Goal: Task Accomplishment & Management: Use online tool/utility

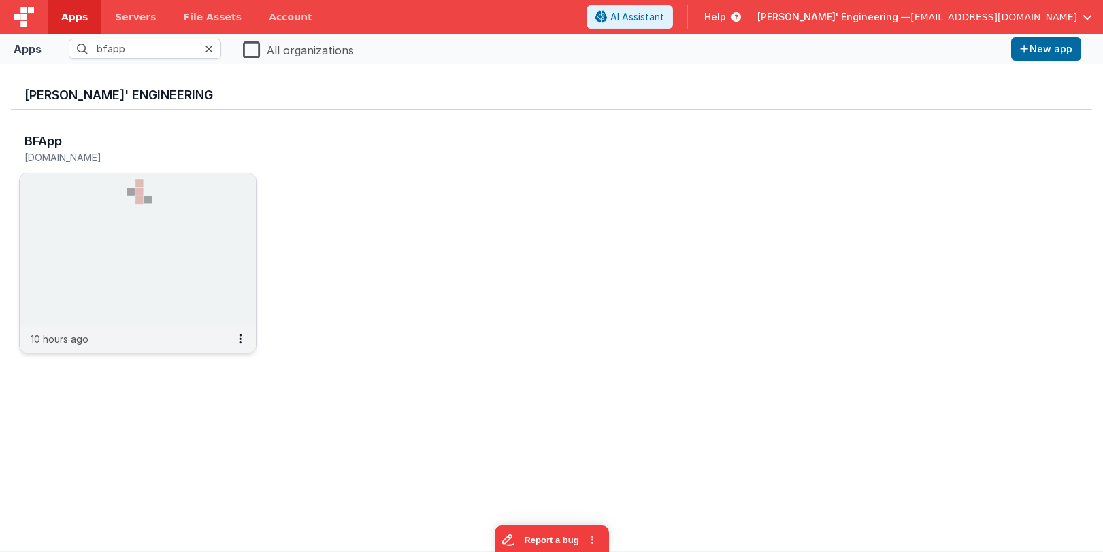
type input "bfapp"
click at [169, 187] on img at bounding box center [138, 249] width 236 height 152
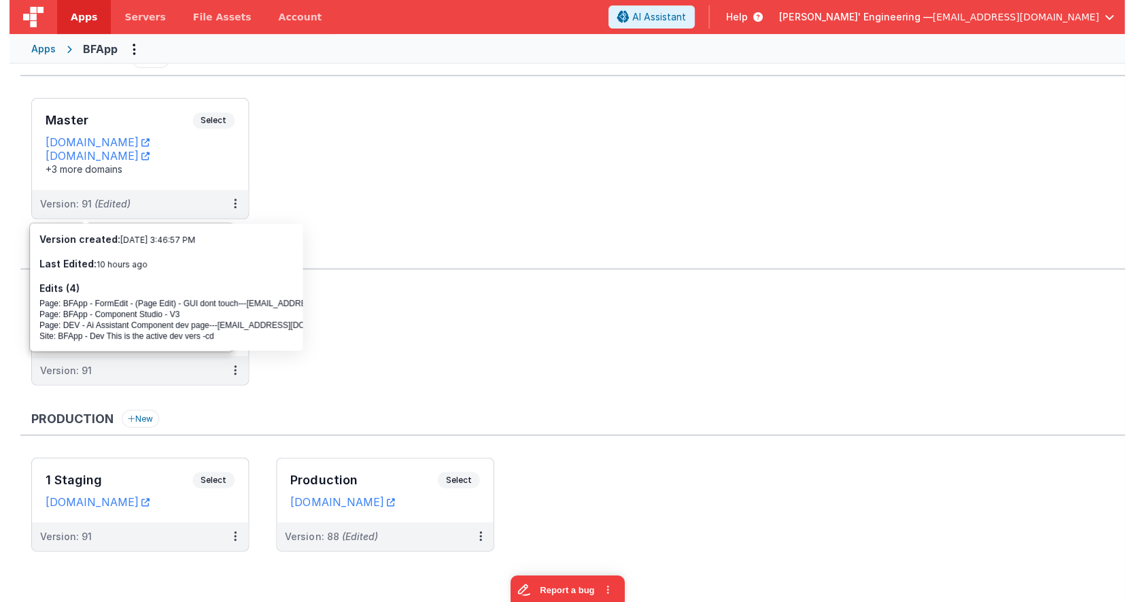
scroll to position [27, 0]
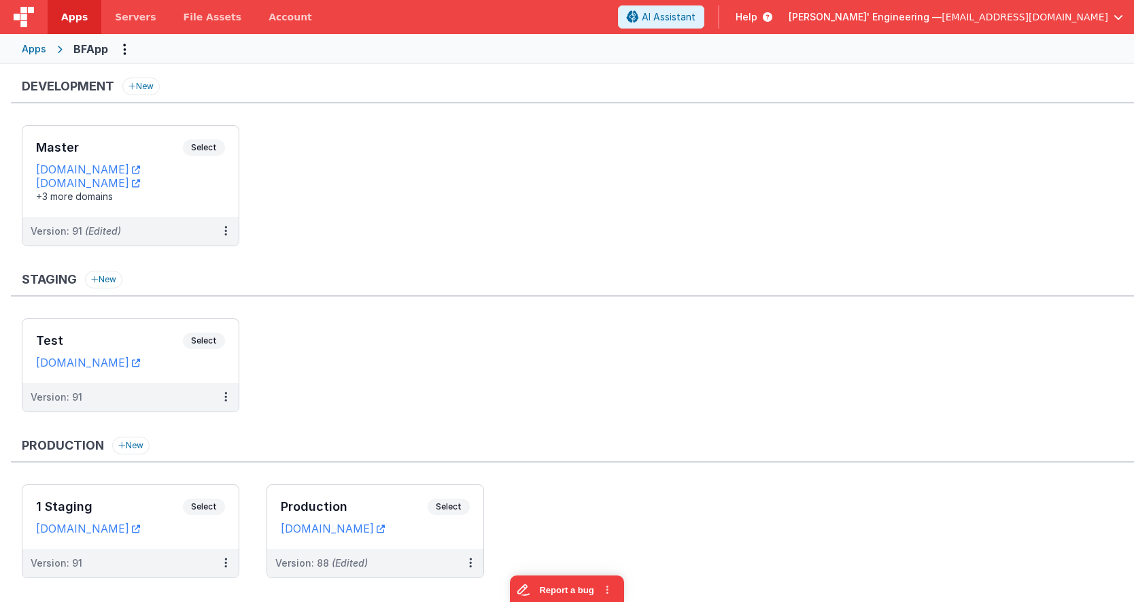
click at [1100, 16] on span "[EMAIL_ADDRESS][DOMAIN_NAME]" at bounding box center [1025, 17] width 167 height 14
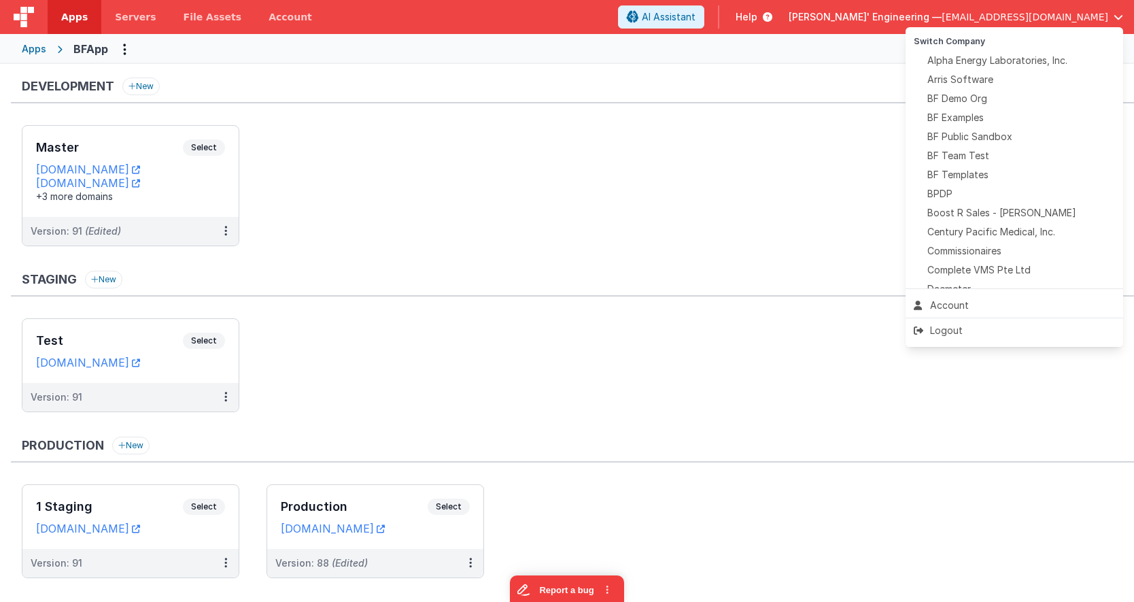
drag, startPoint x: 490, startPoint y: 118, endPoint x: 397, endPoint y: 96, distance: 95.2
click at [479, 114] on button at bounding box center [567, 301] width 1134 height 602
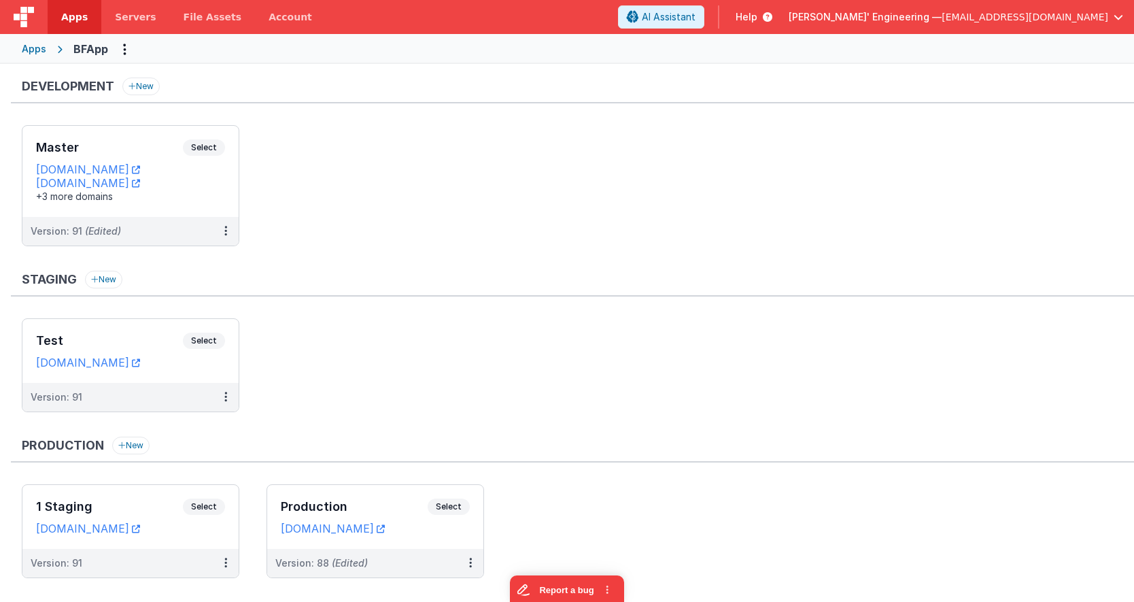
click at [942, 12] on span "Delfs' Engineering —" at bounding box center [865, 17] width 153 height 14
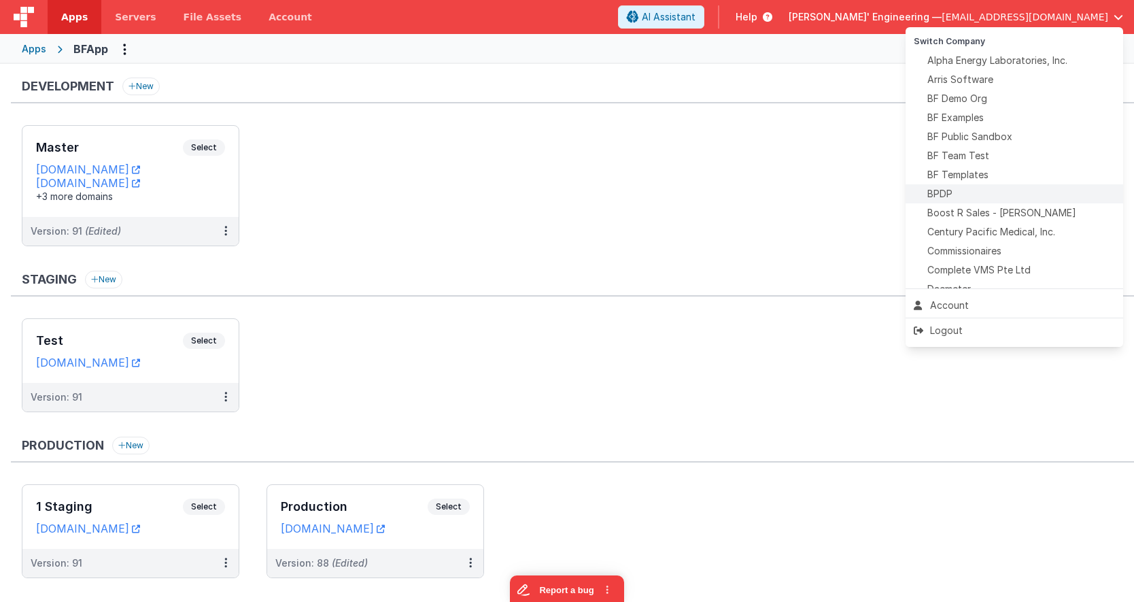
scroll to position [1, 0]
click at [958, 197] on div "BPDP" at bounding box center [1014, 193] width 201 height 14
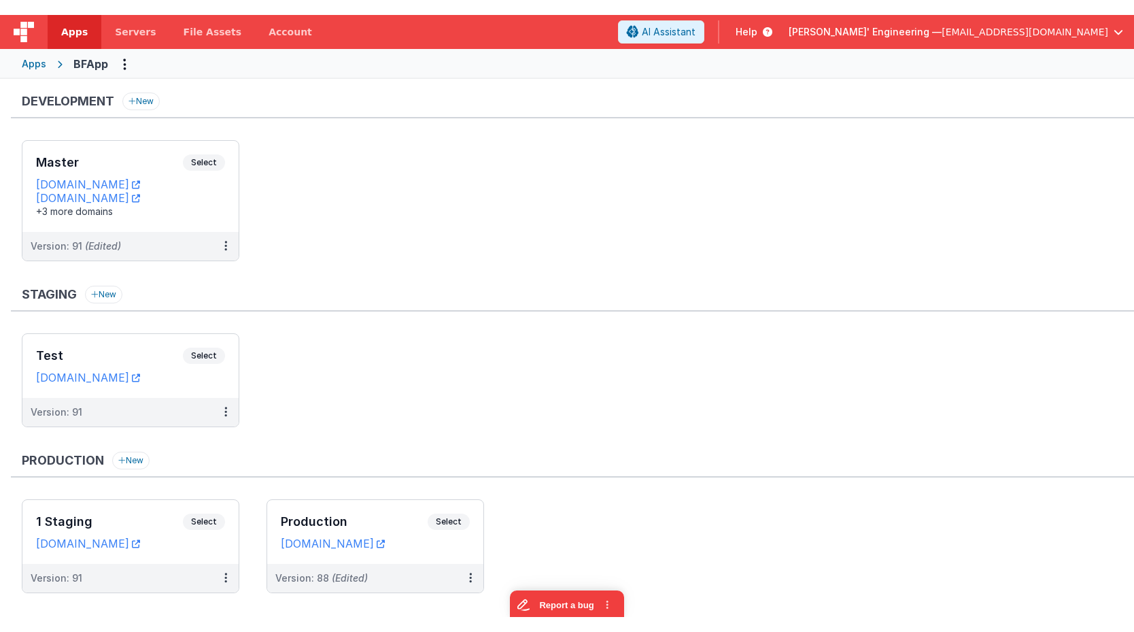
scroll to position [3, 0]
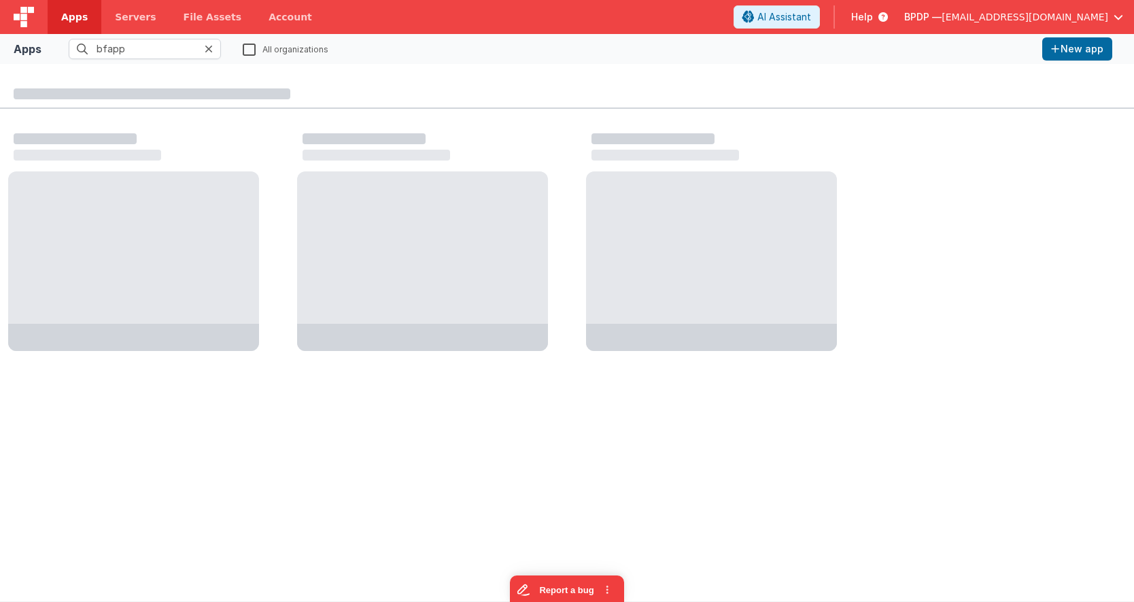
click at [210, 50] on icon at bounding box center [209, 49] width 8 height 11
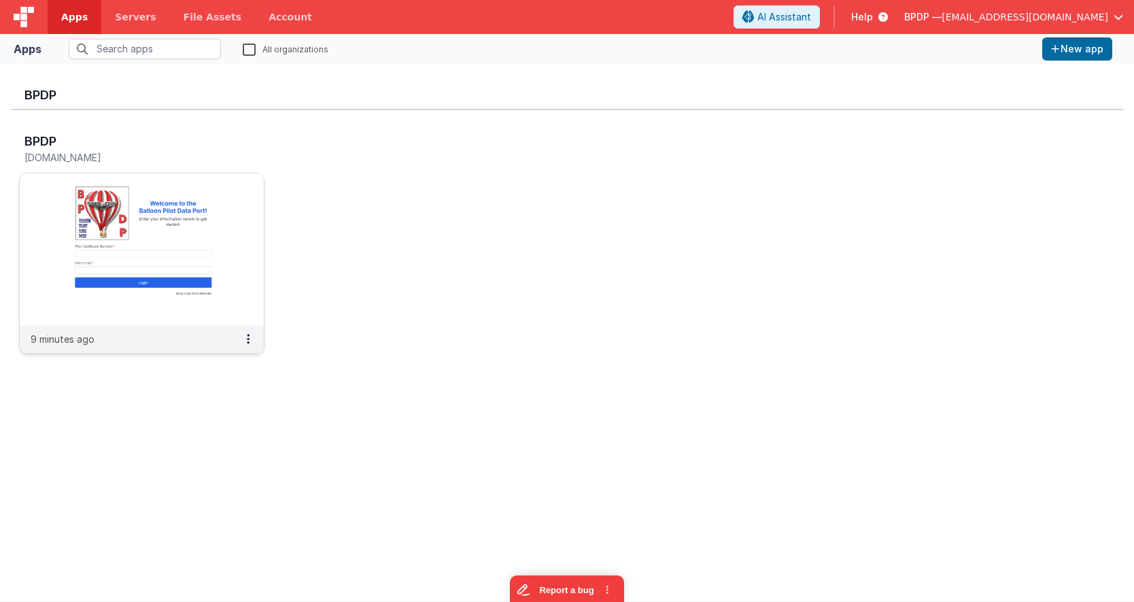
click at [148, 246] on img at bounding box center [142, 249] width 244 height 152
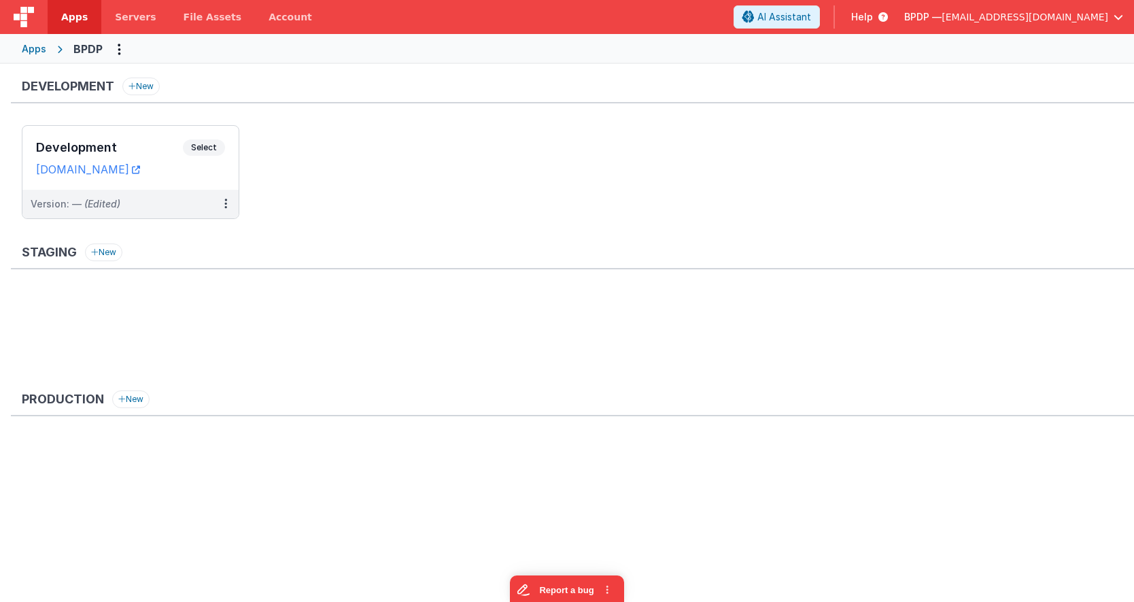
click at [192, 120] on div "Development New Development Select URLs bpdp.fmbetterforms.com Version: — (Edit…" at bounding box center [573, 155] width 1124 height 155
click at [190, 137] on div "Development Select URLs bpdp.fmbetterforms.com" at bounding box center [130, 158] width 216 height 64
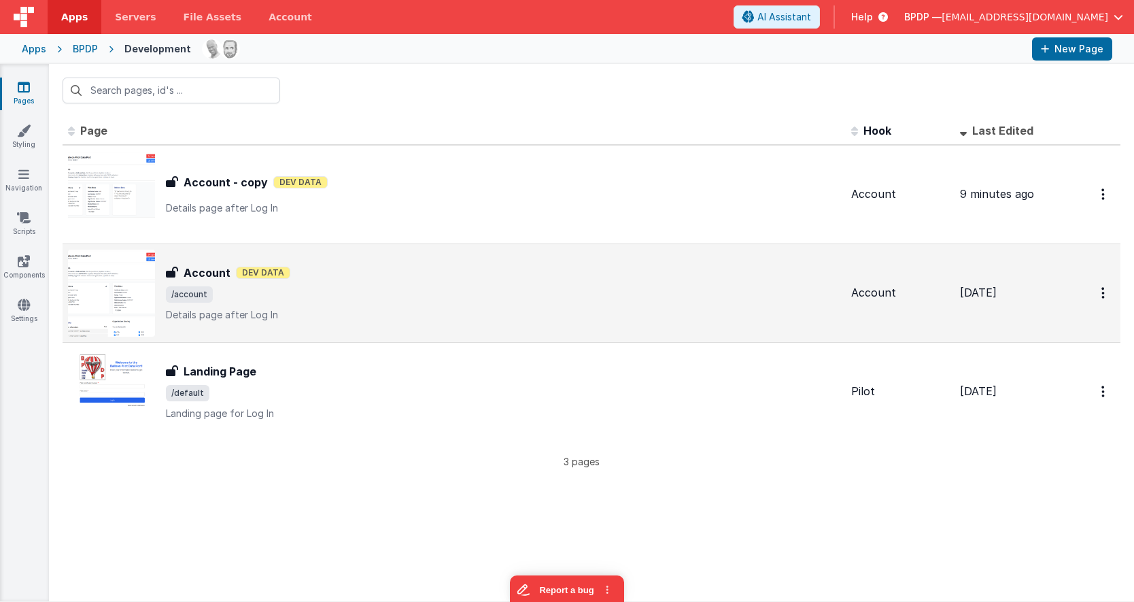
click at [333, 299] on span "/account" at bounding box center [503, 294] width 675 height 16
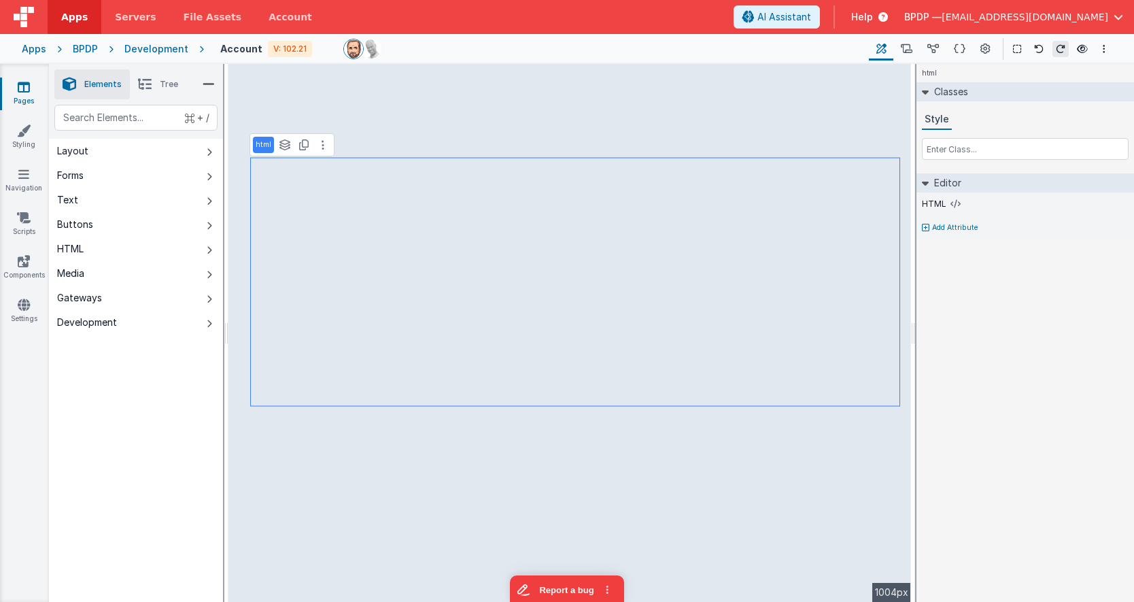
click at [154, 86] on li "Tree" at bounding box center [158, 84] width 56 height 30
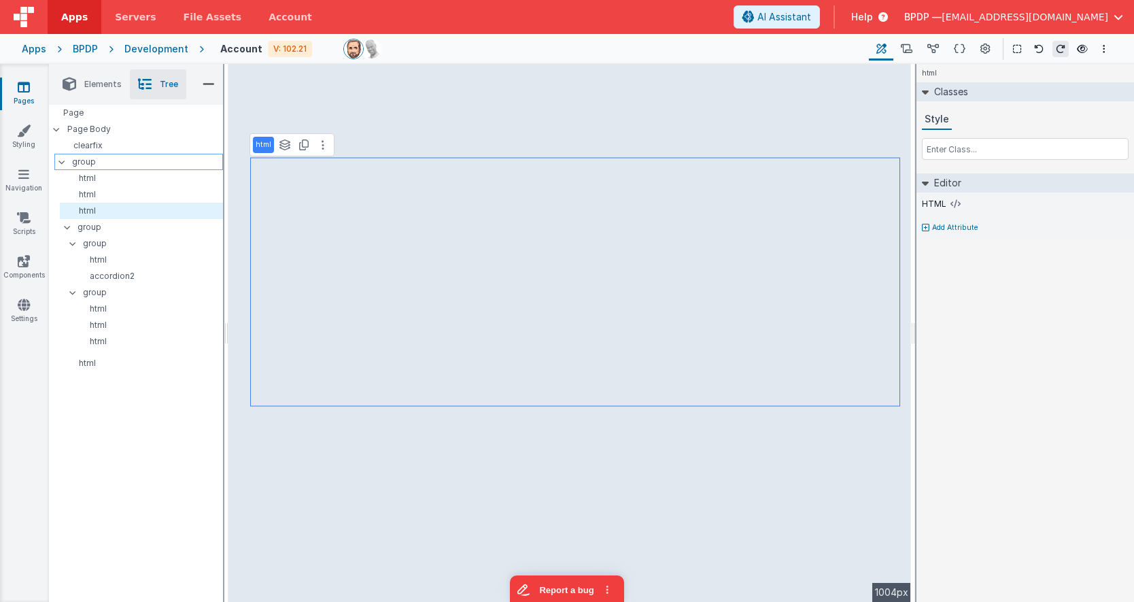
click at [97, 163] on p "group" at bounding box center [147, 161] width 150 height 15
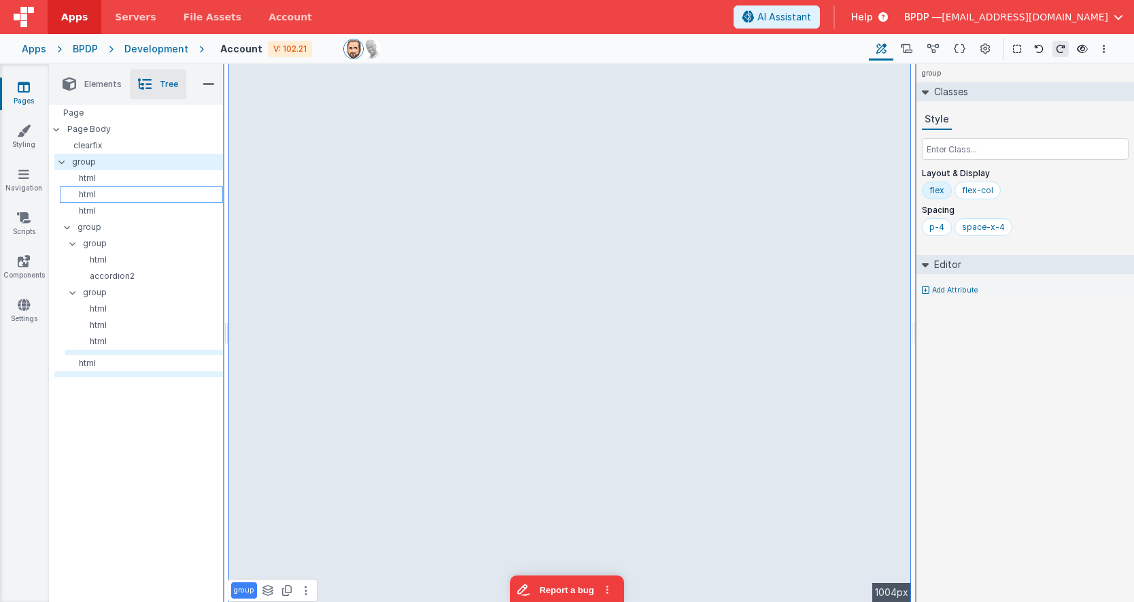
drag, startPoint x: 96, startPoint y: 181, endPoint x: 93, endPoint y: 191, distance: 10.8
click at [95, 181] on p "html" at bounding box center [144, 178] width 158 height 11
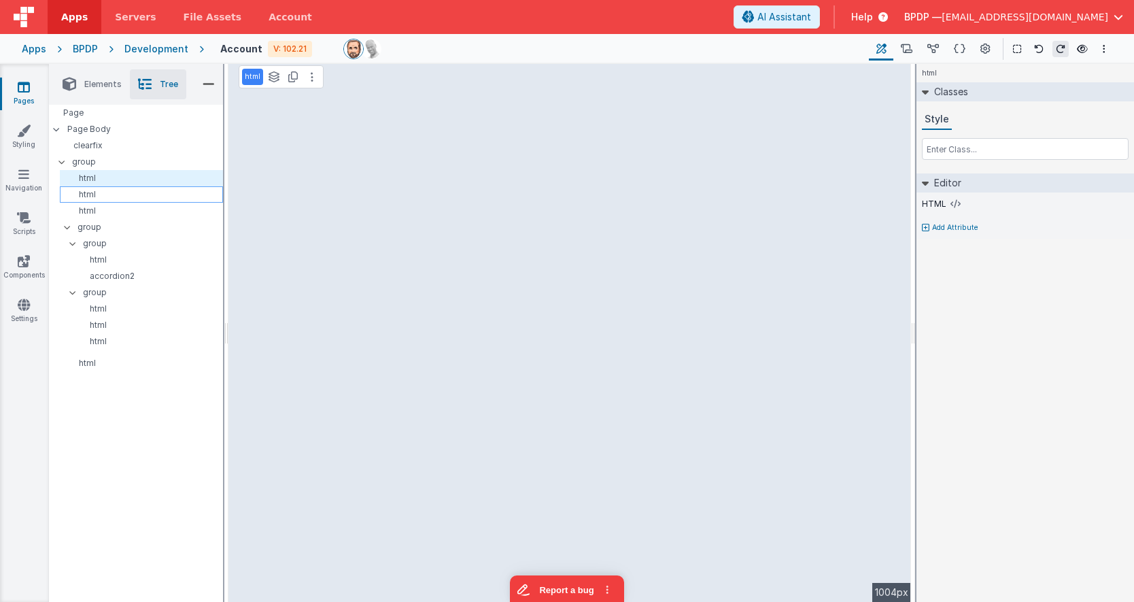
click at [93, 193] on p "html" at bounding box center [143, 194] width 157 height 11
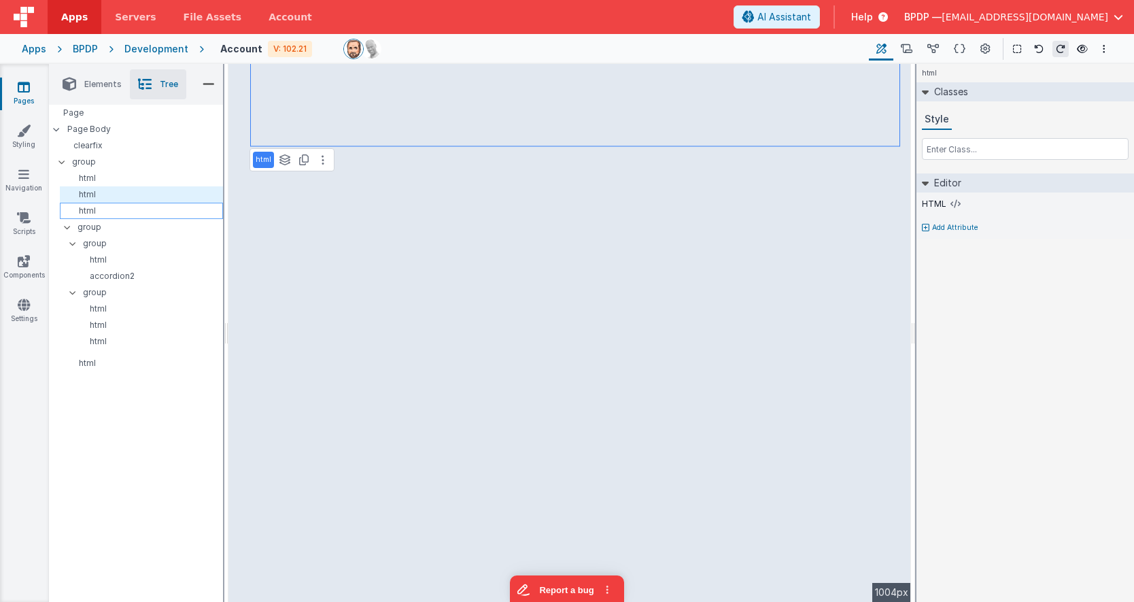
click at [92, 209] on p "html" at bounding box center [143, 210] width 157 height 11
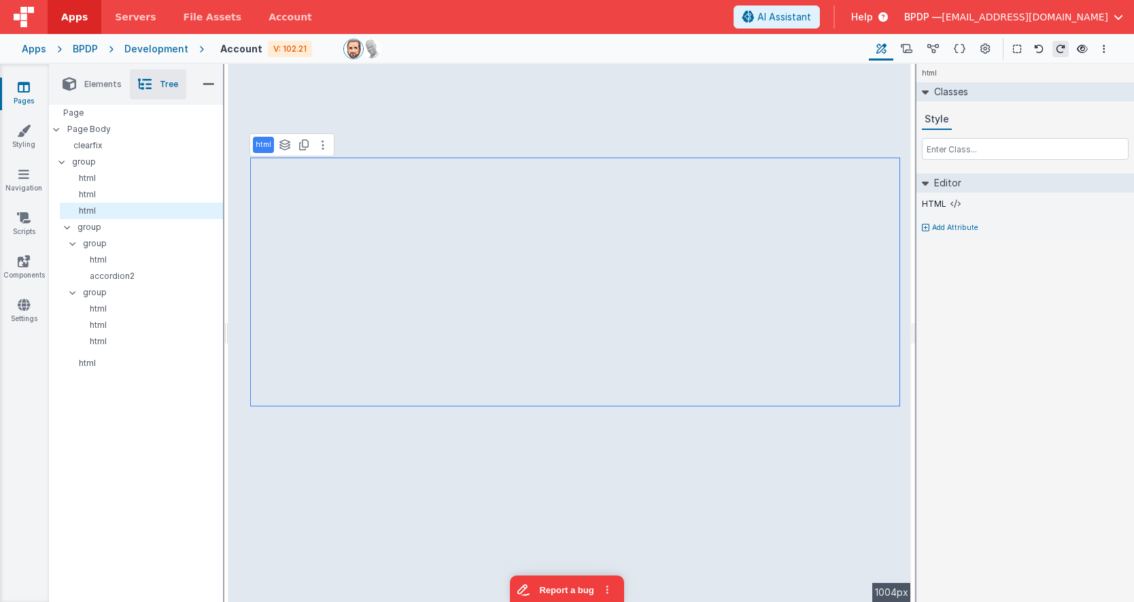
click at [100, 90] on li "Elements" at bounding box center [91, 84] width 75 height 30
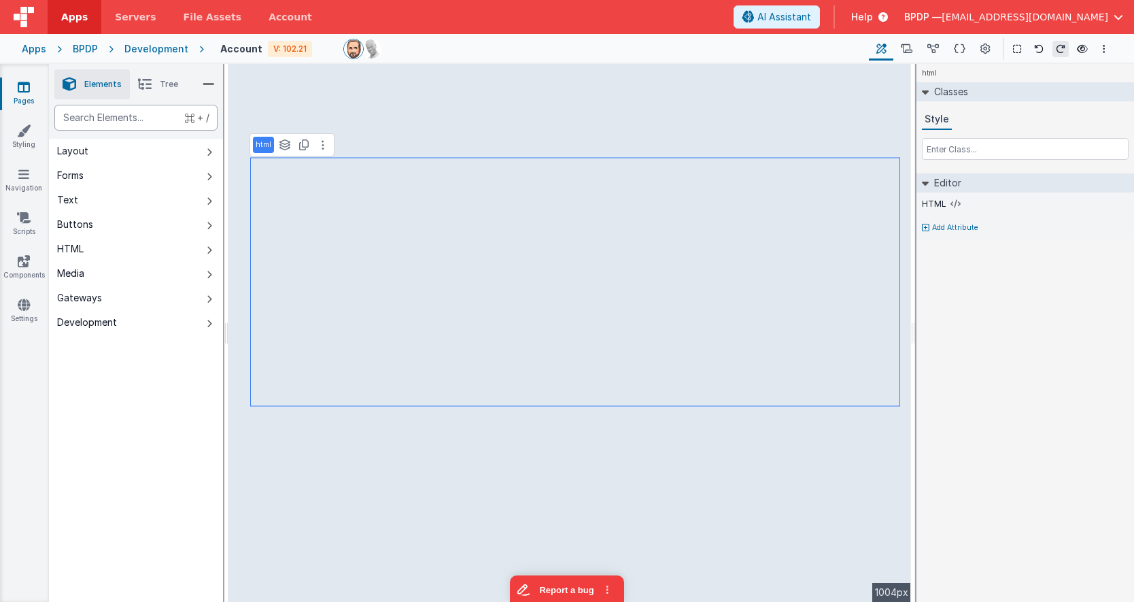
click at [119, 120] on div "text" at bounding box center [135, 118] width 163 height 26
type div "gr"
click at [979, 267] on div "html Classes Style Editor HTML Add Attribute DEV: Focus DEV: builderToggleCondi…" at bounding box center [1026, 333] width 218 height 538
click at [943, 146] on input "text" at bounding box center [1025, 149] width 207 height 22
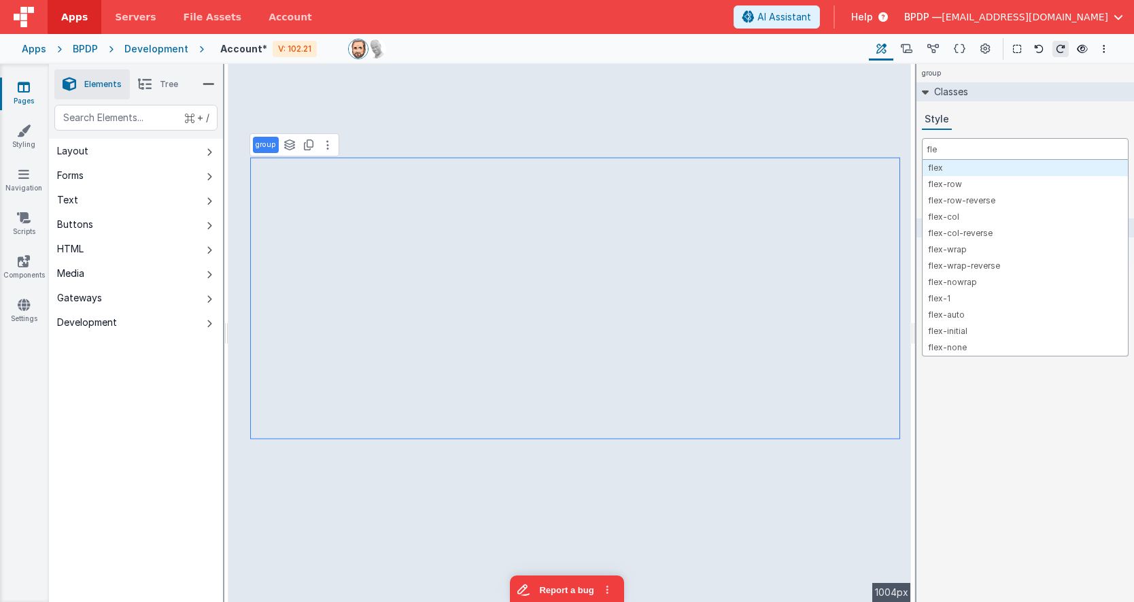
type input "flex"
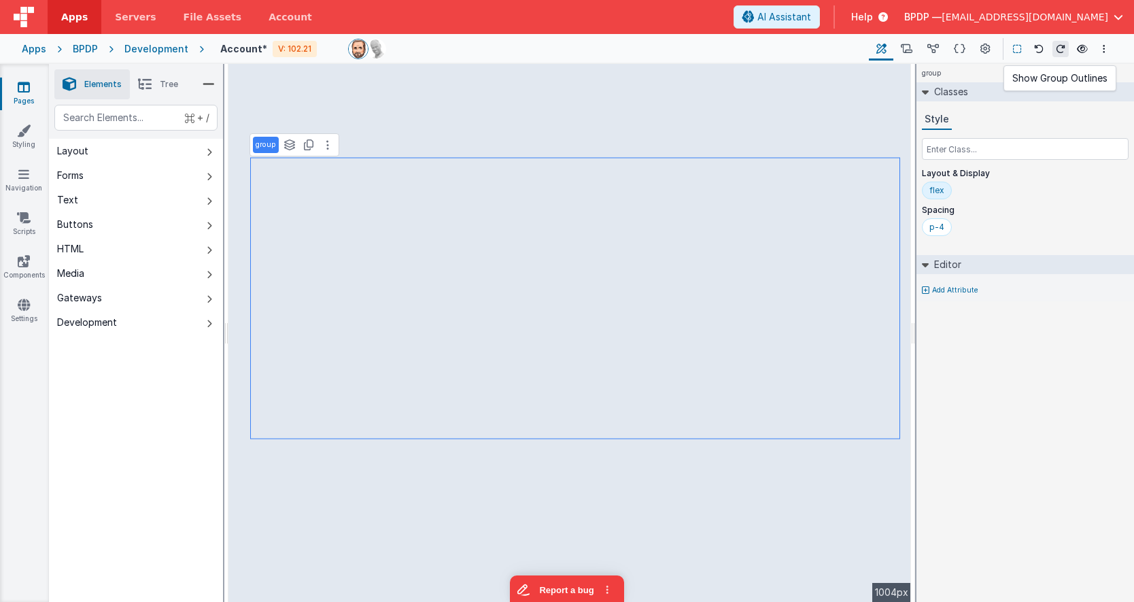
drag, startPoint x: 1021, startPoint y: 48, endPoint x: 1016, endPoint y: 55, distance: 8.3
click at [1020, 48] on icon at bounding box center [1017, 49] width 8 height 10
click at [1040, 48] on icon at bounding box center [1040, 49] width 10 height 10
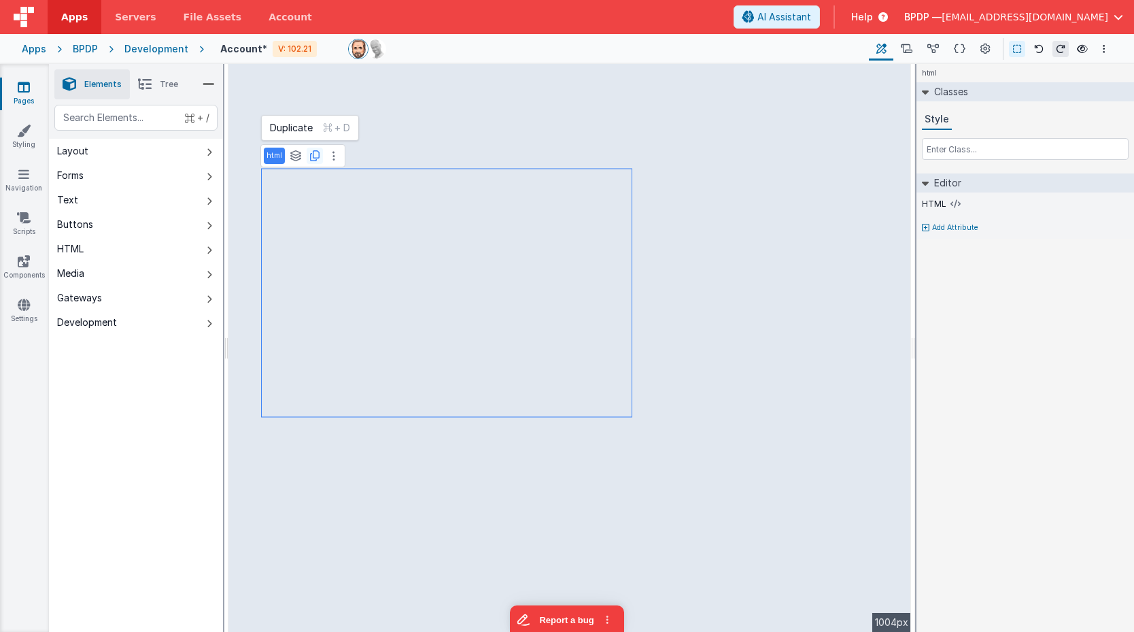
click at [316, 157] on icon at bounding box center [315, 155] width 10 height 11
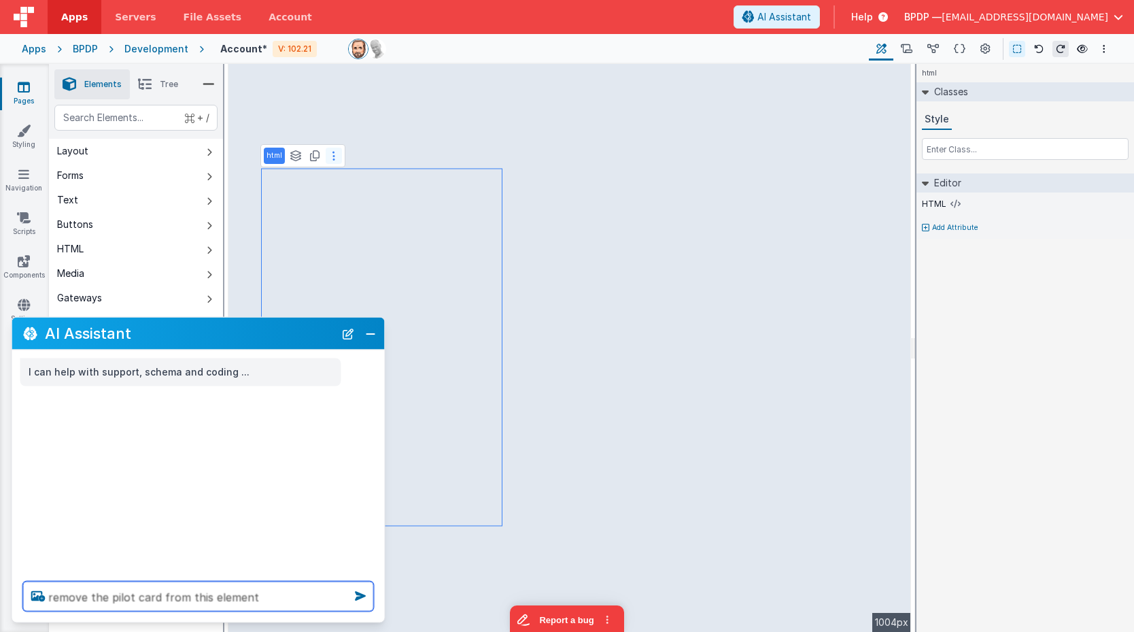
type textarea "remove the pilot card from this element"
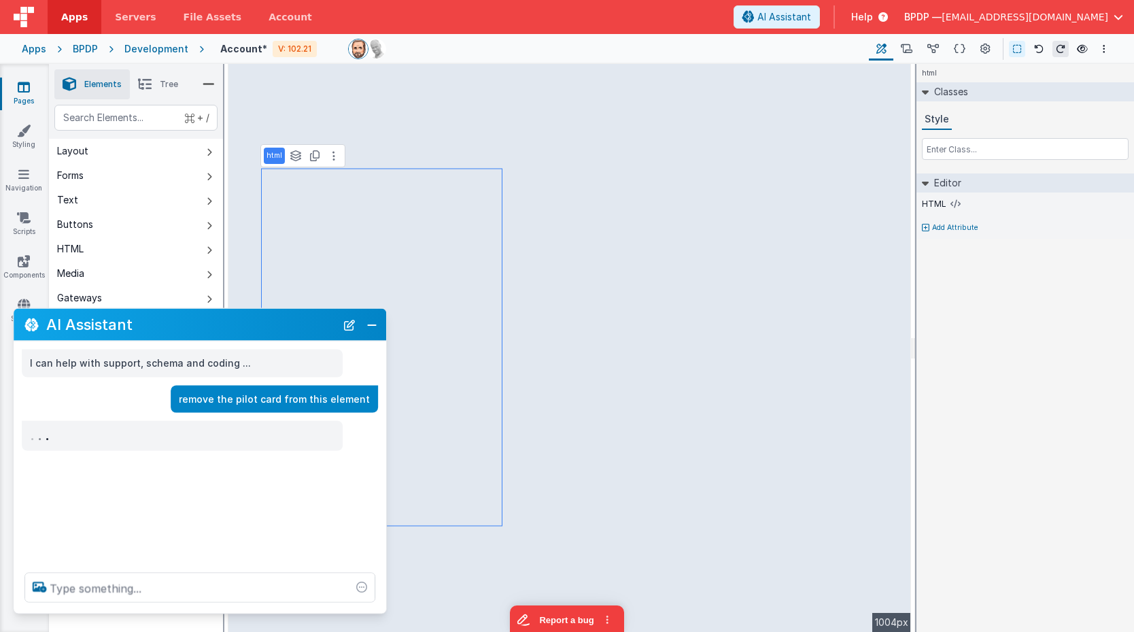
drag, startPoint x: 297, startPoint y: 335, endPoint x: 299, endPoint y: 326, distance: 9.1
click at [299, 326] on h2 "AI Assistant" at bounding box center [191, 324] width 290 height 16
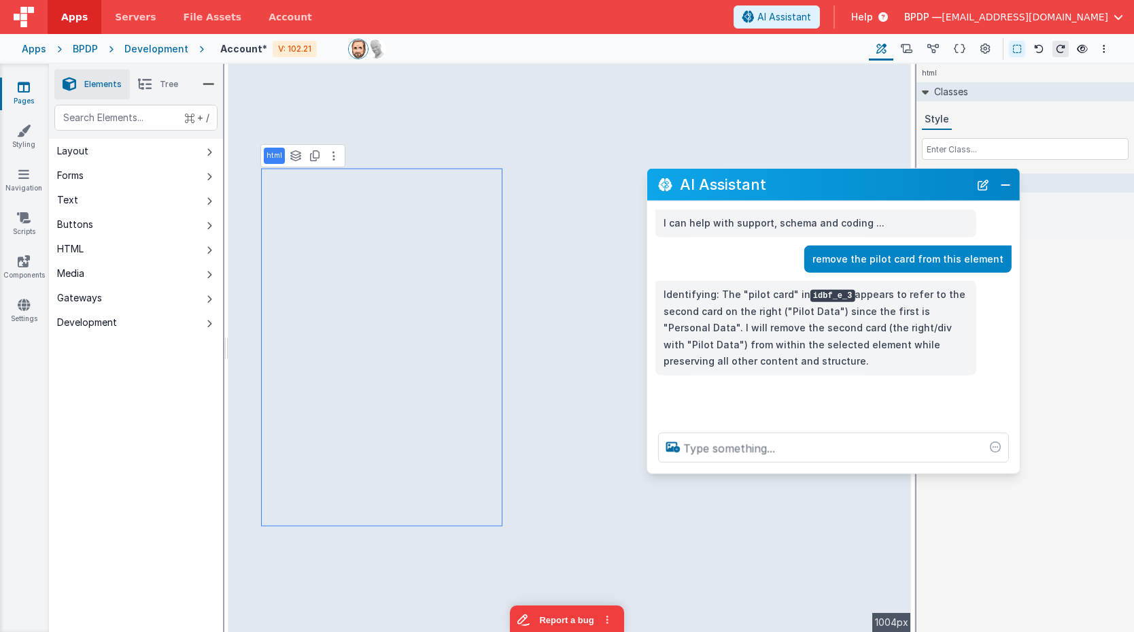
drag, startPoint x: 198, startPoint y: 319, endPoint x: 773, endPoint y: 181, distance: 591.7
click at [773, 180] on h2 "AI Assistant" at bounding box center [825, 184] width 290 height 16
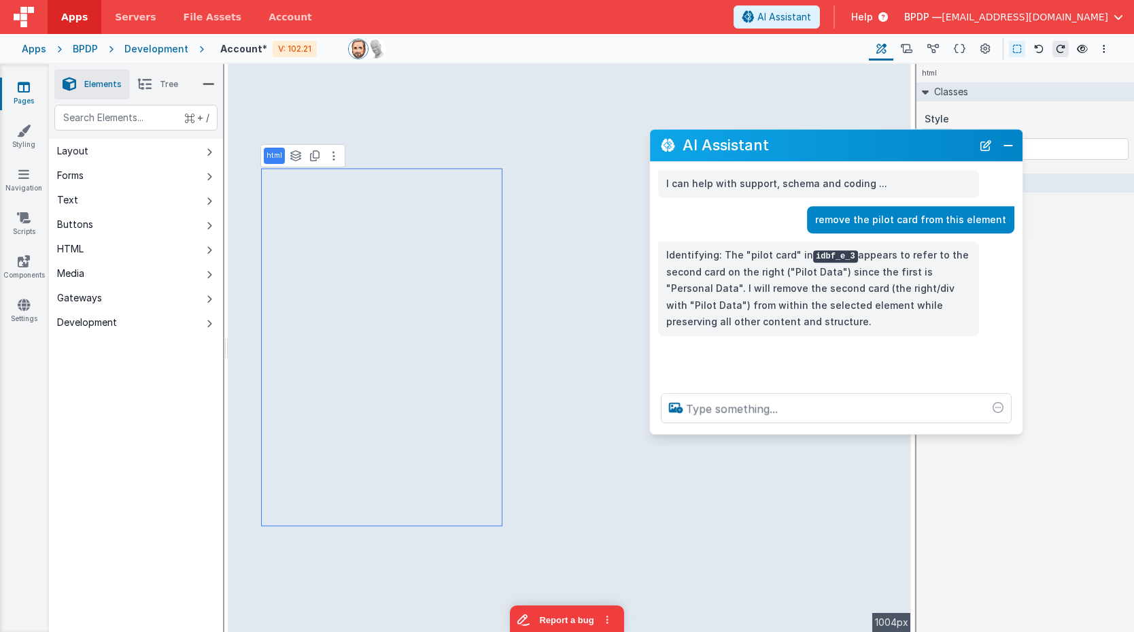
drag, startPoint x: 740, startPoint y: 182, endPoint x: 744, endPoint y: 144, distance: 38.3
click at [743, 143] on h2 "AI Assistant" at bounding box center [828, 145] width 290 height 16
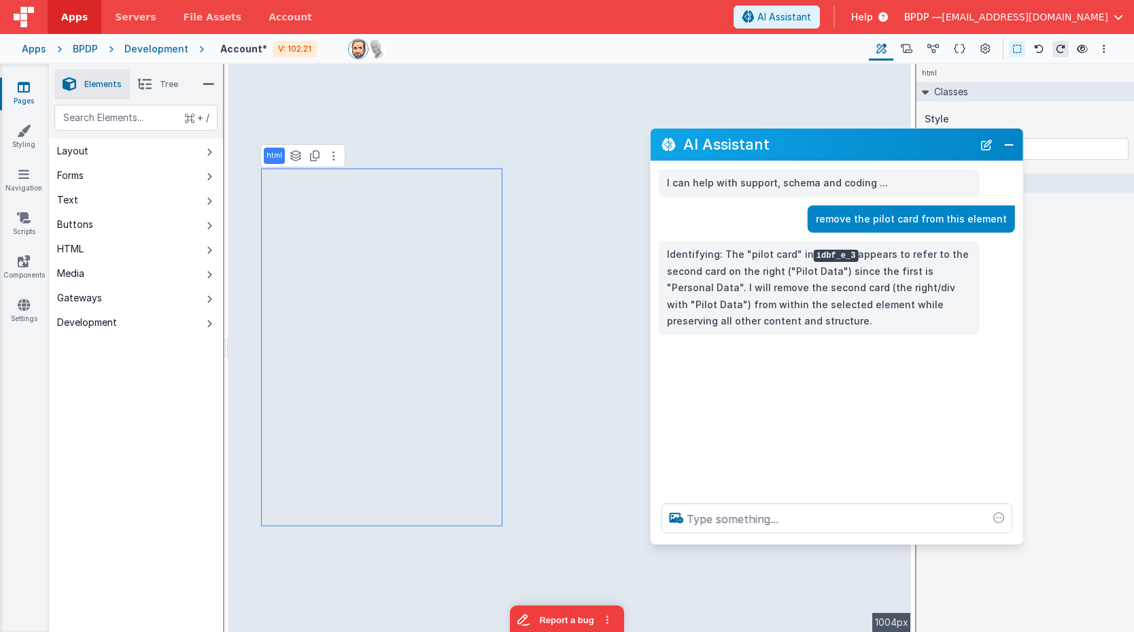
drag, startPoint x: 786, startPoint y: 486, endPoint x: 784, endPoint y: 539, distance: 53.1
click at [785, 543] on div at bounding box center [837, 518] width 373 height 52
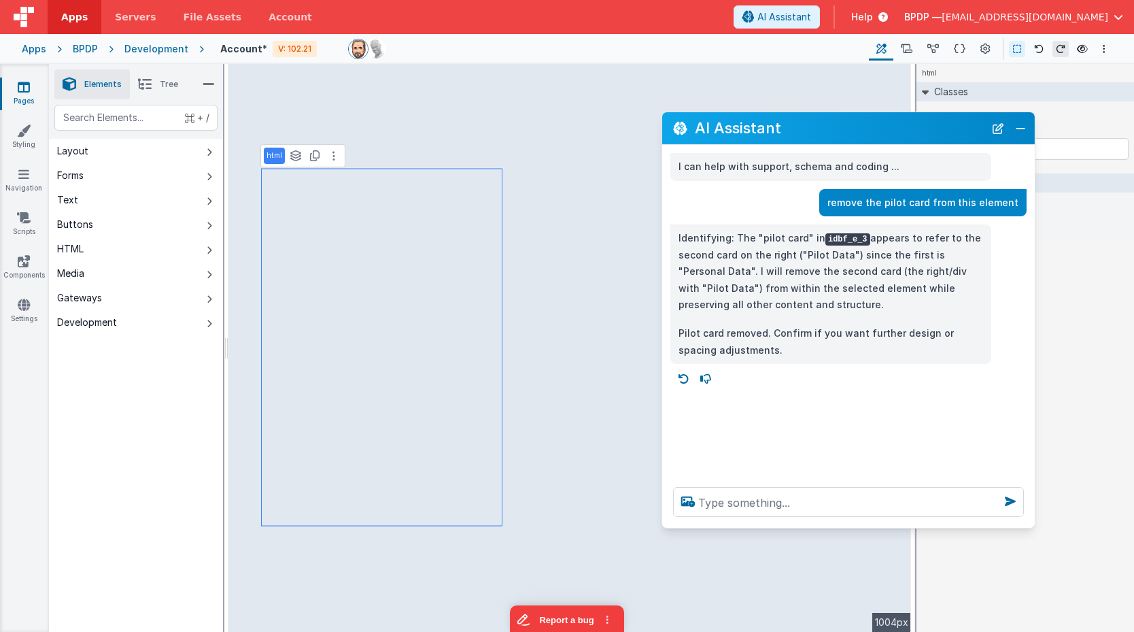
drag, startPoint x: 835, startPoint y: 148, endPoint x: 847, endPoint y: 131, distance: 20.0
click at [847, 131] on h2 "AI Assistant" at bounding box center [840, 128] width 290 height 16
click at [755, 502] on textarea at bounding box center [848, 502] width 351 height 30
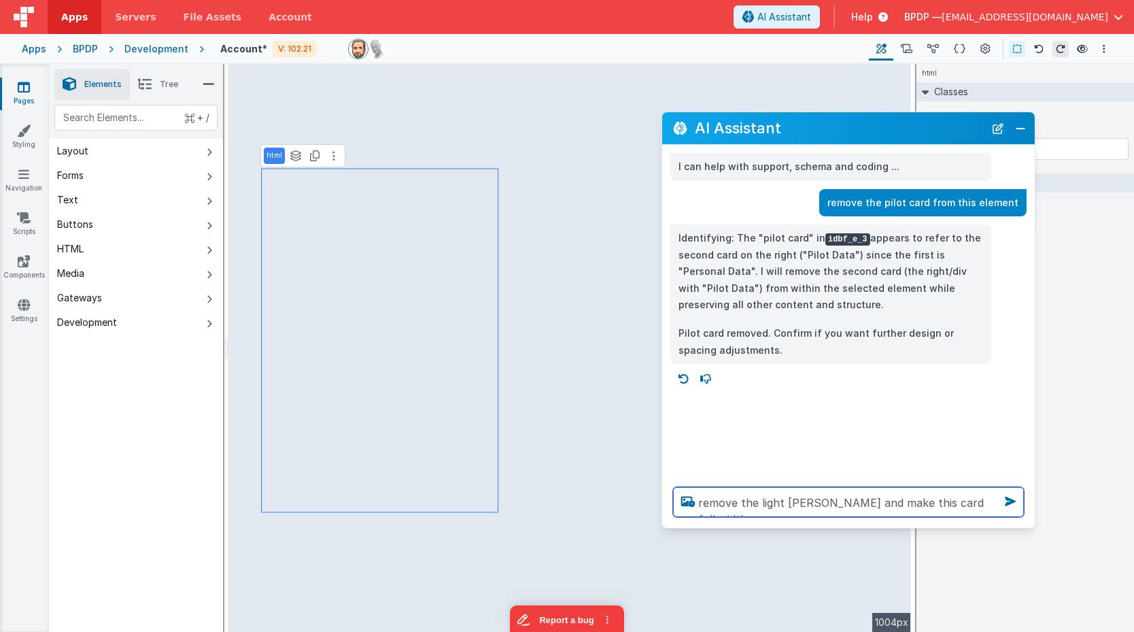
type textarea "remove the light gray bg and make this card full width"
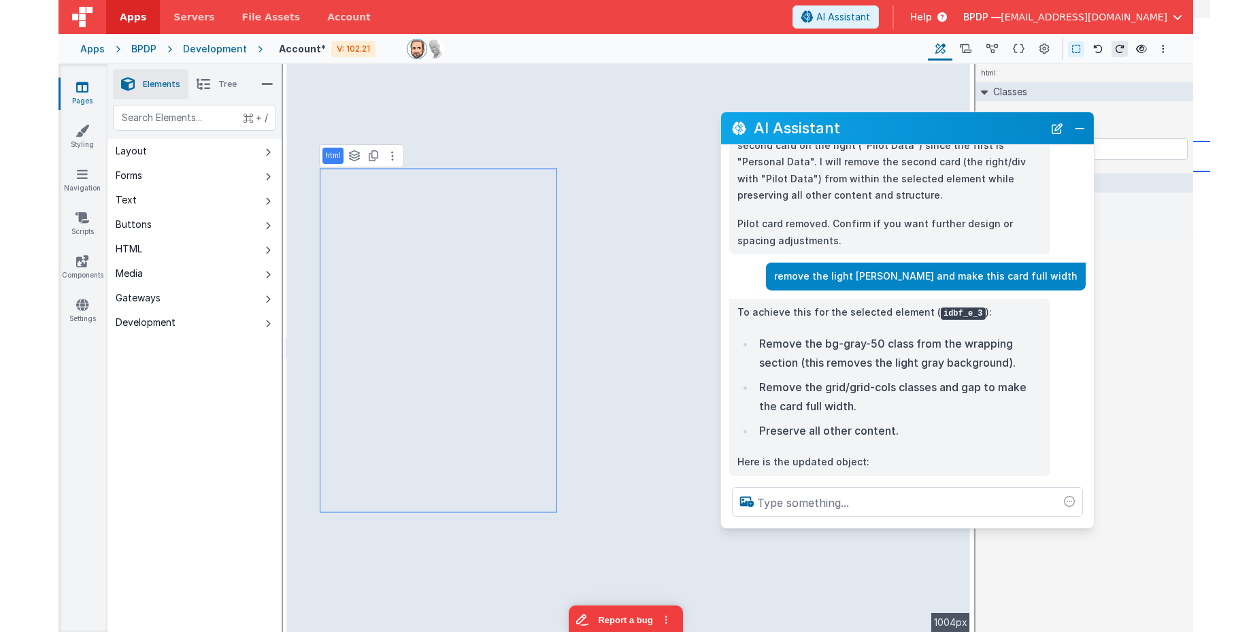
scroll to position [109, 0]
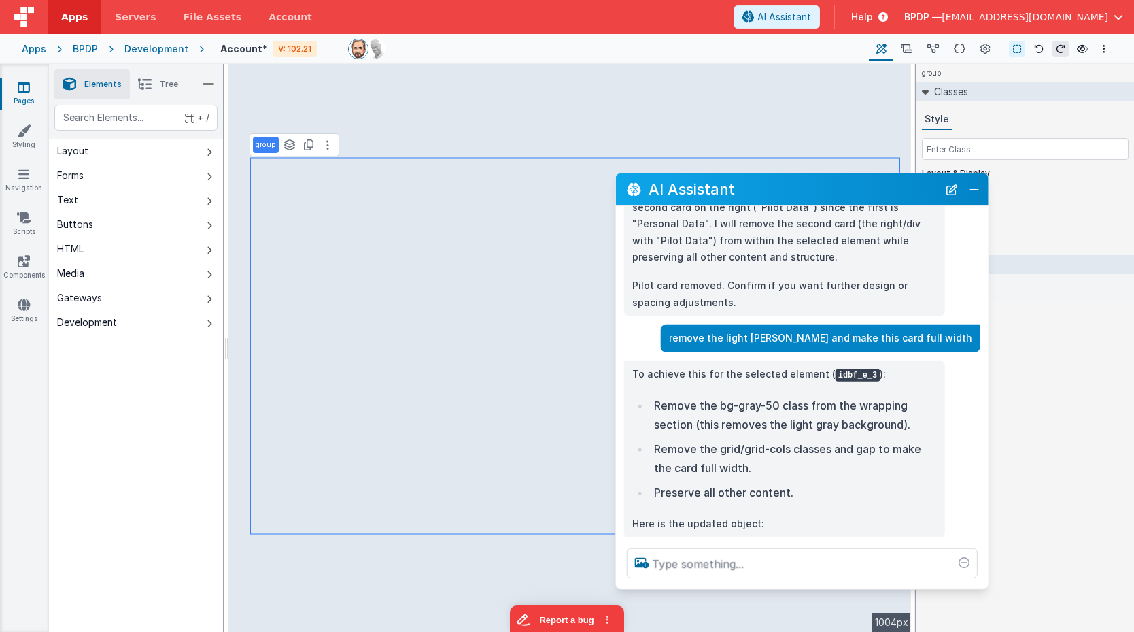
drag, startPoint x: 854, startPoint y: 135, endPoint x: 807, endPoint y: 196, distance: 77.1
click at [807, 196] on h2 "AI Assistant" at bounding box center [794, 189] width 290 height 16
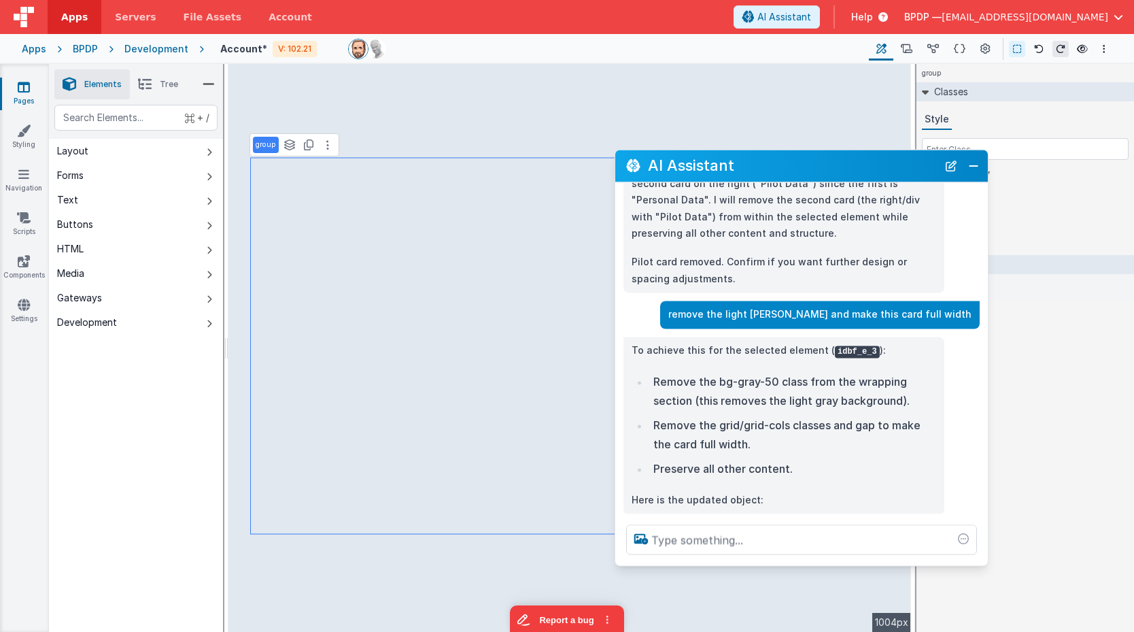
drag, startPoint x: 794, startPoint y: 192, endPoint x: 794, endPoint y: 168, distance: 23.8
click at [794, 168] on h2 "AI Assistant" at bounding box center [793, 166] width 290 height 16
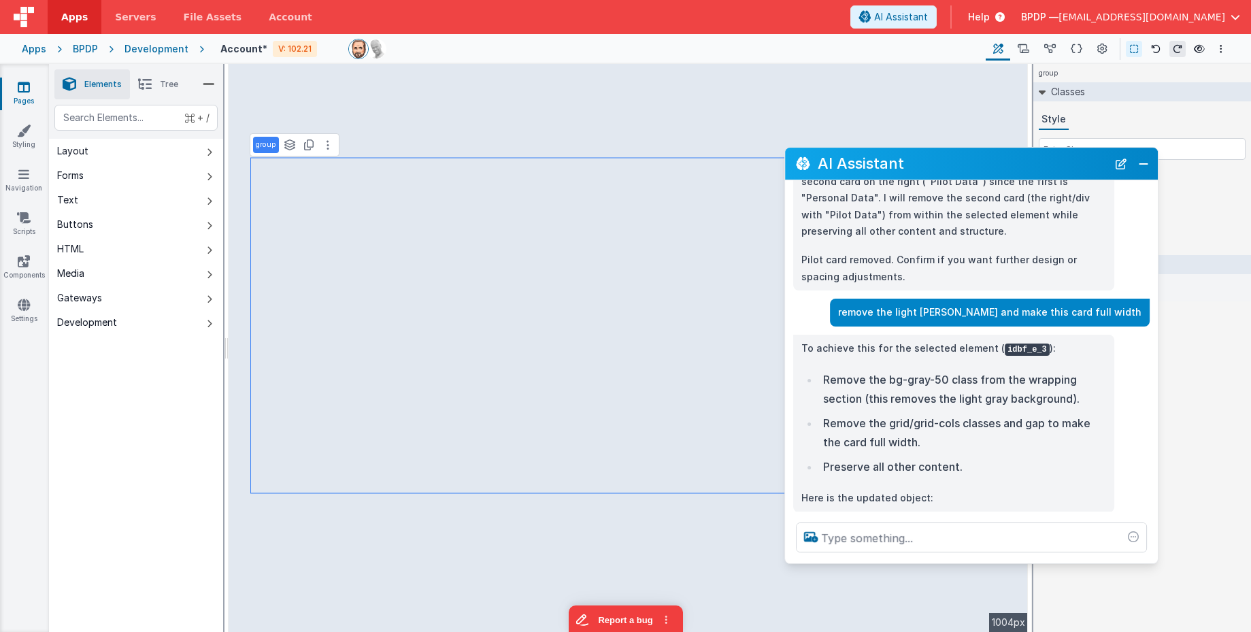
drag, startPoint x: 838, startPoint y: 172, endPoint x: 977, endPoint y: 171, distance: 139.4
click at [977, 171] on h2 "AI Assistant" at bounding box center [963, 164] width 290 height 16
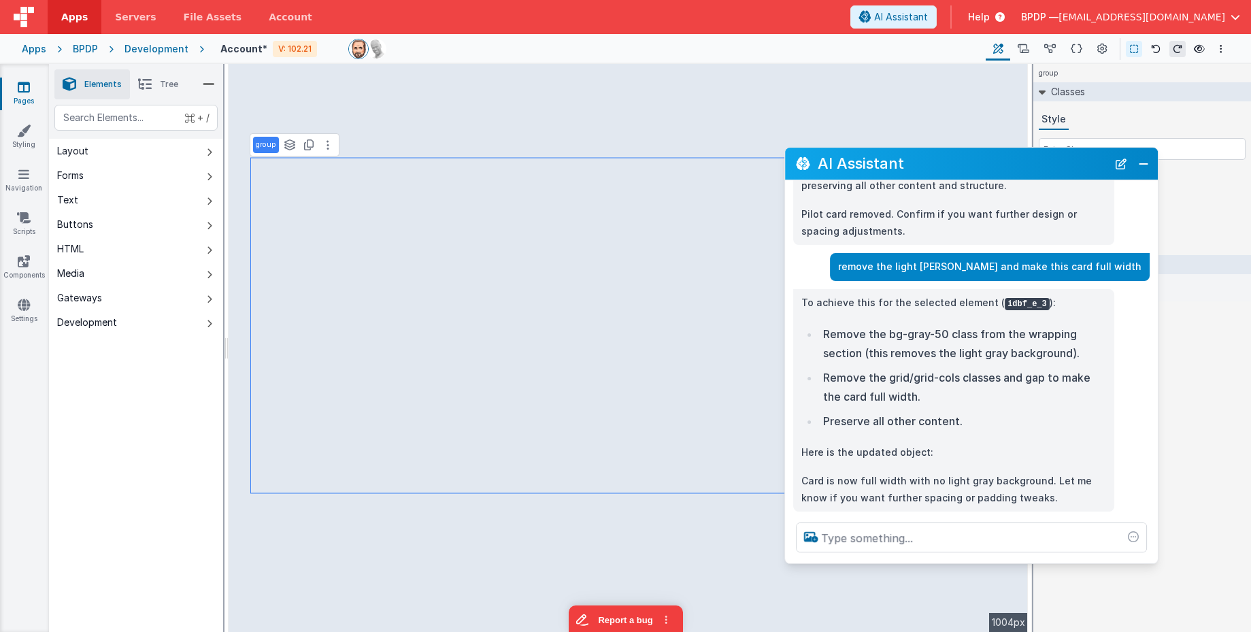
scroll to position [180, 0]
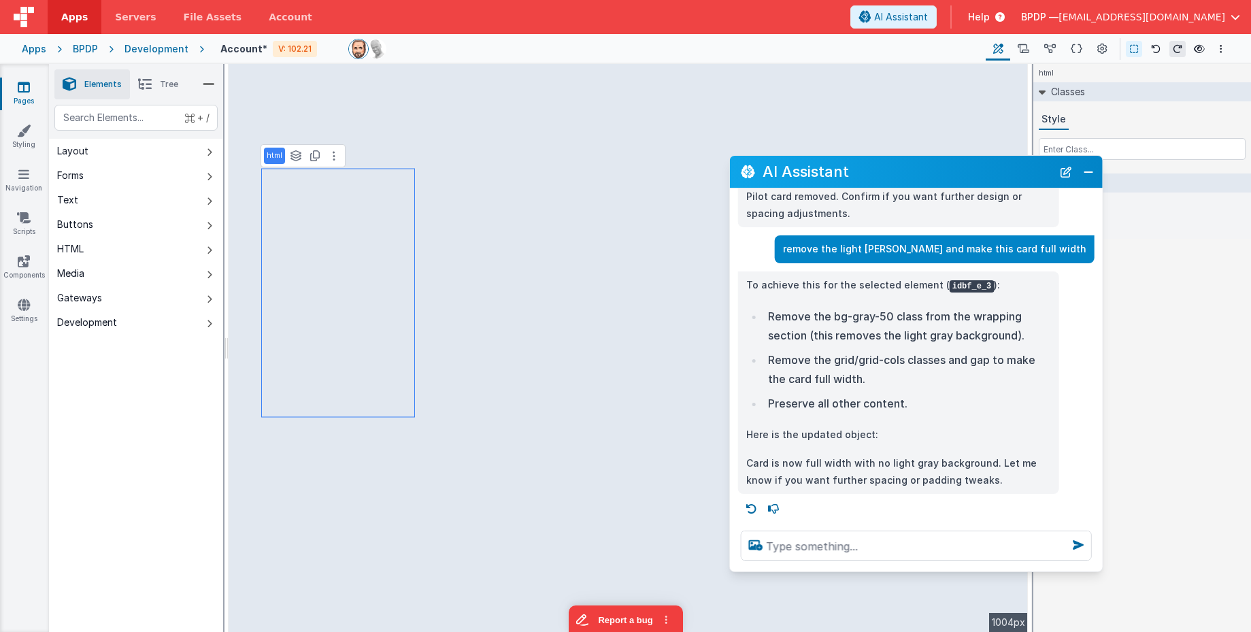
drag, startPoint x: 949, startPoint y: 169, endPoint x: 778, endPoint y: 216, distance: 177.1
click at [894, 177] on h2 "AI Assistant" at bounding box center [907, 171] width 290 height 16
click at [776, 553] on textarea at bounding box center [916, 546] width 351 height 30
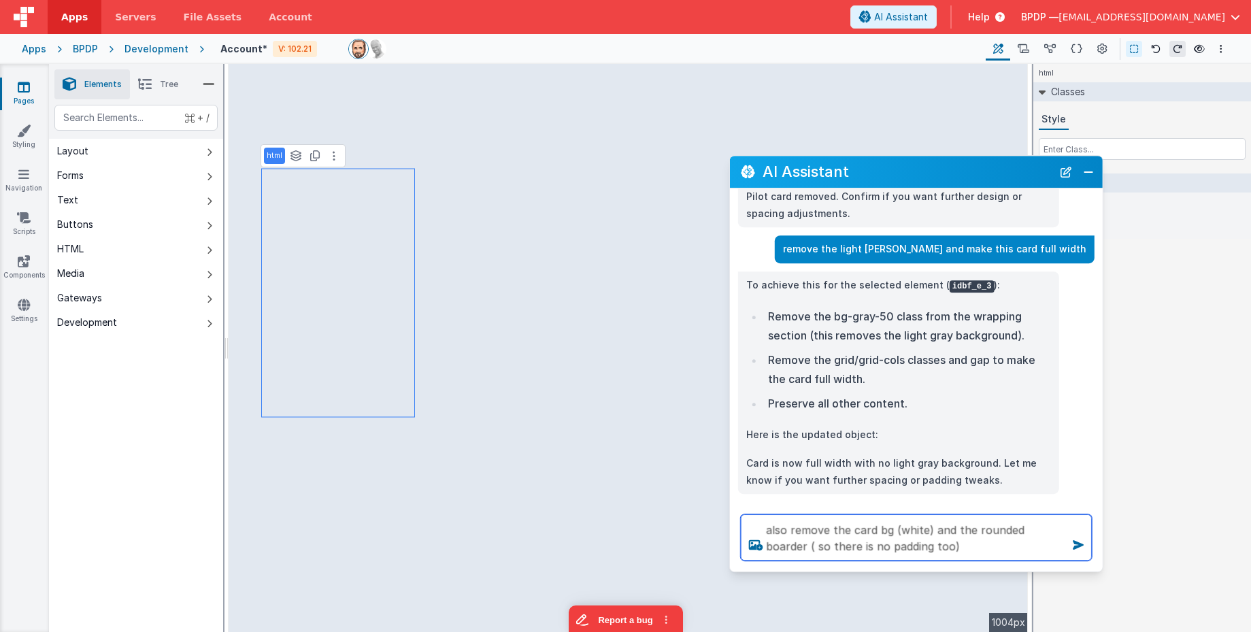
type textarea "also remove the card bg (white) and the rounded boarder ( so there is no paddin…"
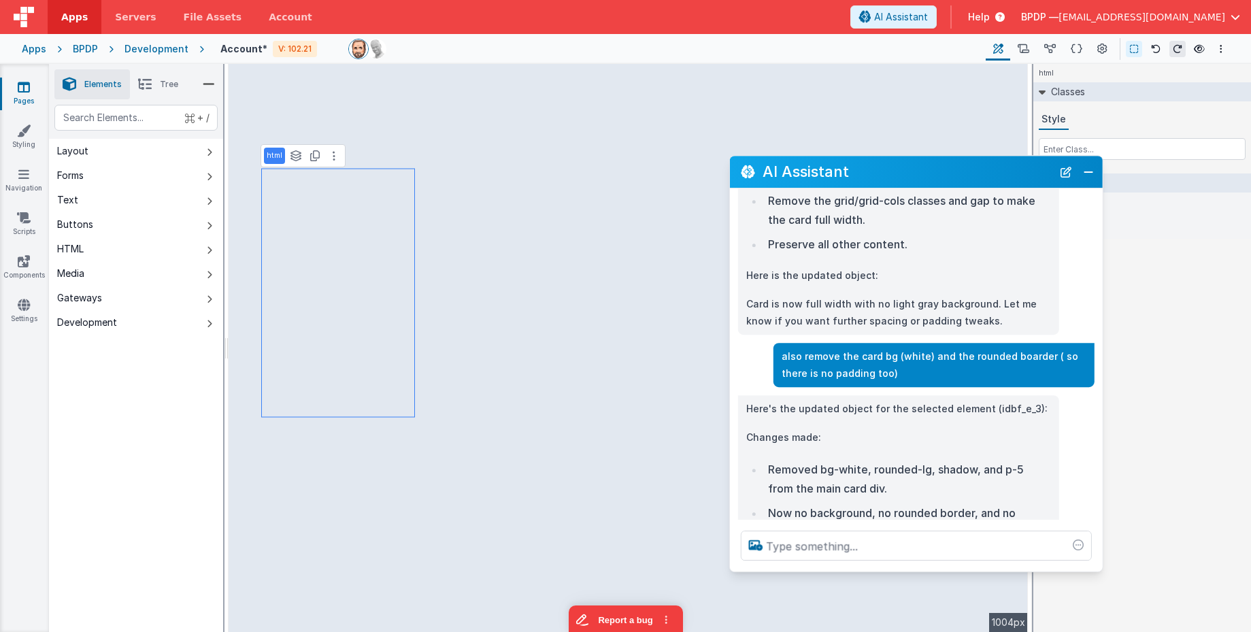
scroll to position [371, 0]
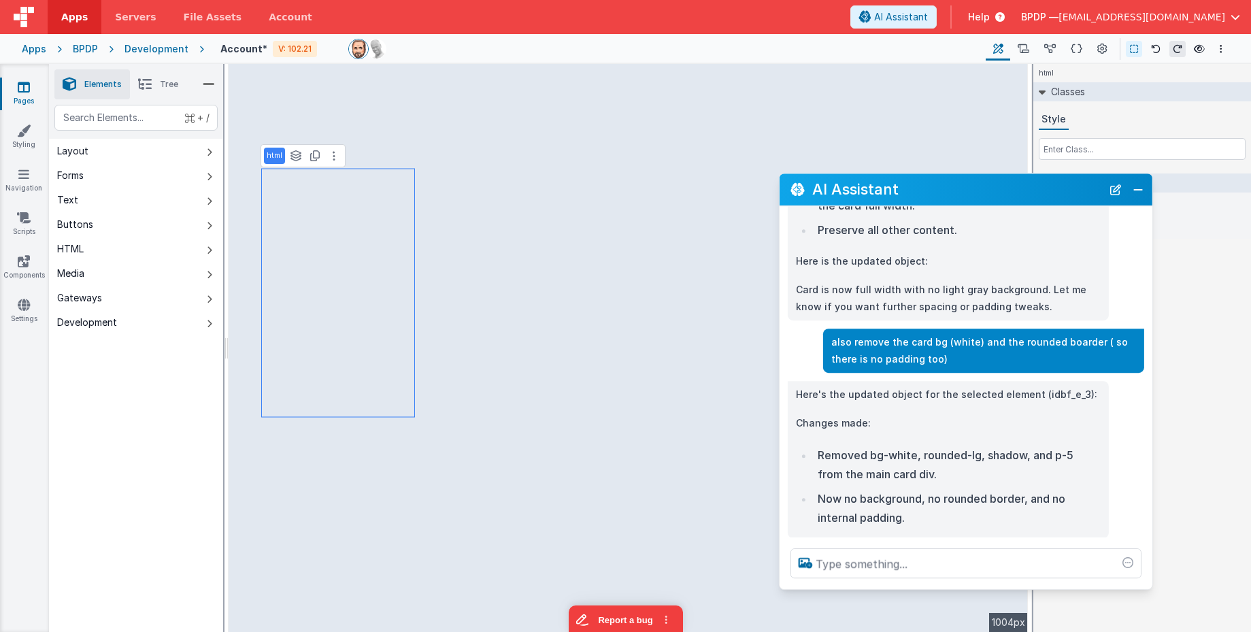
drag, startPoint x: 873, startPoint y: 182, endPoint x: 922, endPoint y: 199, distance: 52.7
click at [922, 199] on div "AI Assistant" at bounding box center [965, 189] width 373 height 32
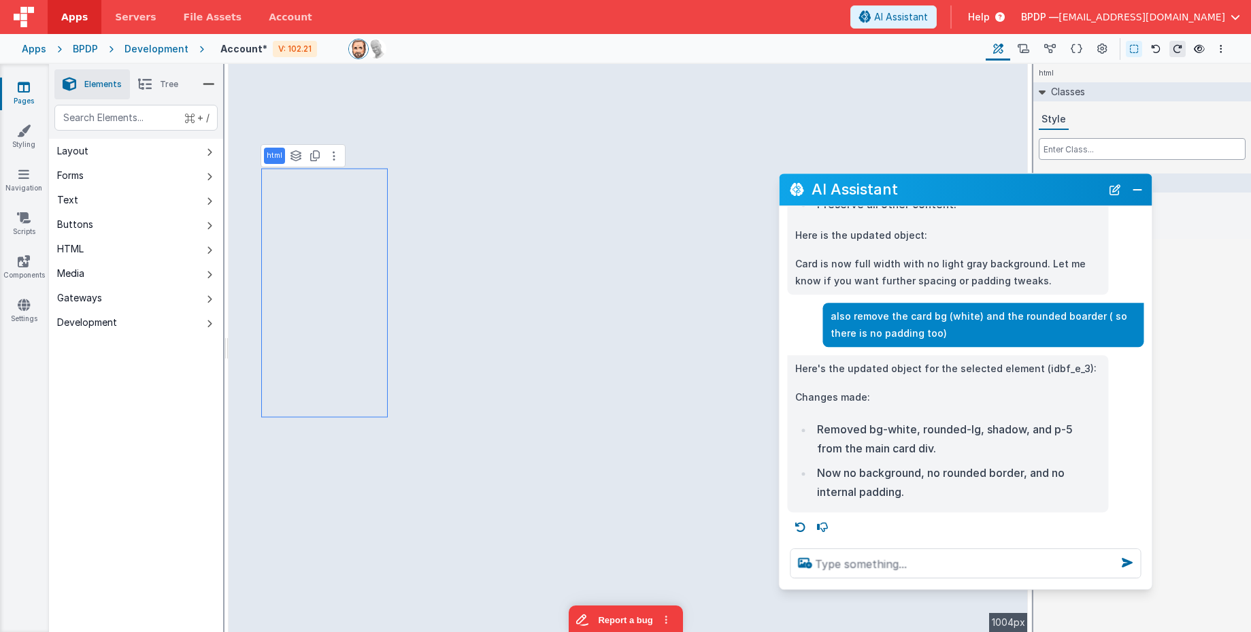
click at [1074, 149] on input "text" at bounding box center [1142, 149] width 207 height 22
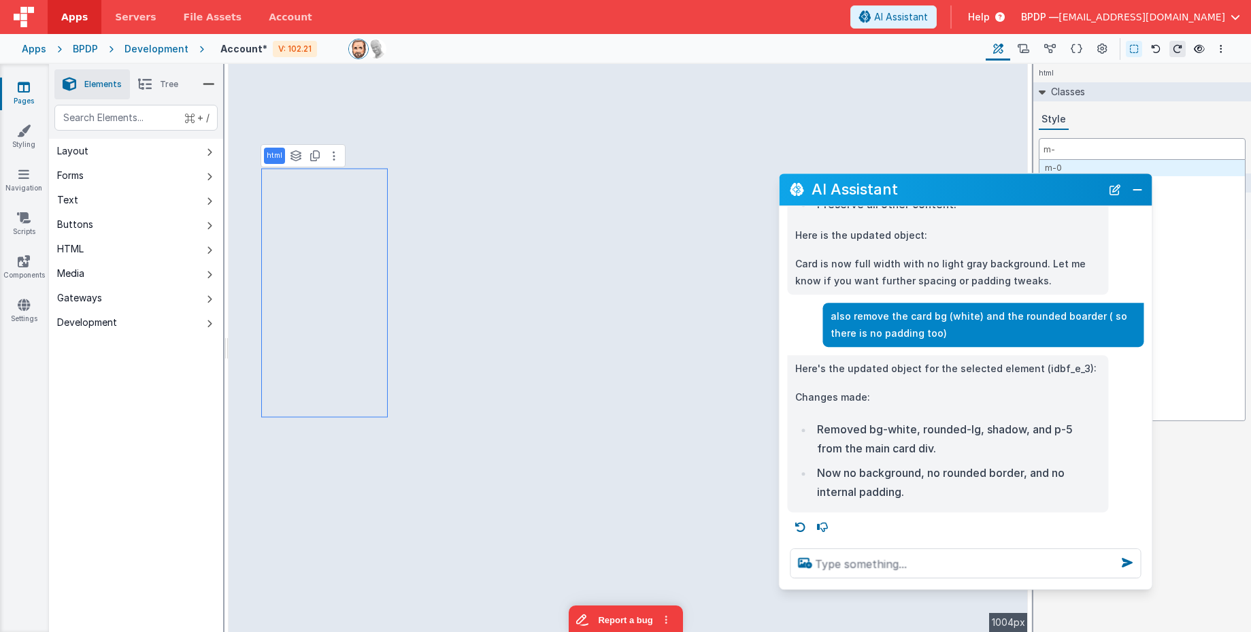
type input "m-4"
type input "p-4"
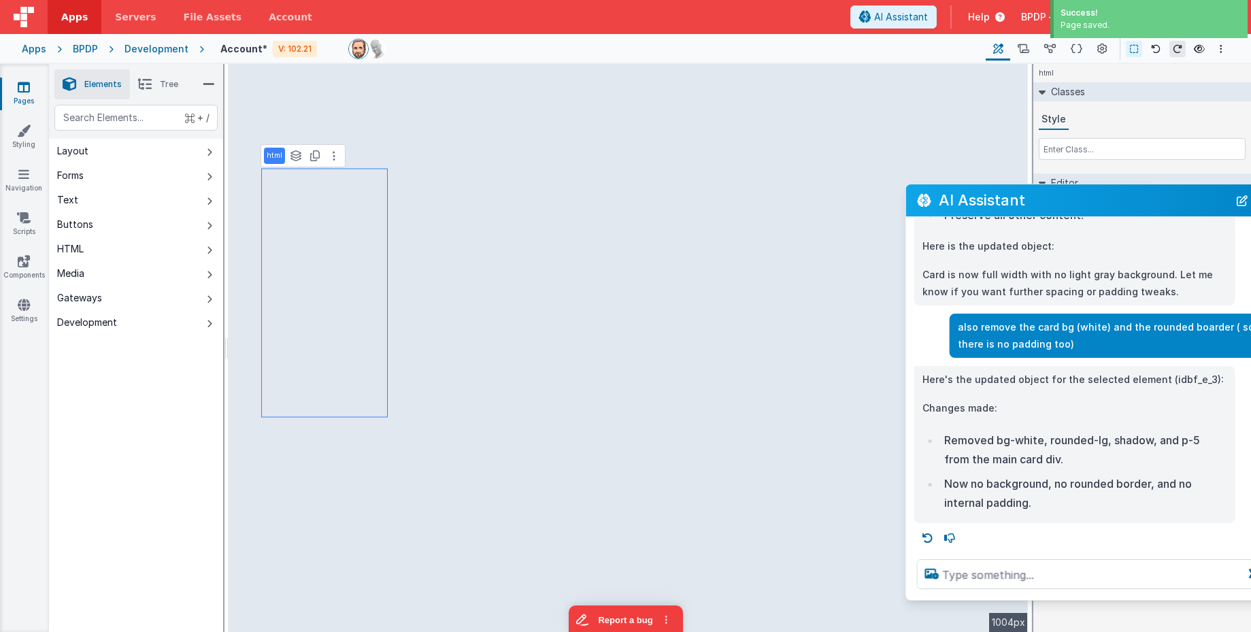
drag, startPoint x: 956, startPoint y: 195, endPoint x: 1005, endPoint y: 209, distance: 50.8
click at [1005, 208] on h2 "AI Assistant" at bounding box center [1084, 200] width 290 height 16
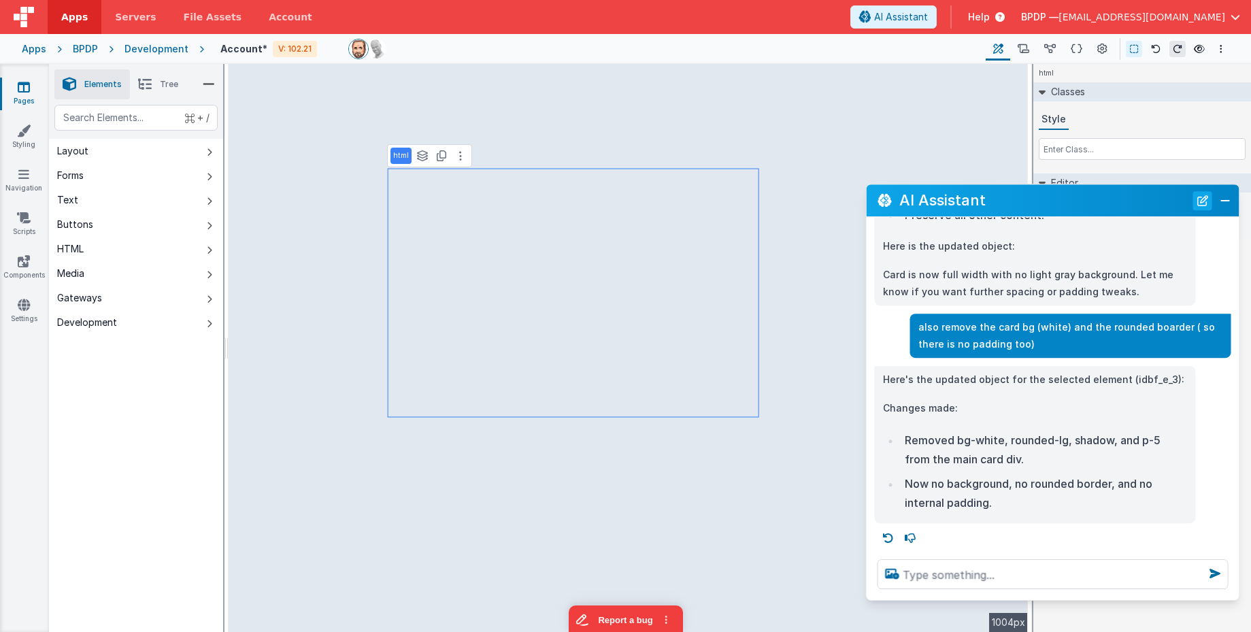
click at [1134, 204] on button "New Chat" at bounding box center [1202, 200] width 19 height 19
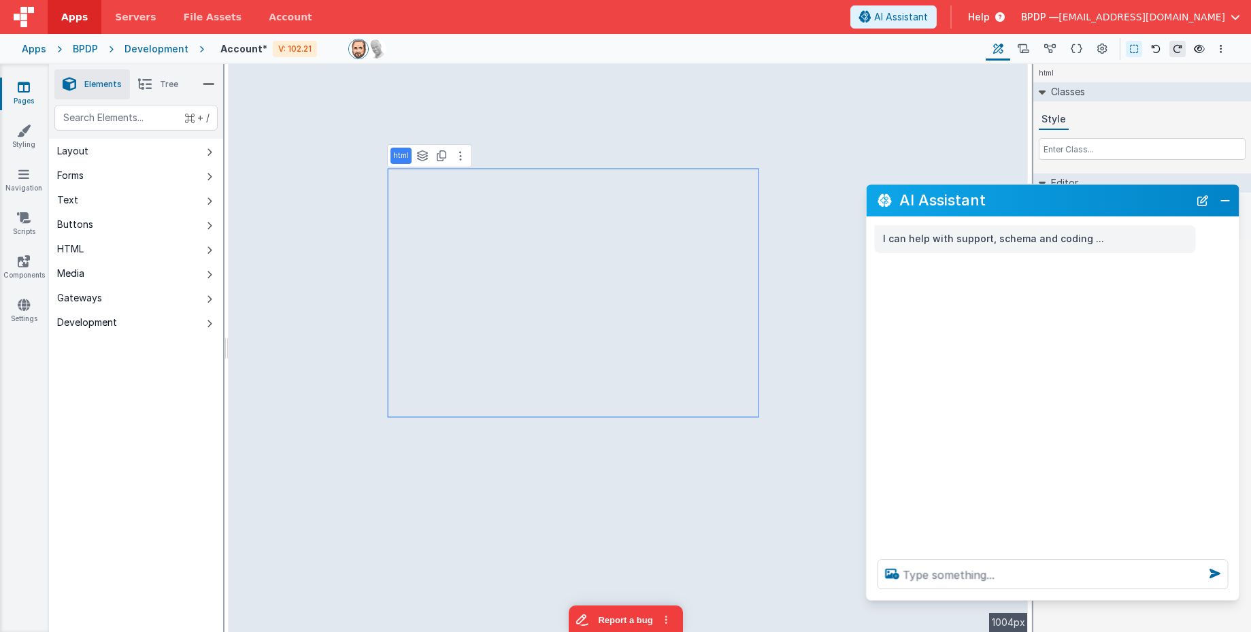
scroll to position [0, 0]
click at [1003, 578] on textarea at bounding box center [1052, 574] width 351 height 30
click at [1030, 412] on div "I can help with support, schema and coding ..." at bounding box center [1053, 382] width 373 height 331
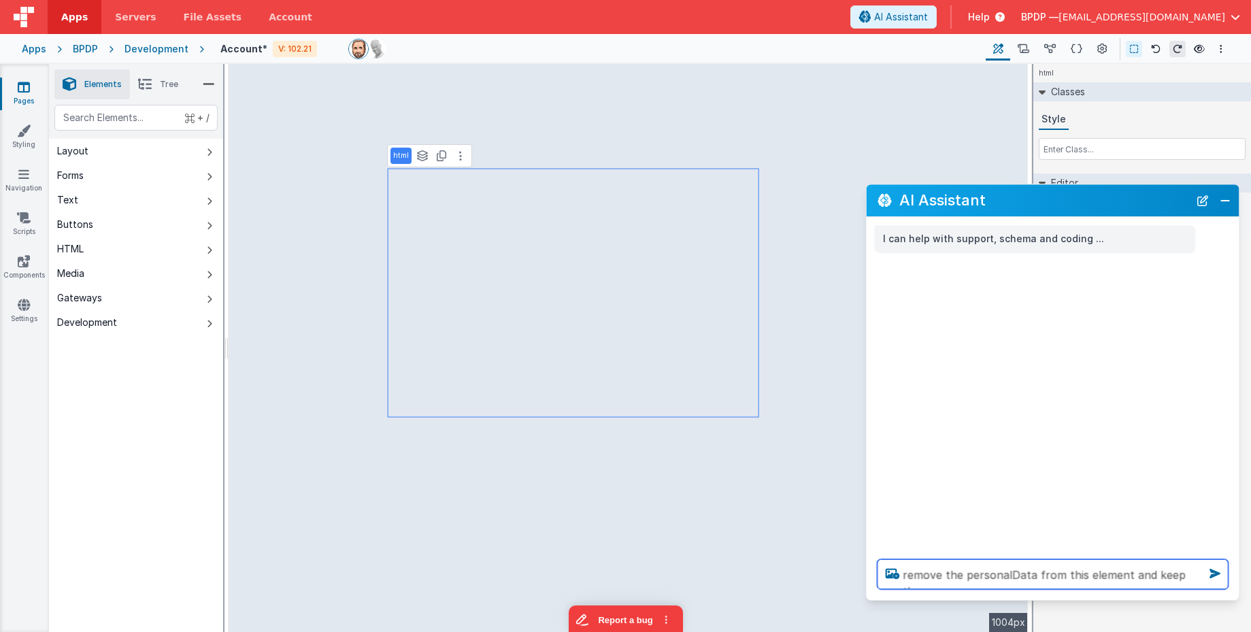
click at [1077, 573] on textarea "remove the personalData from this element and keep the" at bounding box center [1052, 574] width 351 height 30
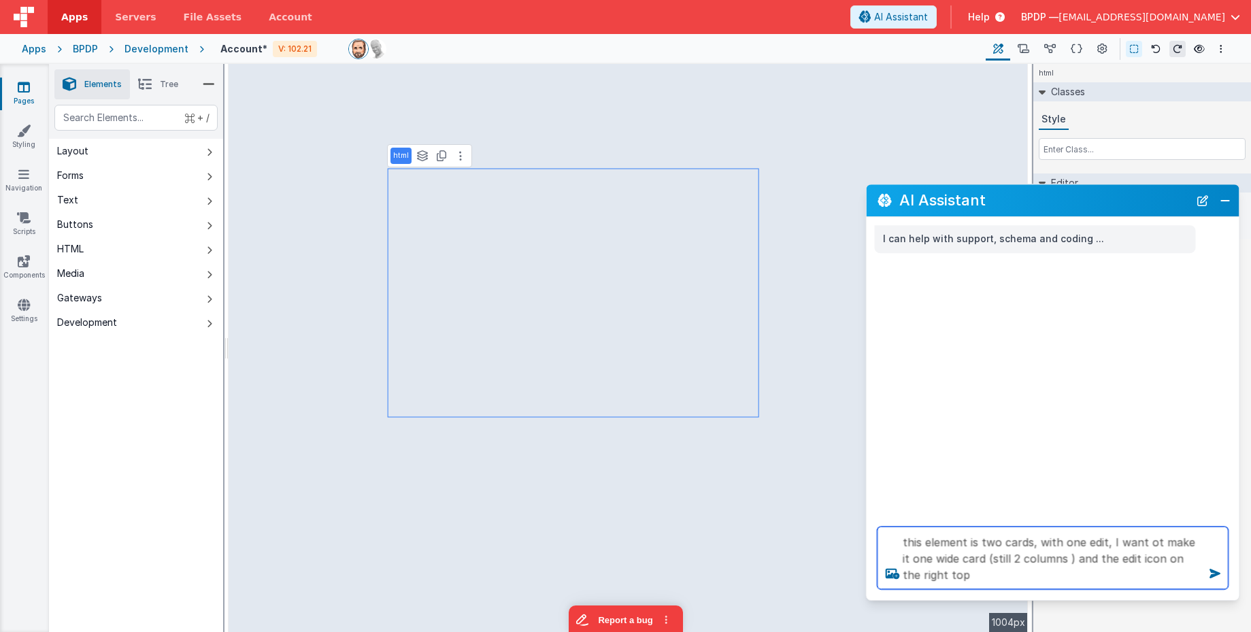
type textarea "this element is two cards, with one edit, I want ot make it one wide card (stil…"
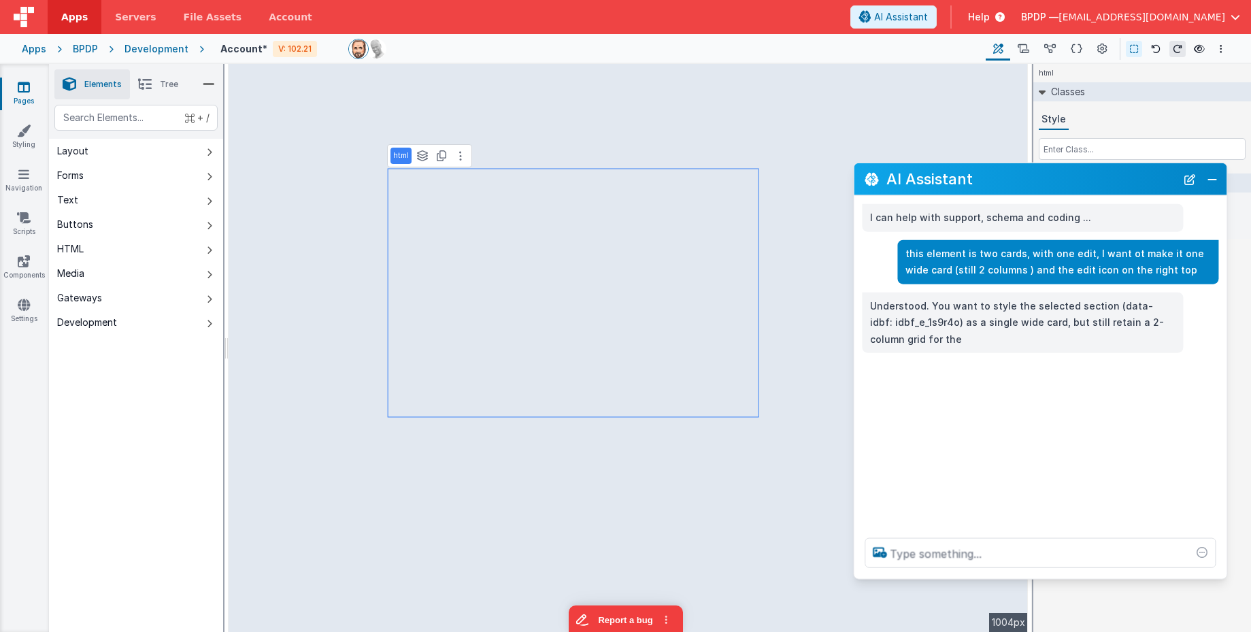
drag, startPoint x: 1009, startPoint y: 200, endPoint x: 996, endPoint y: 178, distance: 25.0
click at [996, 178] on h2 "AI Assistant" at bounding box center [1031, 179] width 290 height 16
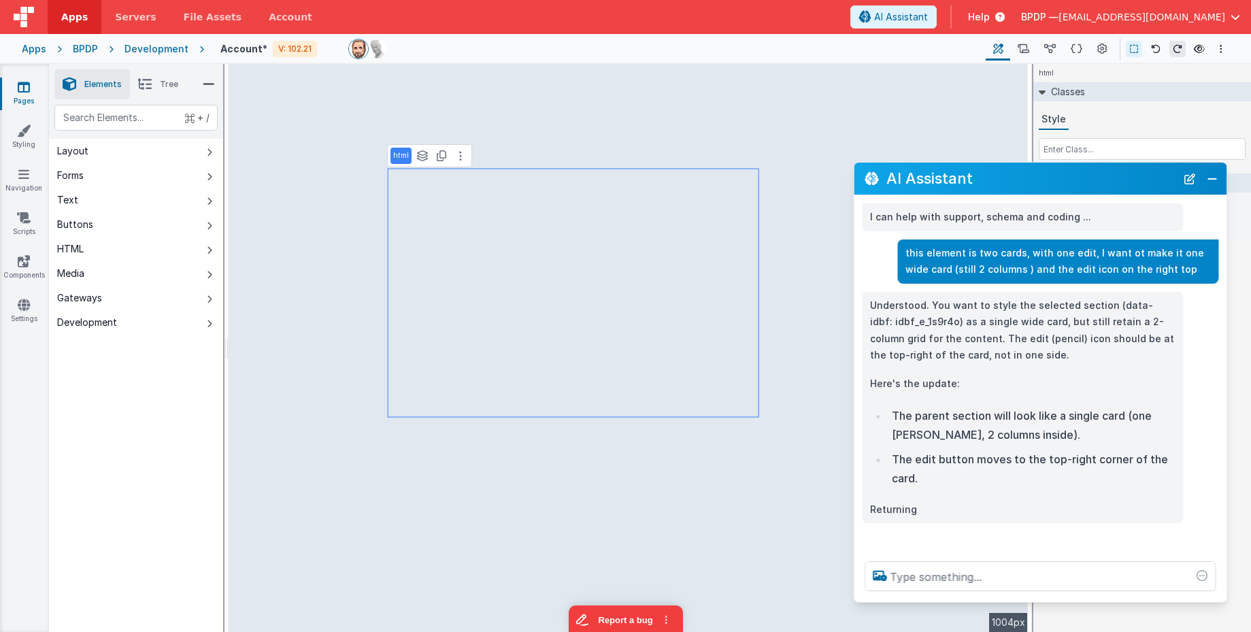
drag, startPoint x: 907, startPoint y: 576, endPoint x: 904, endPoint y: 601, distance: 24.7
click at [904, 601] on div at bounding box center [1040, 576] width 373 height 52
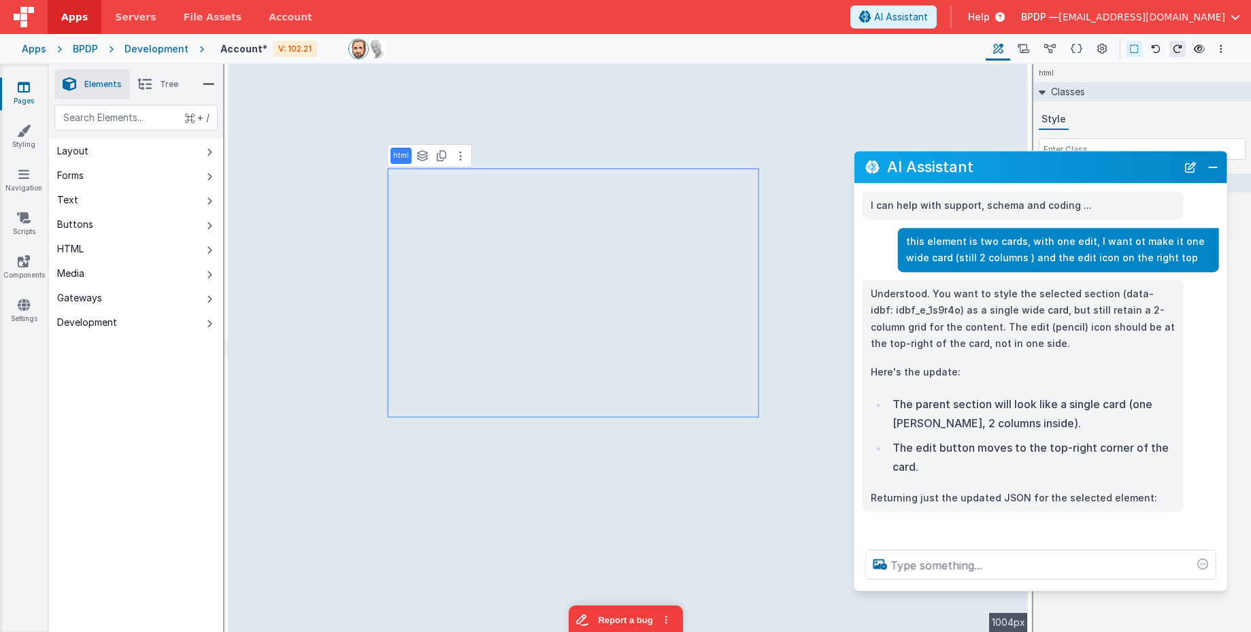
drag, startPoint x: 1034, startPoint y: 173, endPoint x: 1034, endPoint y: 163, distance: 10.2
click at [1034, 163] on h2 "AI Assistant" at bounding box center [1032, 167] width 290 height 16
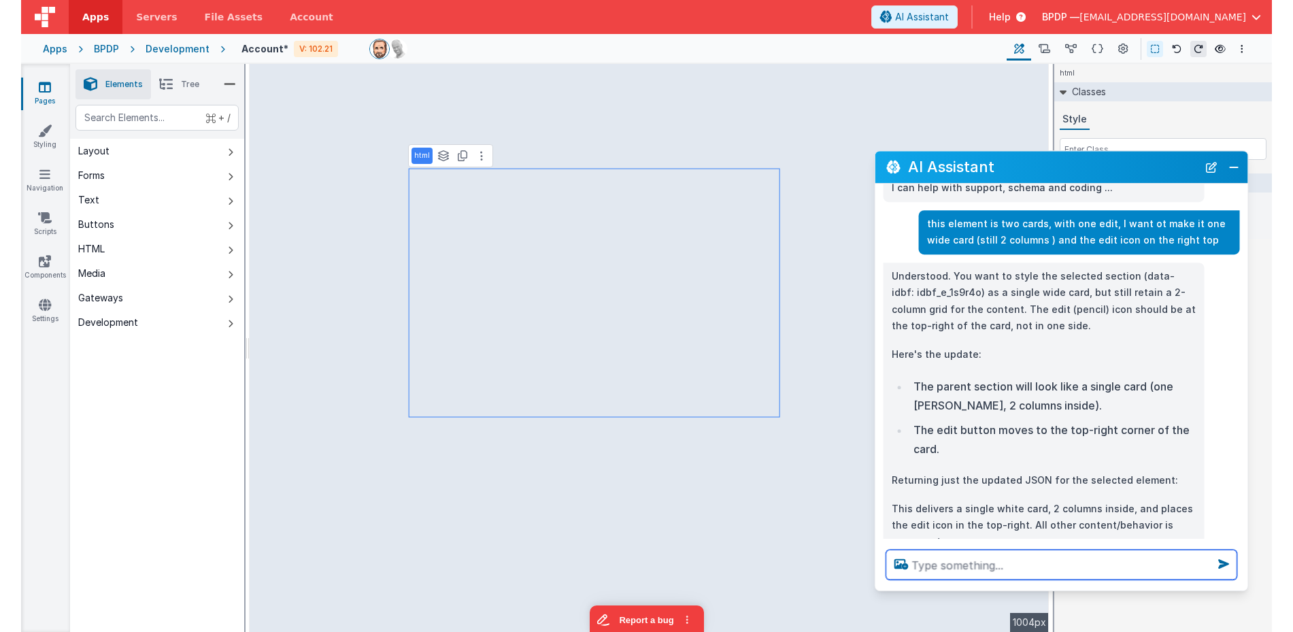
scroll to position [44, 0]
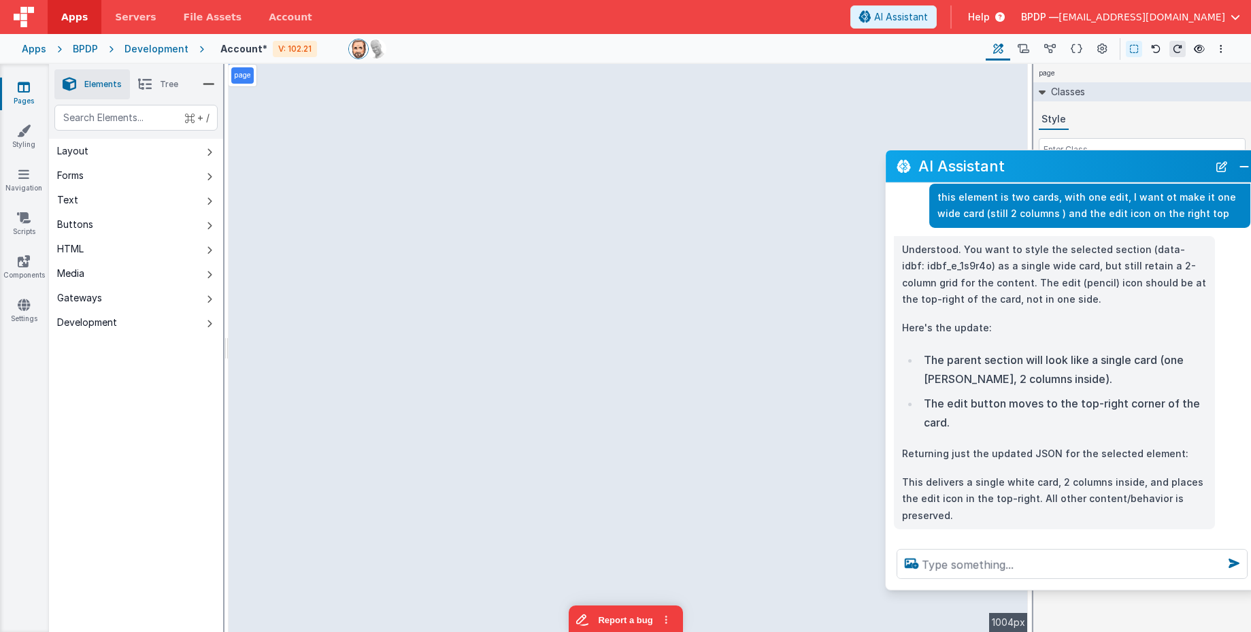
drag, startPoint x: 961, startPoint y: 171, endPoint x: 990, endPoint y: 170, distance: 29.3
click at [990, 170] on h2 "AI Assistant" at bounding box center [1063, 166] width 290 height 16
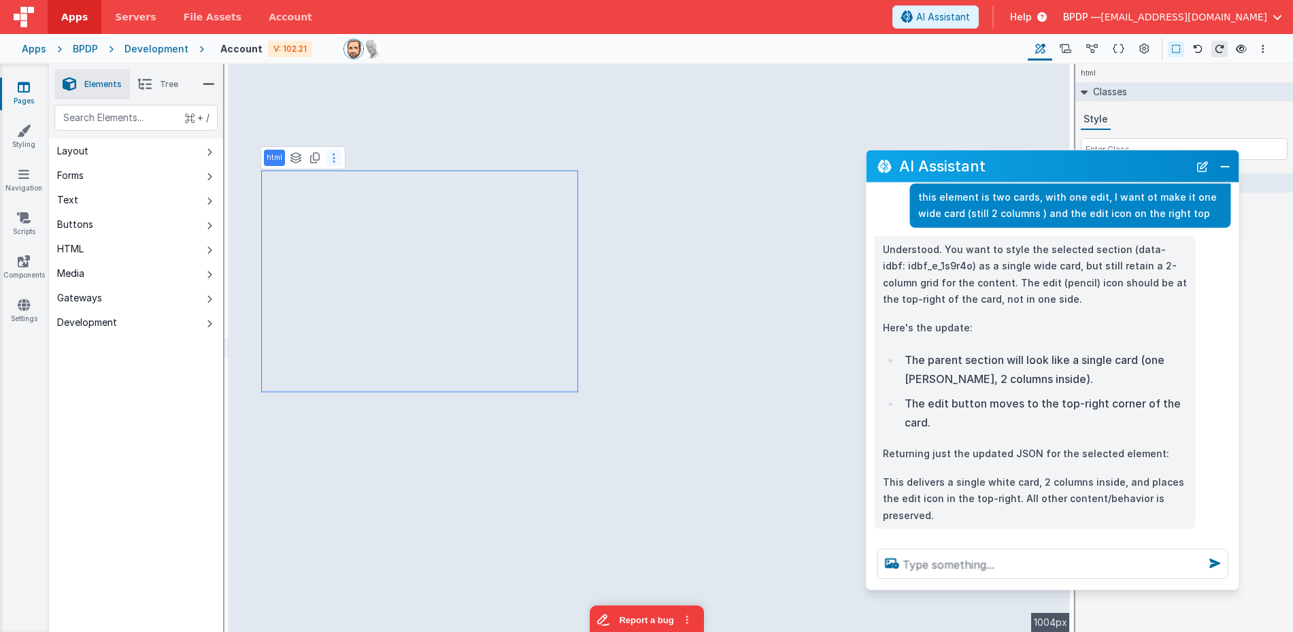
click at [335, 161] on button at bounding box center [334, 158] width 16 height 16
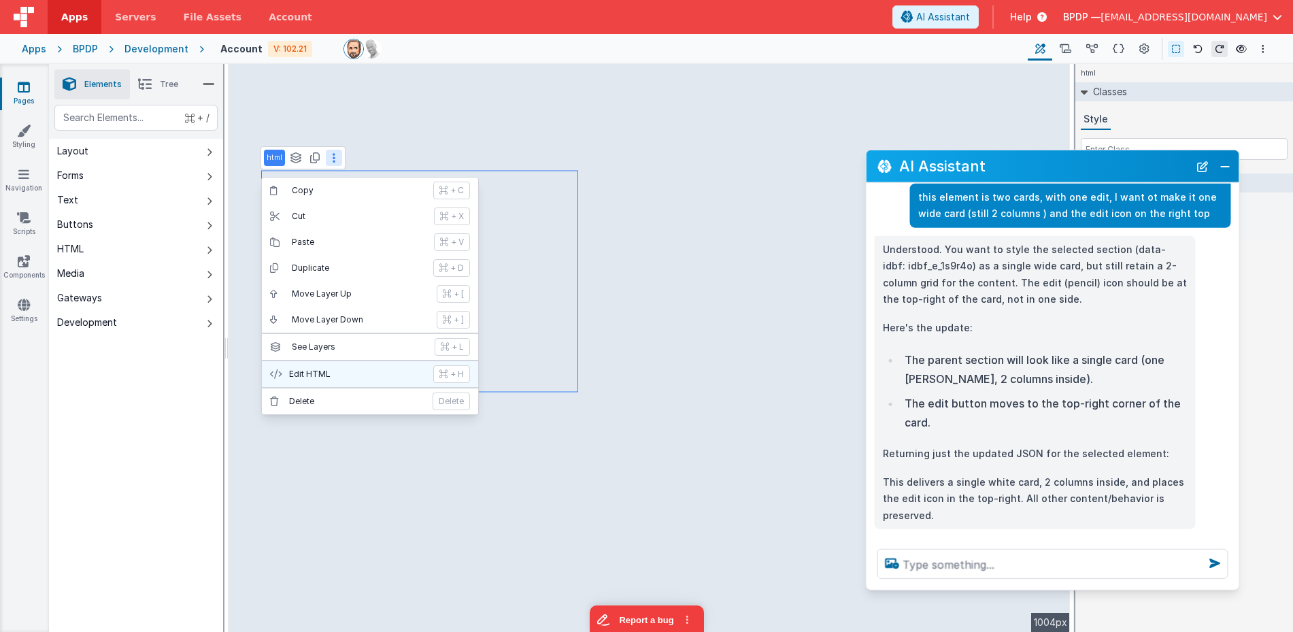
click at [358, 373] on p "Edit HTML" at bounding box center [357, 374] width 136 height 11
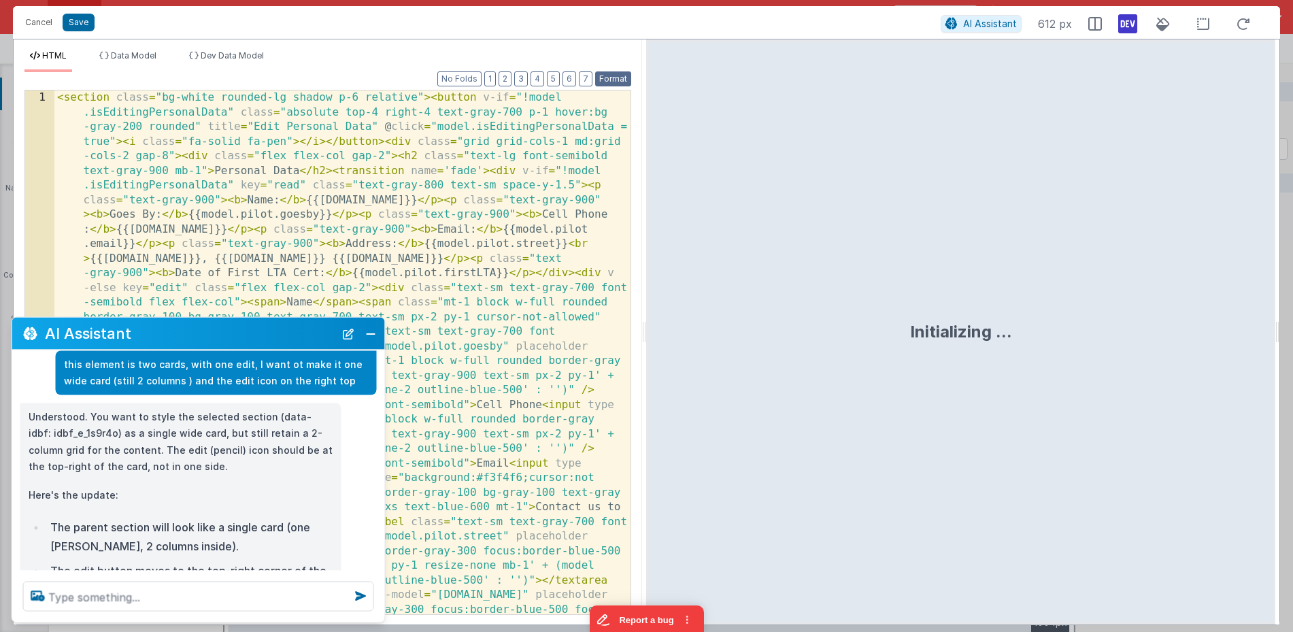
drag, startPoint x: 618, startPoint y: 81, endPoint x: 392, endPoint y: 112, distance: 228.0
click at [618, 81] on button "Format" at bounding box center [613, 78] width 36 height 15
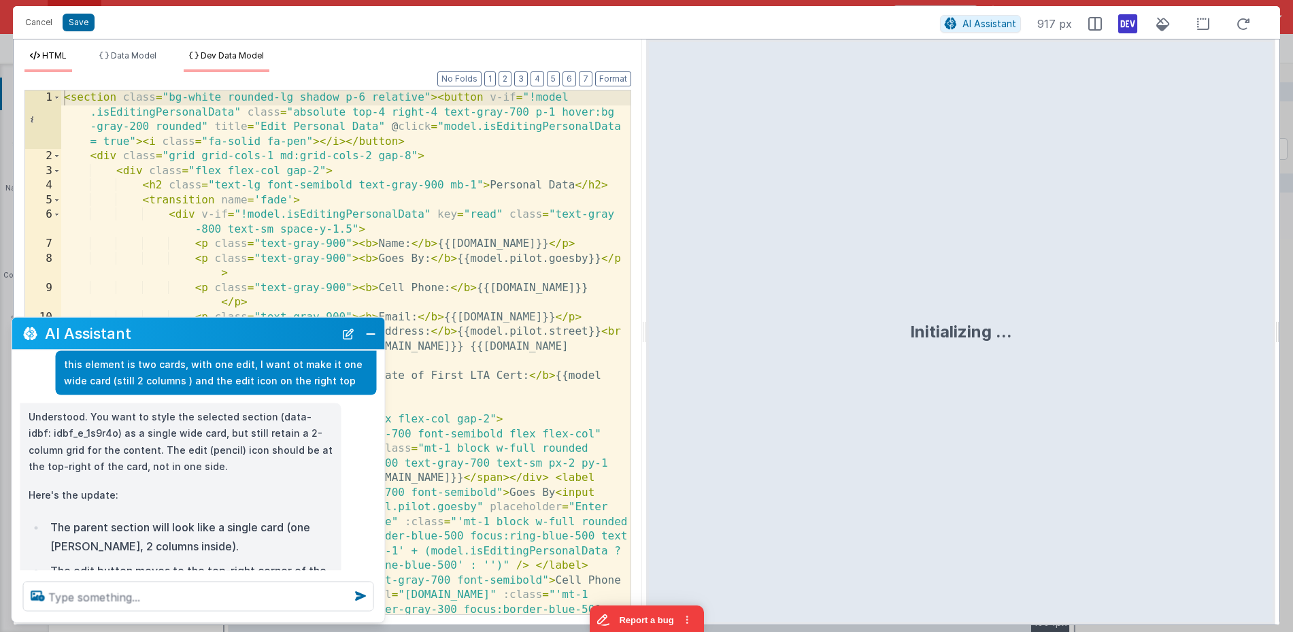
click at [220, 56] on span "Dev Data Model" at bounding box center [232, 55] width 63 height 10
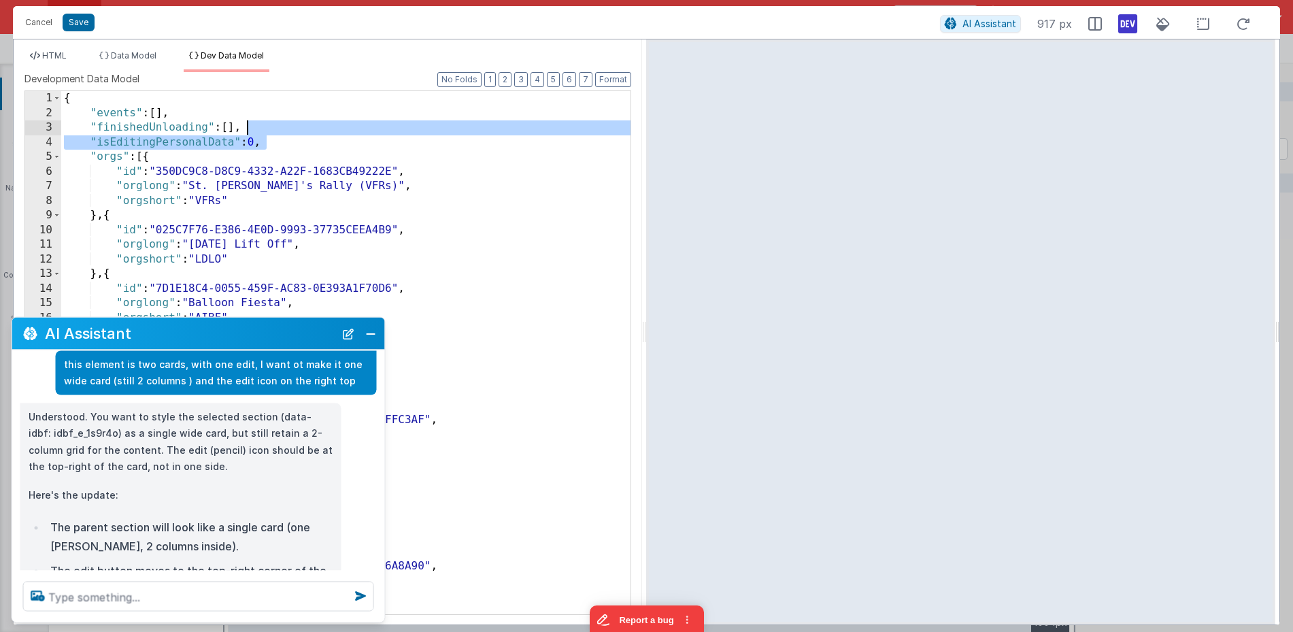
click at [288, 133] on div "{ "events" : [ ] , "finishedUnloading" : [ ] , "isEditingPersonalData" : 0 , "o…" at bounding box center [345, 367] width 569 height 552
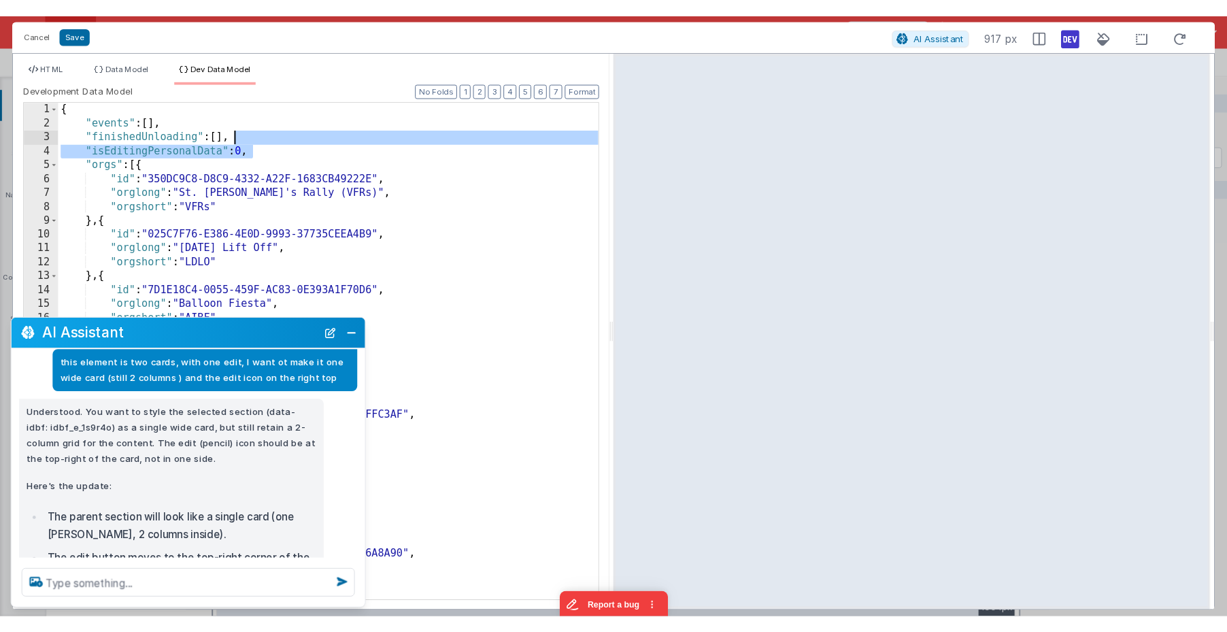
scroll to position [0, 0]
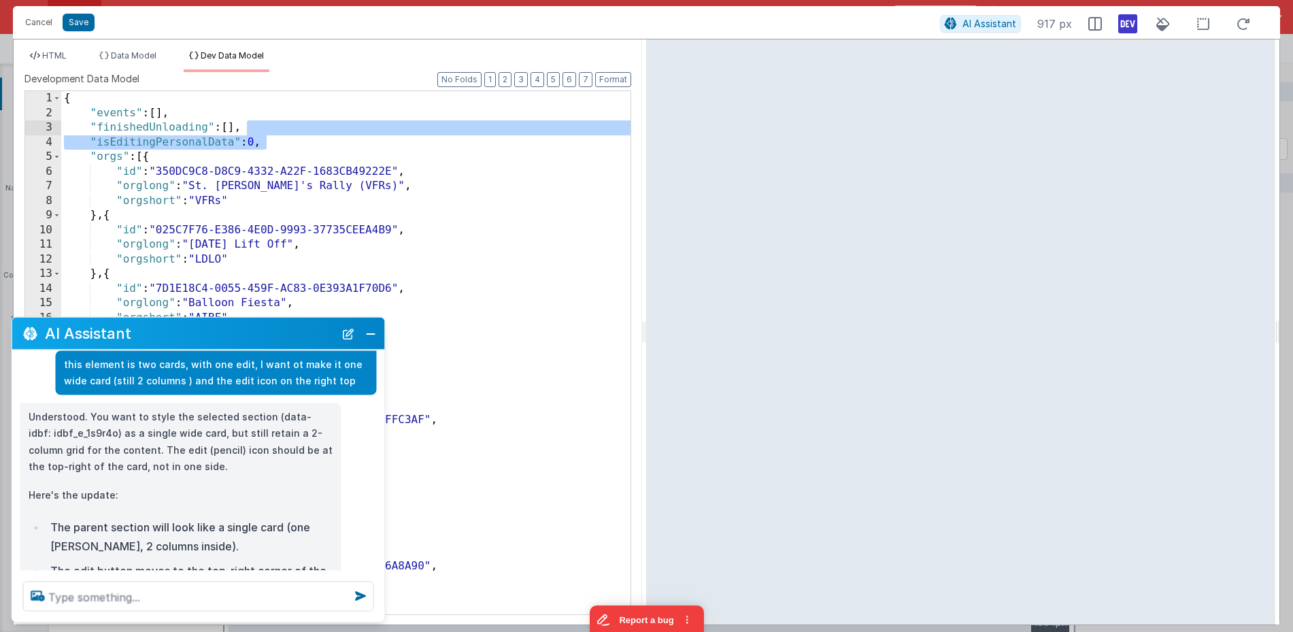
click at [252, 65] on li "Dev Data Model" at bounding box center [227, 61] width 86 height 22
drag, startPoint x: 260, startPoint y: 142, endPoint x: 282, endPoint y: 139, distance: 21.3
click at [260, 142] on div "{ "events" : [ ] , "finishedUnloading" : [ ] , "isEditingPersonalData" : 0 , "o…" at bounding box center [345, 367] width 569 height 552
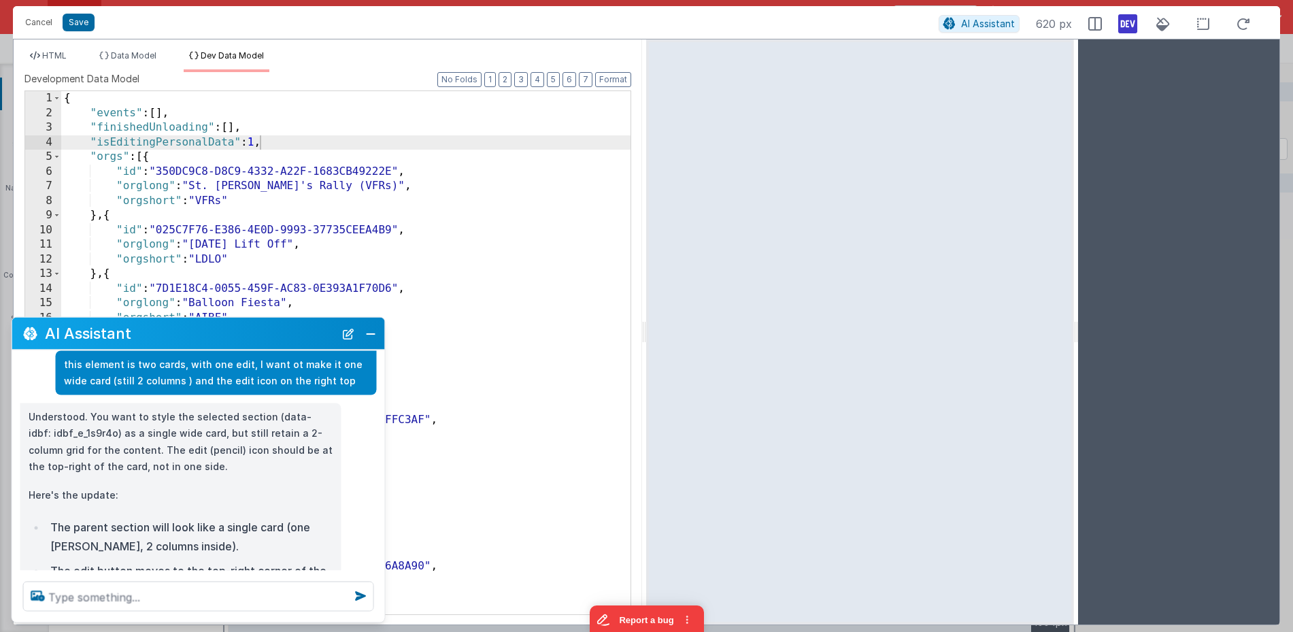
drag, startPoint x: 1275, startPoint y: 273, endPoint x: 1074, endPoint y: 243, distance: 203.5
click at [1074, 243] on html "Cancel Save AI Assistant 620 px HTML Data Model Dev Data Model Format 7 6 5 4 3…" at bounding box center [646, 316] width 1293 height 632
drag, startPoint x: 1090, startPoint y: 333, endPoint x: 1117, endPoint y: 333, distance: 27.2
click at [1111, 333] on html "Cancel Save AI Assistant 621 px HTML Data Model Dev Data Model Format 7 6 5 4 3…" at bounding box center [646, 316] width 1293 height 632
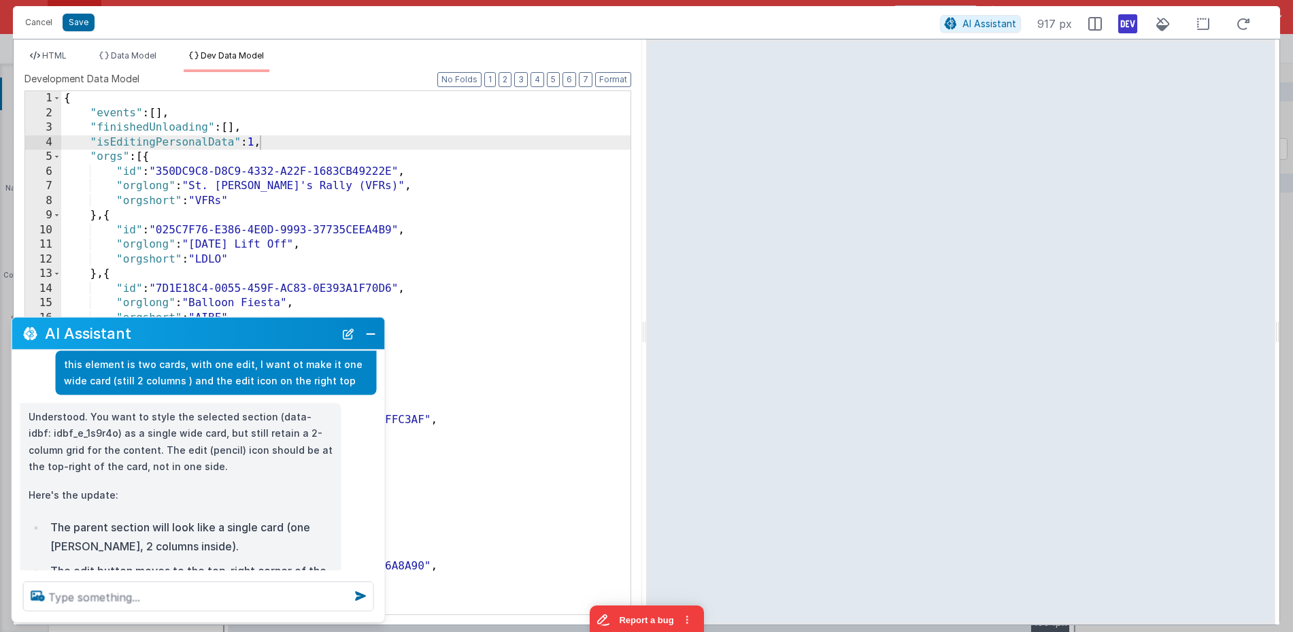
drag, startPoint x: 1111, startPoint y: 331, endPoint x: 1316, endPoint y: 333, distance: 204.7
click at [1134, 333] on html "Cancel Save AI Assistant 917 px HTML Data Model Dev Data Model Format 7 6 5 4 3…" at bounding box center [646, 316] width 1293 height 632
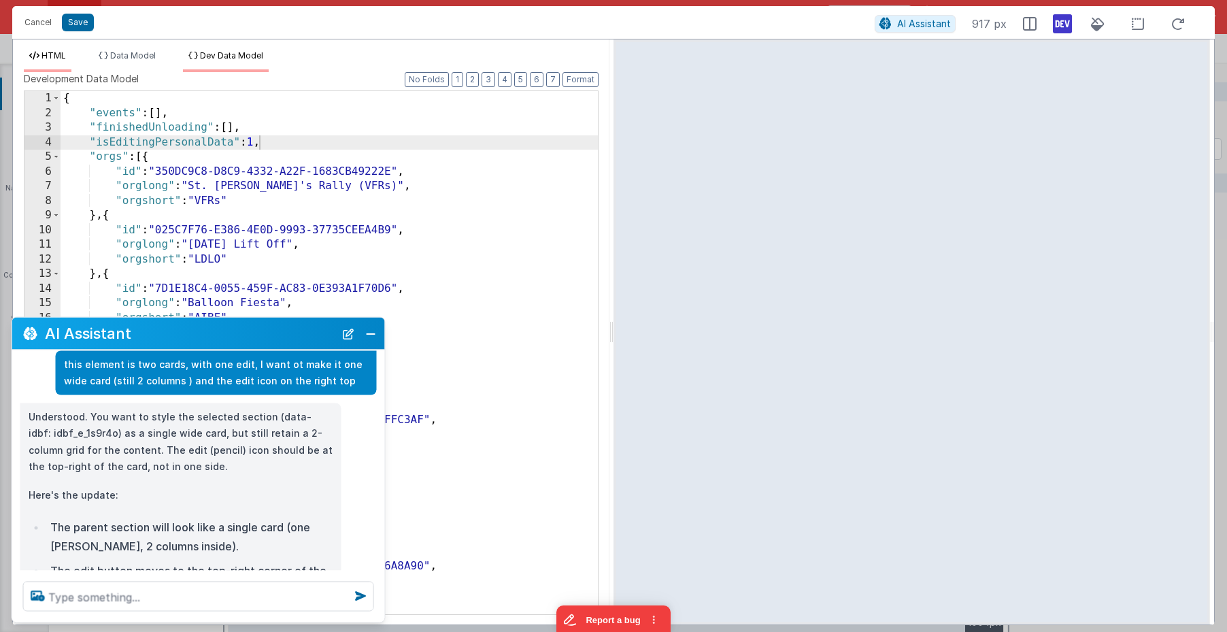
click at [50, 59] on span "HTML" at bounding box center [53, 55] width 24 height 10
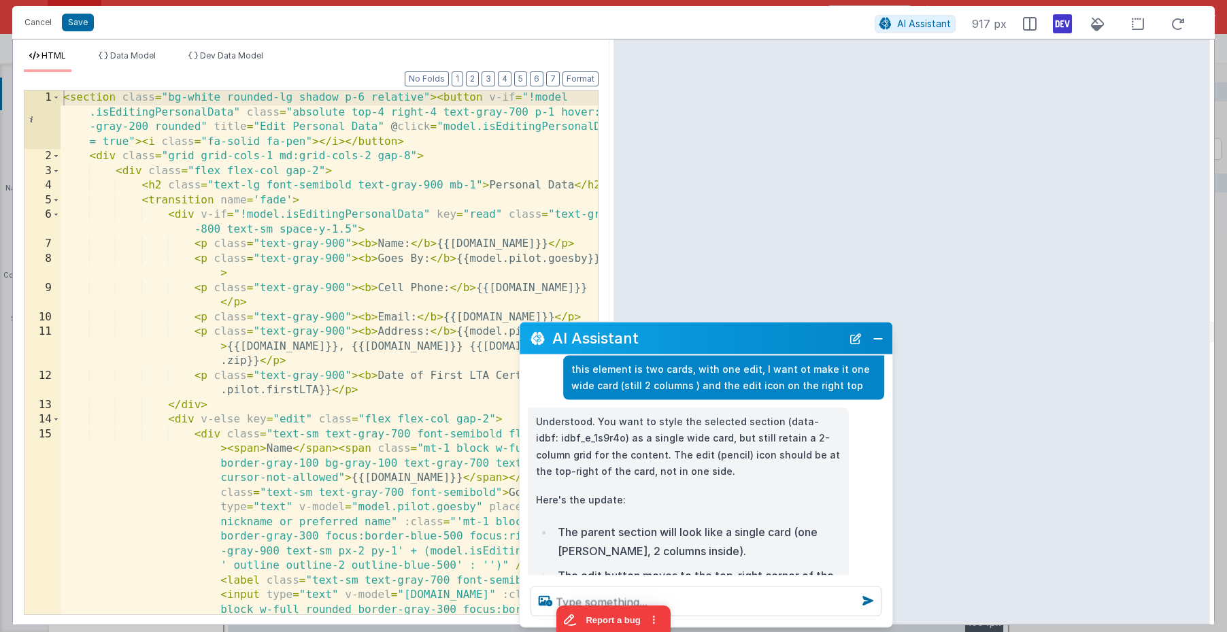
drag, startPoint x: 214, startPoint y: 337, endPoint x: 695, endPoint y: 346, distance: 480.9
click at [717, 343] on h2 "AI Assistant" at bounding box center [697, 338] width 290 height 16
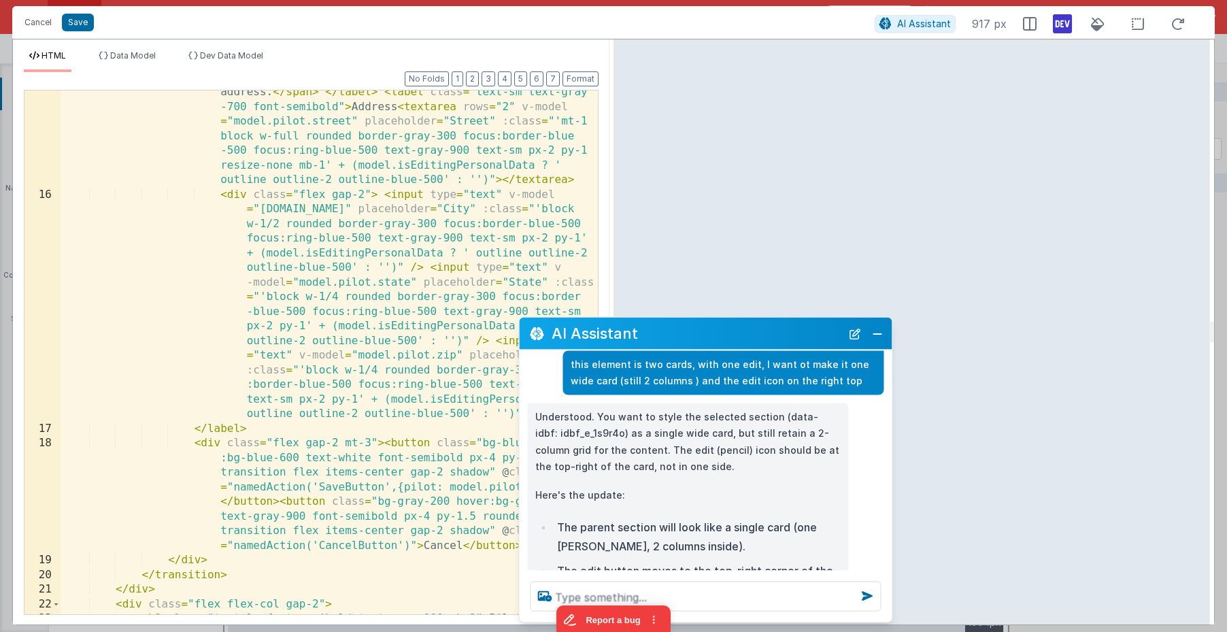
scroll to position [996, 0]
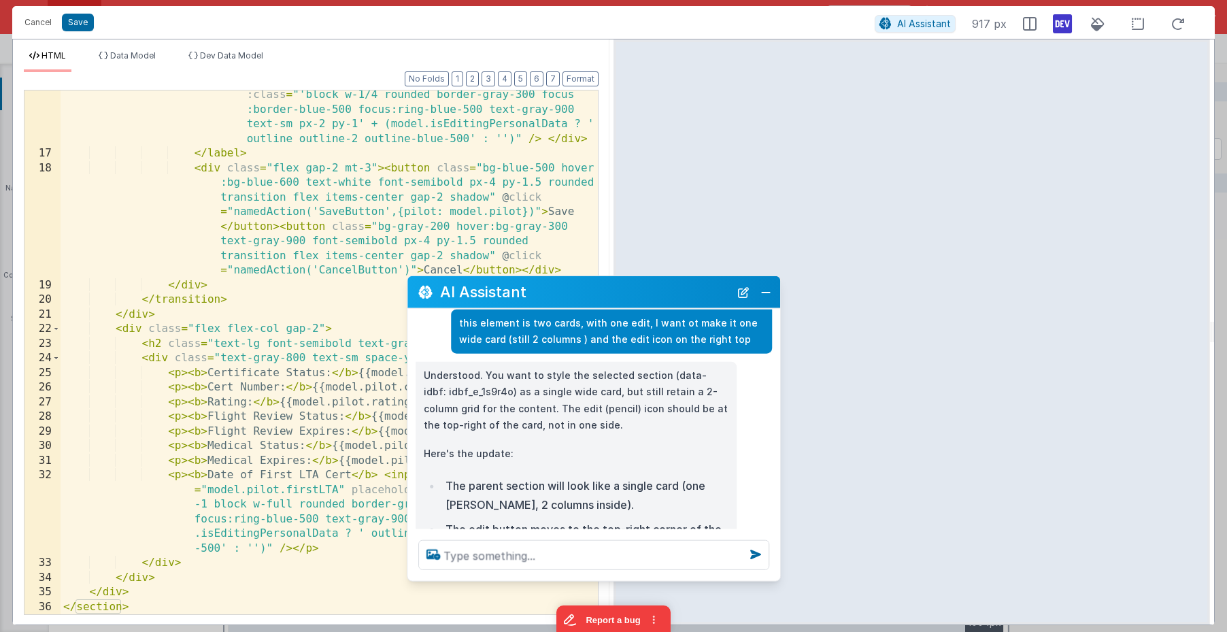
drag, startPoint x: 628, startPoint y: 335, endPoint x: 517, endPoint y: 294, distance: 119.0
click at [517, 294] on h2 "AI Assistant" at bounding box center [585, 292] width 290 height 16
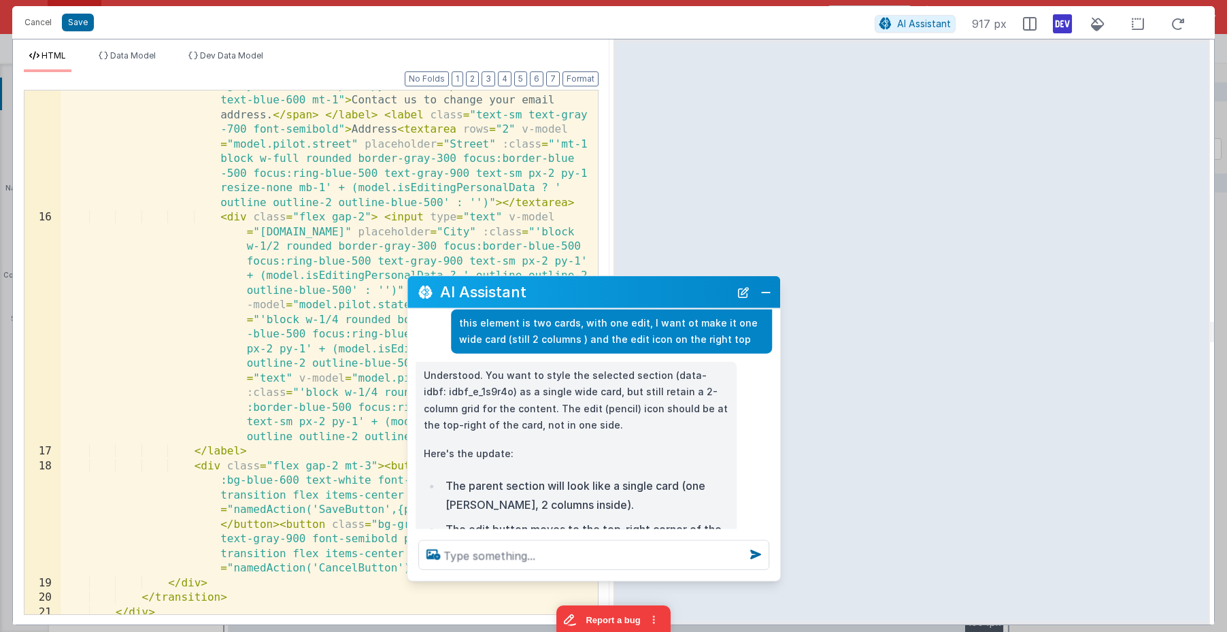
scroll to position [0, 0]
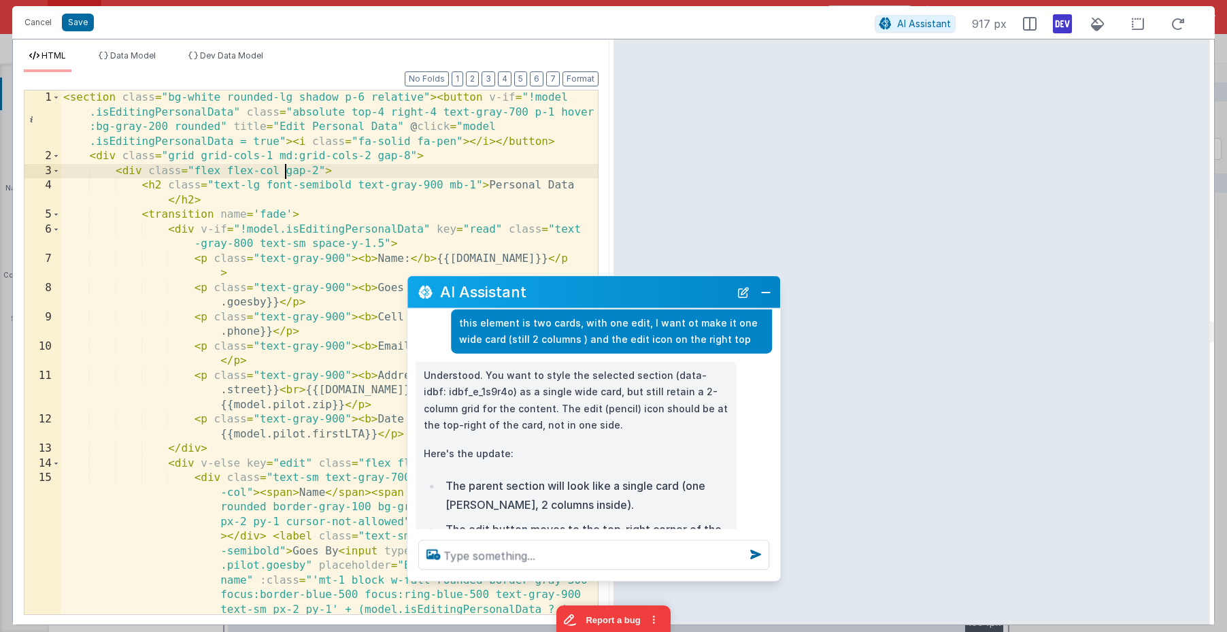
click at [284, 173] on div "< section class = "bg-white rounded-lg shadow p-6 relative" > < button v-if = "…" at bounding box center [329, 600] width 537 height 1021
drag, startPoint x: 750, startPoint y: 292, endPoint x: 706, endPoint y: 281, distance: 45.0
click at [749, 292] on button "New Chat" at bounding box center [743, 291] width 19 height 19
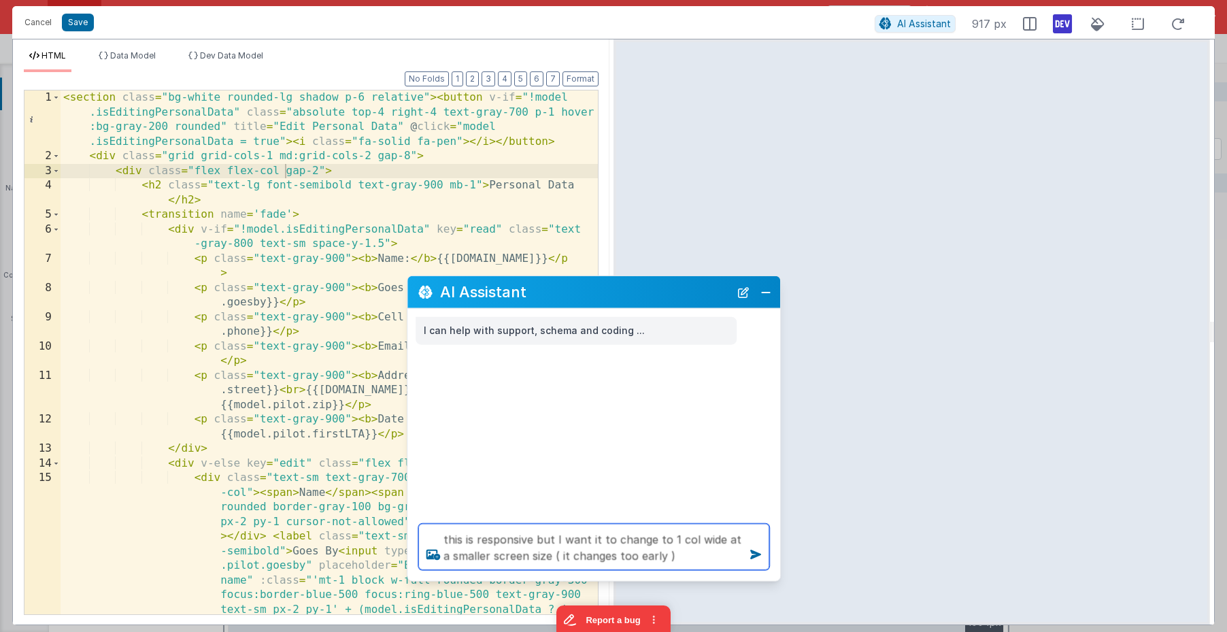
type textarea "this is responsive but I want it to change to 1 col wide at a smaller screen si…"
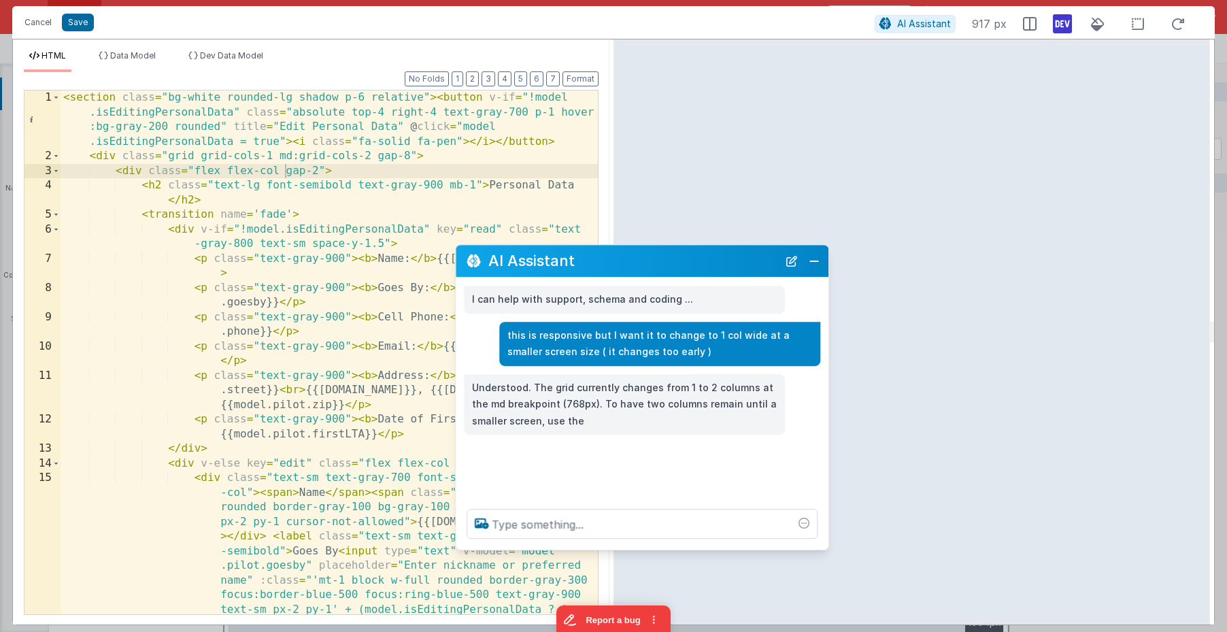
drag, startPoint x: 569, startPoint y: 297, endPoint x: 618, endPoint y: 266, distance: 58.1
click at [618, 266] on h2 "AI Assistant" at bounding box center [633, 261] width 290 height 16
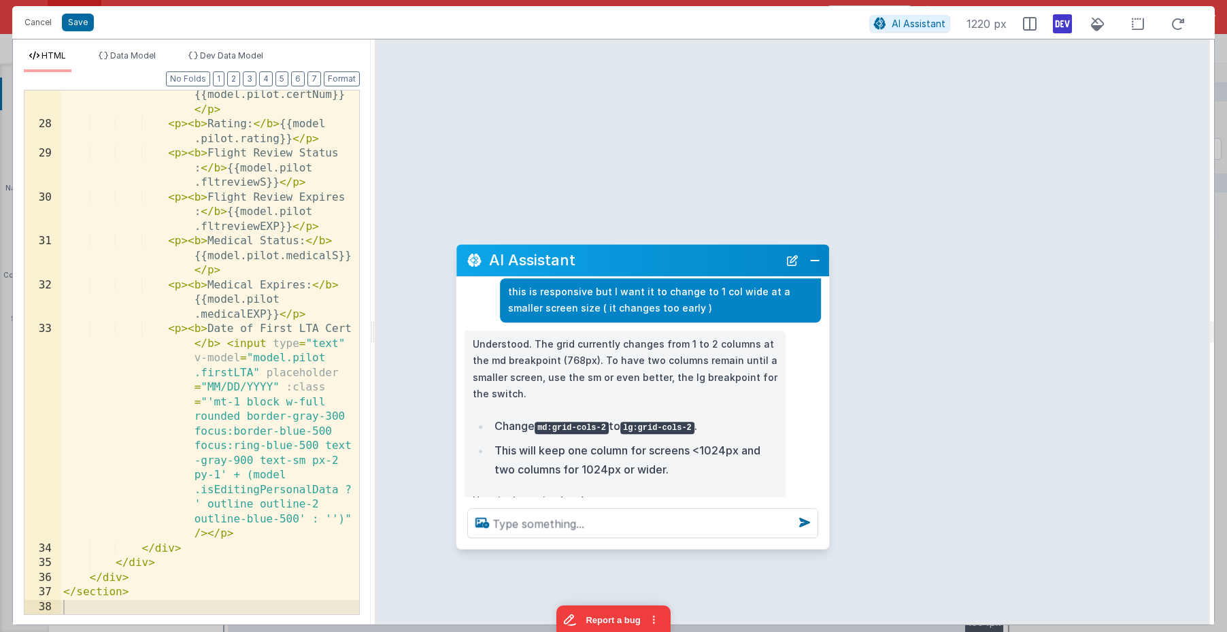
scroll to position [69, 0]
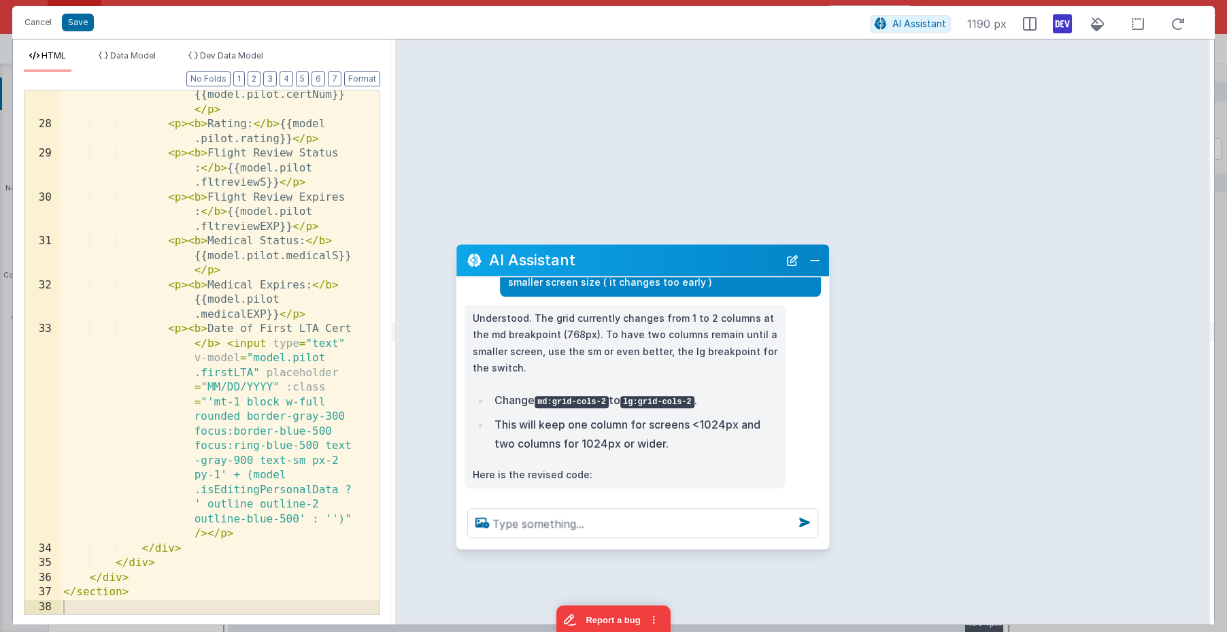
click at [393, 12] on html "Cancel Save AI Assistant 1190 px HTML Data Model Dev Data Model Format 7 6 5 4 …" at bounding box center [613, 316] width 1227 height 632
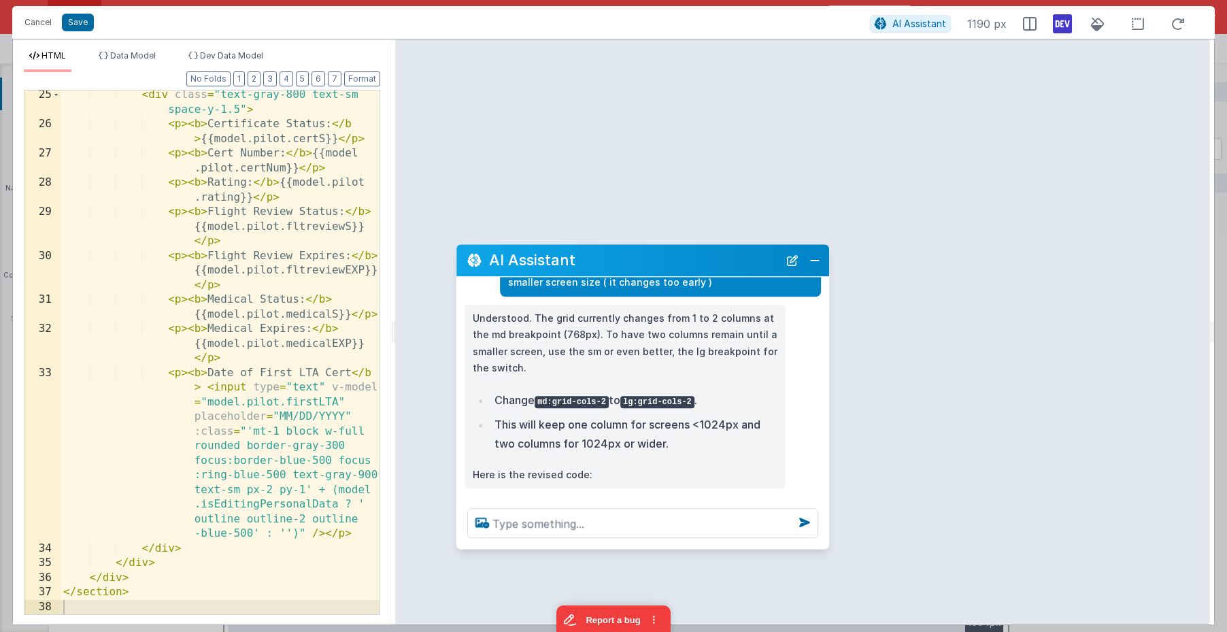
scroll to position [2766, 0]
drag, startPoint x: 1209, startPoint y: 218, endPoint x: 1026, endPoint y: 313, distance: 206.3
click at [1134, 206] on html "Cancel Save AI Assistant 1190 px HTML Data Model Dev Data Model Format 7 6 5 4 …" at bounding box center [613, 316] width 1227 height 632
click at [580, 527] on textarea at bounding box center [642, 523] width 351 height 30
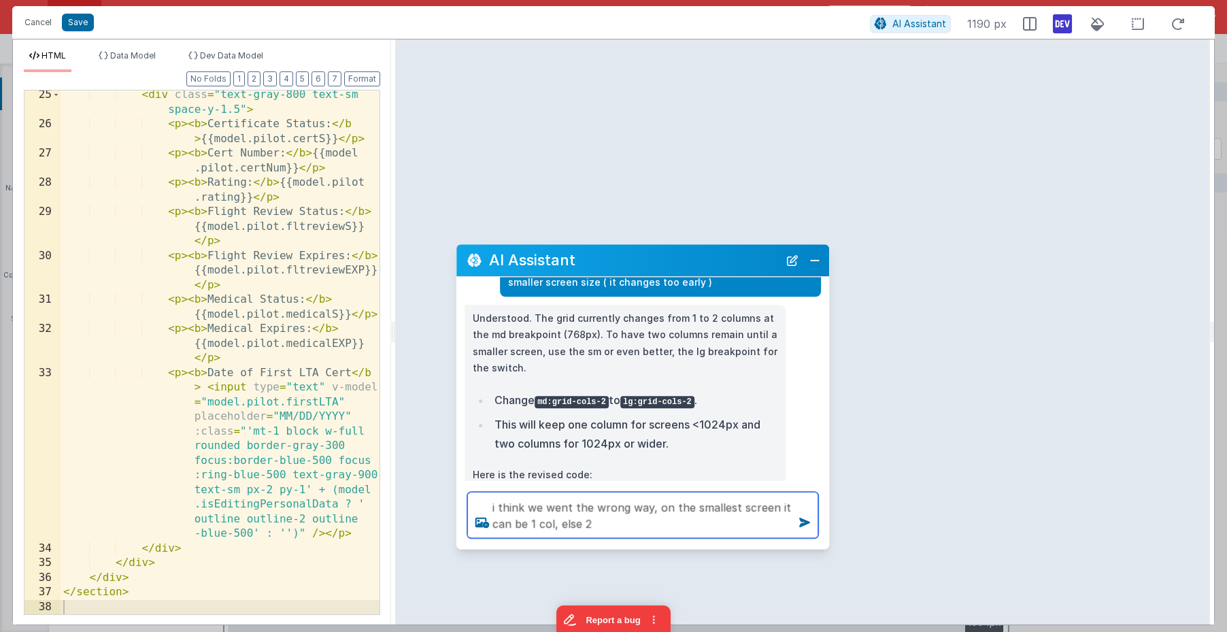
type textarea "i think we went the wrong way, on the smallest screen it can be 1 col, else 2"
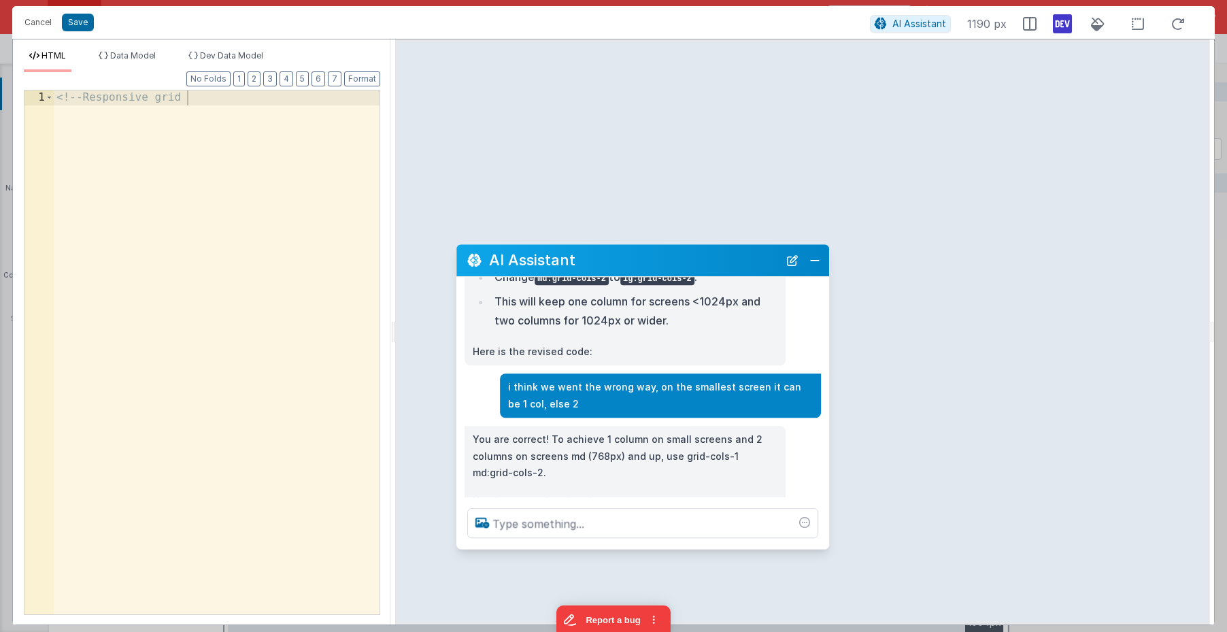
scroll to position [193, 0]
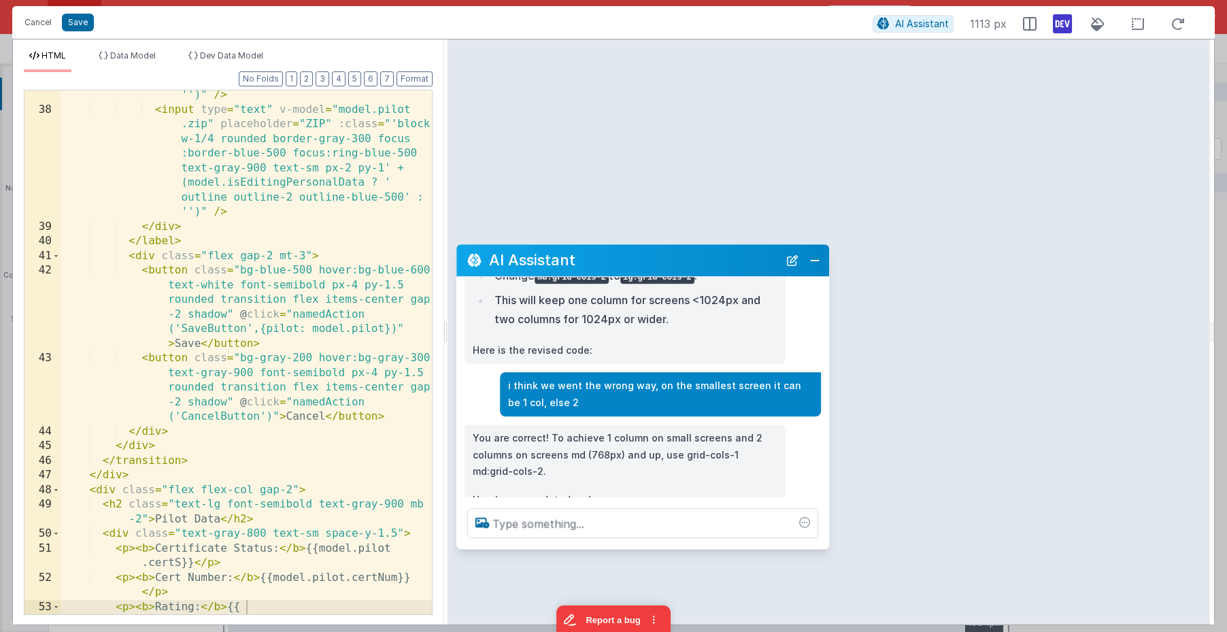
drag, startPoint x: 401, startPoint y: 41, endPoint x: 445, endPoint y: 37, distance: 45.0
click at [445, 37] on html "Cancel Save AI Assistant 1113 px HTML Data Model Dev Data Model Format 7 6 5 4 …" at bounding box center [613, 316] width 1227 height 632
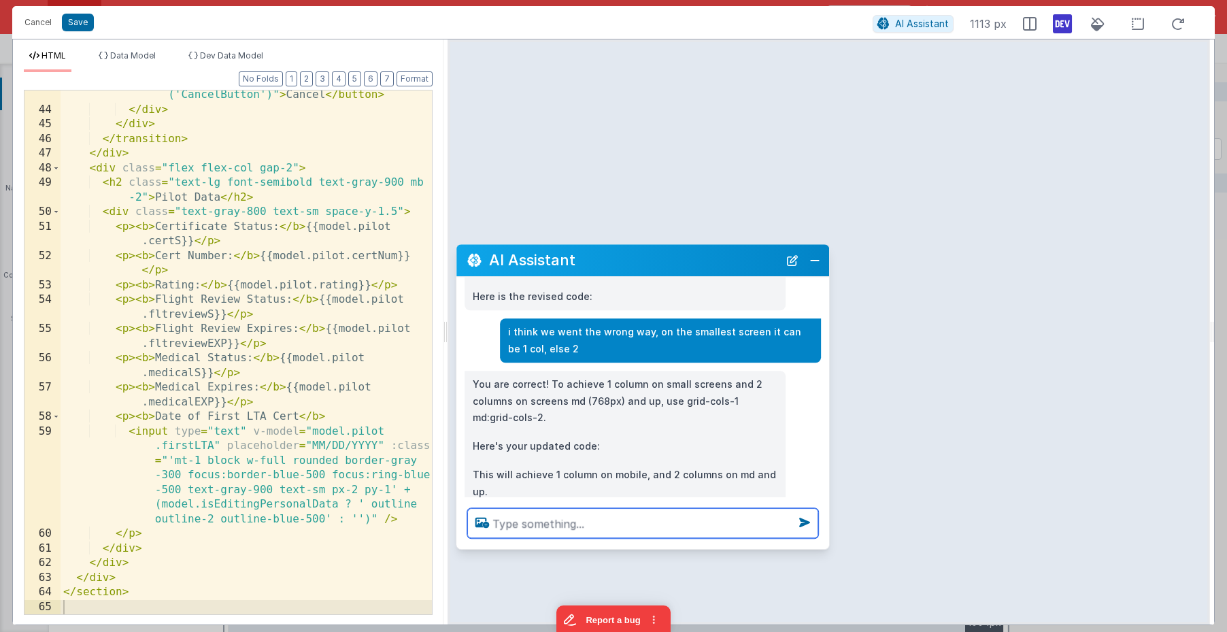
scroll to position [248, 0]
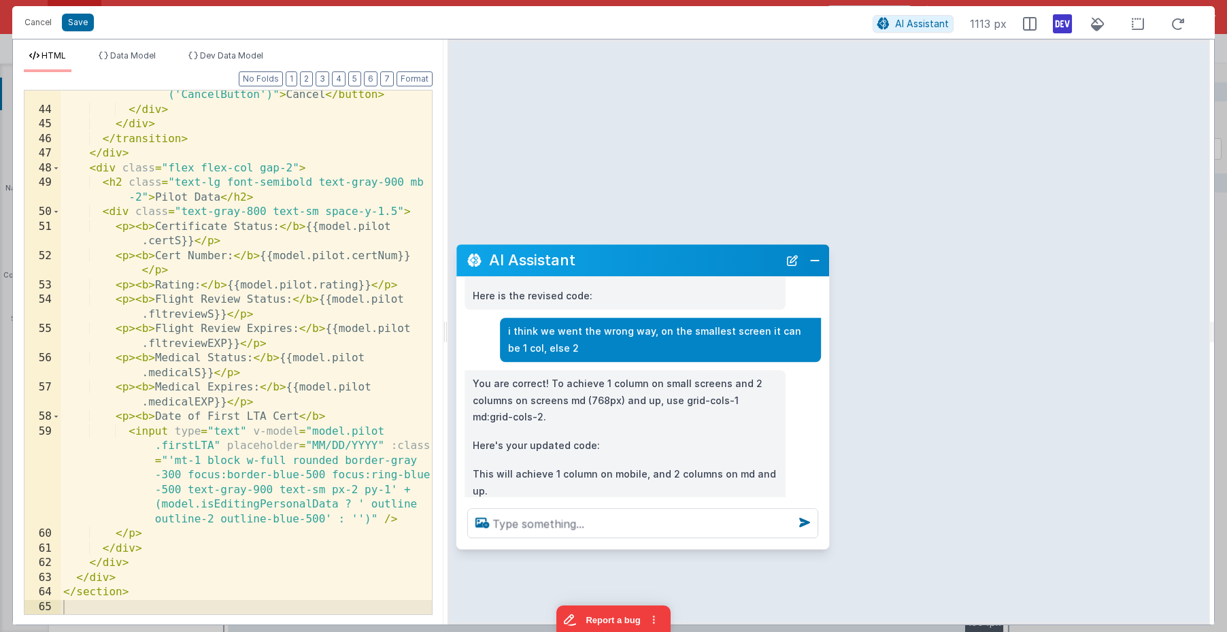
drag, startPoint x: 1211, startPoint y: 233, endPoint x: 1133, endPoint y: 244, distance: 78.3
click at [1134, 240] on html "Cancel Save AI Assistant 1113 px HTML Data Model Dev Data Model Format 7 6 5 4 …" at bounding box center [613, 316] width 1227 height 632
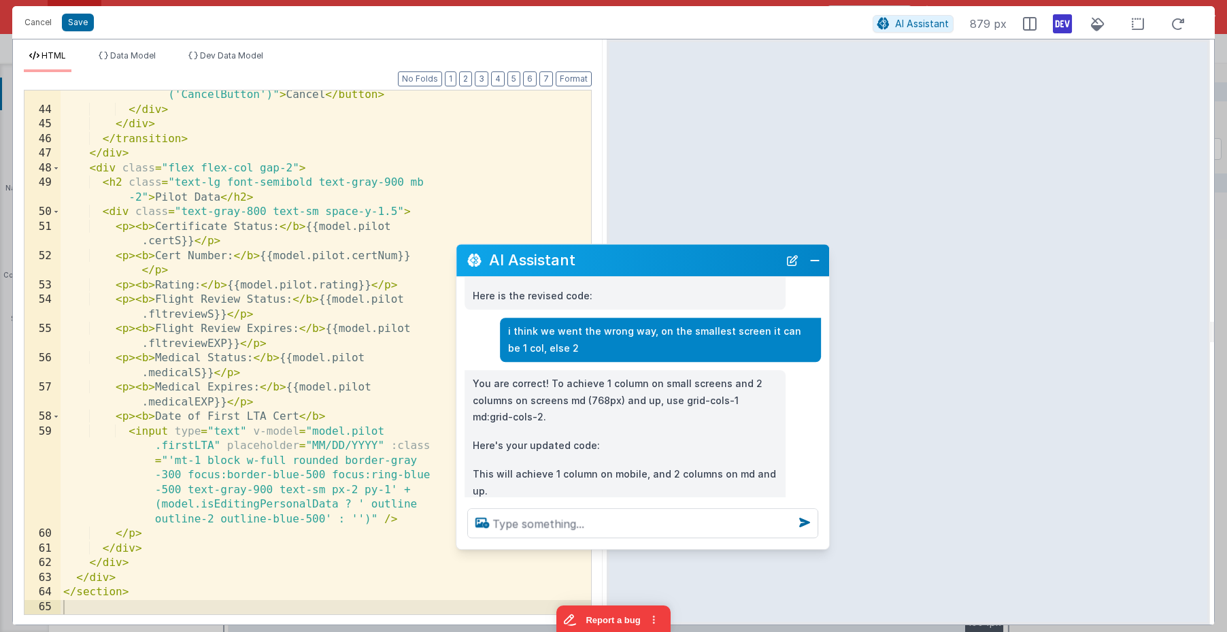
drag, startPoint x: 443, startPoint y: 70, endPoint x: 606, endPoint y: 22, distance: 170.0
click at [606, 22] on html "Cancel Save AI Assistant 879 px HTML Data Model Dev Data Model Format 7 6 5 4 3…" at bounding box center [613, 316] width 1227 height 632
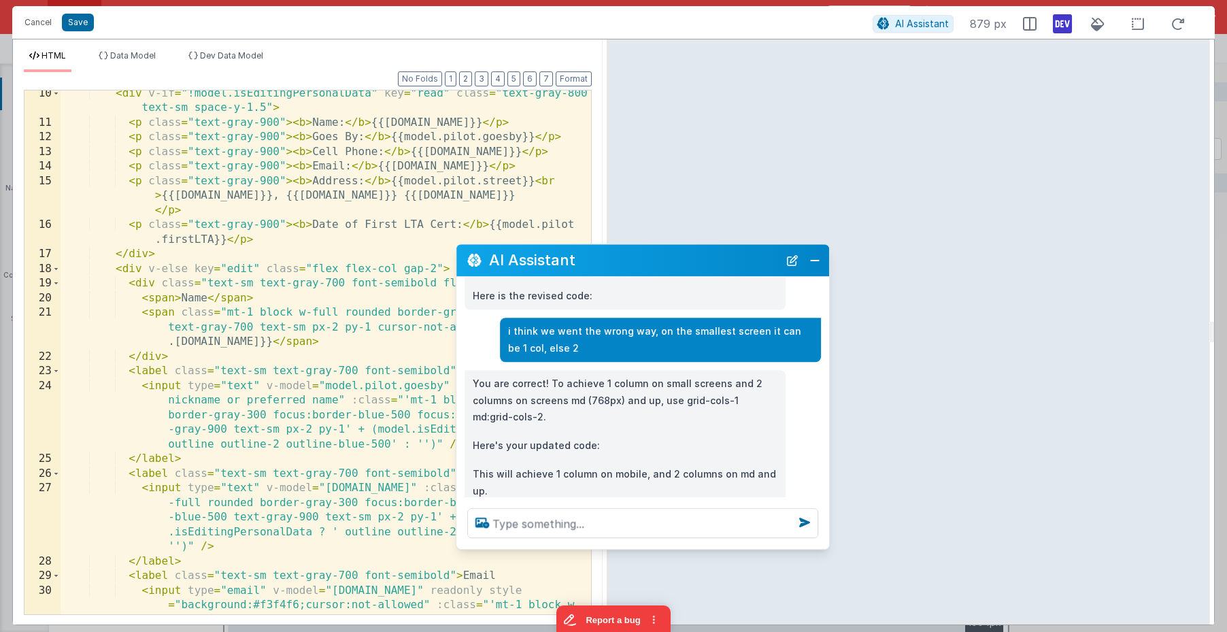
scroll to position [0, 0]
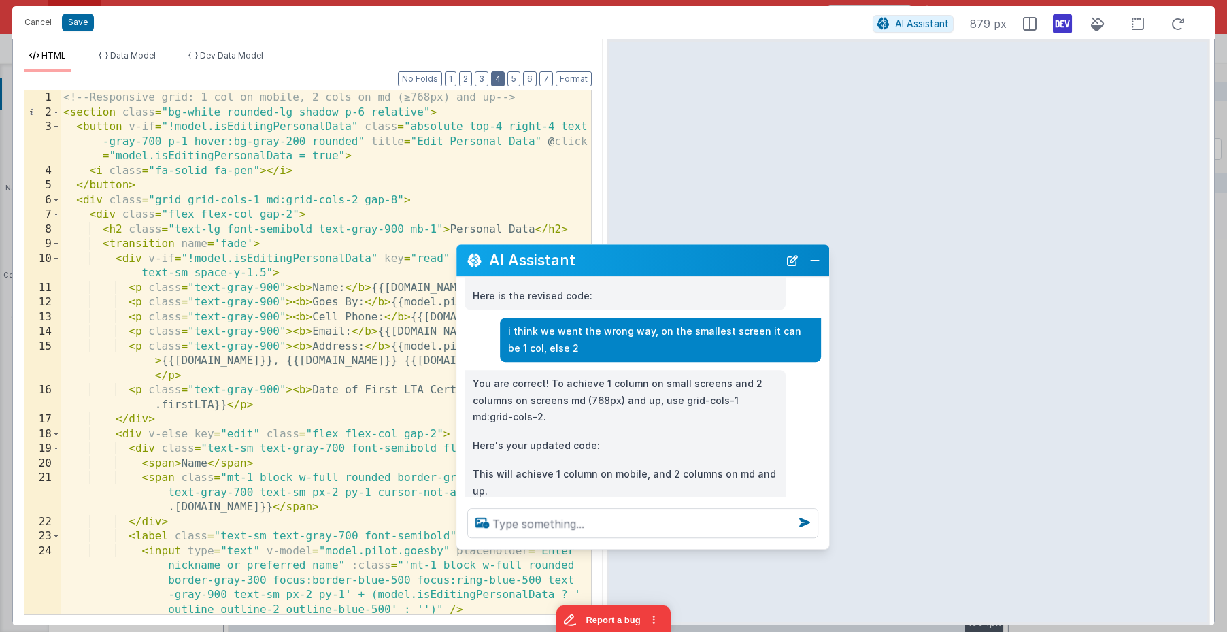
click at [505, 74] on button "4" at bounding box center [498, 78] width 14 height 15
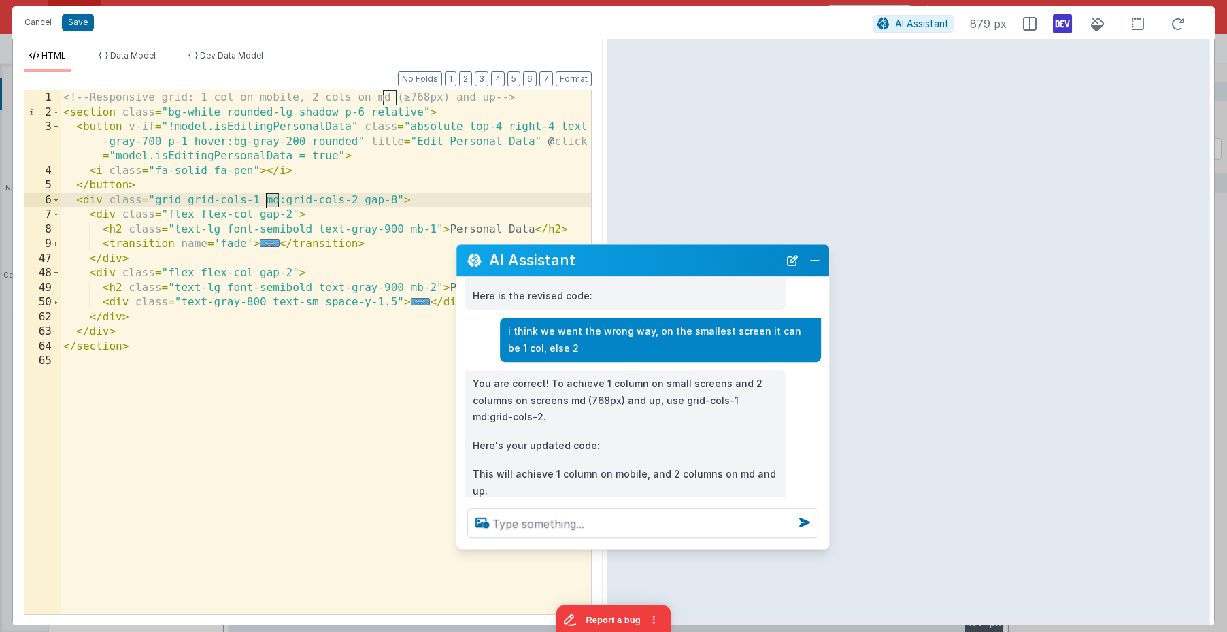
drag, startPoint x: 279, startPoint y: 199, endPoint x: 265, endPoint y: 200, distance: 14.3
click at [265, 200] on div "<!-- Responsive grid: 1 col on mobile, 2 cols on md (≥768px) and up --> < secti…" at bounding box center [326, 366] width 531 height 553
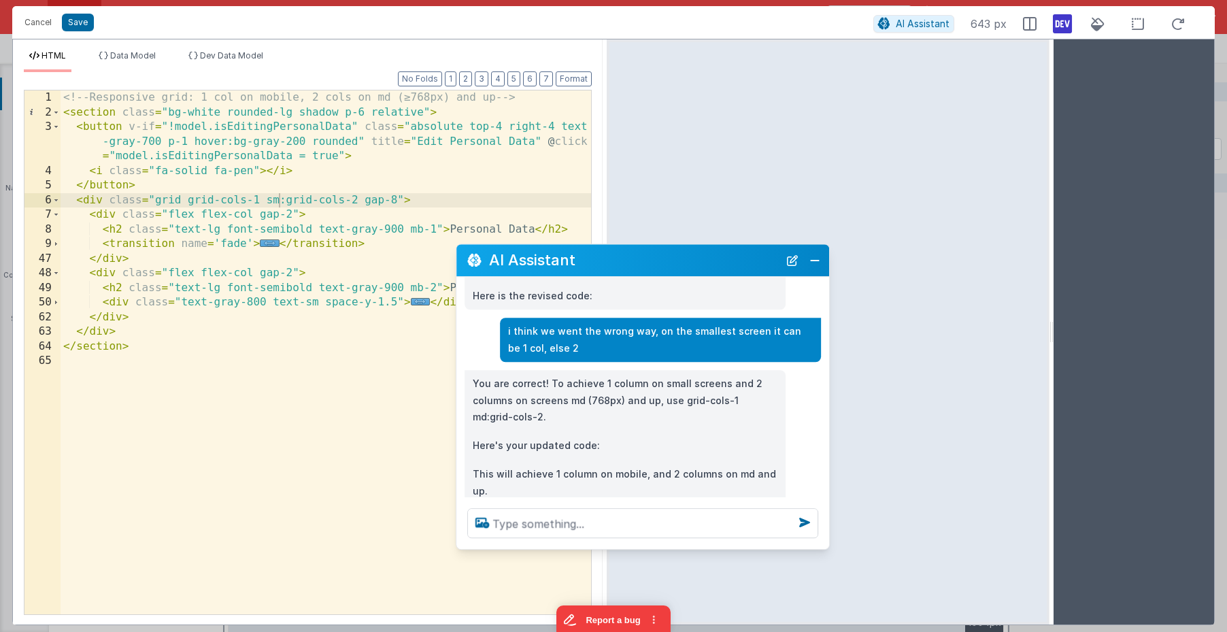
drag, startPoint x: 1212, startPoint y: 254, endPoint x: 1052, endPoint y: 235, distance: 161.6
click at [1052, 235] on html "Cancel Save AI Assistant 643 px HTML Data Model Dev Data Model Format 7 6 5 4 3…" at bounding box center [613, 316] width 1227 height 632
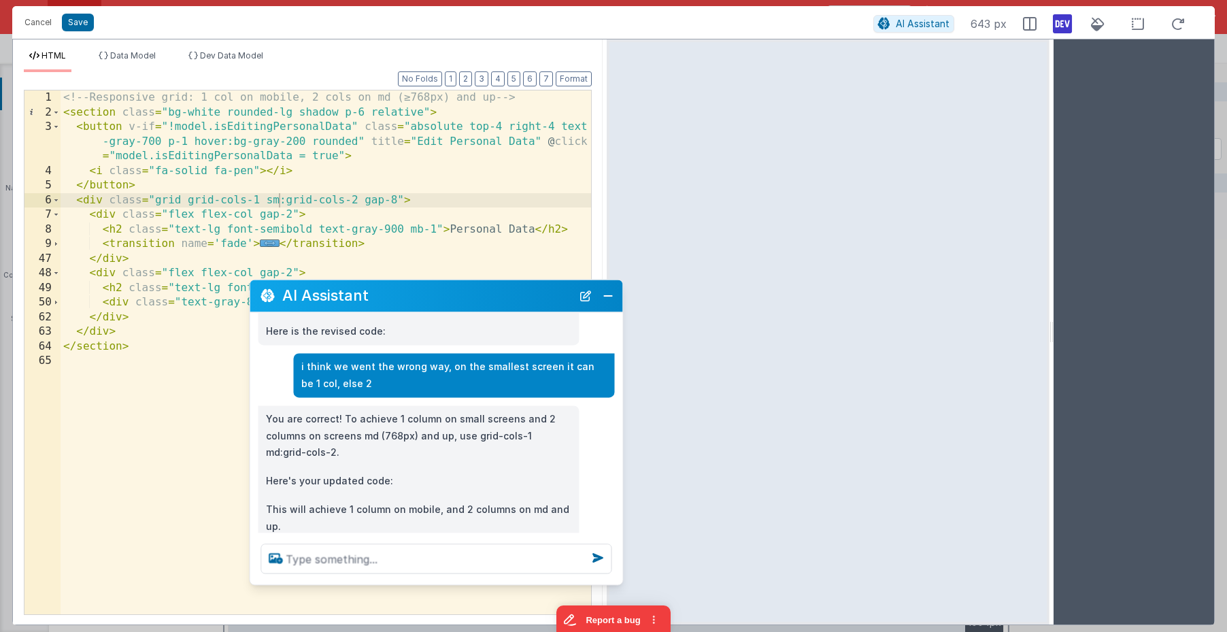
drag, startPoint x: 696, startPoint y: 263, endPoint x: 503, endPoint y: 299, distance: 197.2
click at [503, 299] on h2 "AI Assistant" at bounding box center [427, 296] width 290 height 16
click at [1049, 246] on html "Cancel Save AI Assistant 639 px HTML Data Model Dev Data Model Format 7 6 5 4 3…" at bounding box center [613, 316] width 1227 height 632
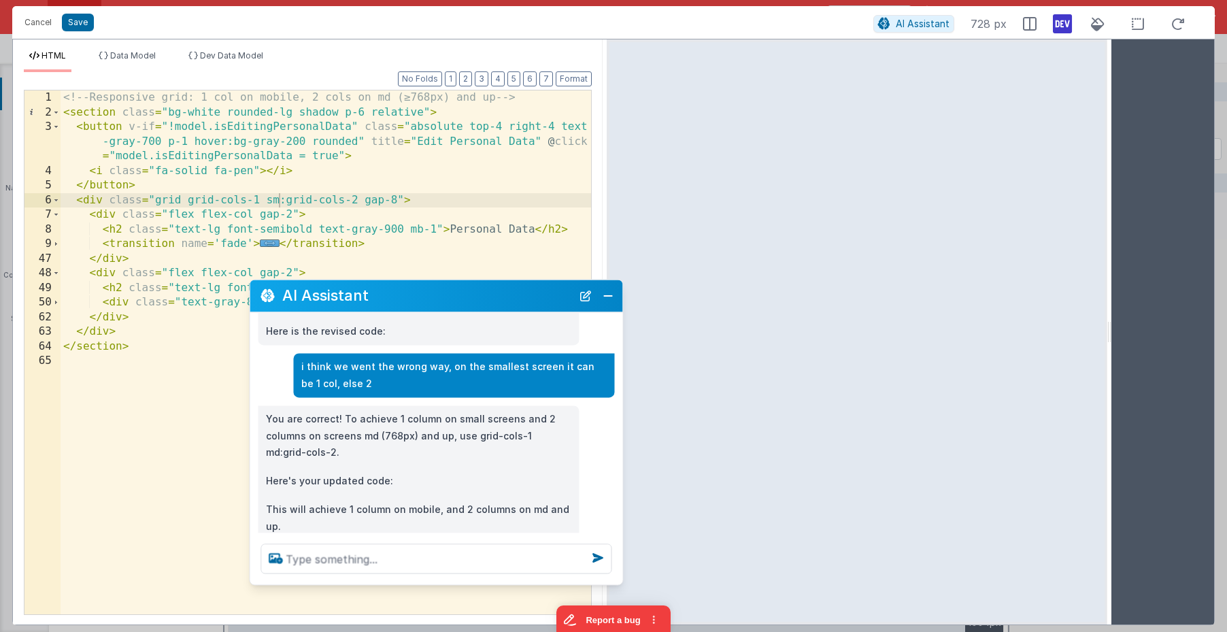
drag, startPoint x: 1051, startPoint y: 231, endPoint x: 1094, endPoint y: 232, distance: 42.9
click at [1110, 231] on html "Cancel Save AI Assistant 728 px HTML Data Model Dev Data Model Format 7 6 5 4 3…" at bounding box center [613, 316] width 1227 height 632
click at [279, 199] on div "<!-- Responsive grid: 1 col on mobile, 2 cols on md (≥768px) and up --> < secti…" at bounding box center [326, 366] width 531 height 553
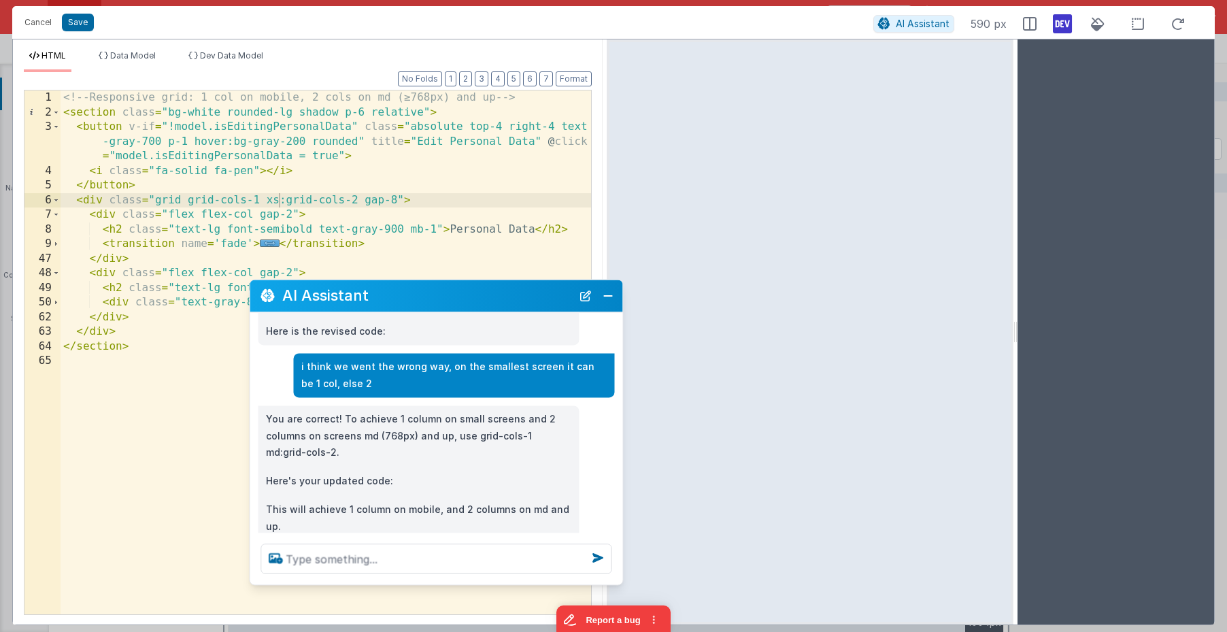
drag, startPoint x: 1109, startPoint y: 240, endPoint x: 1006, endPoint y: 241, distance: 103.4
click at [1009, 242] on html "Cancel Save AI Assistant 590 px HTML Data Model Dev Data Model Format 7 6 5 4 3…" at bounding box center [613, 316] width 1227 height 632
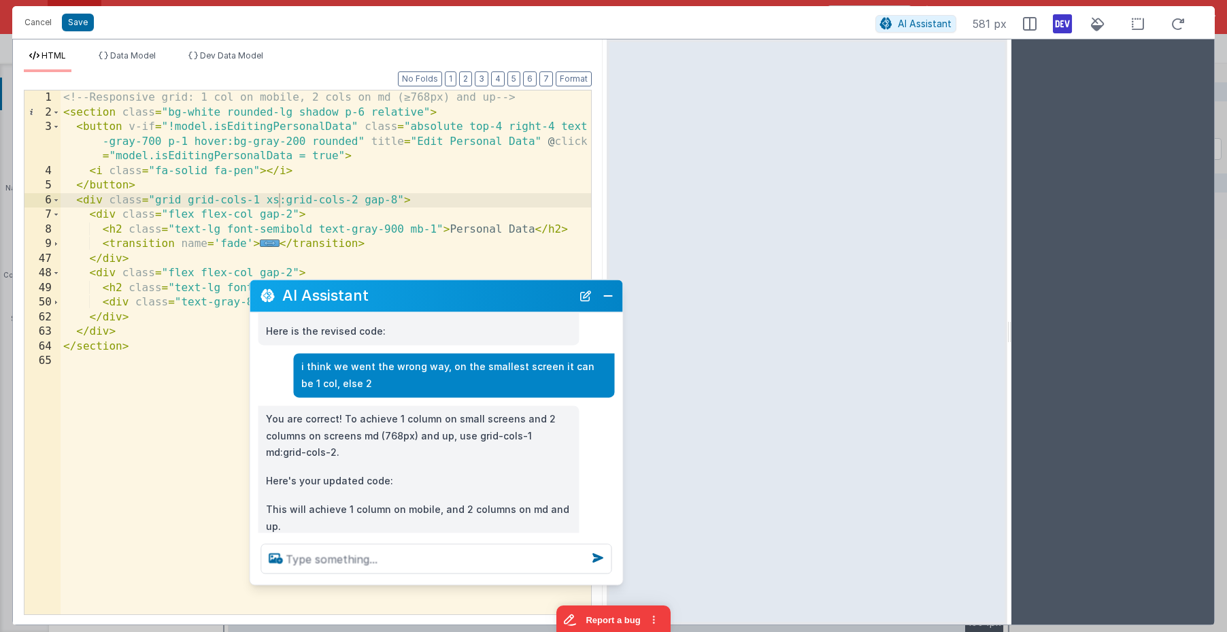
click at [384, 194] on div "<!-- Responsive grid: 1 col on mobile, 2 cols on md (≥768px) and up --> < secti…" at bounding box center [326, 366] width 531 height 553
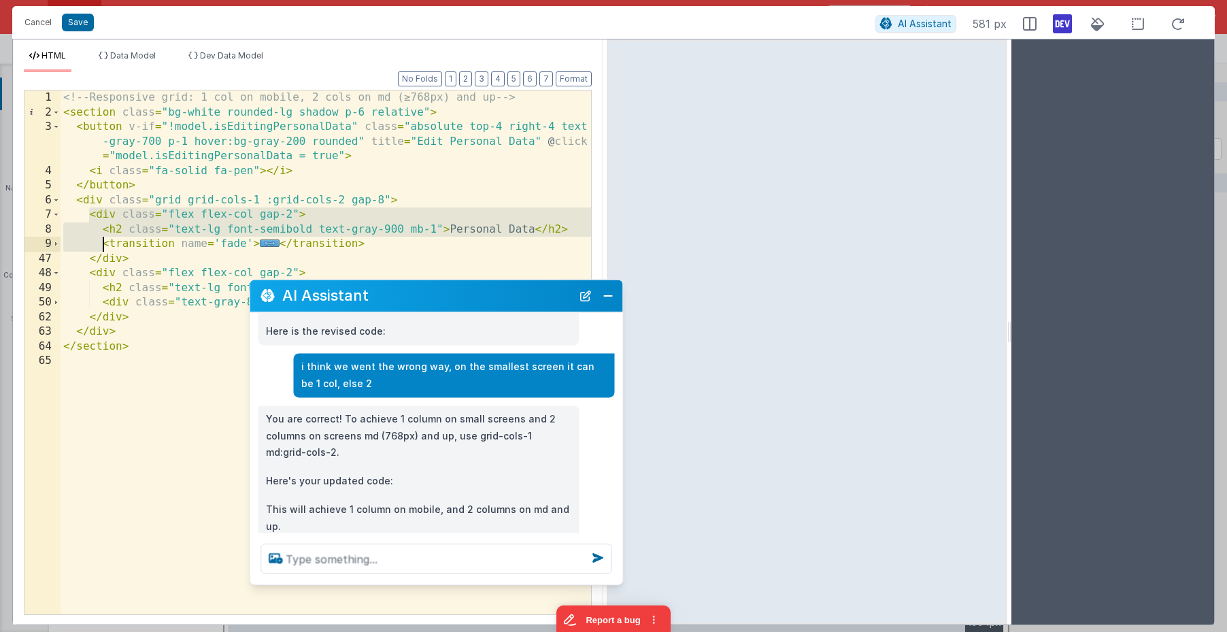
drag, startPoint x: 93, startPoint y: 221, endPoint x: 101, endPoint y: 254, distance: 33.8
click at [101, 254] on div "<!-- Responsive grid: 1 col on mobile, 2 cols on md (≥768px) and up --> < secti…" at bounding box center [326, 366] width 531 height 553
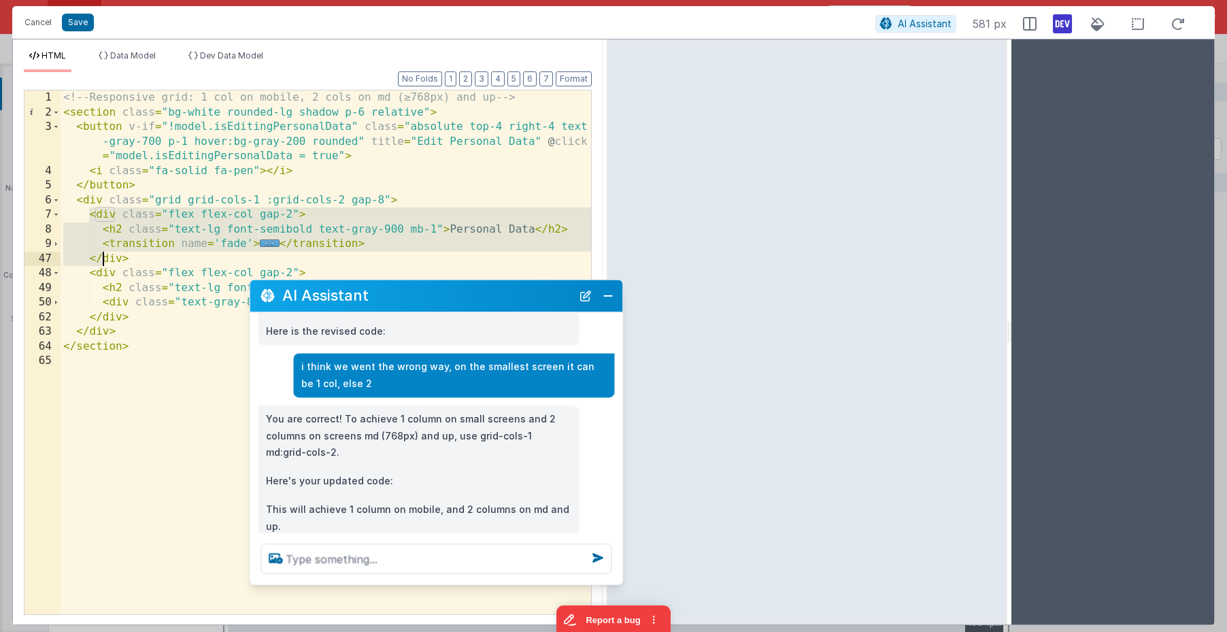
click at [320, 218] on div "<!-- Responsive grid: 1 col on mobile, 2 cols on md (≥768px) and up --> < secti…" at bounding box center [326, 366] width 531 height 553
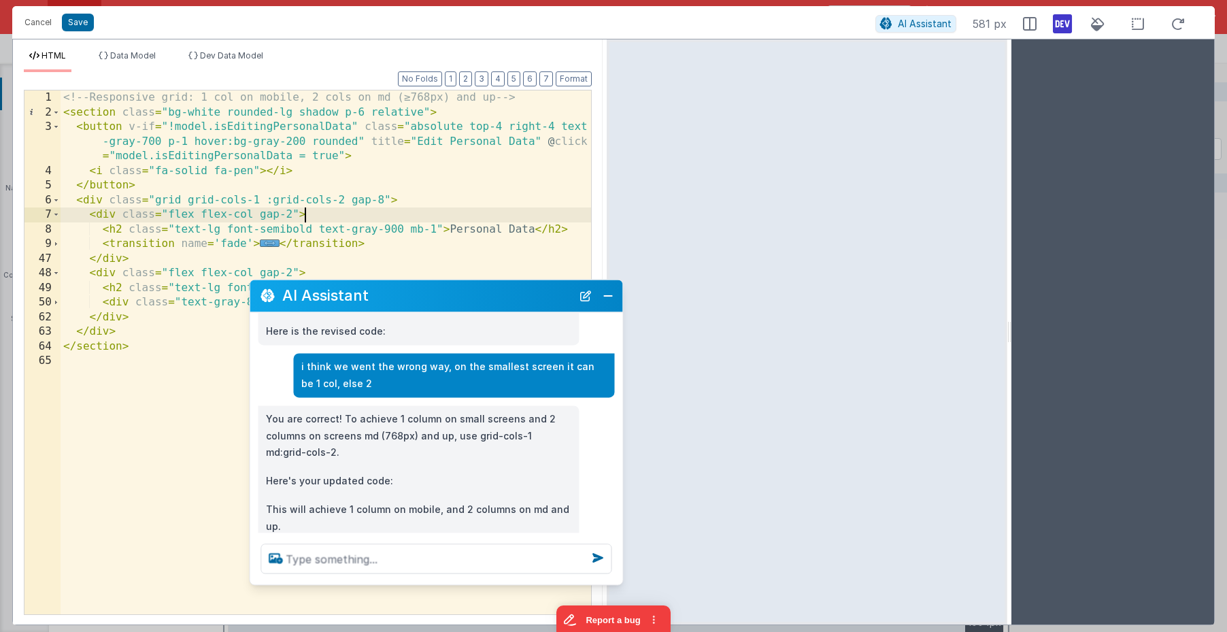
click at [263, 201] on div "<!-- Responsive grid: 1 col on mobile, 2 cols on md (≥768px) and up --> < secti…" at bounding box center [326, 366] width 531 height 553
drag, startPoint x: 263, startPoint y: 203, endPoint x: 190, endPoint y: 199, distance: 73.6
click at [190, 199] on div "<!-- Responsive grid: 1 col on mobile, 2 cols on md (≥768px) and up --> < secti…" at bounding box center [326, 366] width 531 height 553
click at [282, 201] on div "<!-- Responsive grid: 1 col on mobile, 2 cols on md (≥768px) and up --> < secti…" at bounding box center [326, 366] width 531 height 553
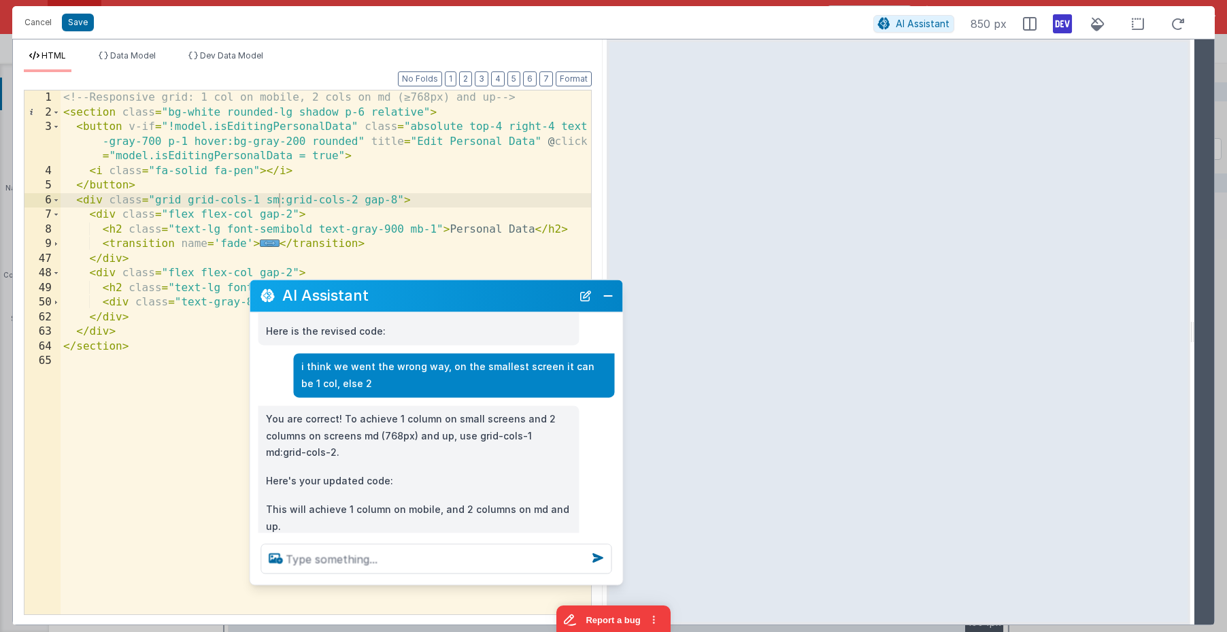
drag, startPoint x: 1008, startPoint y: 222, endPoint x: 1194, endPoint y: 222, distance: 185.7
click at [1134, 222] on html "Cancel Save AI Assistant 850 px HTML Data Model Dev Data Model Format 7 6 5 4 3…" at bounding box center [613, 316] width 1227 height 632
click at [87, 22] on button "Save" at bounding box center [78, 23] width 32 height 18
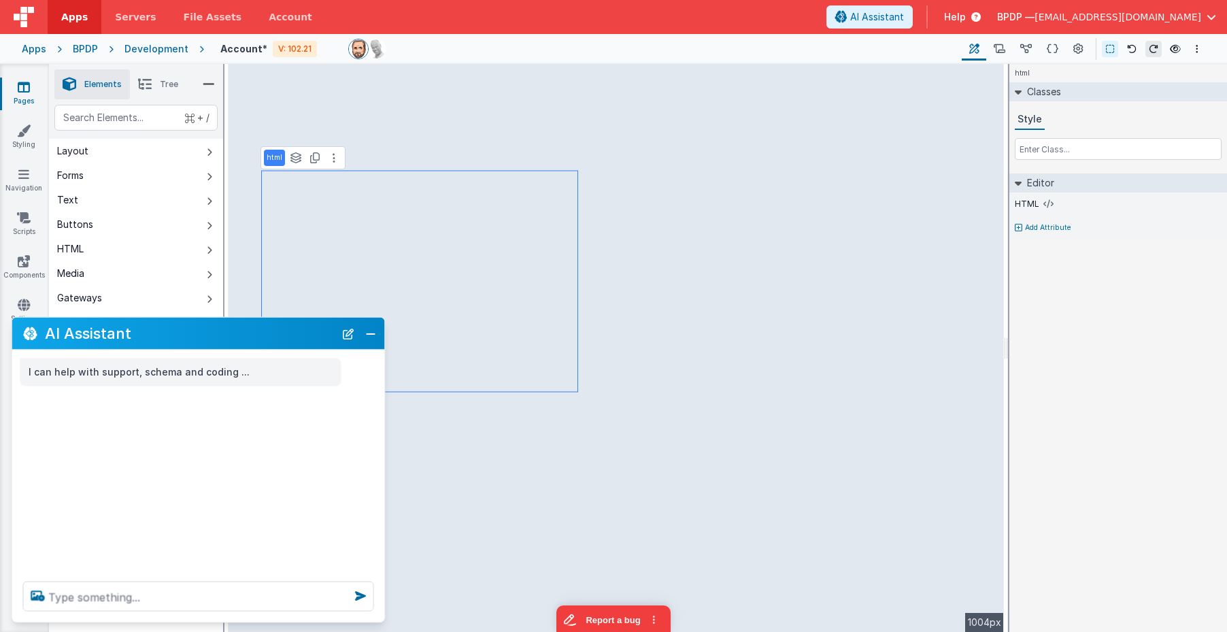
click at [689, 57] on div at bounding box center [649, 49] width 603 height 20
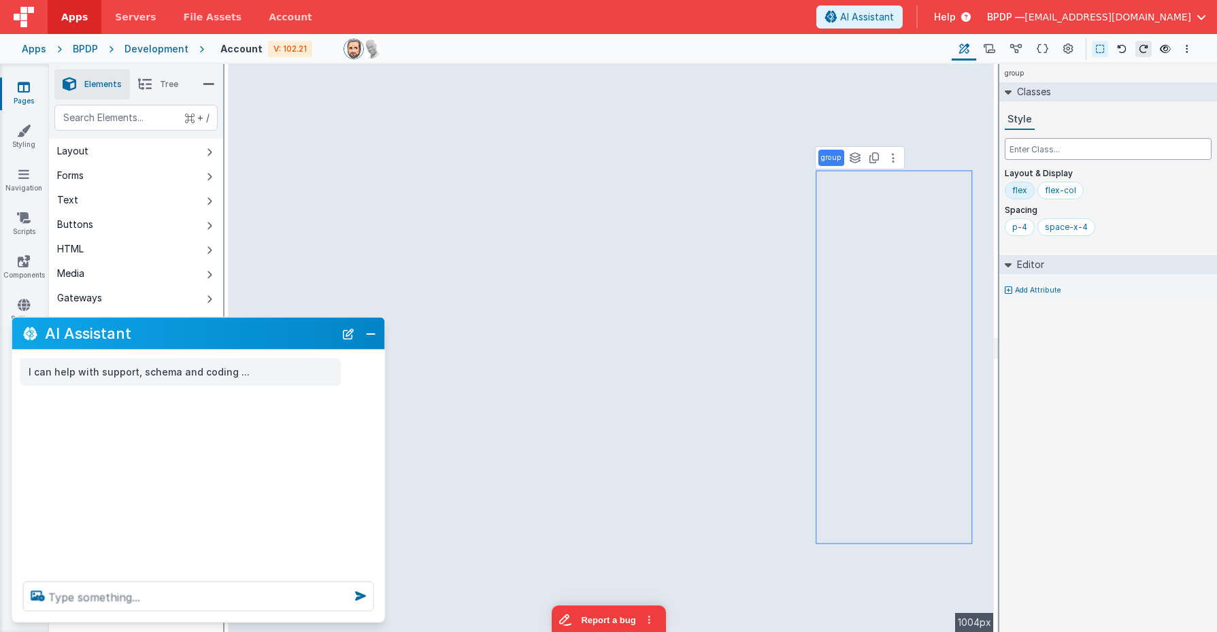
click at [1037, 150] on input "text" at bounding box center [1108, 149] width 207 height 22
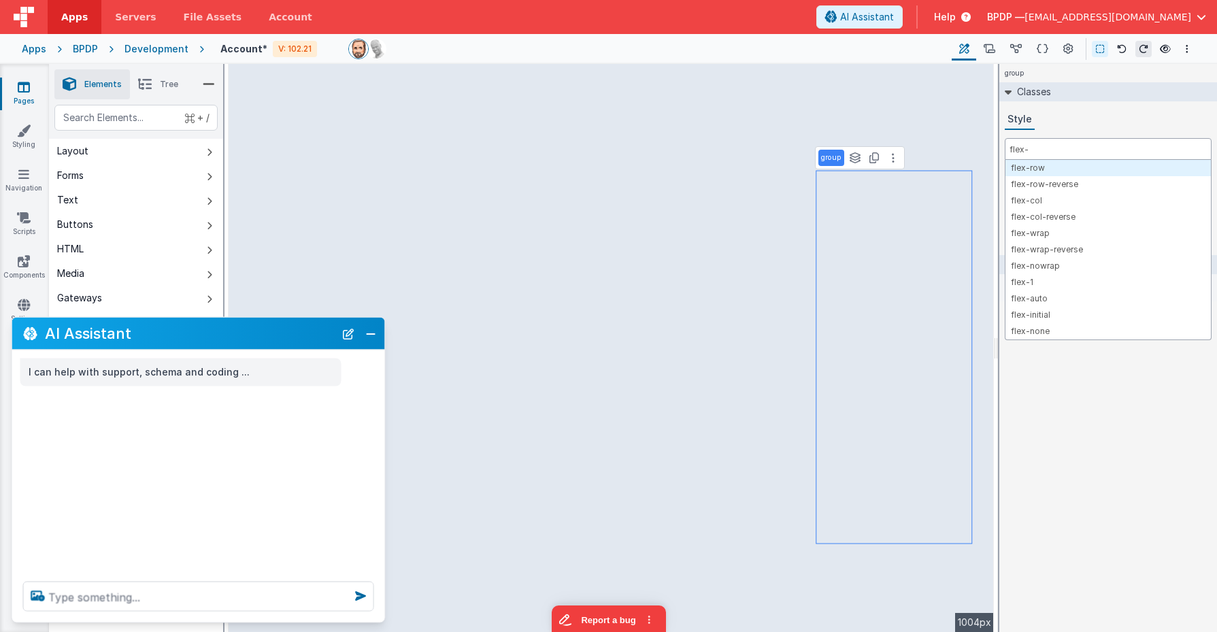
type input "flex-1"
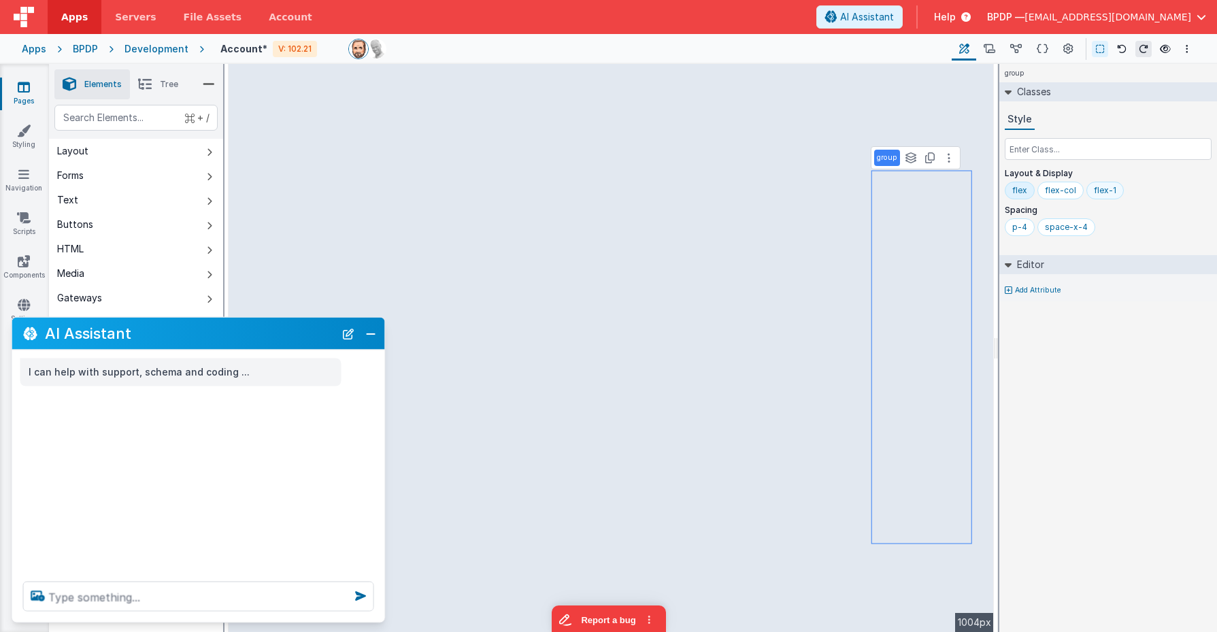
click at [1107, 190] on div "flex-1" at bounding box center [1105, 190] width 22 height 11
select select
select select "required"
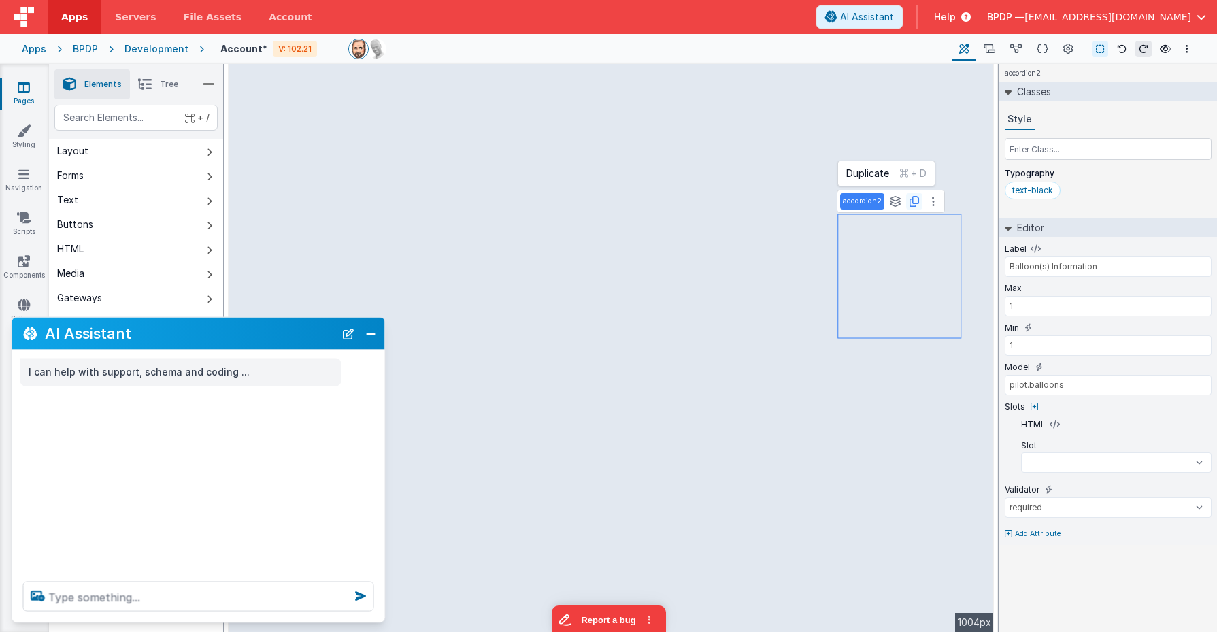
click at [918, 202] on button at bounding box center [914, 201] width 16 height 16
select select
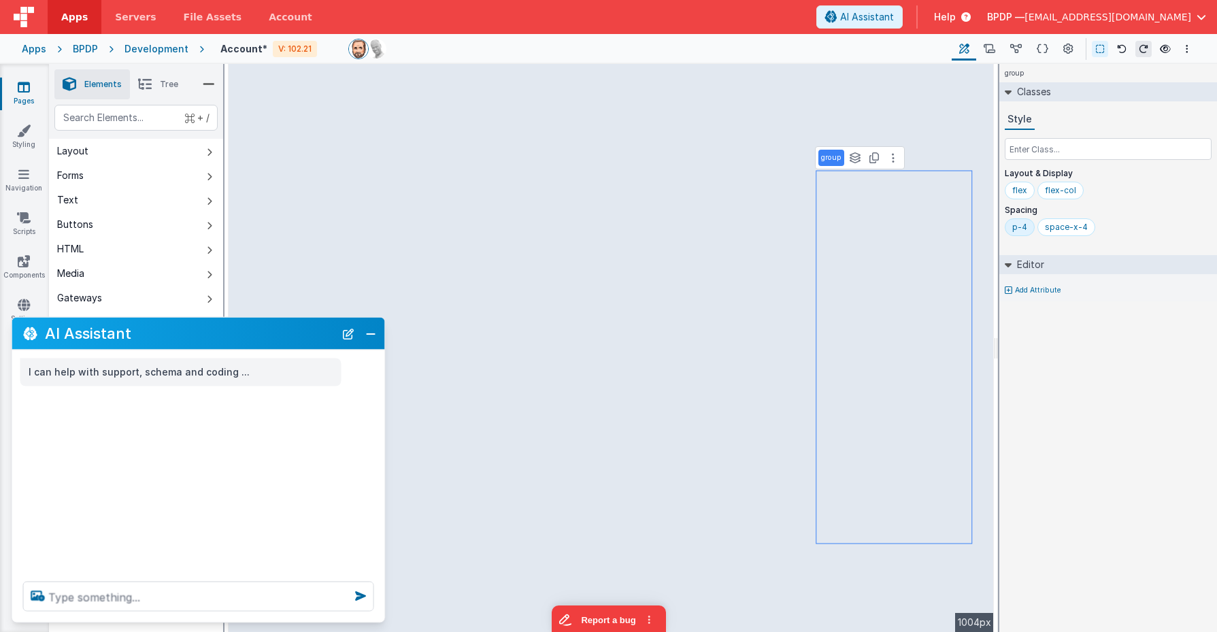
click at [163, 85] on span "Tree" at bounding box center [169, 84] width 18 height 11
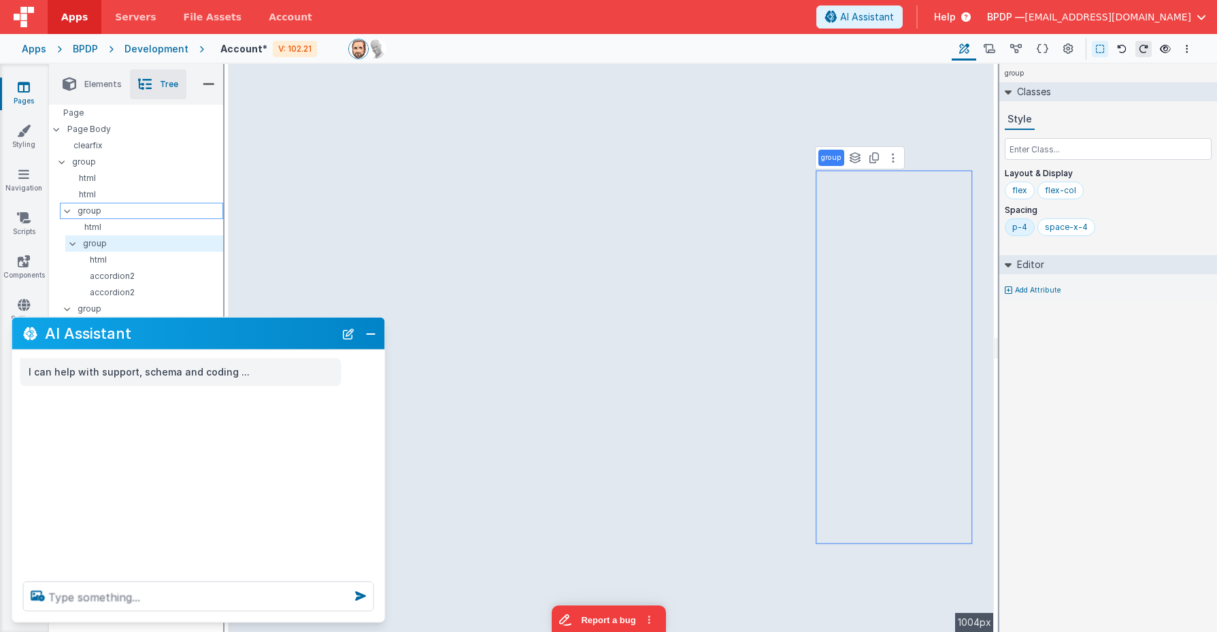
click at [93, 212] on p "group" at bounding box center [150, 210] width 145 height 15
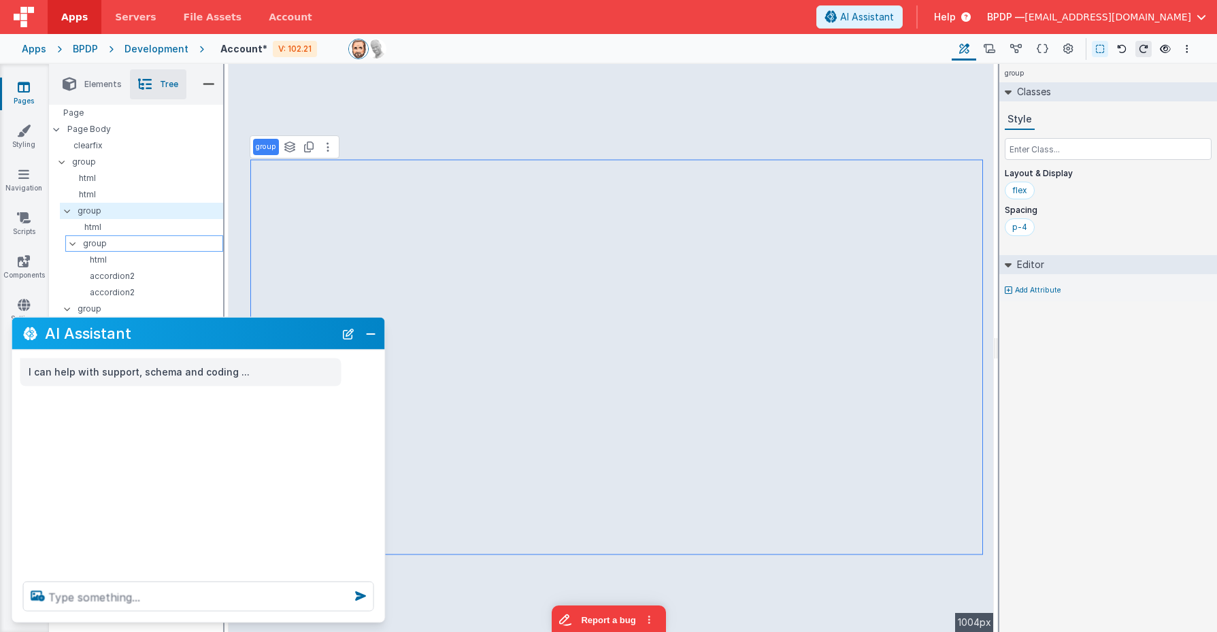
click at [93, 239] on p "group" at bounding box center [152, 243] width 139 height 15
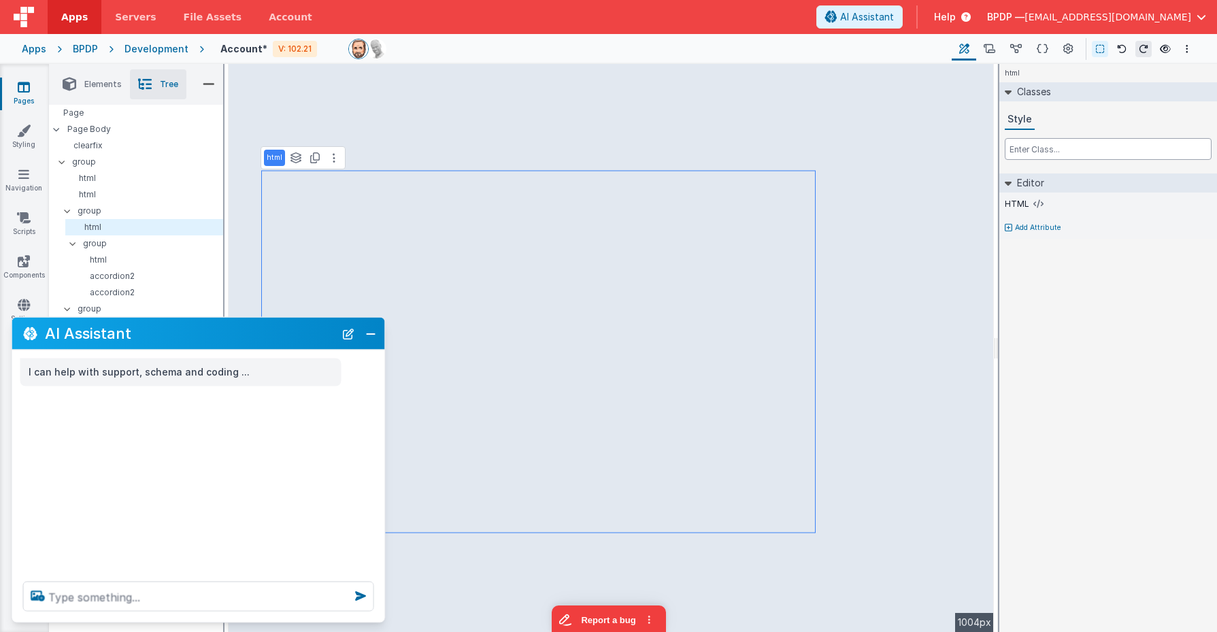
click at [1094, 141] on input "text" at bounding box center [1108, 149] width 207 height 22
type input "w-min"
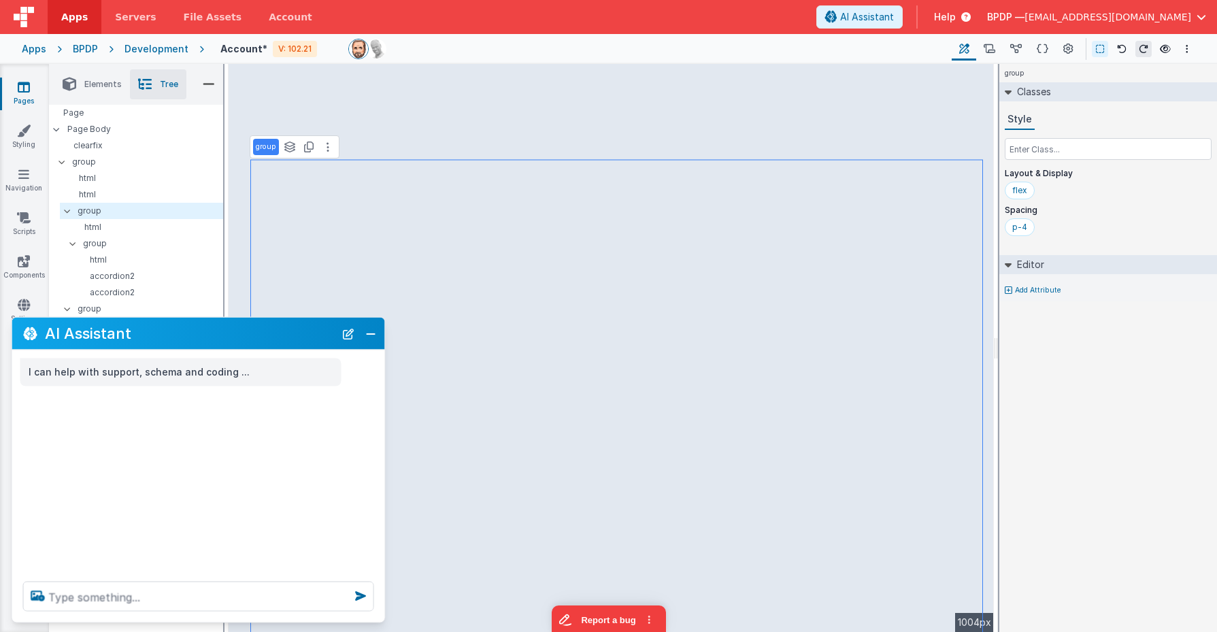
select select
select select "required"
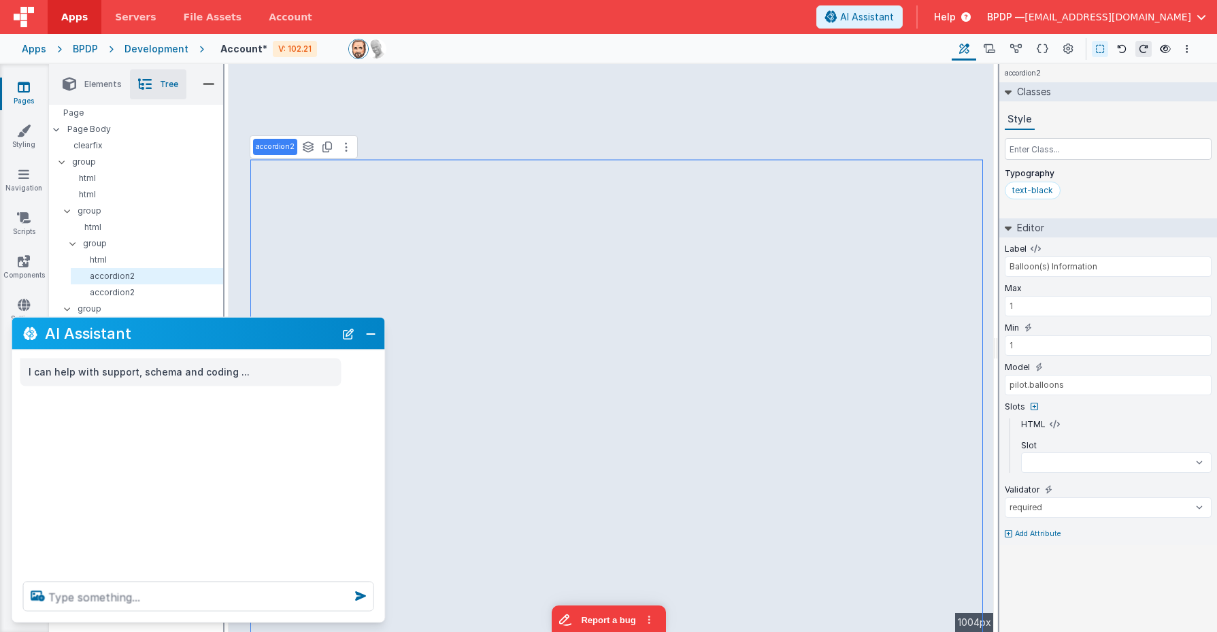
select select
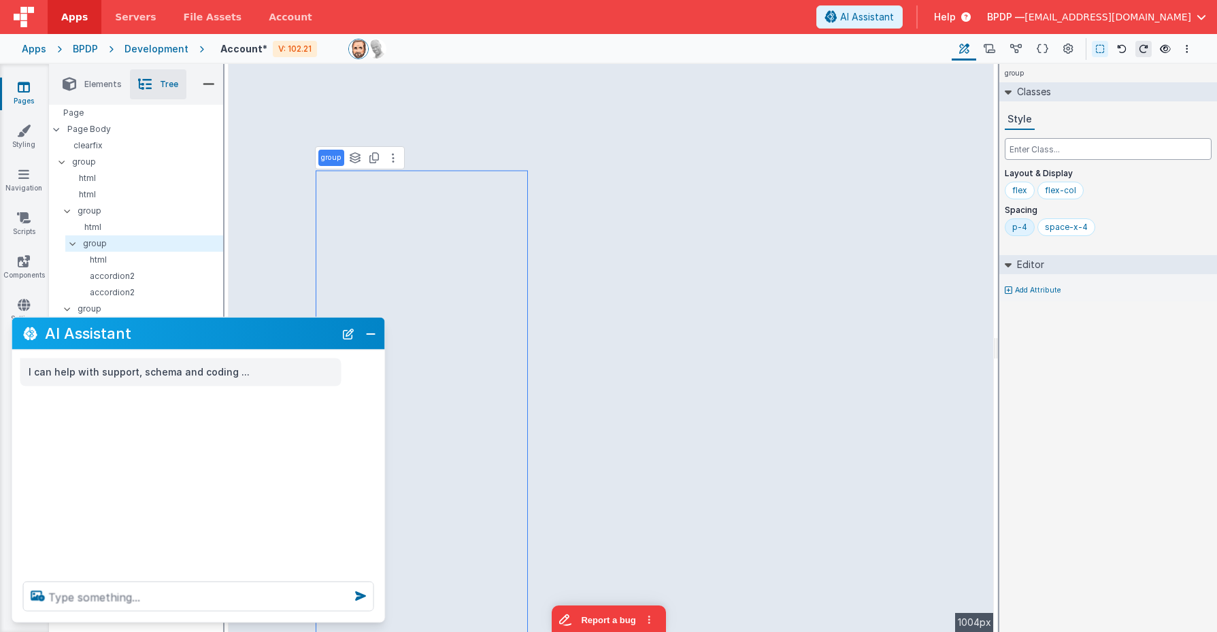
click at [1050, 158] on input "text" at bounding box center [1108, 149] width 207 height 22
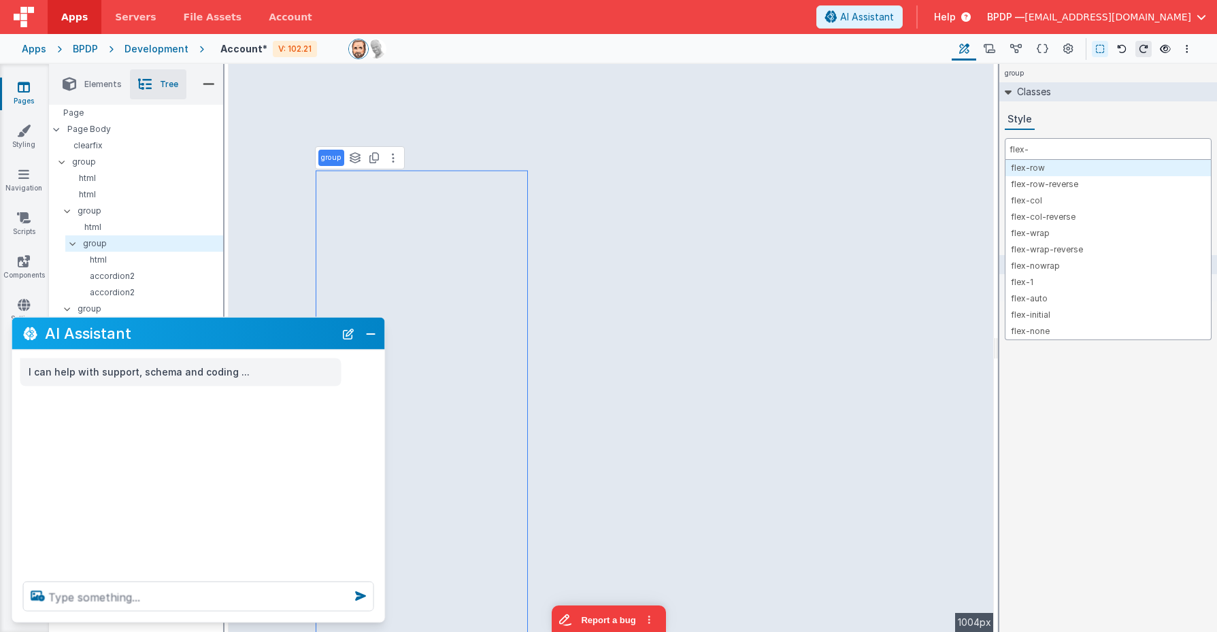
type input "flex-1"
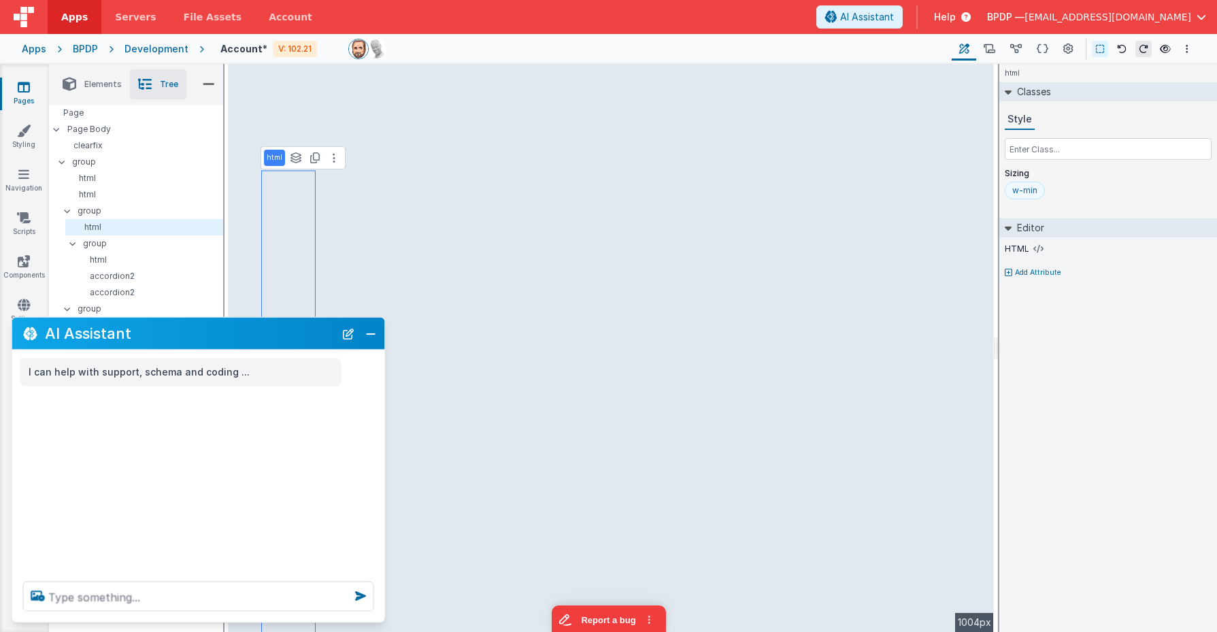
click at [1033, 191] on div "w-min" at bounding box center [1024, 190] width 25 height 11
click at [1047, 145] on input "text" at bounding box center [1108, 149] width 207 height 22
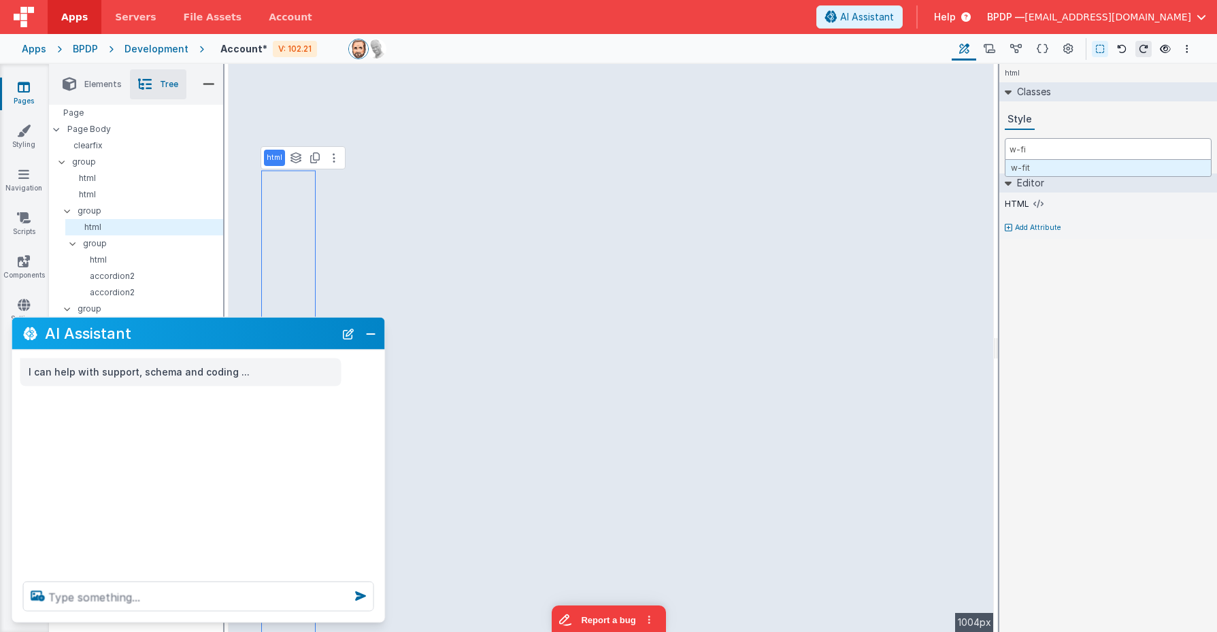
type input "w-fit"
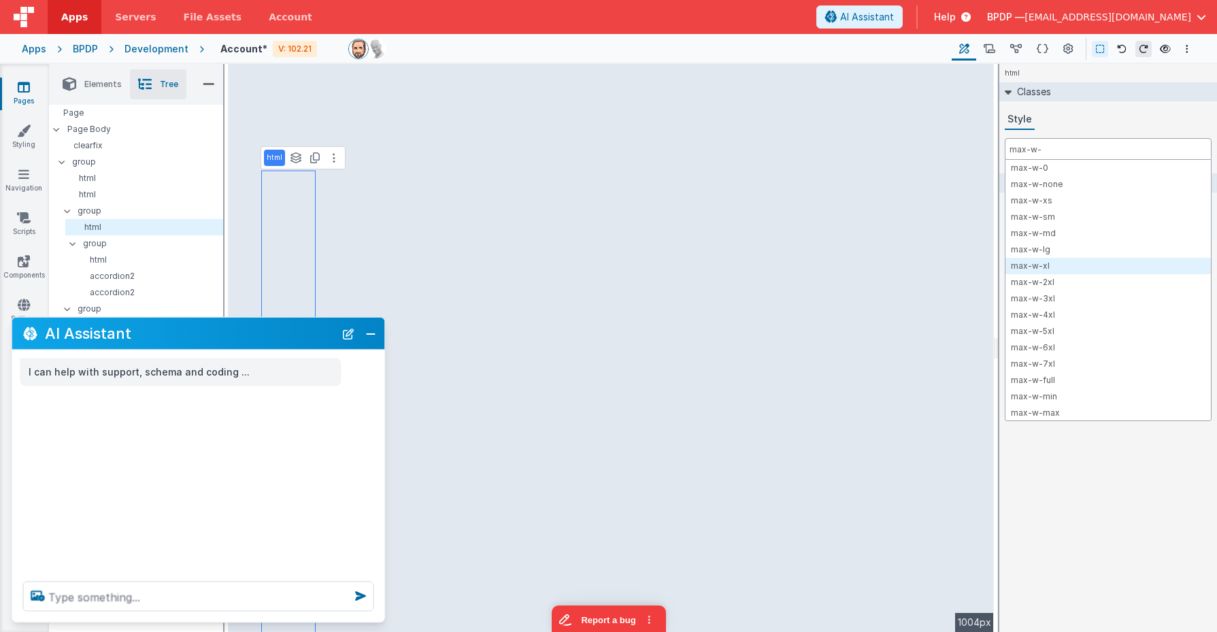
type input "max-w-"
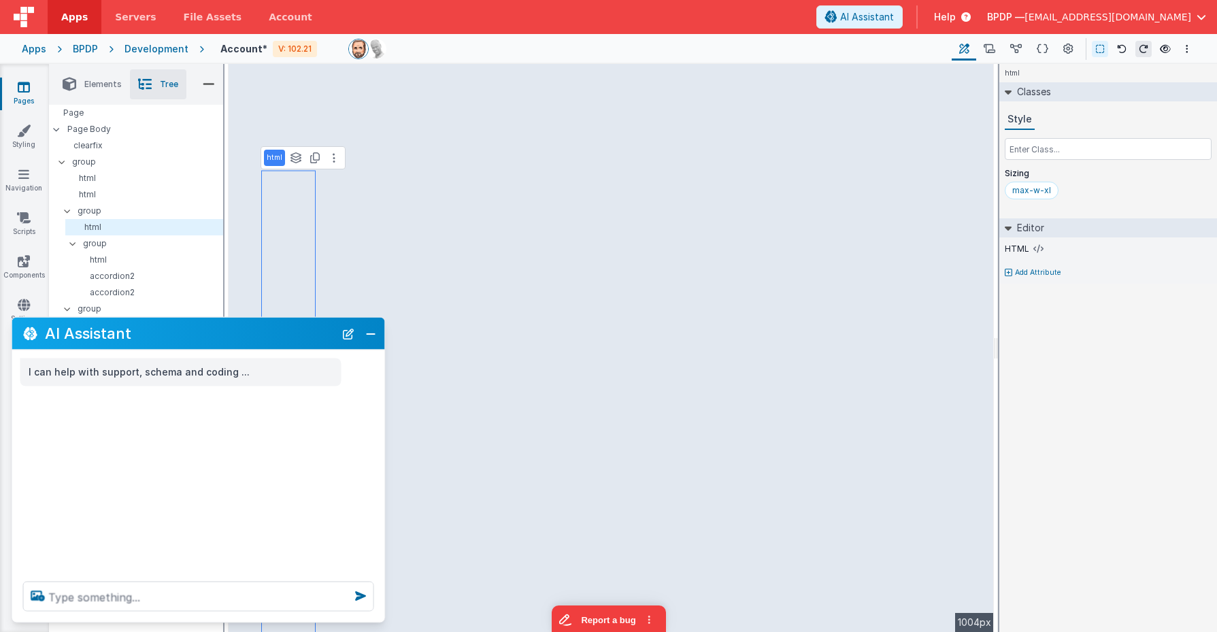
select select
select select "required"
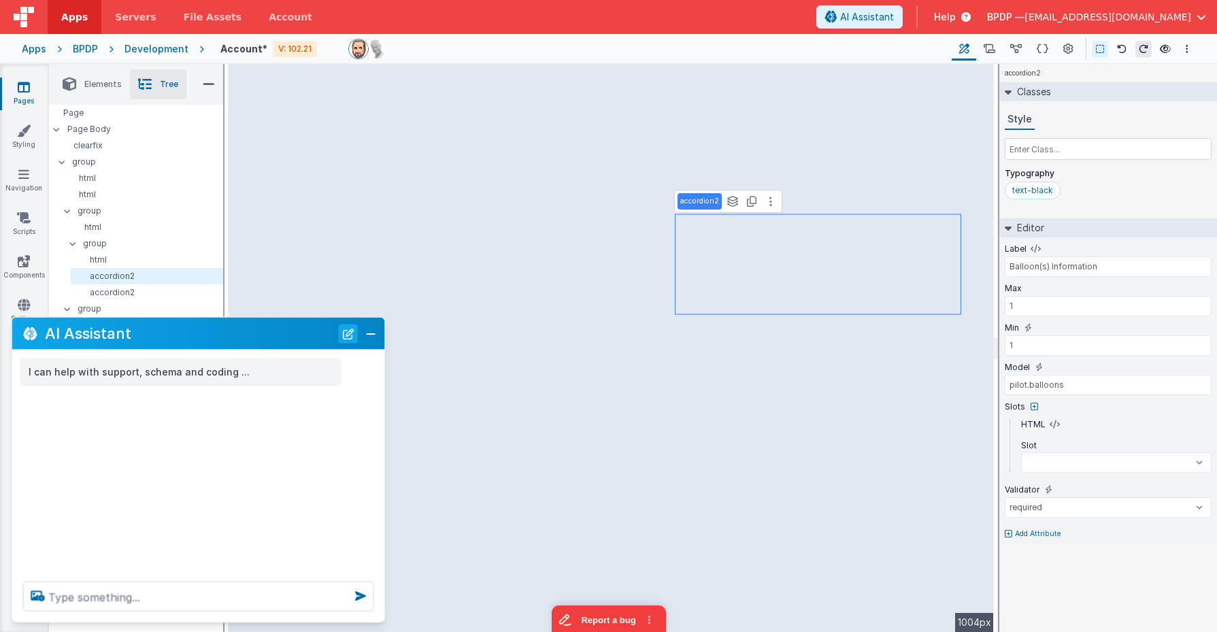
drag, startPoint x: 352, startPoint y: 333, endPoint x: 368, endPoint y: 333, distance: 16.3
click at [358, 333] on button "New Chat" at bounding box center [348, 333] width 19 height 19
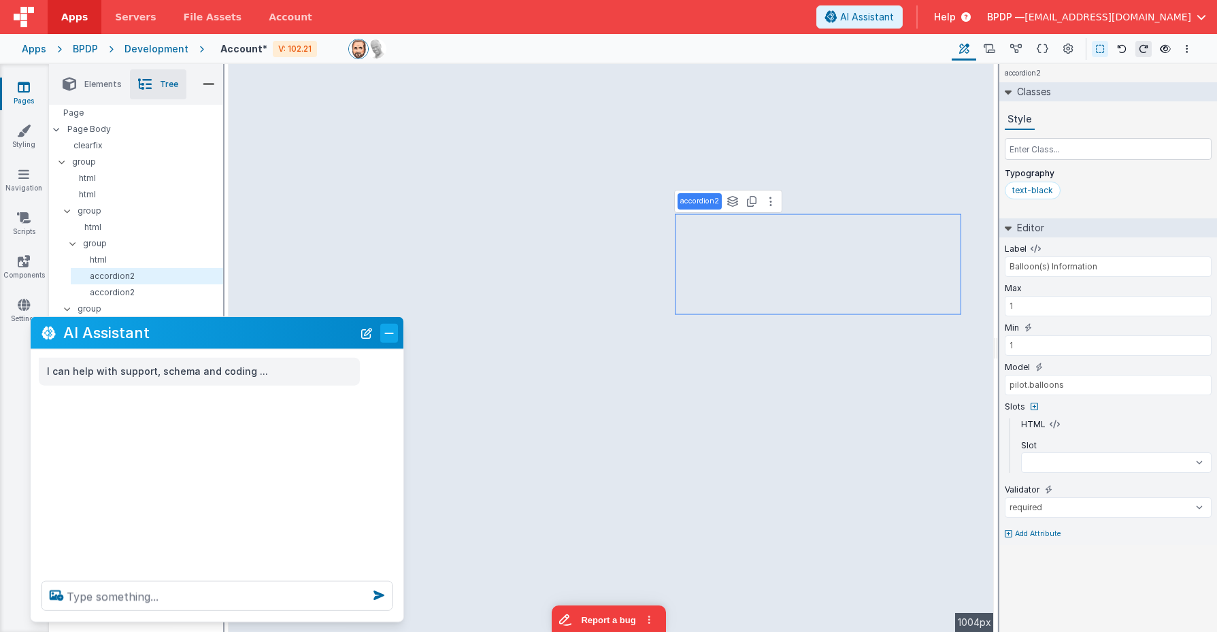
click at [386, 331] on button "Close" at bounding box center [389, 332] width 18 height 19
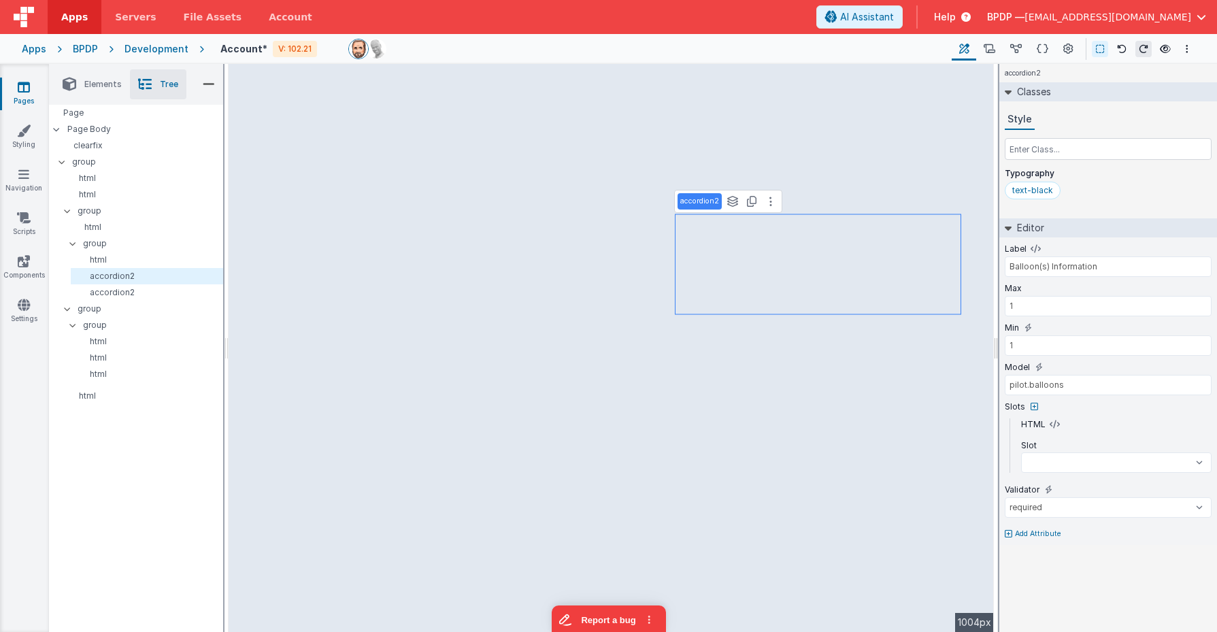
click at [996, 152] on div "accordion2 See layers + L Duplicate + D --> 1004px" at bounding box center [611, 348] width 776 height 568
drag, startPoint x: 996, startPoint y: 150, endPoint x: 1041, endPoint y: 131, distance: 48.1
click at [1041, 131] on html "Apps Servers File Assets Account Some FUTURE Slot AI Assistant Help BPDP — mrde…" at bounding box center [608, 316] width 1217 height 632
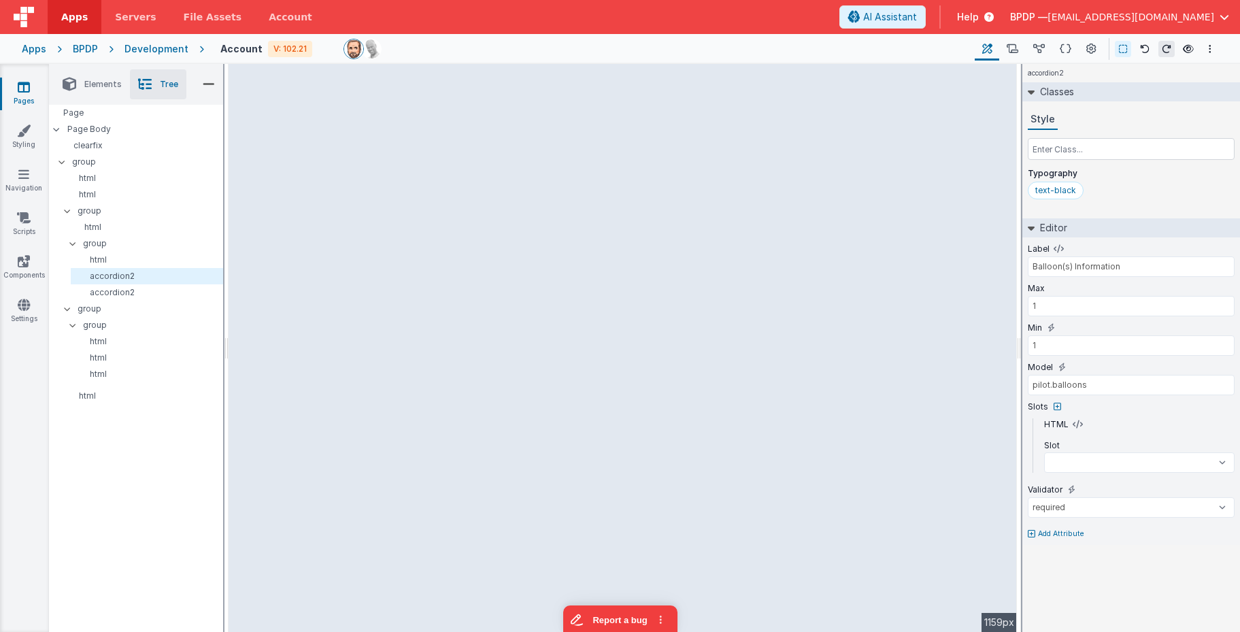
drag, startPoint x: 1020, startPoint y: 136, endPoint x: 1013, endPoint y: 135, distance: 6.9
click at [1035, 133] on html "Apps Servers File Assets Account Some FUTURE Slot AI Assistant Help BPDP — mrde…" at bounding box center [620, 316] width 1240 height 632
click at [648, 166] on div "--> 1159px" at bounding box center [623, 348] width 788 height 568
click at [286, 161] on div "--> 1159px" at bounding box center [623, 348] width 788 height 568
drag, startPoint x: 281, startPoint y: 182, endPoint x: 303, endPoint y: 187, distance: 22.9
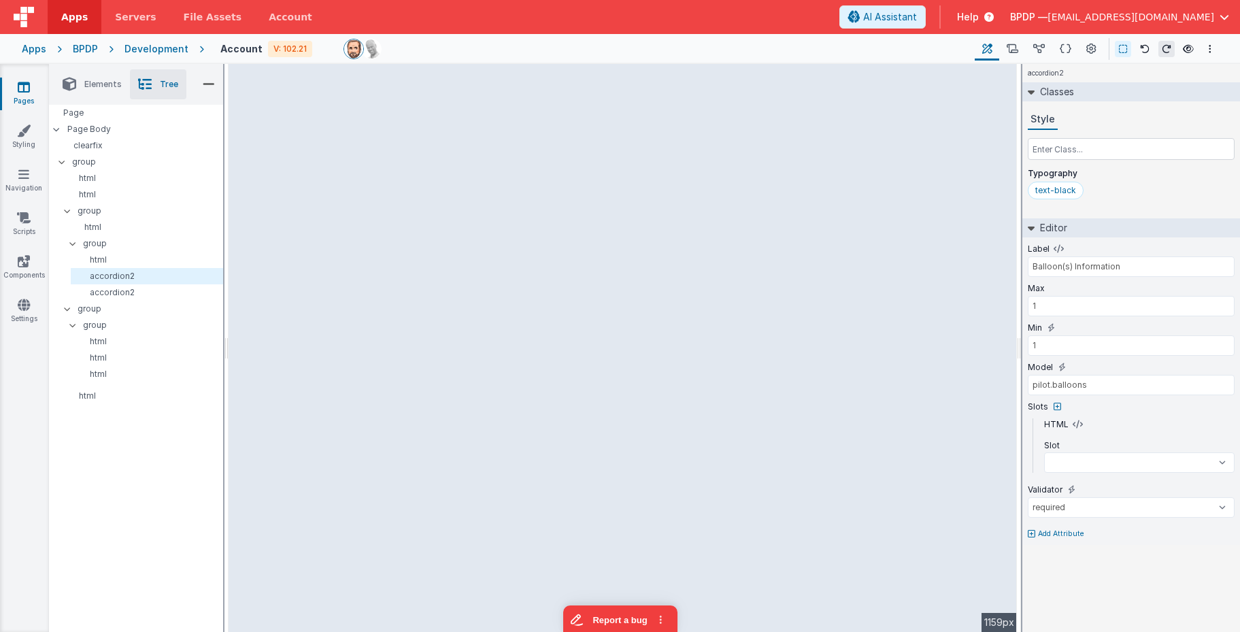
click at [281, 182] on div "--> 1159px" at bounding box center [623, 348] width 788 height 568
click at [763, 210] on div "--> 1159px" at bounding box center [623, 348] width 788 height 568
click at [1098, 575] on div "accordion2 Classes Style Typography text-black Editor Label Balloon(s) Informat…" at bounding box center [1131, 348] width 218 height 568
drag, startPoint x: 970, startPoint y: 142, endPoint x: 1100, endPoint y: 144, distance: 129.9
click at [1103, 146] on html "Apps Servers File Assets Account Some FUTURE Slot AI Assistant Help BPDP — mrde…" at bounding box center [620, 316] width 1240 height 632
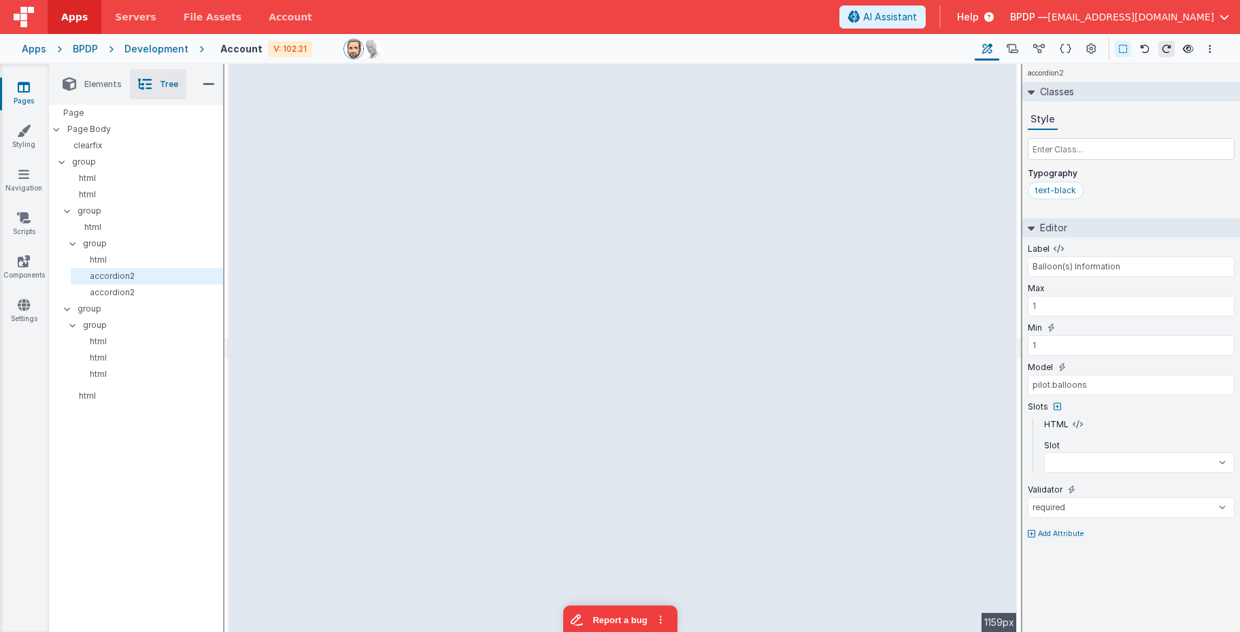
click at [1092, 125] on div "Style" at bounding box center [1131, 120] width 207 height 20
click at [486, 255] on div "--> 1159px" at bounding box center [623, 348] width 788 height 568
select select
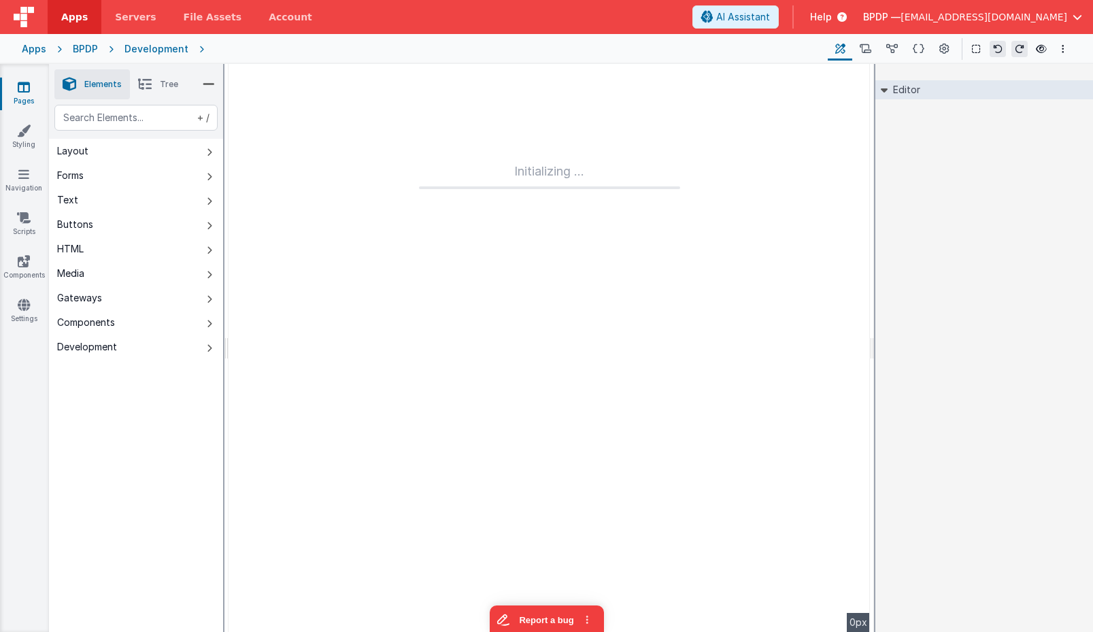
drag, startPoint x: 978, startPoint y: 154, endPoint x: 723, endPoint y: 126, distance: 256.6
click at [977, 153] on div "Editor DEV: Focus DEV: builderToggleConditionalCSS DEV: Remove DND DEV: updateS…" at bounding box center [984, 348] width 218 height 568
click at [142, 53] on div "Development" at bounding box center [156, 49] width 64 height 14
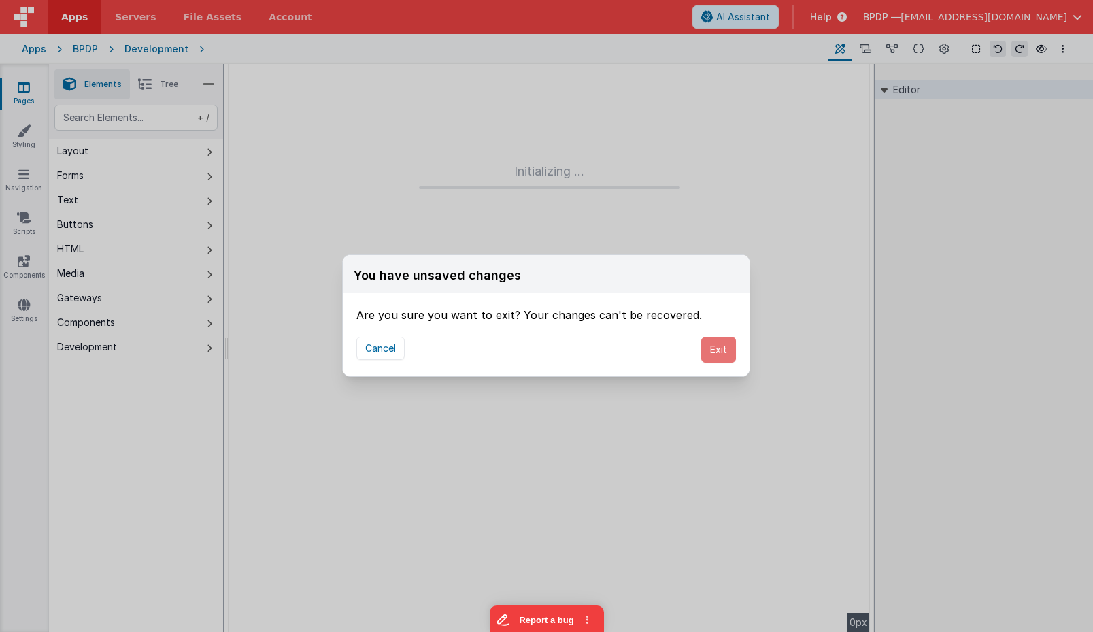
drag, startPoint x: 713, startPoint y: 349, endPoint x: 789, endPoint y: 342, distance: 76.5
click at [743, 350] on div "Cancel Exit" at bounding box center [546, 349] width 407 height 53
drag, startPoint x: 713, startPoint y: 356, endPoint x: 740, endPoint y: 346, distance: 28.2
click at [720, 357] on button "Exit" at bounding box center [718, 350] width 35 height 26
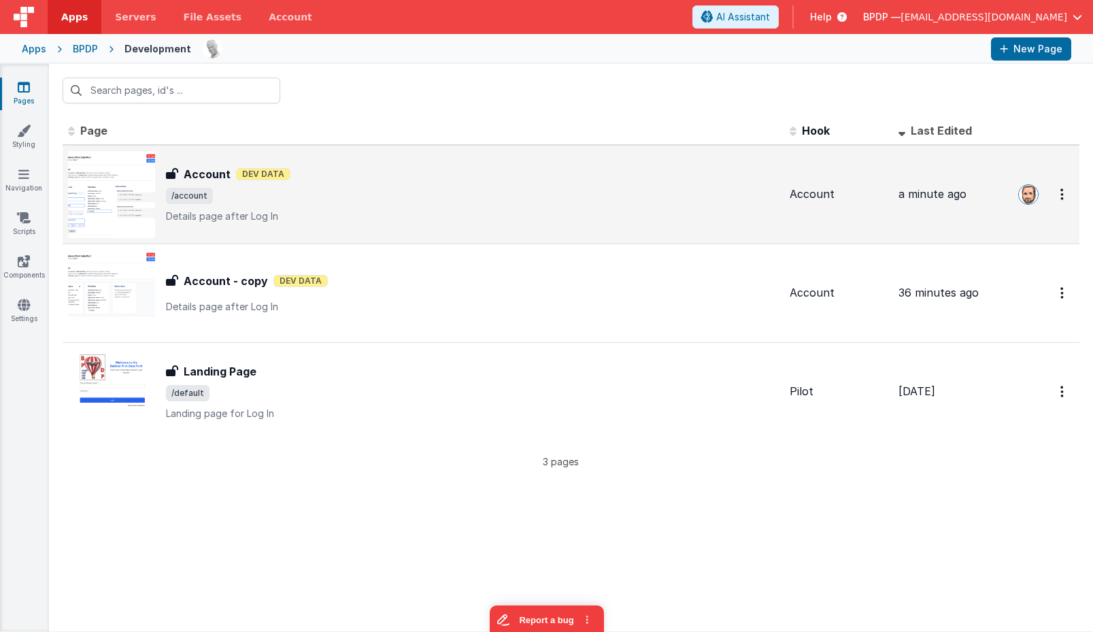
click at [467, 214] on p "Details page after Log In" at bounding box center [472, 216] width 613 height 14
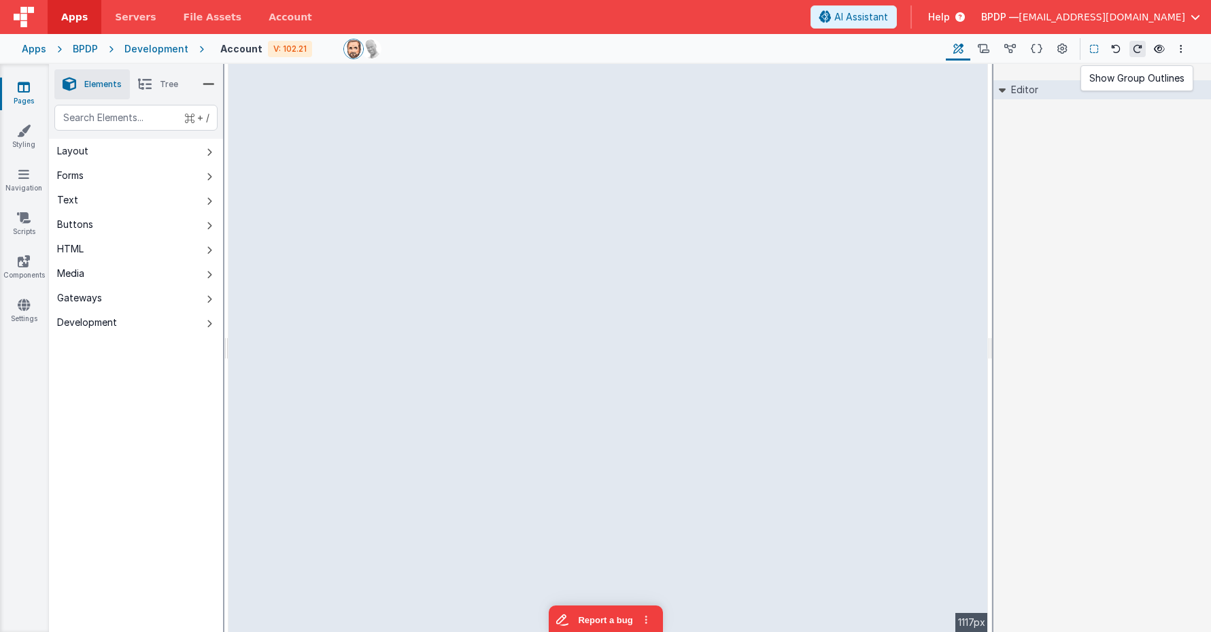
click at [1089, 48] on button at bounding box center [1094, 49] width 16 height 16
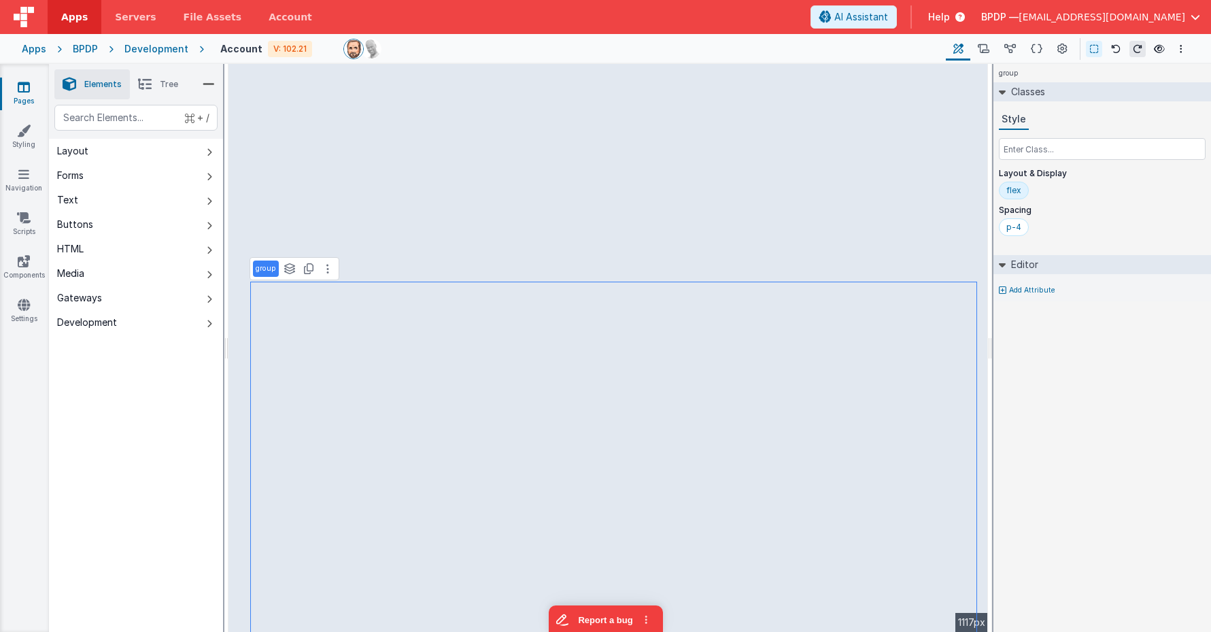
click at [1013, 191] on div "flex" at bounding box center [1014, 190] width 15 height 11
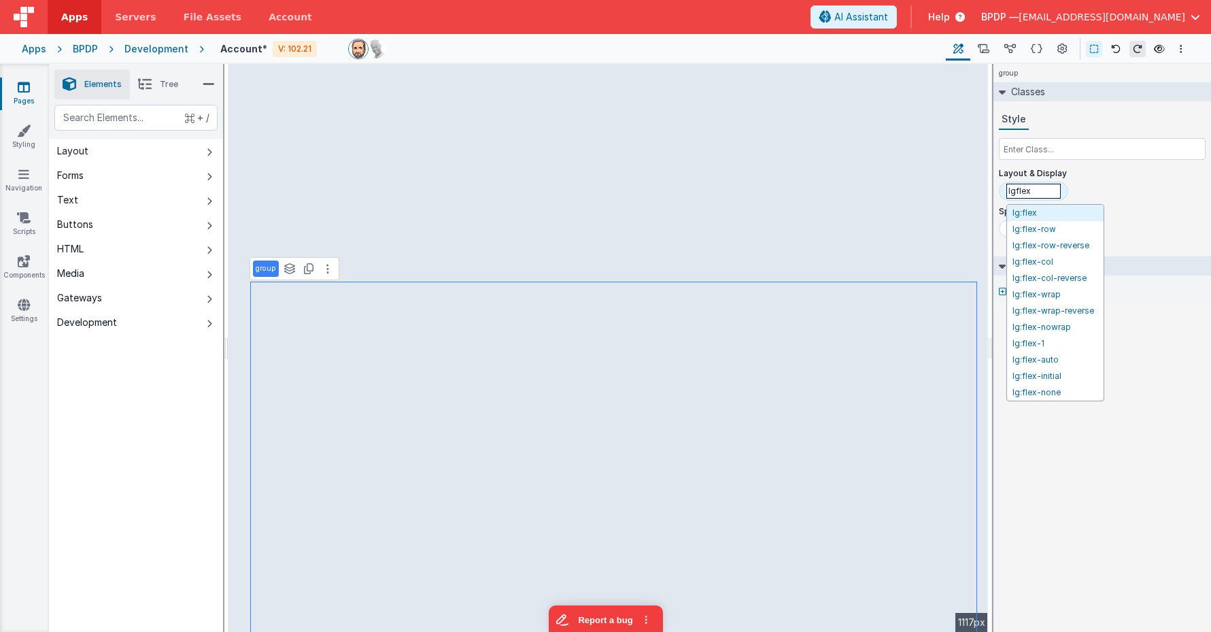
type input "lg:flex"
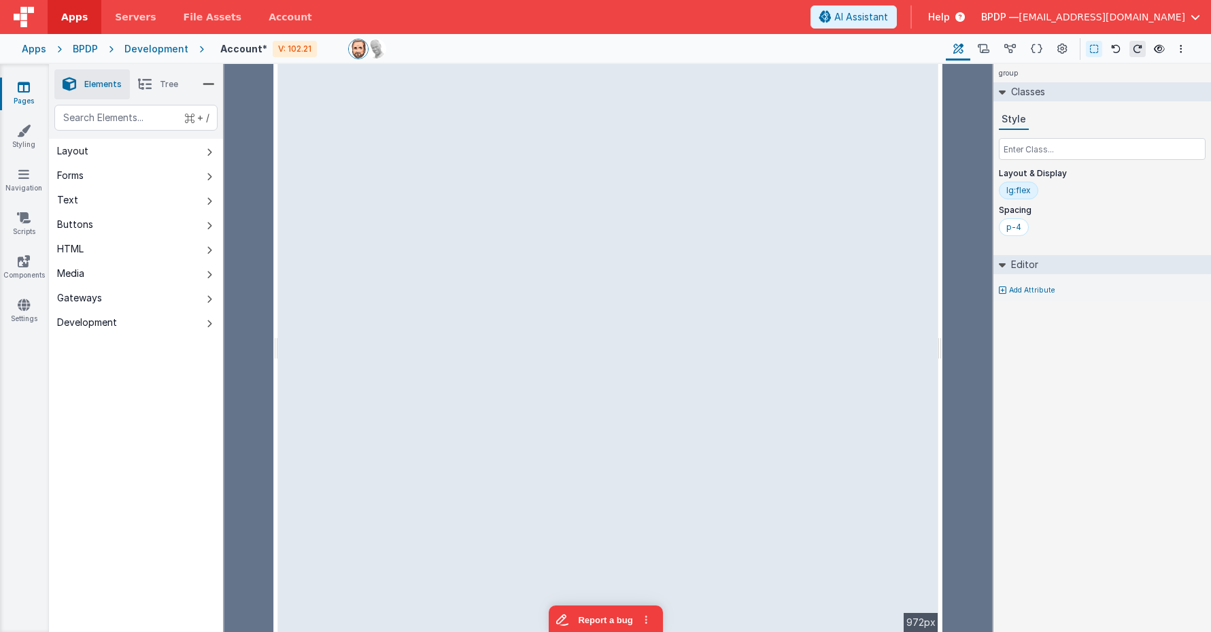
drag, startPoint x: 977, startPoint y: 232, endPoint x: 928, endPoint y: 234, distance: 49.0
click at [942, 231] on html "Apps Servers File Assets Account Some FUTURE Slot AI Assistant Help BPDP — mrde…" at bounding box center [605, 316] width 1211 height 632
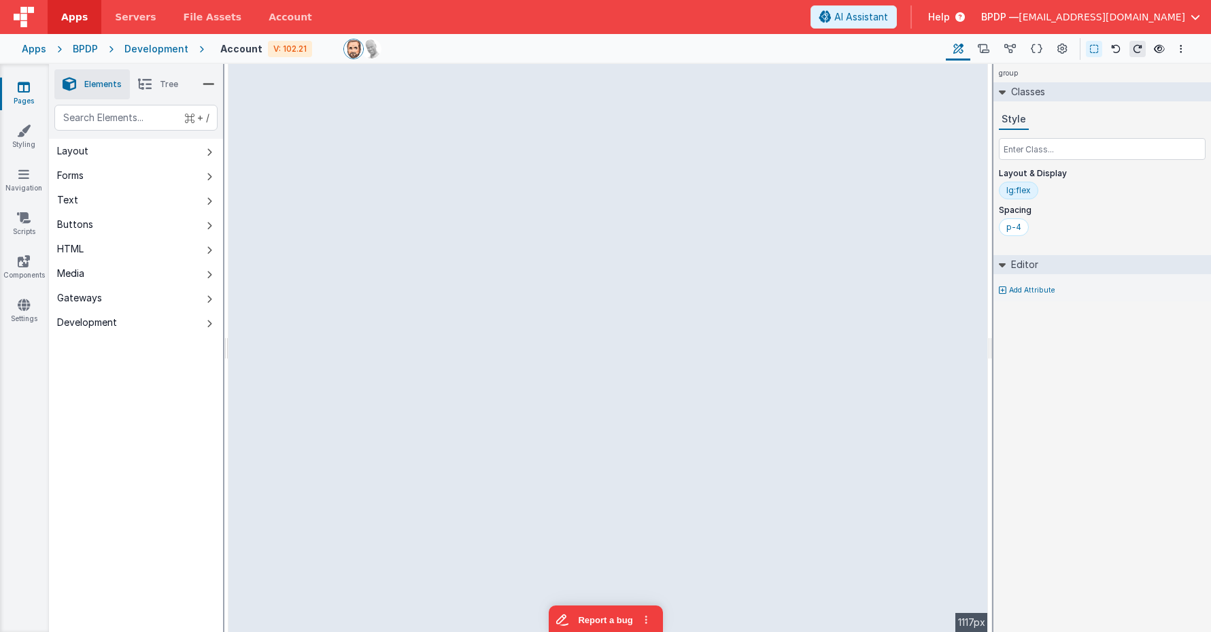
drag, startPoint x: 941, startPoint y: 282, endPoint x: 1000, endPoint y: 278, distance: 58.6
click at [1000, 278] on html "Apps Servers File Assets Account Some FUTURE Slot AI Assistant Help BPDP — mrde…" at bounding box center [605, 316] width 1211 height 632
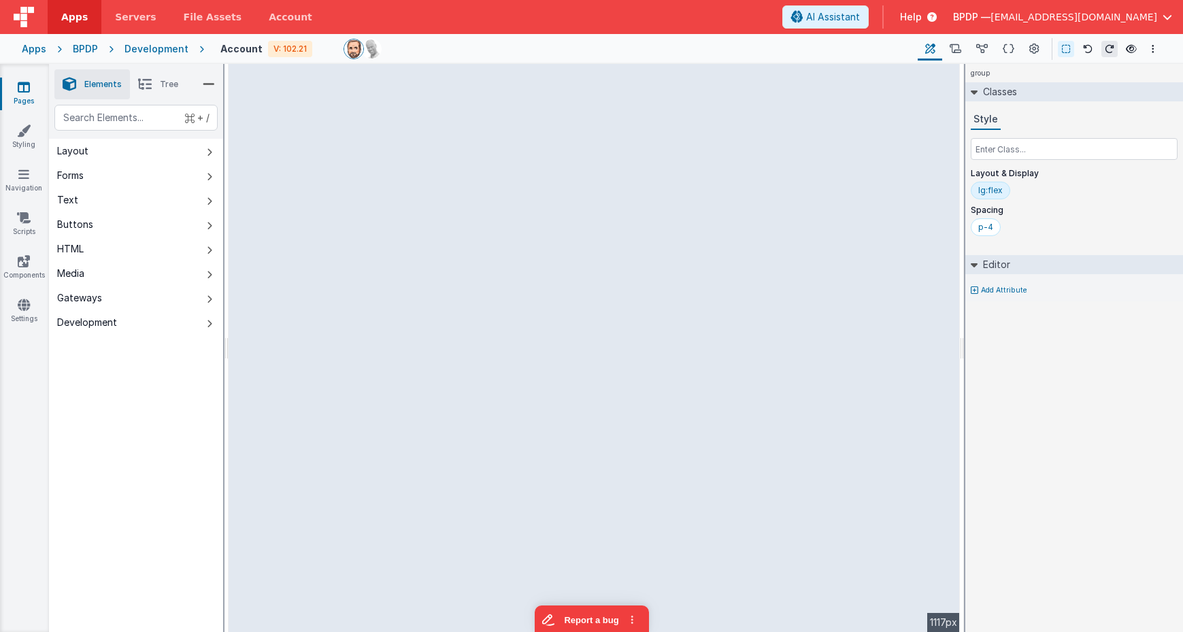
click at [788, 297] on div "--> 1117px" at bounding box center [594, 348] width 731 height 568
click at [688, 317] on div "--> 1117px" at bounding box center [594, 348] width 731 height 568
drag, startPoint x: 684, startPoint y: 411, endPoint x: 531, endPoint y: 460, distance: 160.5
click at [682, 411] on div "--> 1117px" at bounding box center [594, 348] width 731 height 568
drag, startPoint x: 528, startPoint y: 462, endPoint x: 516, endPoint y: 442, distance: 23.6
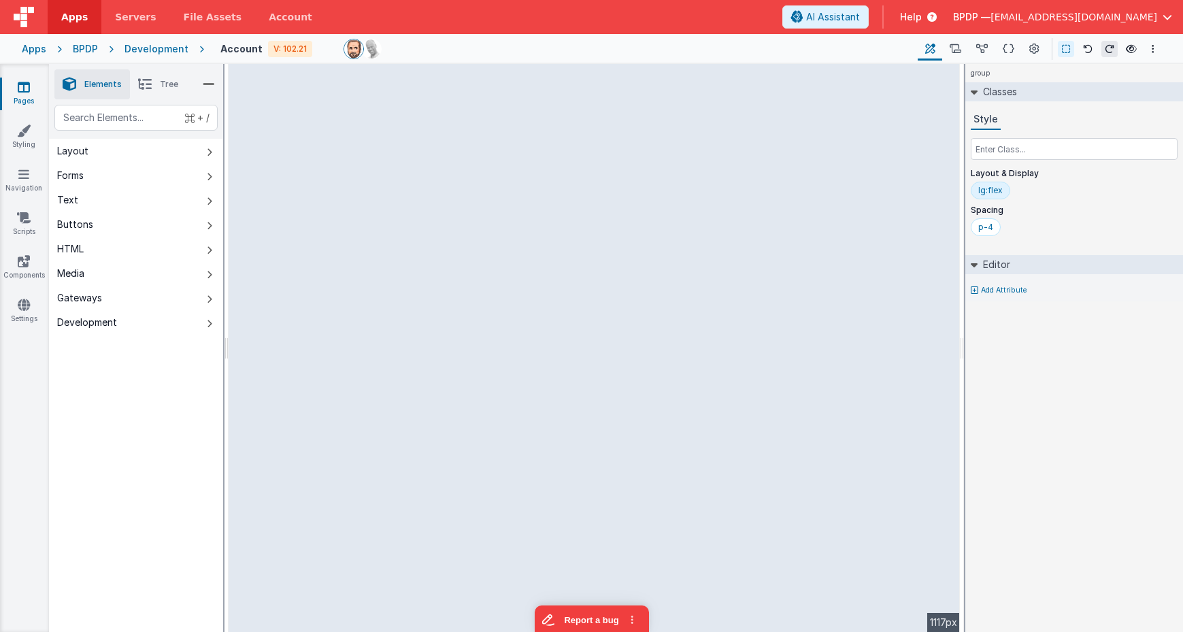
click at [528, 462] on div "--> 1117px" at bounding box center [594, 348] width 731 height 568
click at [1092, 508] on div "group Classes Style Layout & Display lg:flex Spacing p-4 Editor Add Attribute D…" at bounding box center [1074, 348] width 218 height 568
click at [716, 445] on div "--> 1117px" at bounding box center [594, 348] width 731 height 568
click at [157, 43] on div "Development" at bounding box center [156, 49] width 64 height 14
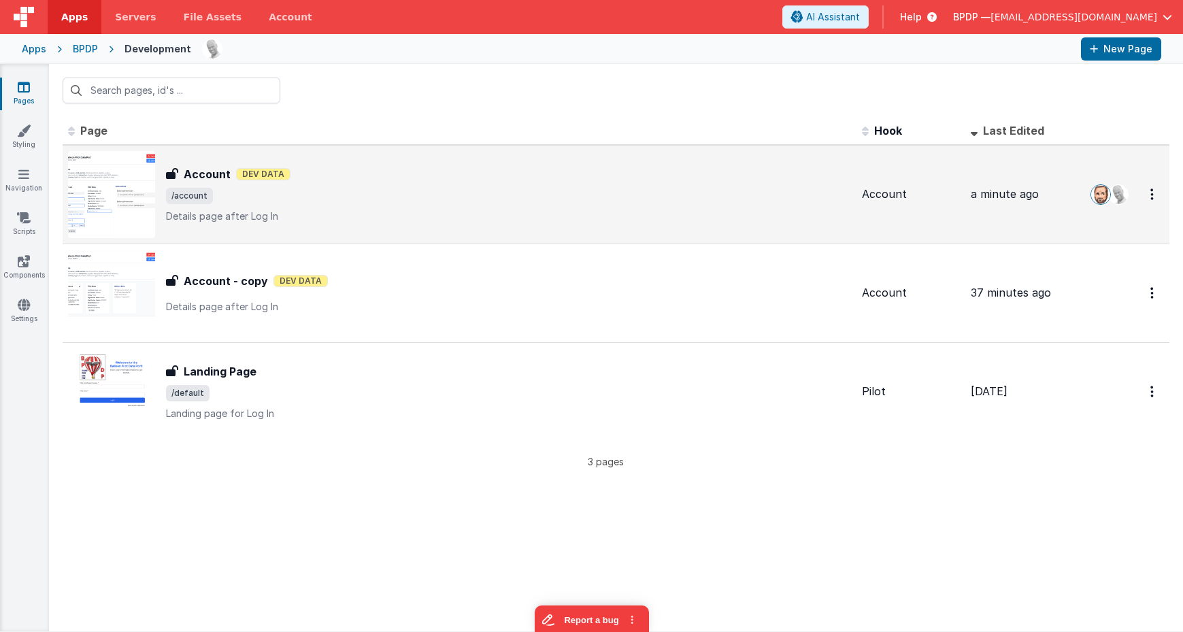
click at [284, 201] on span "/account" at bounding box center [508, 196] width 685 height 16
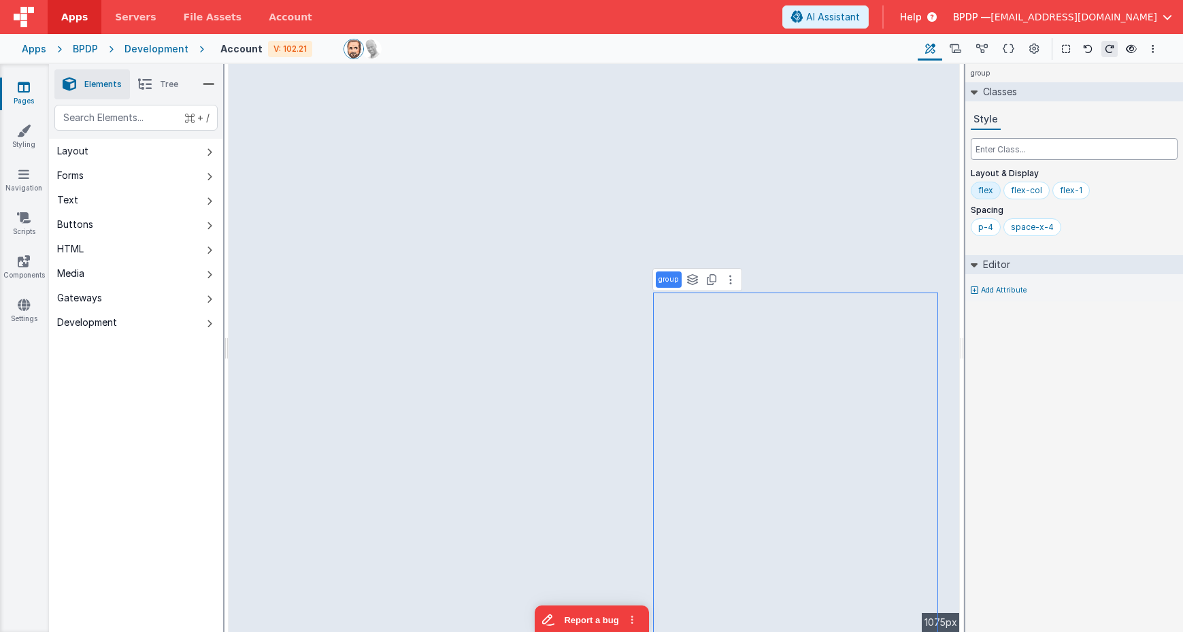
click at [1004, 141] on input "text" at bounding box center [1074, 149] width 207 height 22
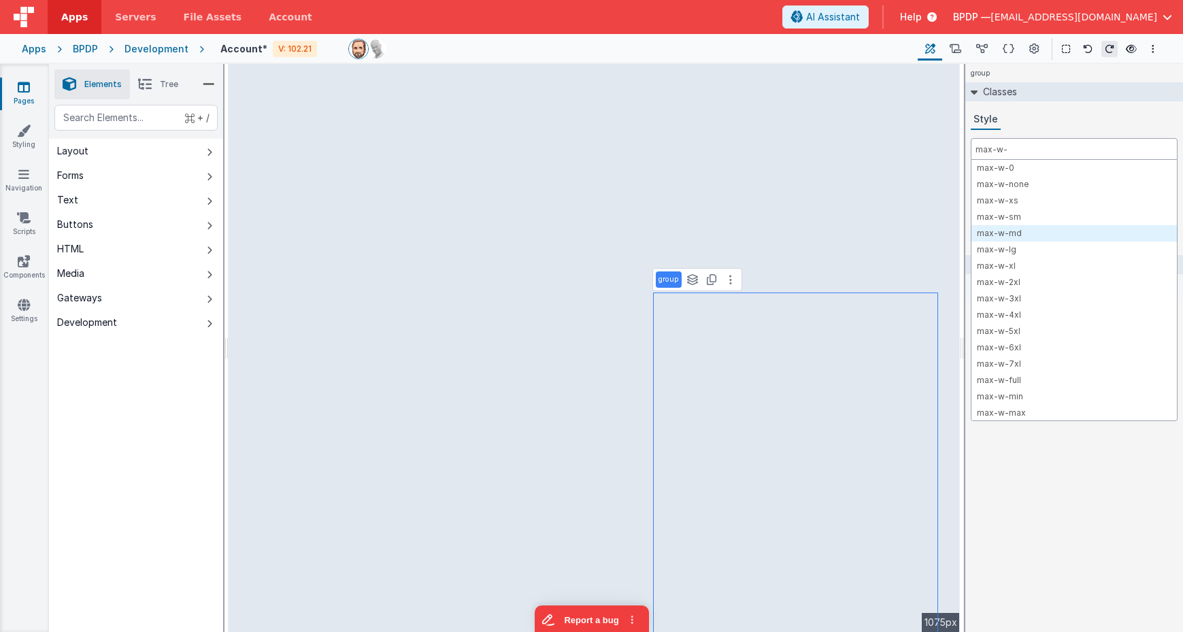
type input "max-w-"
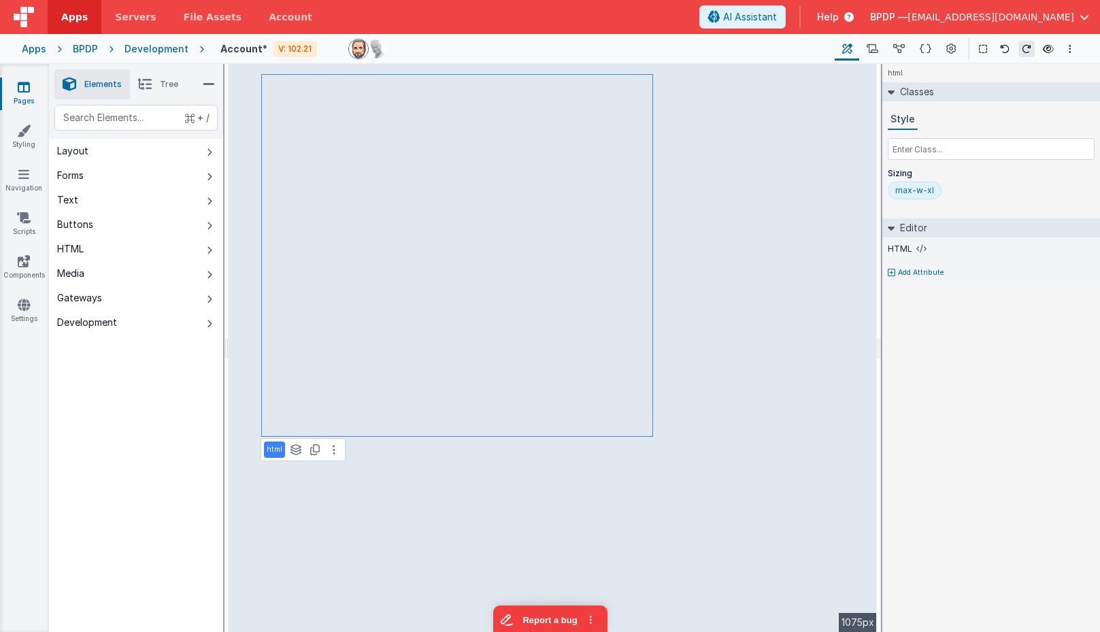
click at [1083, 343] on div "html Classes Style Sizing max-w-xl Editor HTML Add Attribute DEV: Focus DEV: bu…" at bounding box center [991, 348] width 218 height 568
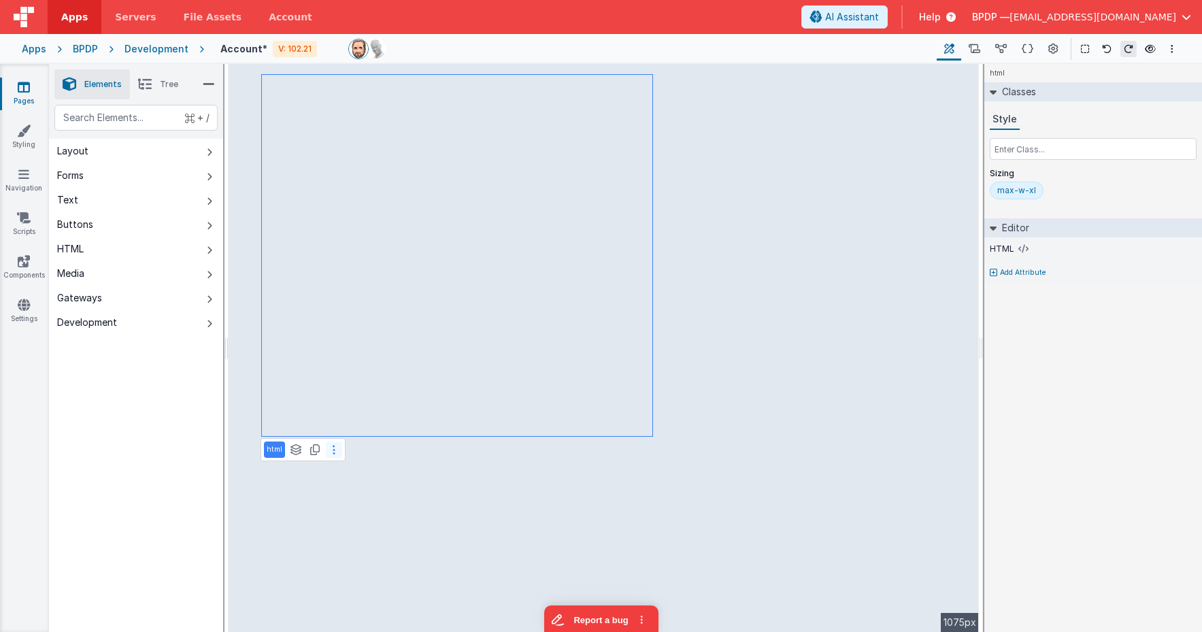
click at [330, 449] on button at bounding box center [334, 449] width 16 height 16
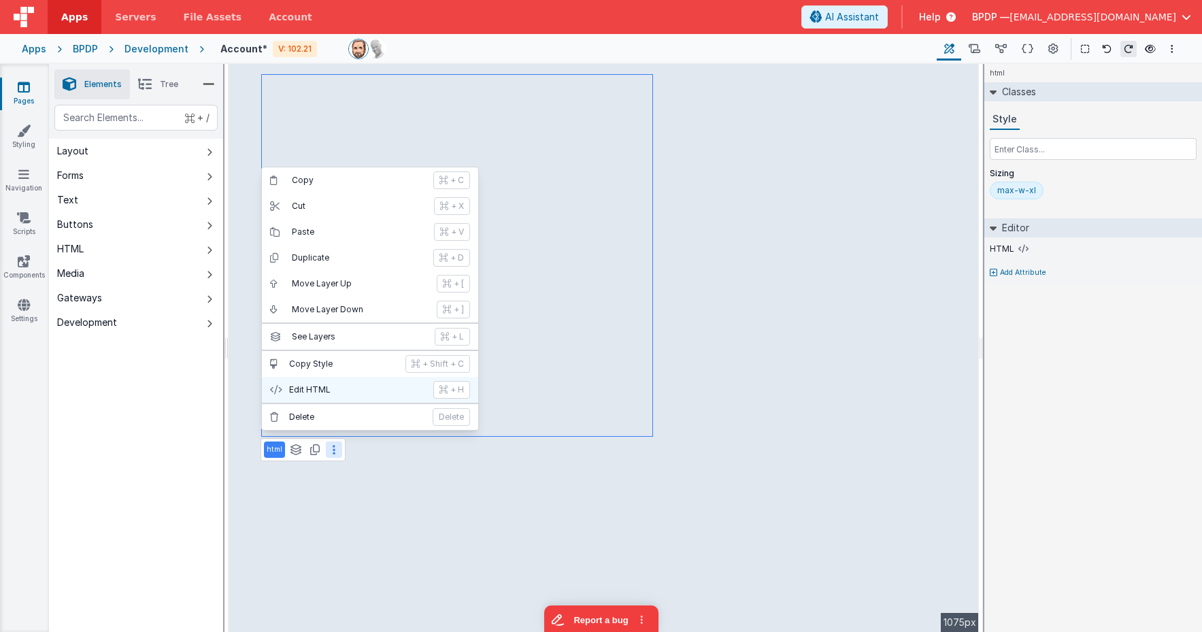
click at [339, 390] on p "Edit HTML" at bounding box center [357, 389] width 136 height 11
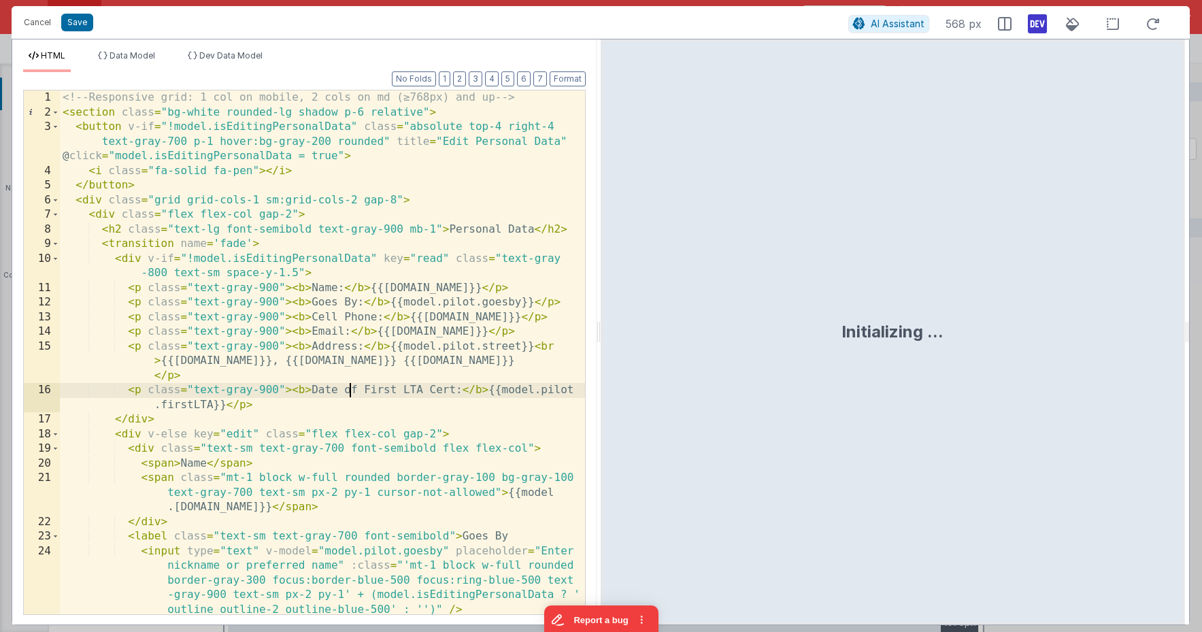
click at [350, 384] on div "<!-- Responsive grid: 1 col on mobile, 2 cols on md (≥768px) and up --> < secti…" at bounding box center [322, 366] width 525 height 553
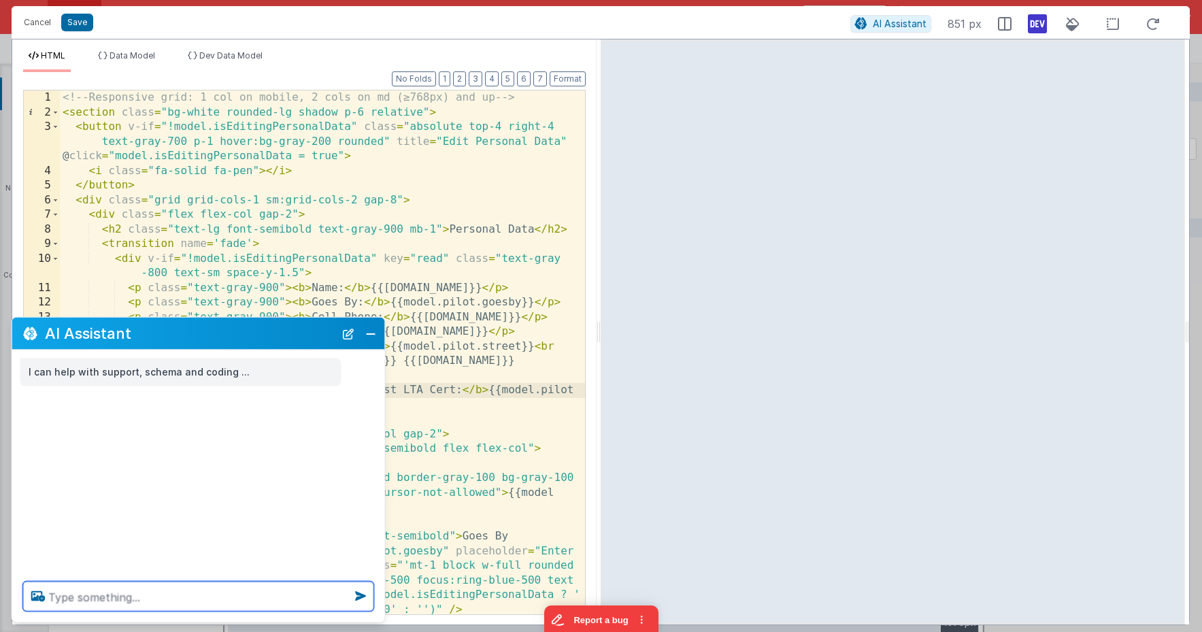
paste textarea "c"
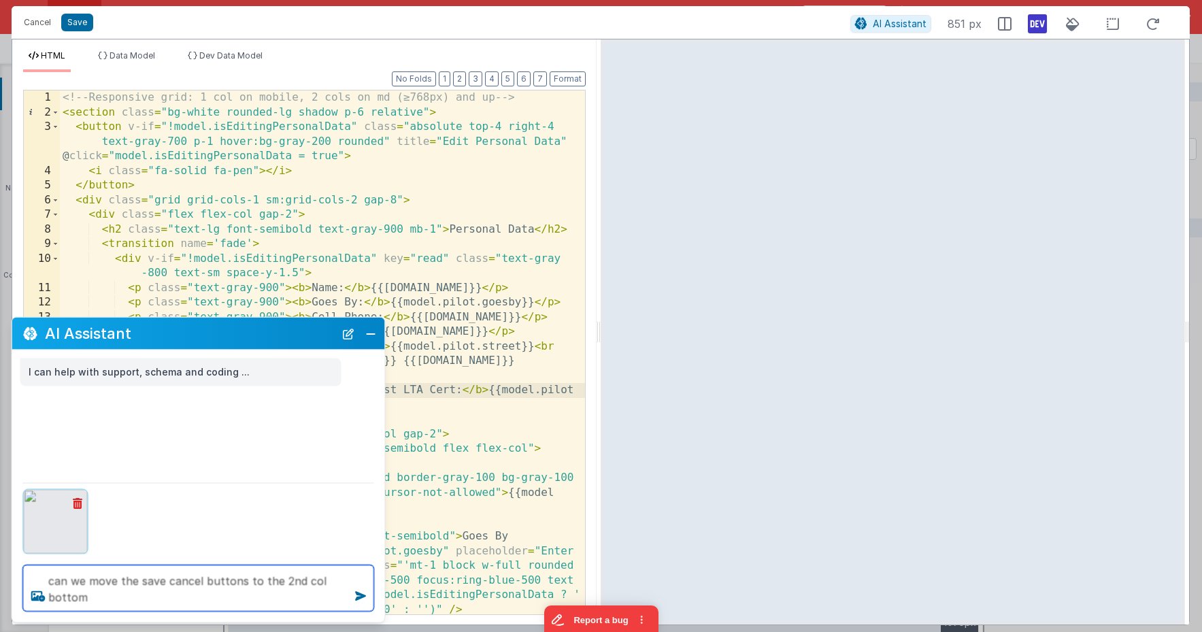
type textarea "can we move the save cancel buttons to the 2nd col bottom"
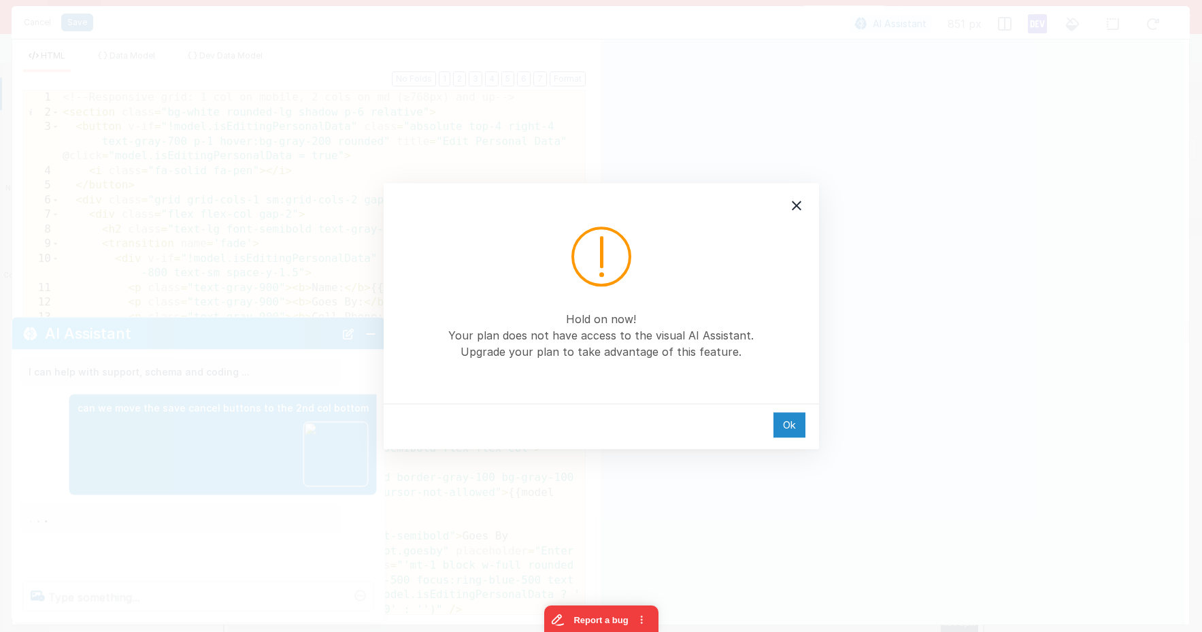
click at [799, 425] on div "Ok" at bounding box center [789, 424] width 32 height 25
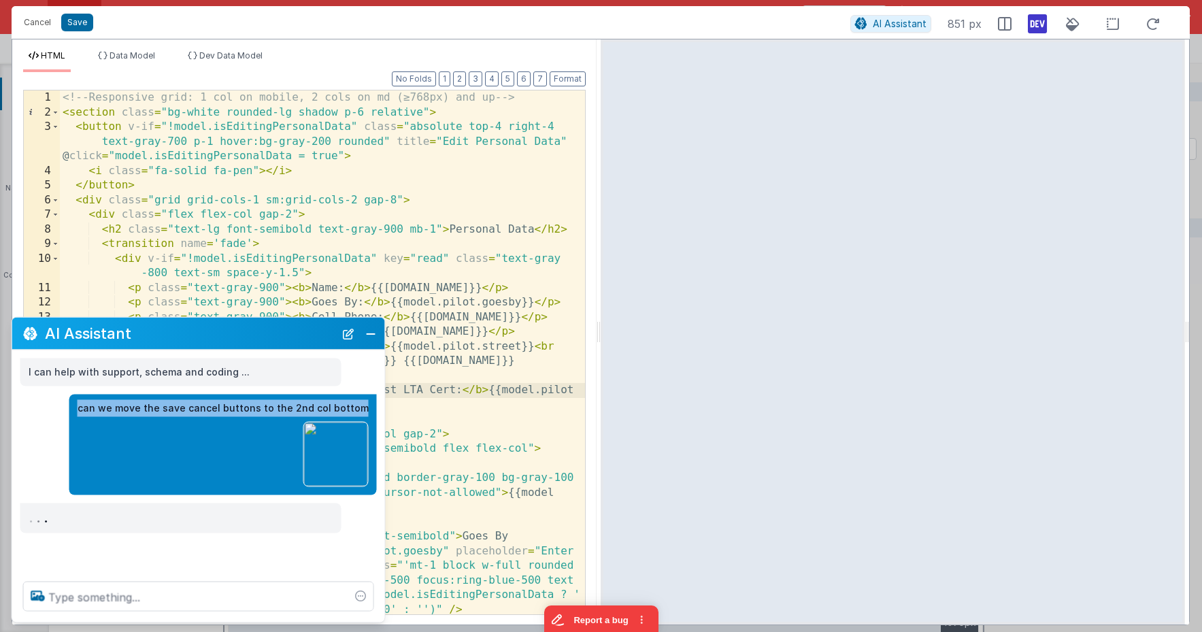
drag, startPoint x: 368, startPoint y: 406, endPoint x: 88, endPoint y: 402, distance: 280.3
click at [88, 402] on div "can we move the save cancel buttons to the 2nd col bottom" at bounding box center [194, 444] width 365 height 101
copy p "can we move the save cancel buttons to the 2nd col bottom"
click at [355, 336] on button "New Chat" at bounding box center [348, 333] width 19 height 19
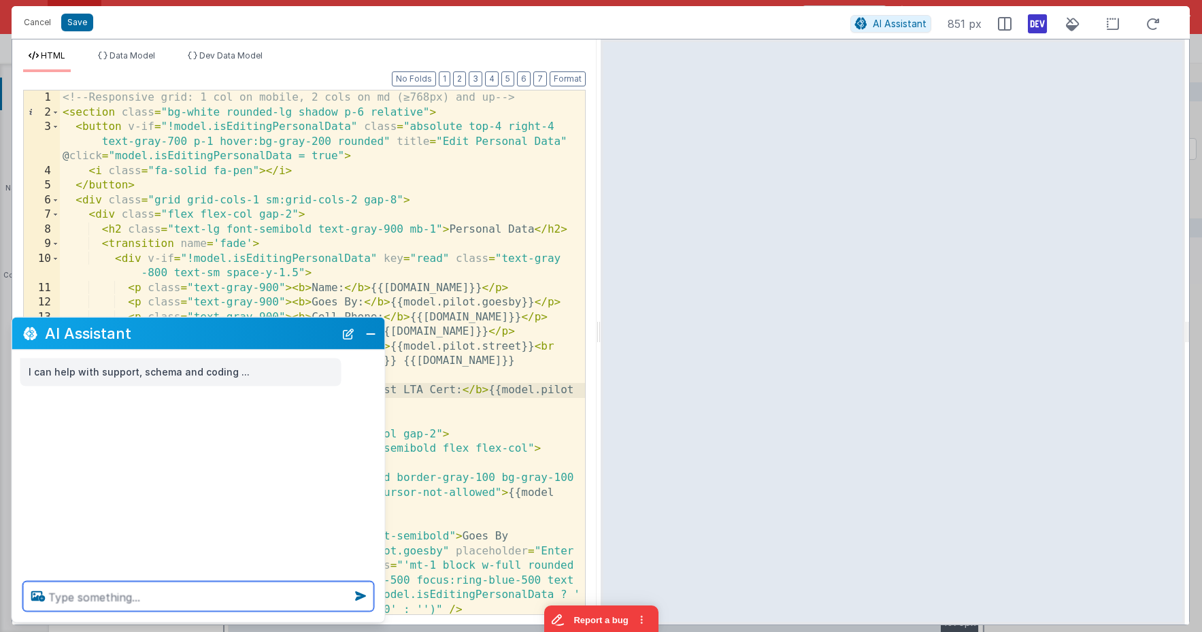
click at [211, 592] on textarea at bounding box center [198, 597] width 351 height 30
paste textarea "can we move the save cancel buttons to the 2nd col bottom"
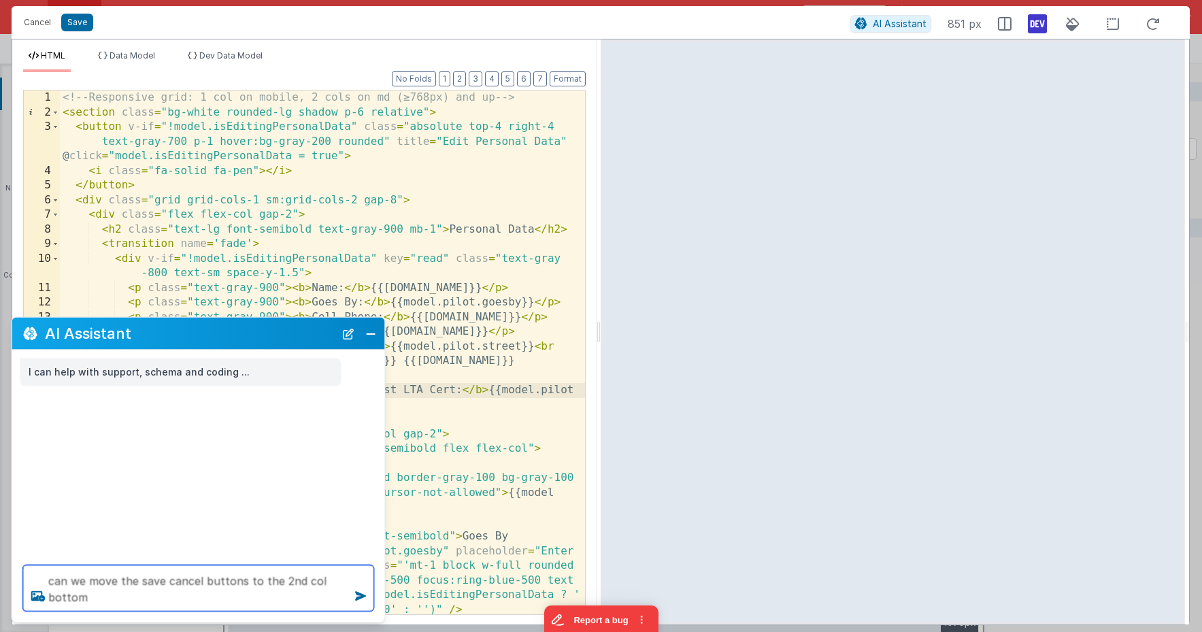
type textarea "can we move the save cancel buttons to the 2nd col bottom"
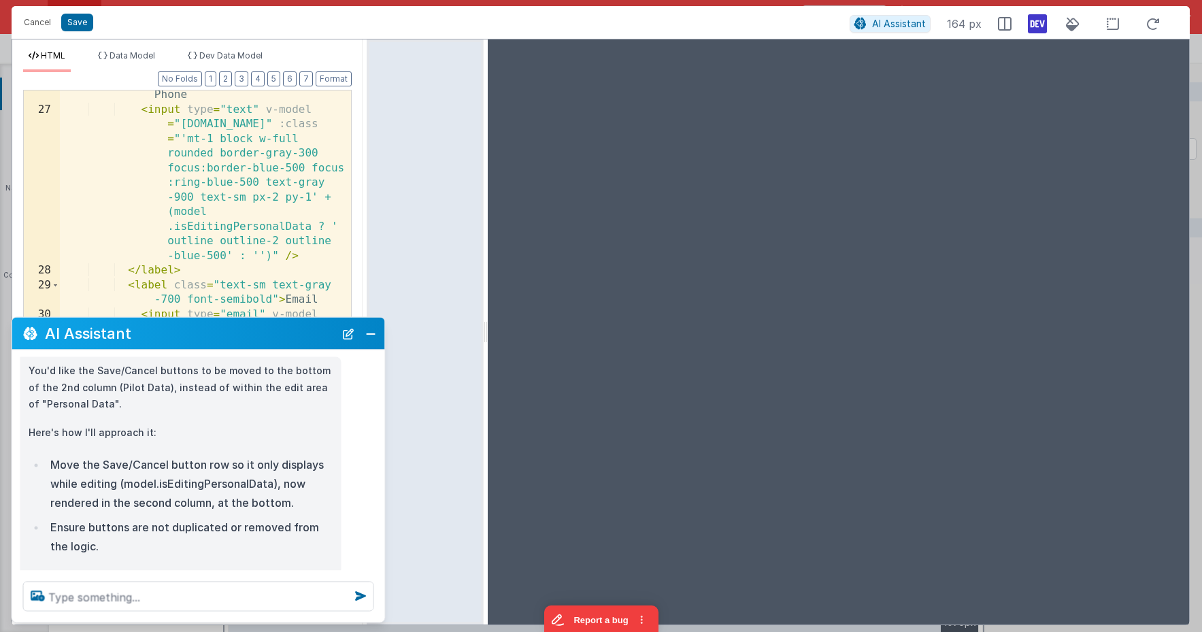
scroll to position [1114, 0]
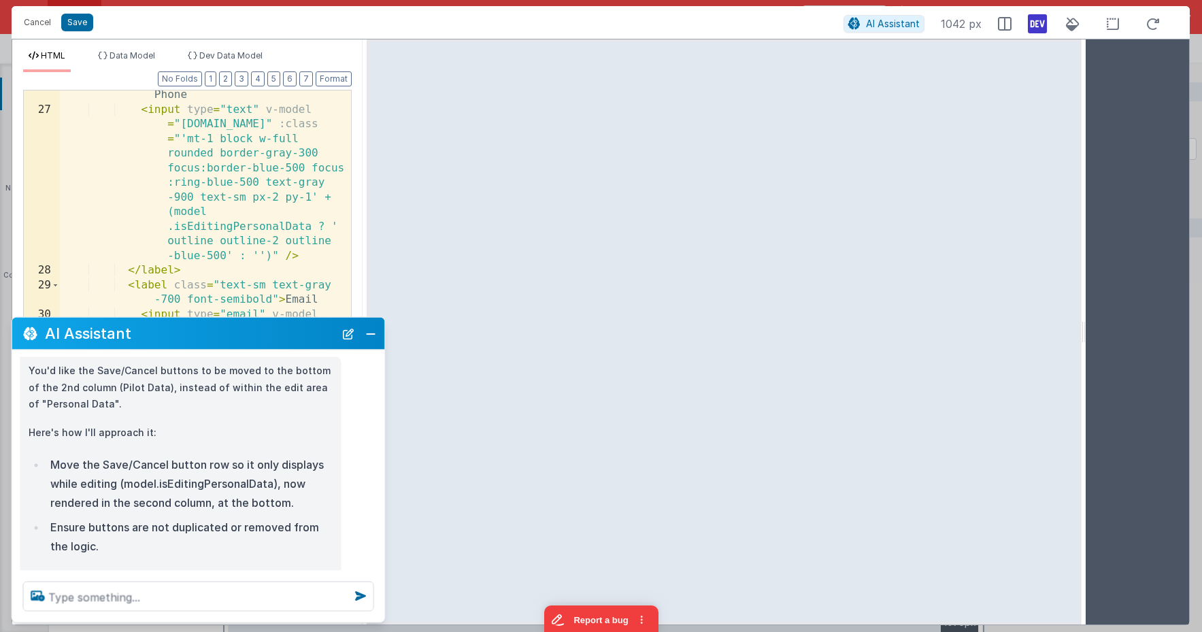
click at [1086, 29] on html "Hold on now! Your plan does not have access to the visual AI Assistant. Upgrade…" at bounding box center [601, 316] width 1202 height 632
click at [367, 56] on div at bounding box center [725, 331] width 716 height 585
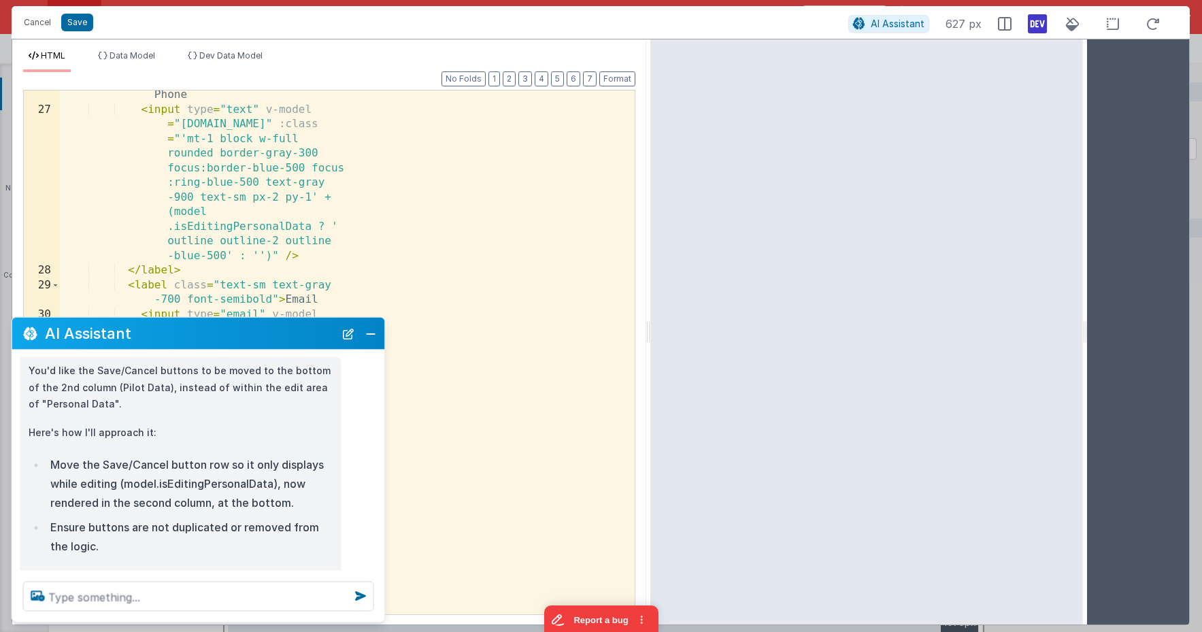
drag, startPoint x: 364, startPoint y: 52, endPoint x: 650, endPoint y: 31, distance: 287.1
click at [650, 31] on html "Hold on now! Your plan does not have access to the visual AI Assistant. Upgrade…" at bounding box center [601, 316] width 1202 height 632
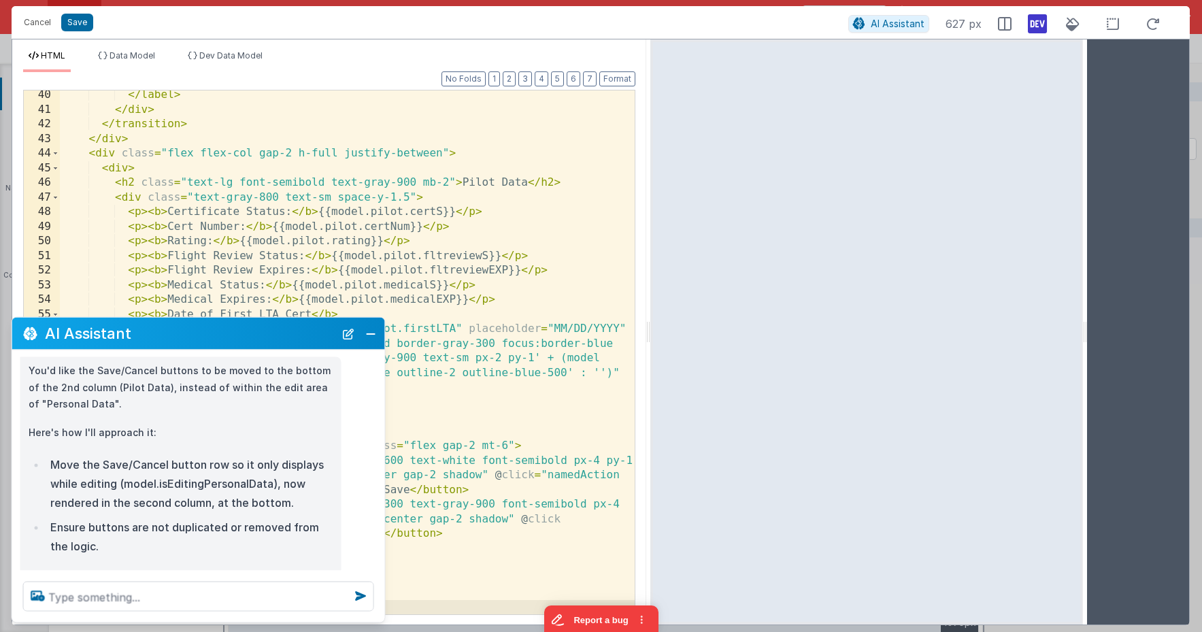
scroll to position [1055, 0]
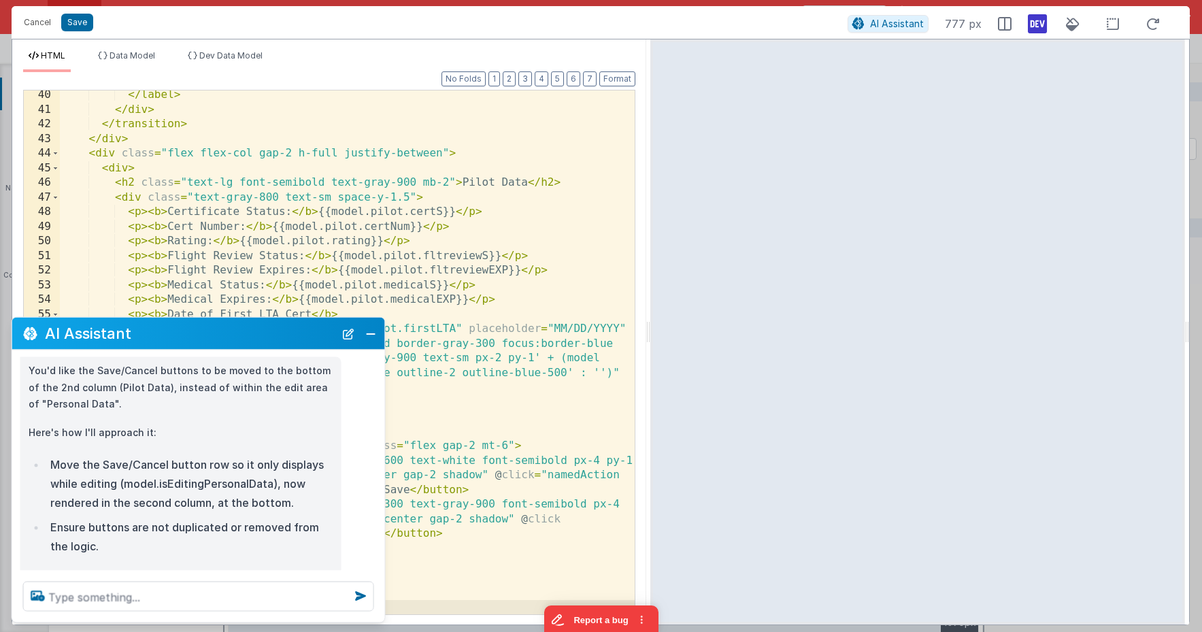
drag, startPoint x: 1089, startPoint y: 185, endPoint x: 1196, endPoint y: 188, distance: 107.5
click at [1196, 188] on html "Hold on now! Your plan does not have access to the visual AI Assistant. Upgrade…" at bounding box center [601, 316] width 1202 height 632
click at [83, 18] on button "Save" at bounding box center [77, 23] width 32 height 18
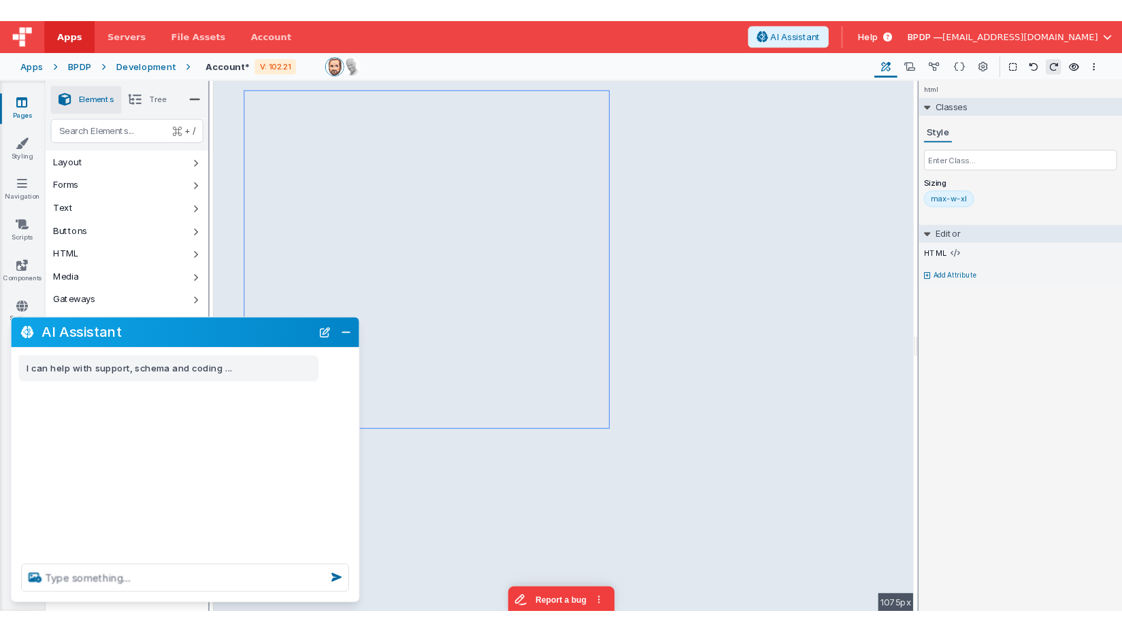
scroll to position [0, 0]
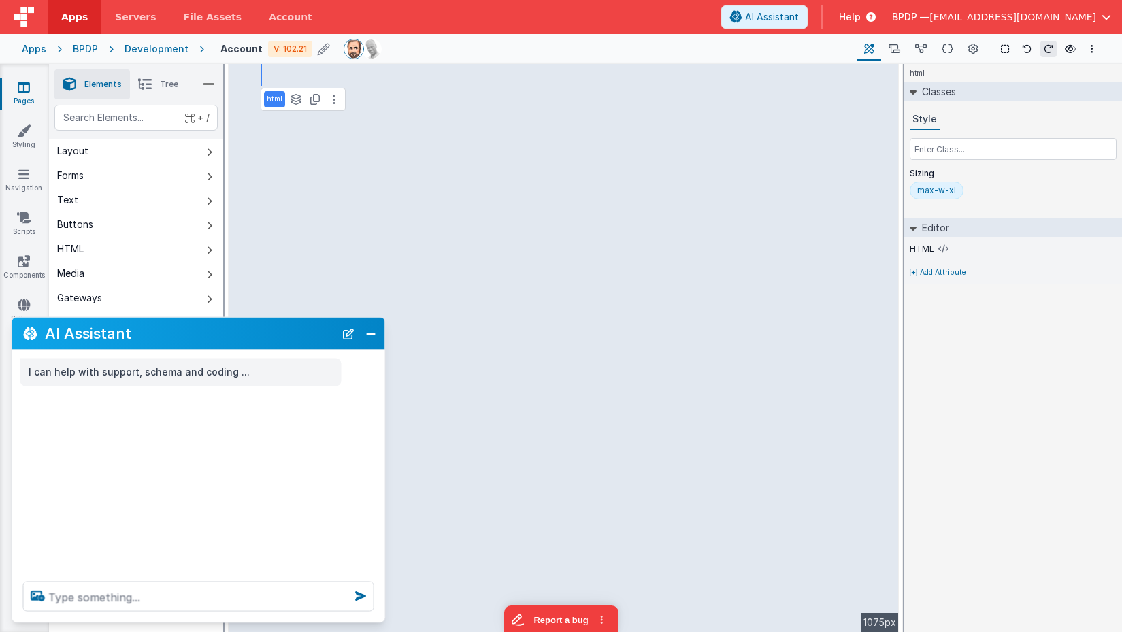
select select
select select "required"
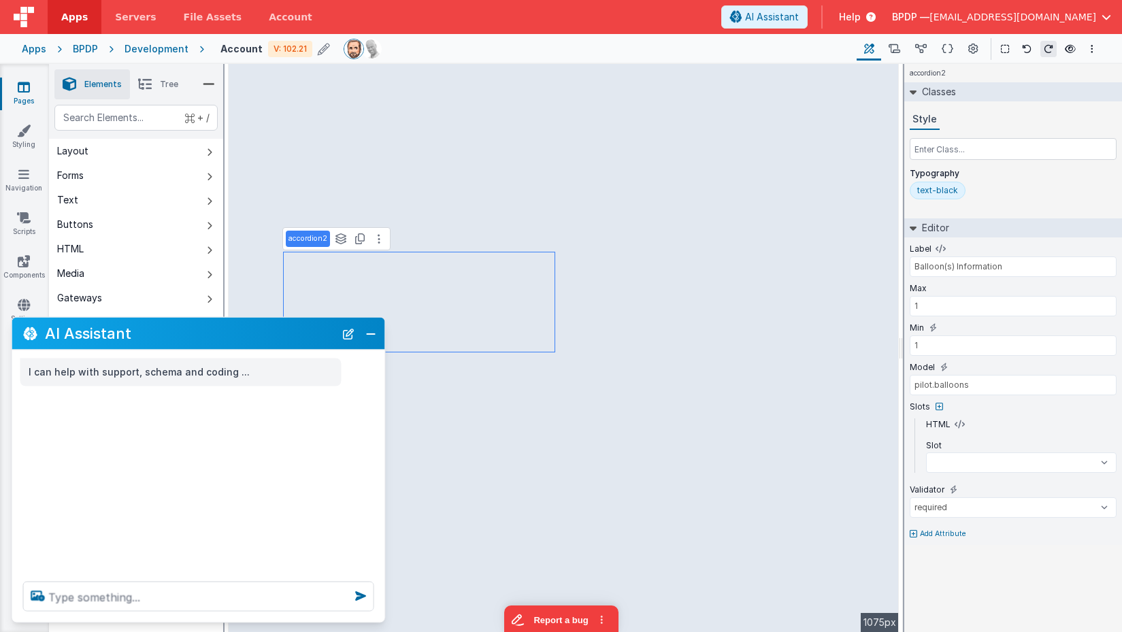
select select
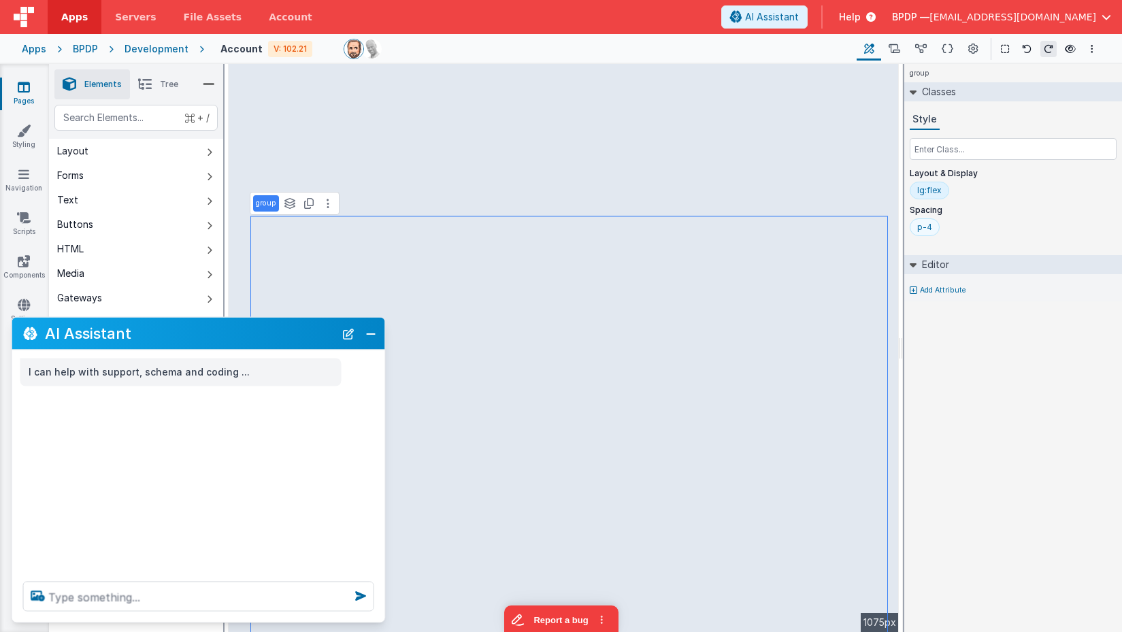
click at [930, 220] on div "p-4" at bounding box center [924, 227] width 30 height 18
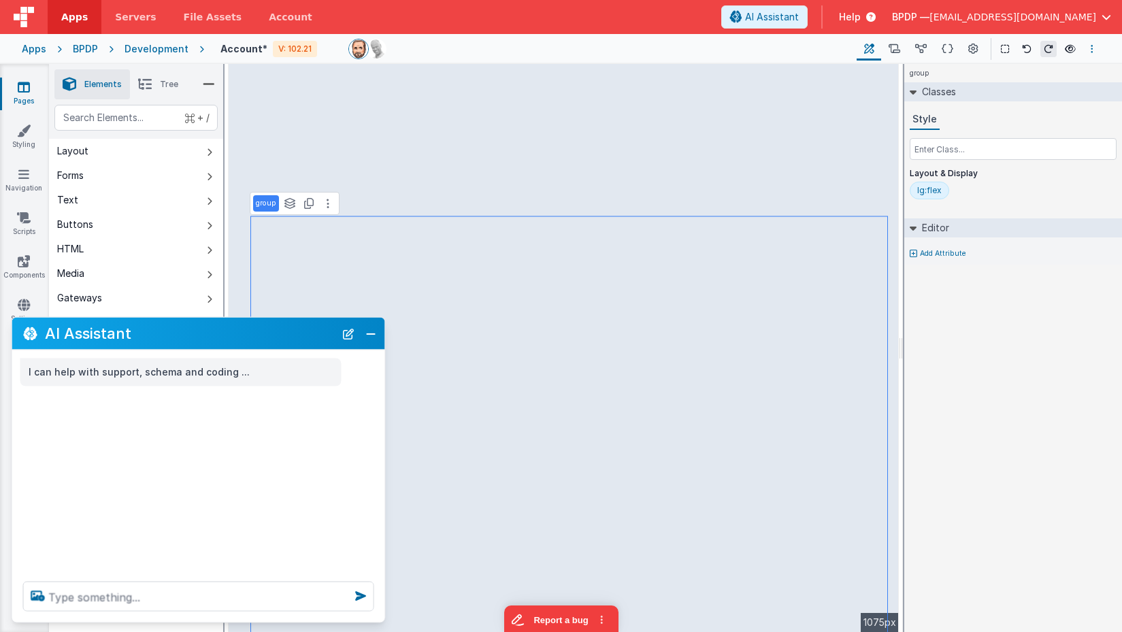
click at [1090, 48] on icon "Options" at bounding box center [1091, 49] width 3 height 10
click at [983, 75] on p "Save" at bounding box center [1013, 76] width 86 height 14
click at [375, 341] on button "Close" at bounding box center [371, 333] width 18 height 19
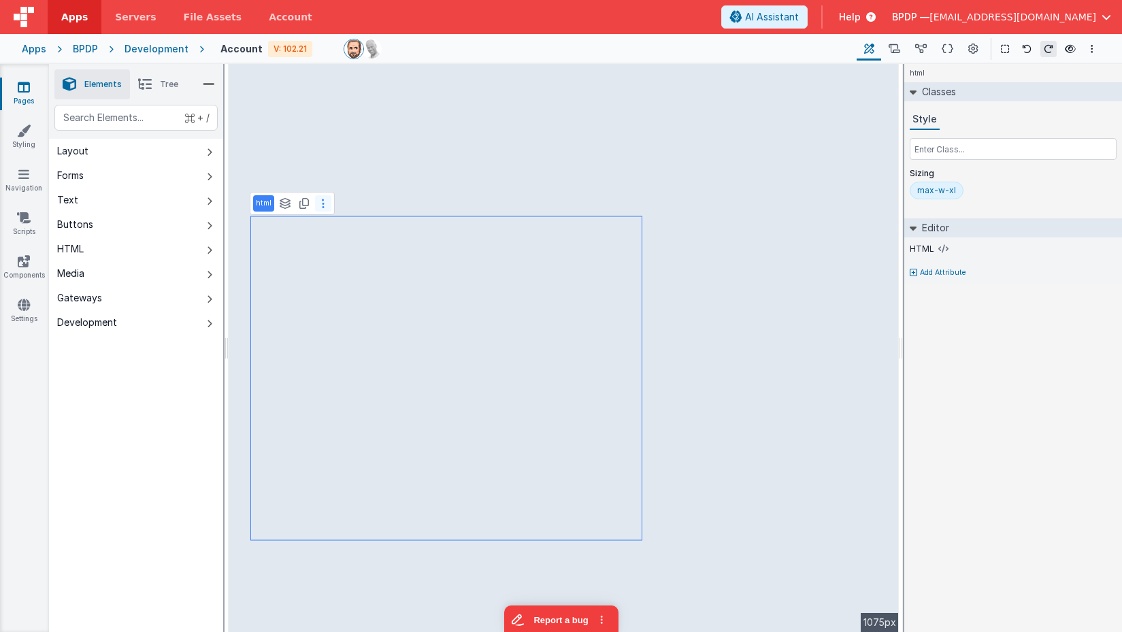
click at [323, 206] on icon at bounding box center [323, 203] width 3 height 11
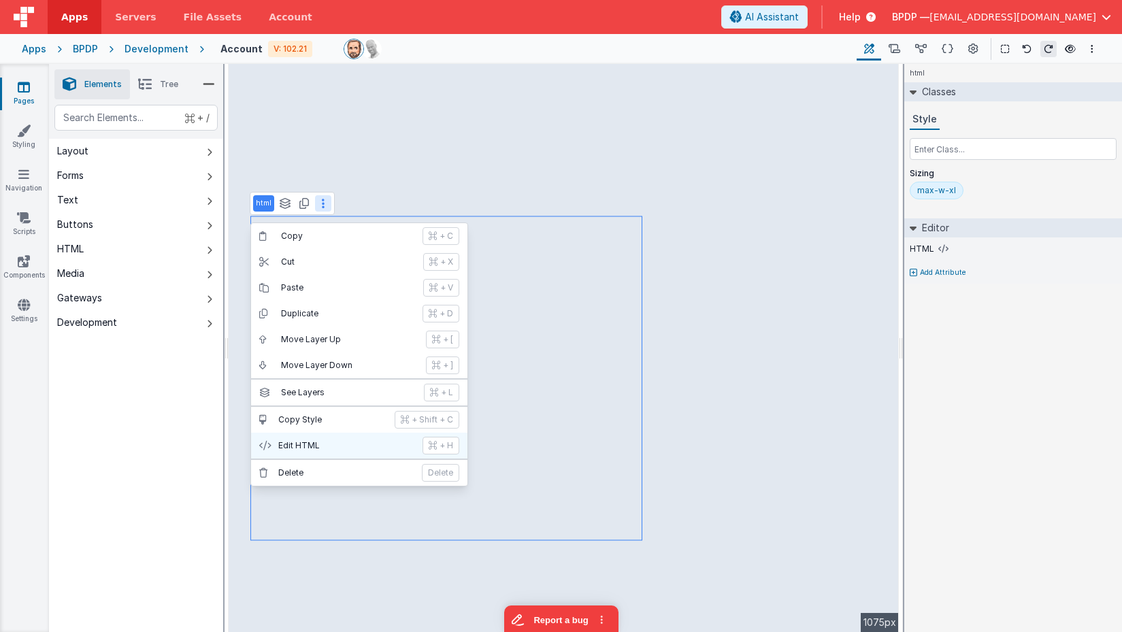
click at [334, 446] on p "Edit HTML" at bounding box center [346, 445] width 136 height 11
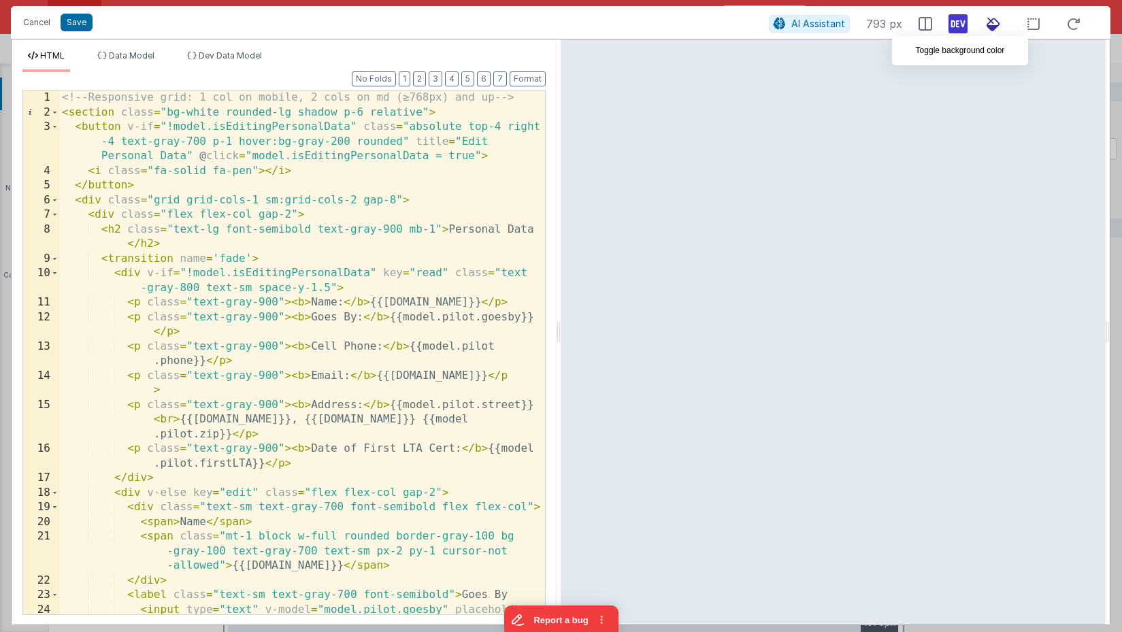
click at [993, 26] on icon at bounding box center [993, 24] width 30 height 17
click at [226, 112] on div "<!-- Responsive grid: 1 col on mobile, 2 cols on md (≥768px) and up --> < secti…" at bounding box center [302, 403] width 486 height 626
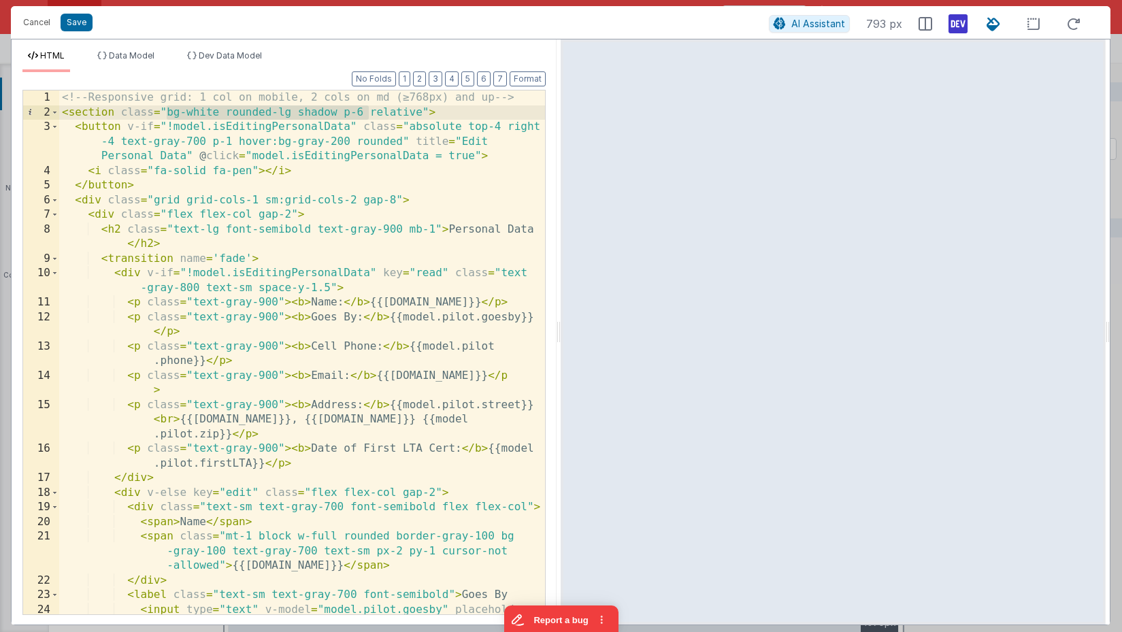
drag, startPoint x: 167, startPoint y: 112, endPoint x: 369, endPoint y: 112, distance: 202.7
click at [369, 112] on div "<!-- Responsive grid: 1 col on mobile, 2 cols on md (≥768px) and up --> < secti…" at bounding box center [302, 403] width 486 height 626
click at [74, 25] on button "Save" at bounding box center [77, 23] width 32 height 18
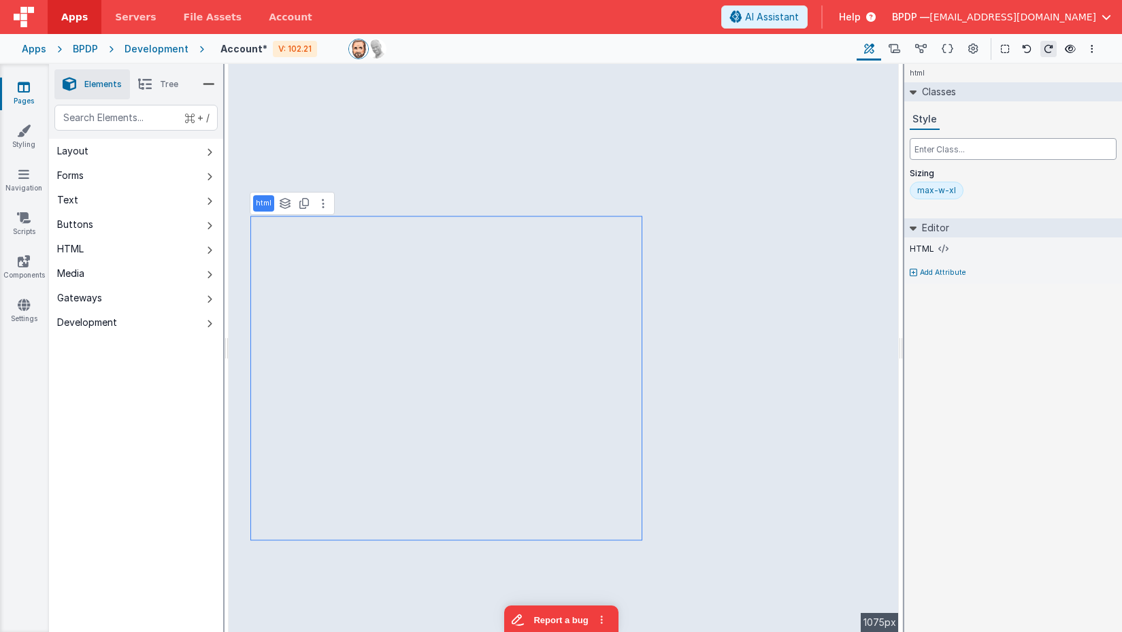
click at [947, 151] on input "text" at bounding box center [1012, 149] width 207 height 22
paste input "bg-white rounded-lg shadow p-6"
type input "bg-white rounded-lg shadow p-6"
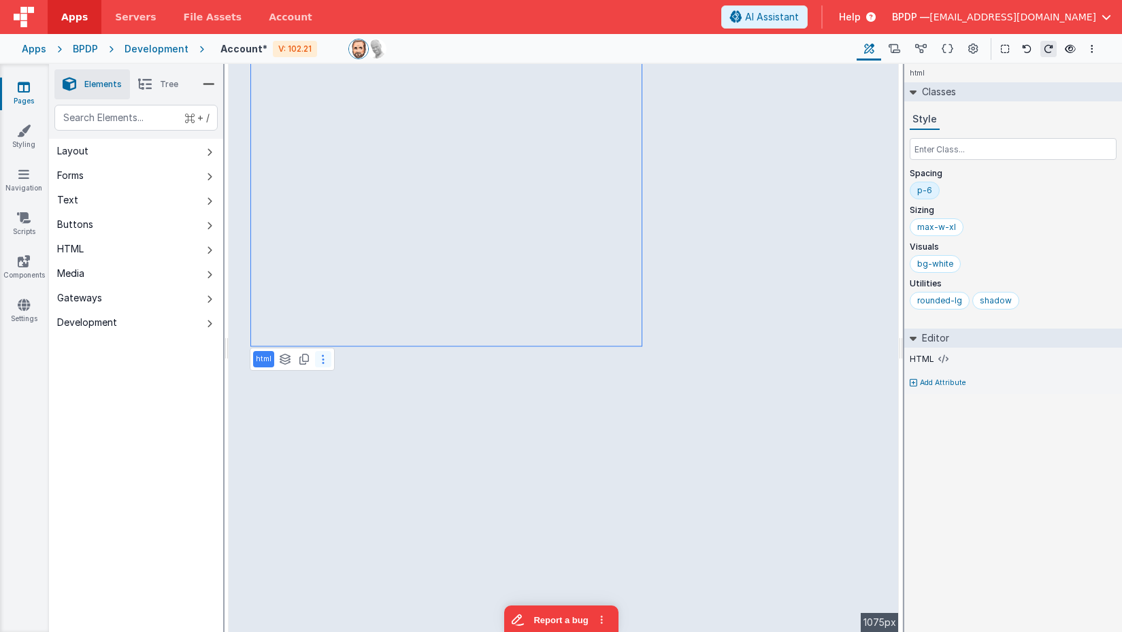
click at [318, 359] on button at bounding box center [323, 359] width 16 height 16
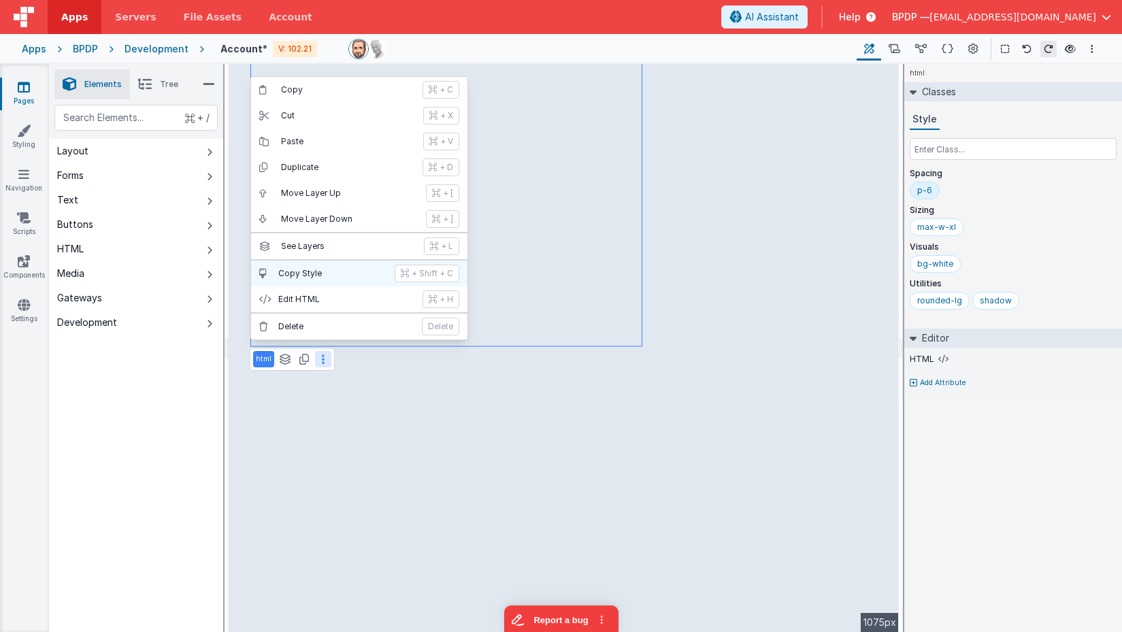
click at [331, 271] on p "Copy Style" at bounding box center [332, 273] width 108 height 11
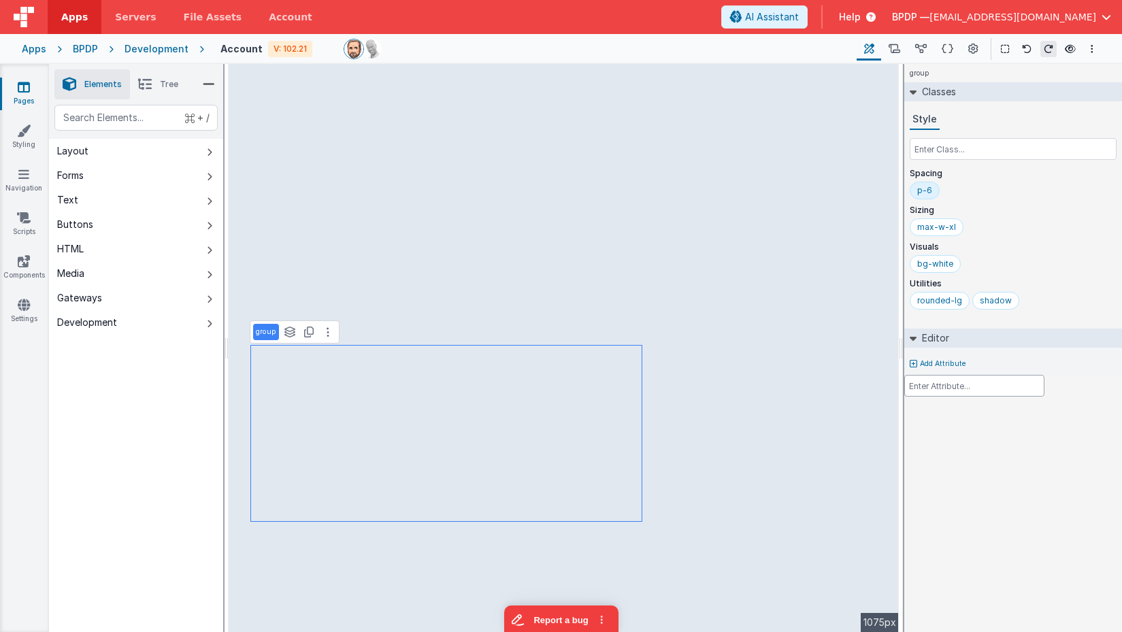
drag, startPoint x: 1081, startPoint y: 239, endPoint x: 1110, endPoint y: 235, distance: 29.4
click at [1095, 237] on div at bounding box center [561, 316] width 1122 height 632
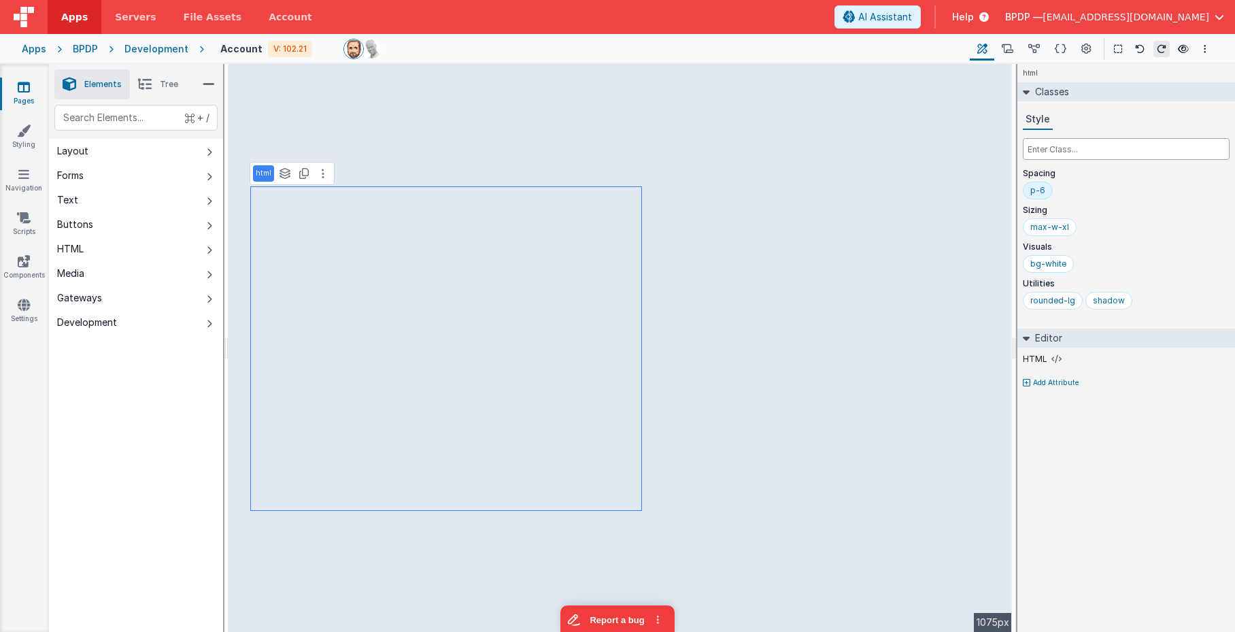
click at [1043, 148] on input "text" at bounding box center [1126, 149] width 207 height 22
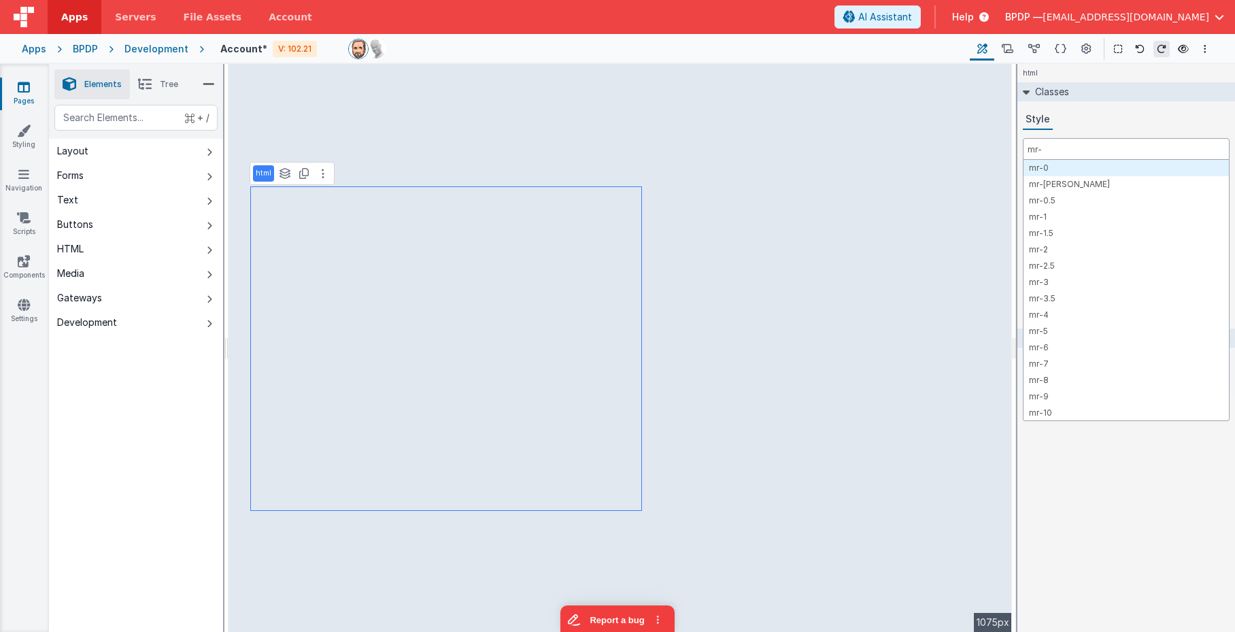
type input "mr-4"
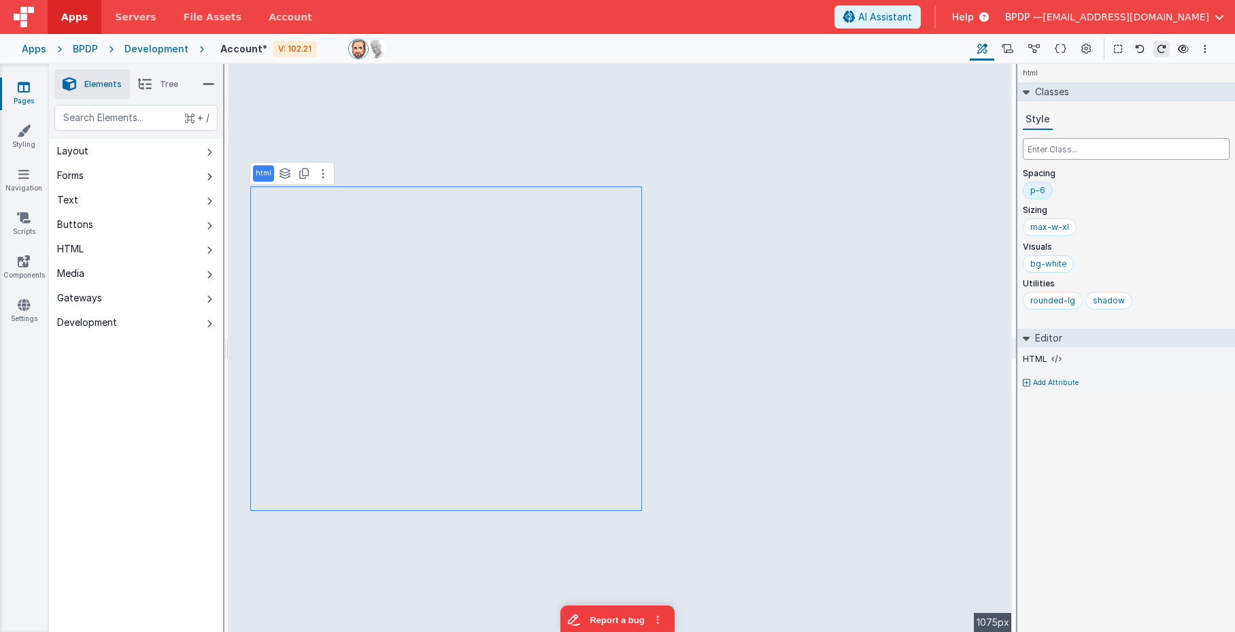
type input "s"
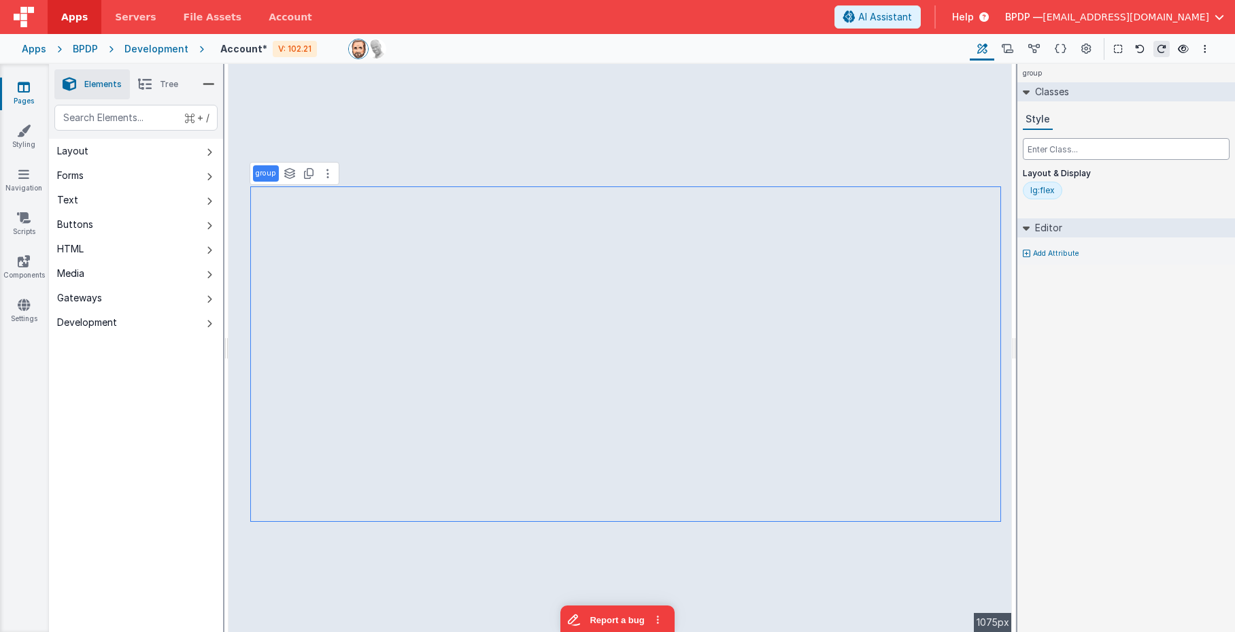
click at [1065, 149] on input "text" at bounding box center [1126, 149] width 207 height 22
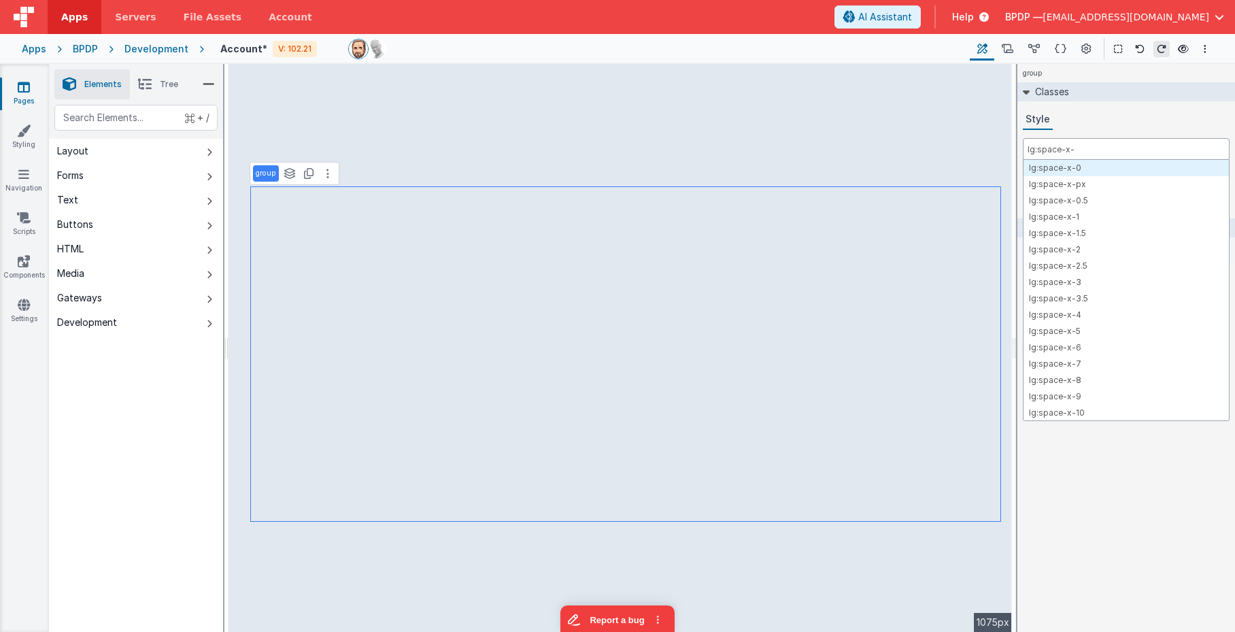
type input "lg:space-x-4"
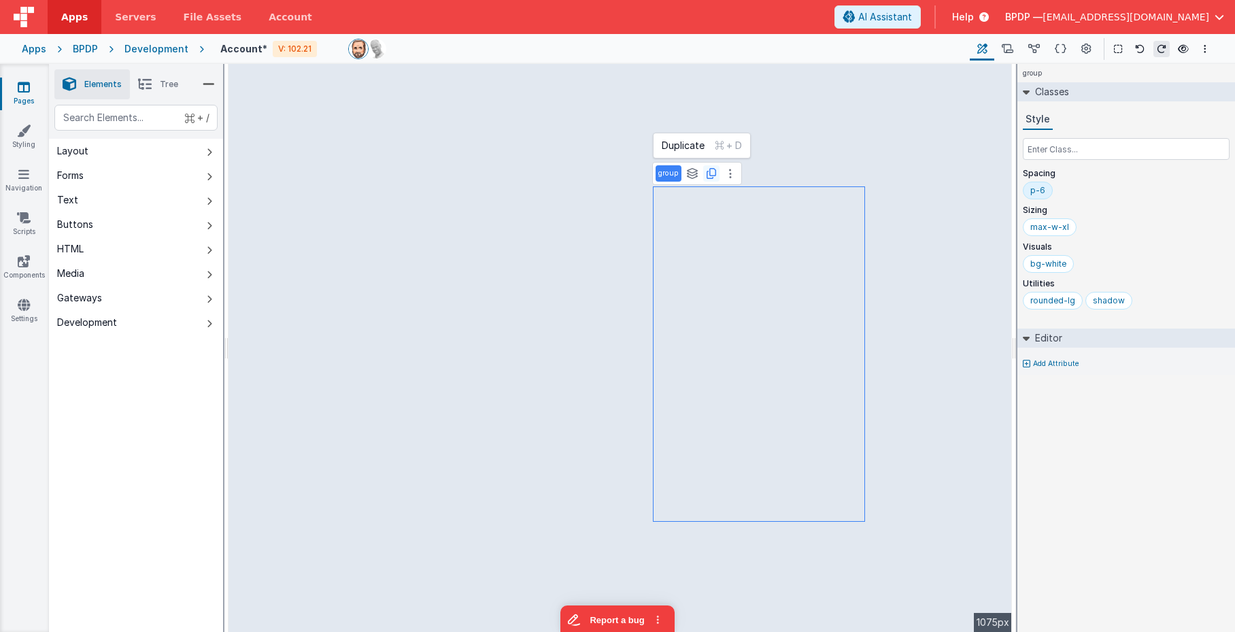
click at [713, 168] on icon at bounding box center [712, 173] width 10 height 11
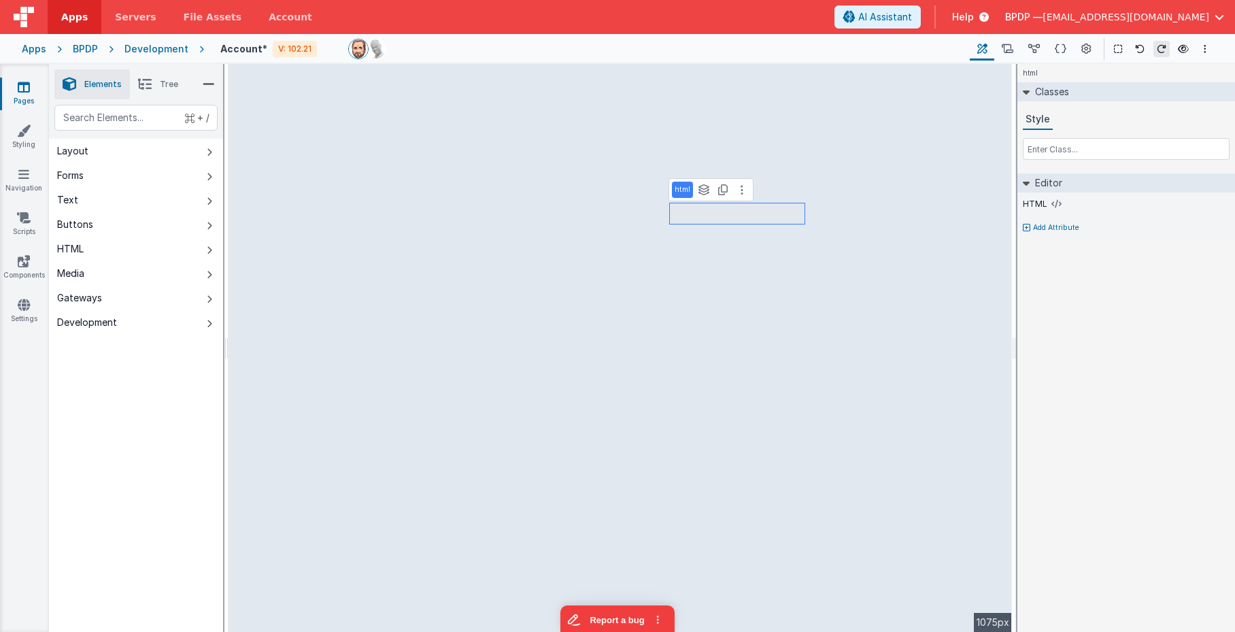
drag, startPoint x: 1137, startPoint y: 48, endPoint x: 1090, endPoint y: 188, distance: 148.4
click at [1137, 48] on icon at bounding box center [1140, 49] width 10 height 10
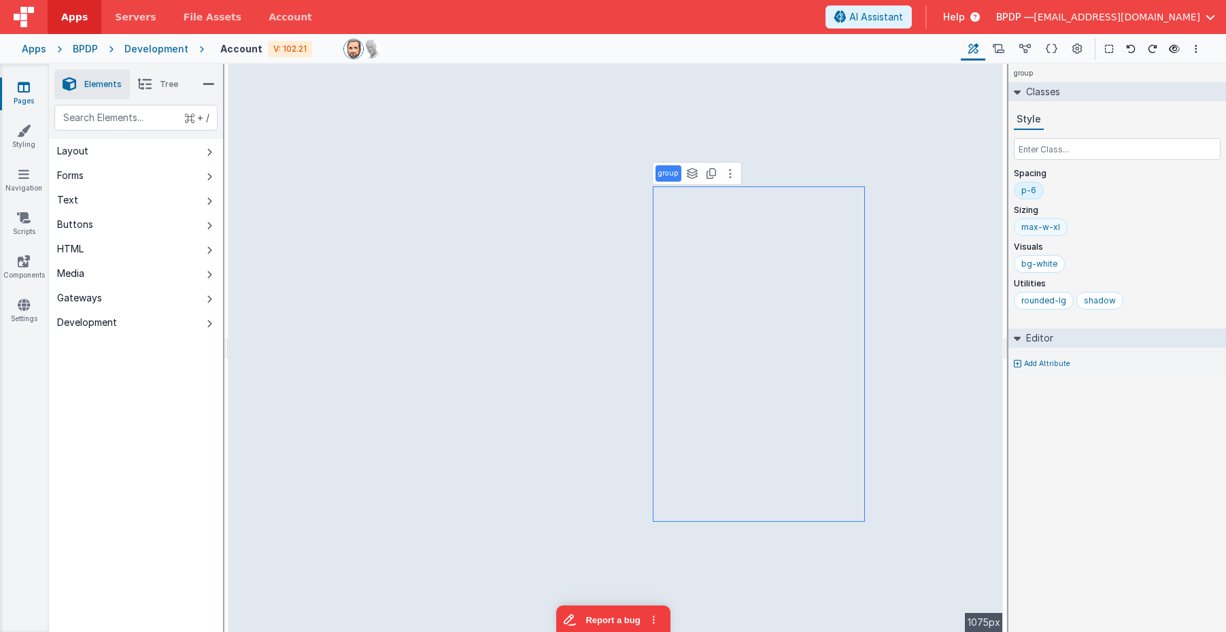
click at [1057, 224] on div "max-w-xl" at bounding box center [1041, 227] width 39 height 11
type input "max-w-"
type input "w-ful"
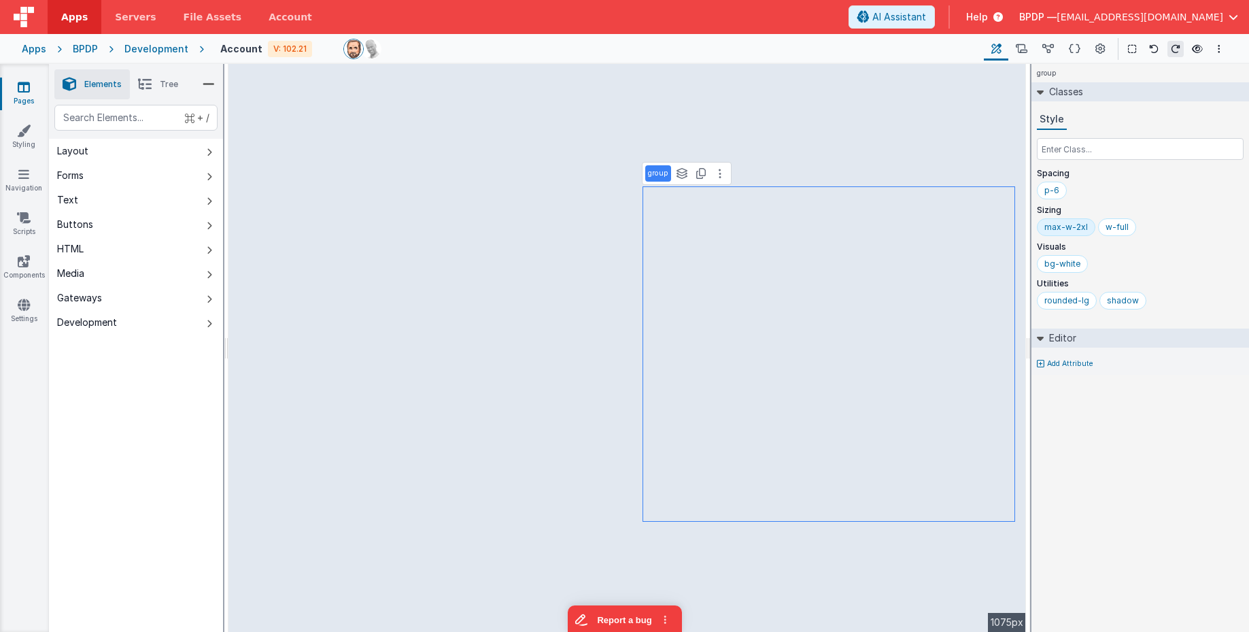
click at [1081, 228] on div "max-w-2xl" at bounding box center [1067, 227] width 44 height 11
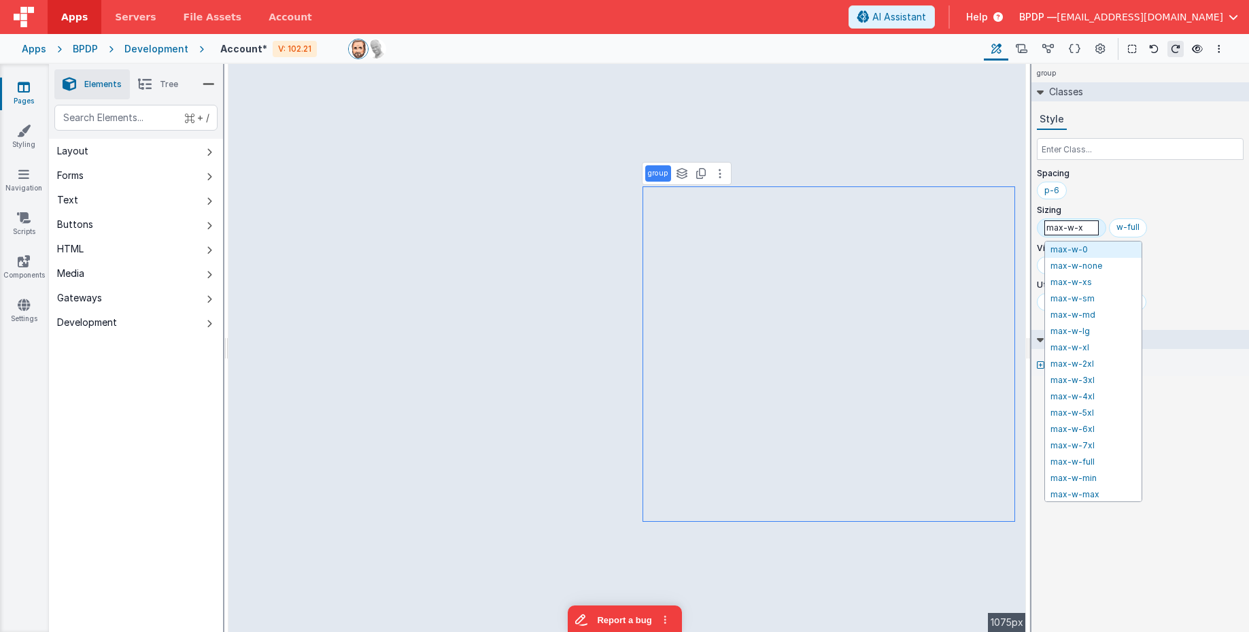
type input "max-w-xl"
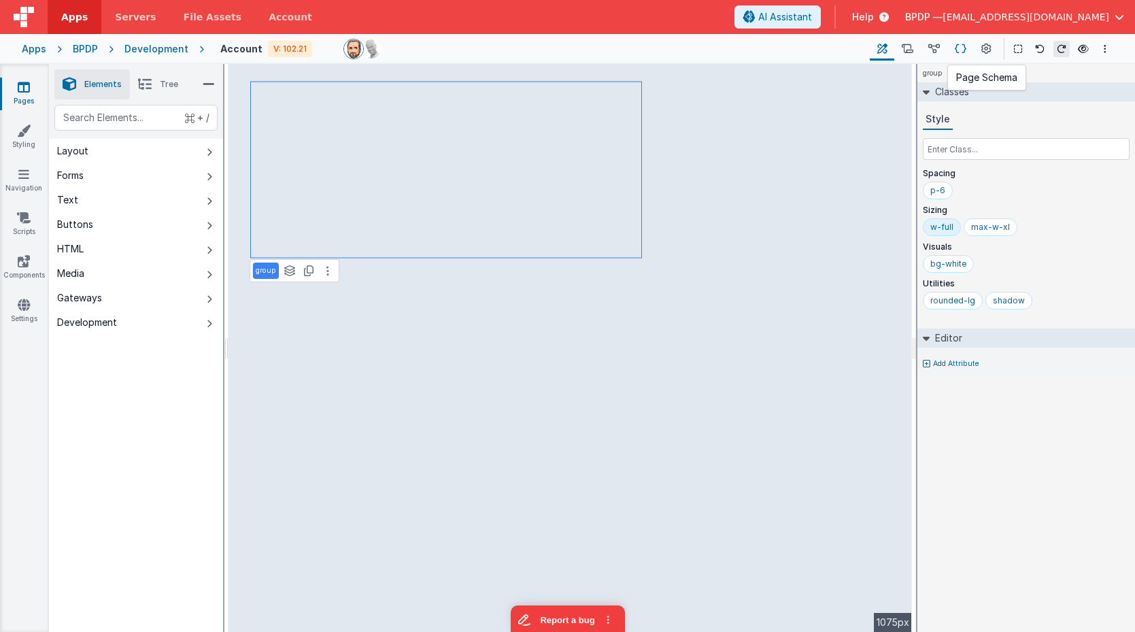
click at [962, 48] on icon at bounding box center [961, 49] width 12 height 14
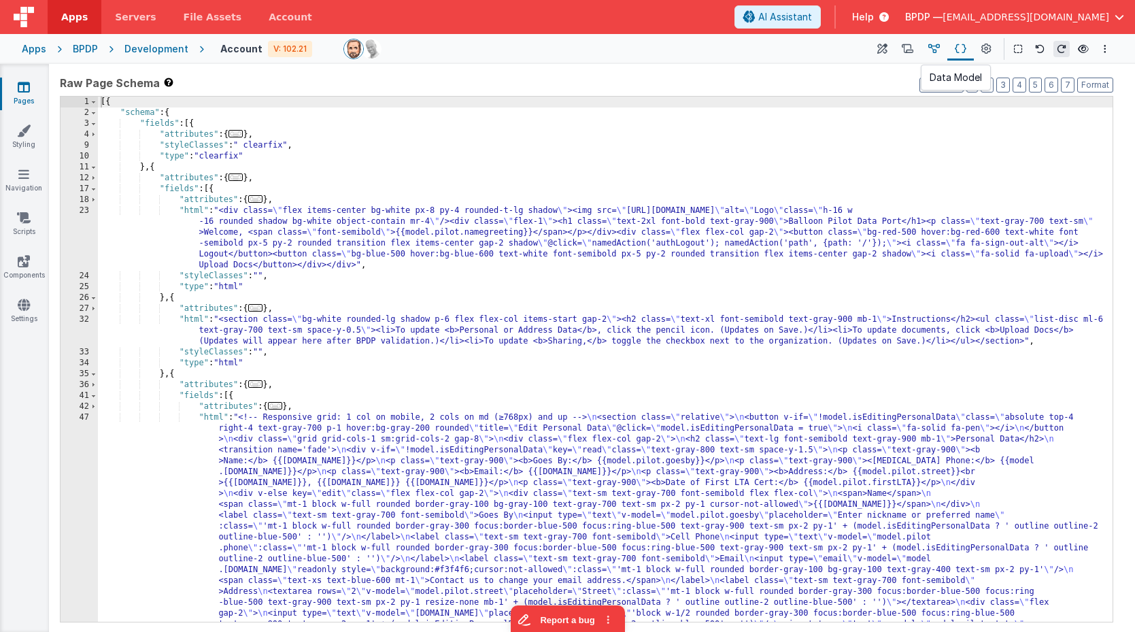
click at [940, 51] on icon at bounding box center [934, 49] width 12 height 14
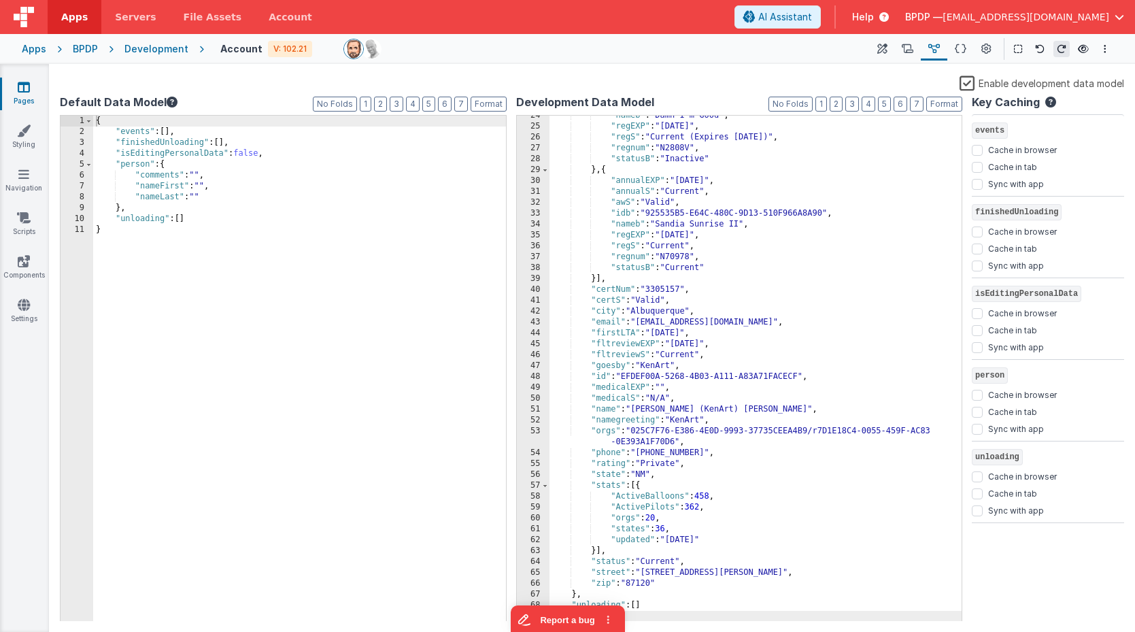
scroll to position [256, 0]
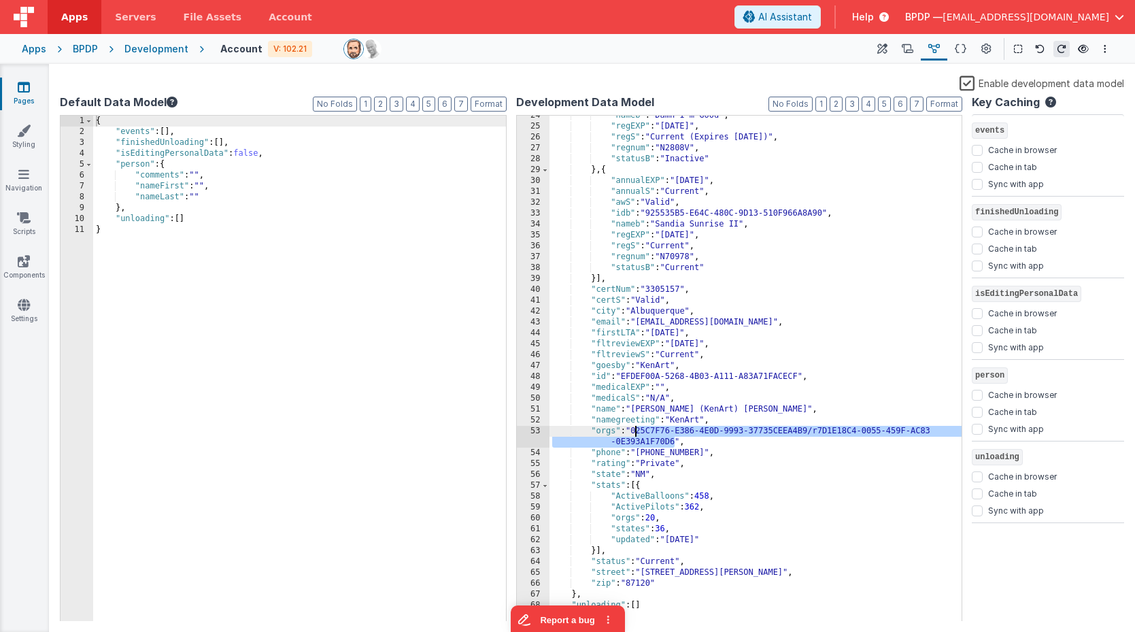
drag, startPoint x: 665, startPoint y: 439, endPoint x: 633, endPoint y: 429, distance: 33.6
click at [633, 429] on div ""nameb" : "Damn I'm Good" , "regEXP" : "4/30/2029" , "regS" : "Current (Expires…" at bounding box center [756, 374] width 413 height 528
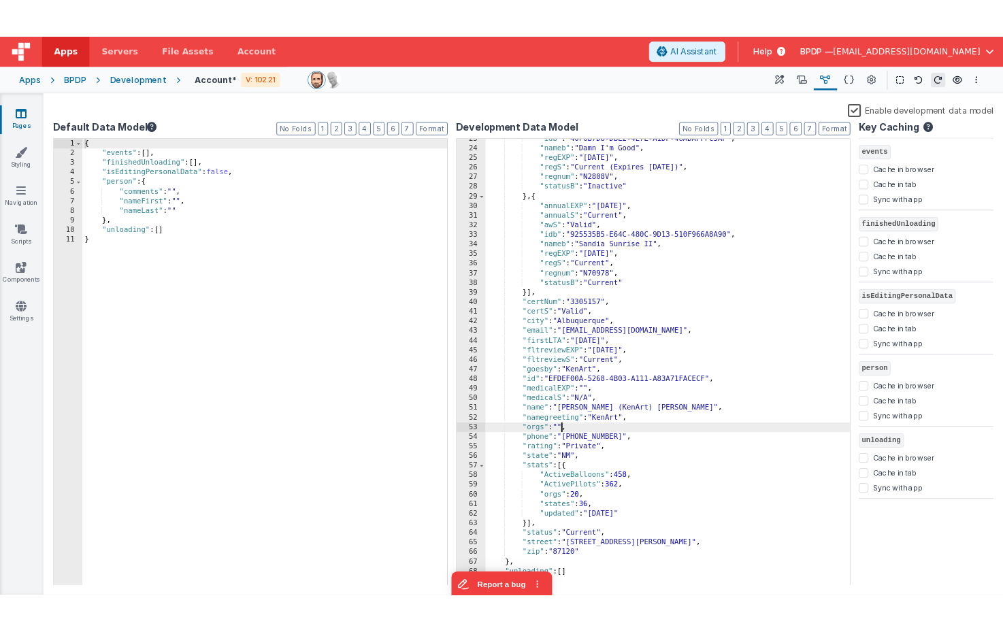
scroll to position [245, 0]
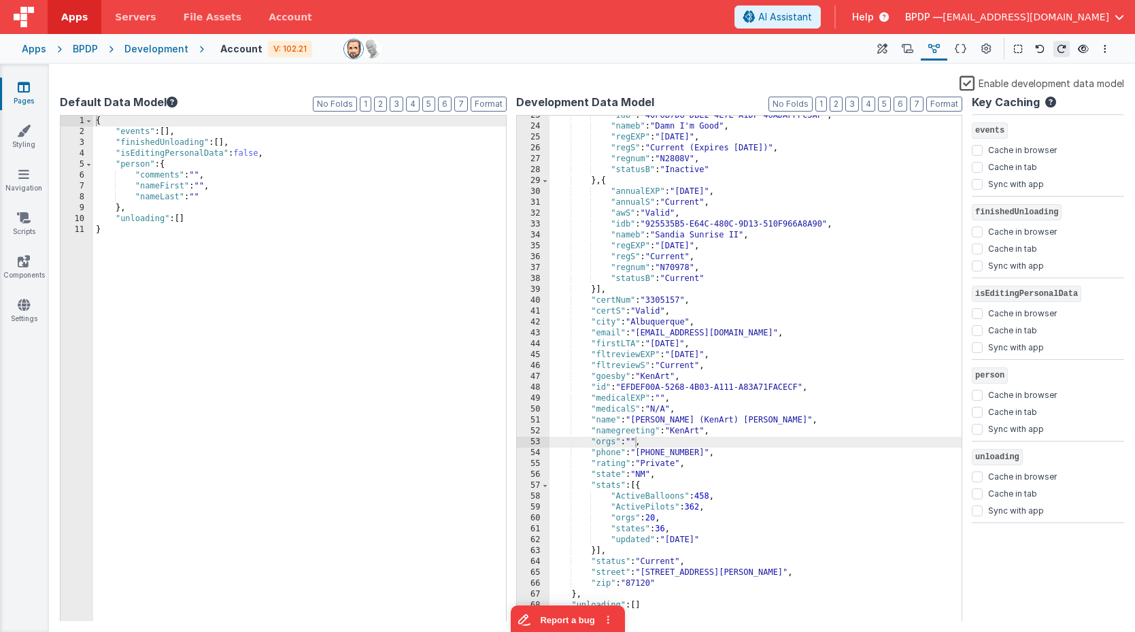
click at [759, 46] on div at bounding box center [601, 49] width 516 height 20
click at [966, 80] on label "Enable development data model" at bounding box center [1042, 83] width 165 height 16
click at [0, 0] on input "Enable development data model" at bounding box center [0, 0] width 0 height 0
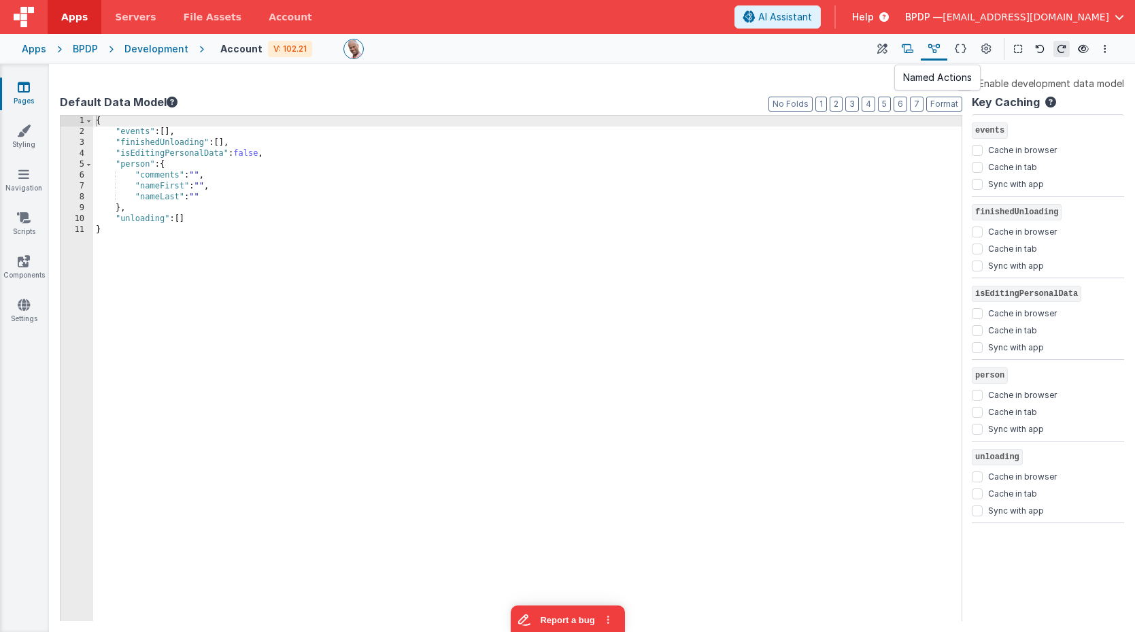
click at [915, 50] on button at bounding box center [907, 48] width 27 height 23
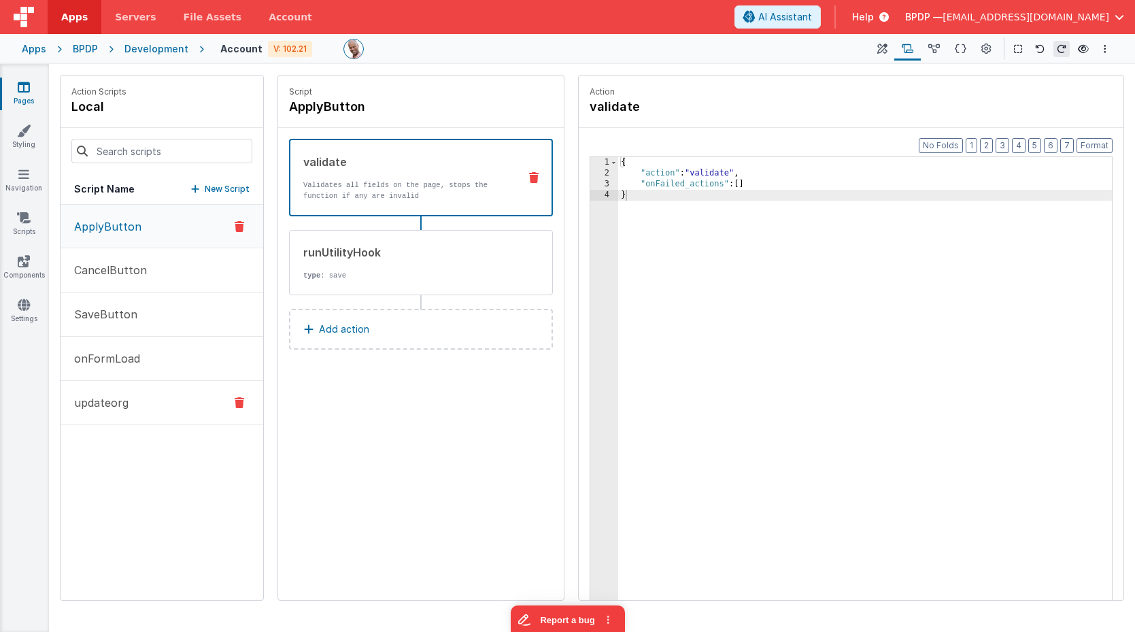
click at [139, 407] on button "updateorg" at bounding box center [162, 403] width 203 height 44
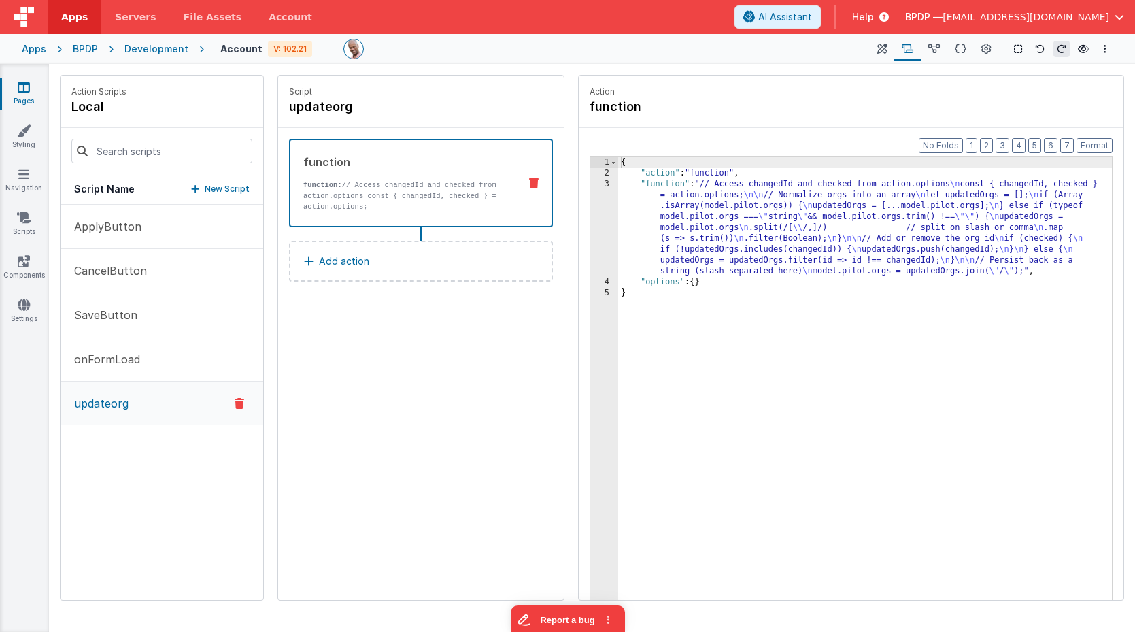
click at [744, 214] on div "{ "action" : "function" , "function" : "// Access changedId and checked from ac…" at bounding box center [865, 410] width 494 height 507
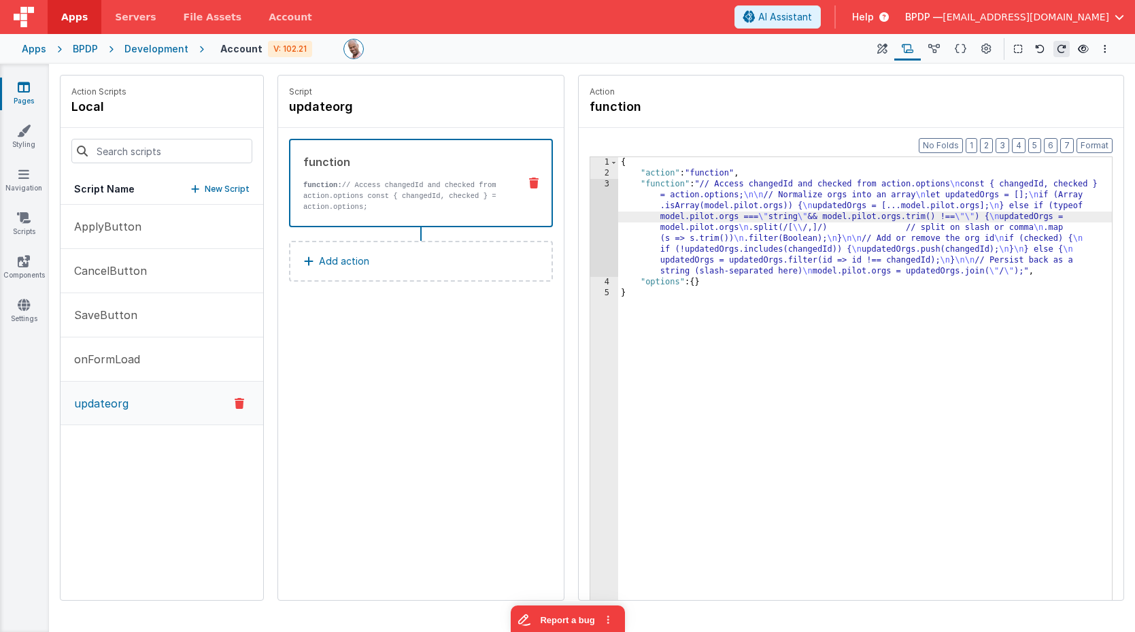
click at [603, 203] on div "3" at bounding box center [604, 228] width 28 height 98
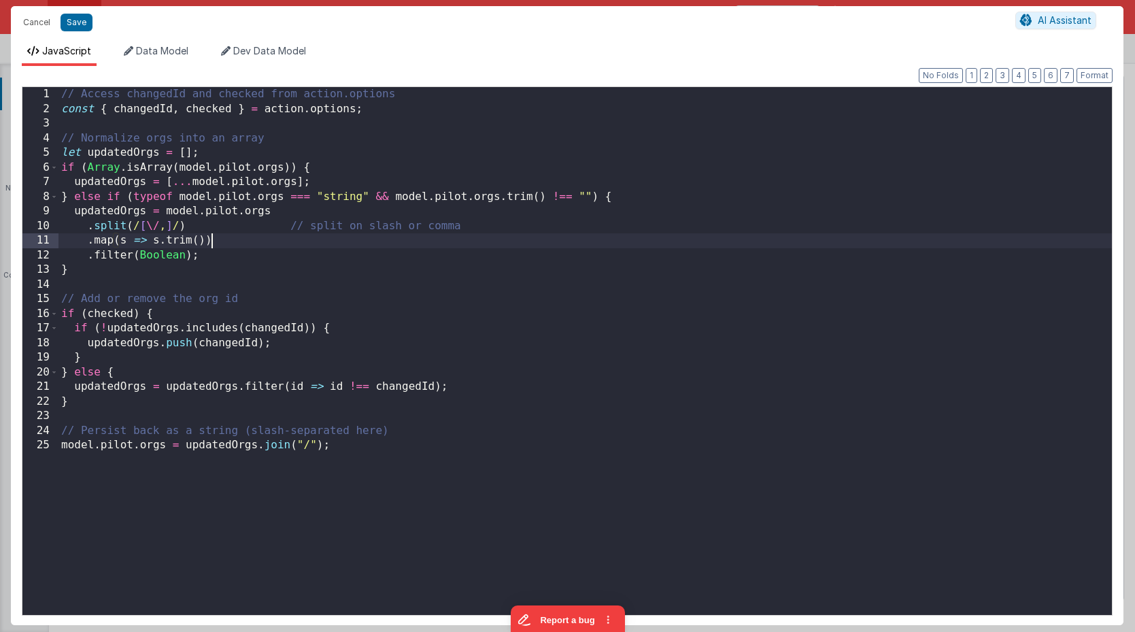
click at [303, 243] on div "// Access changedId and checked from action.options const { changedId , checked…" at bounding box center [585, 365] width 1054 height 557
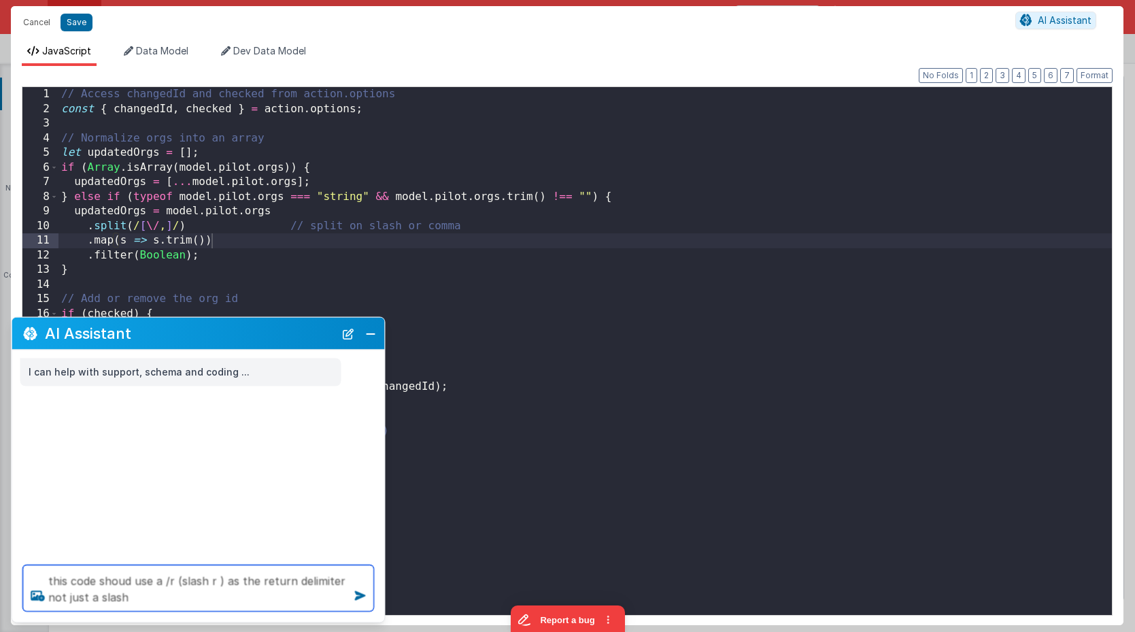
type textarea "this code shoud use a /r (slash r ) as the return delimiter not just a slash"
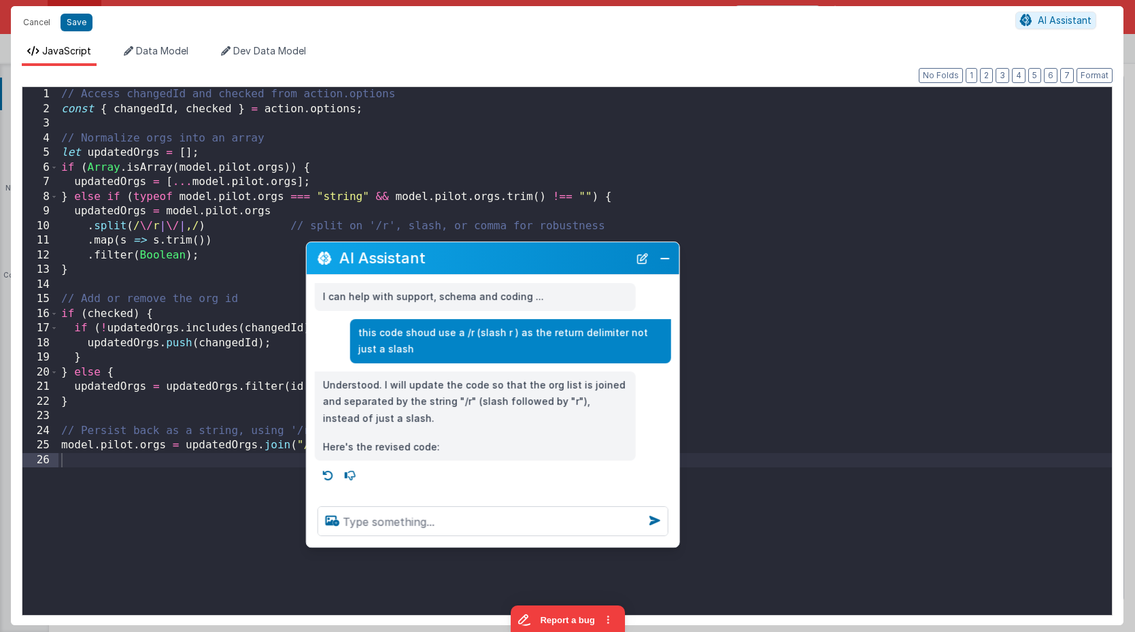
drag, startPoint x: 141, startPoint y: 336, endPoint x: 436, endPoint y: 260, distance: 304.7
click at [436, 260] on h2 "AI Assistant" at bounding box center [484, 258] width 290 height 16
drag, startPoint x: 665, startPoint y: 259, endPoint x: 466, endPoint y: 156, distance: 223.9
click at [665, 259] on button "Close" at bounding box center [666, 257] width 18 height 19
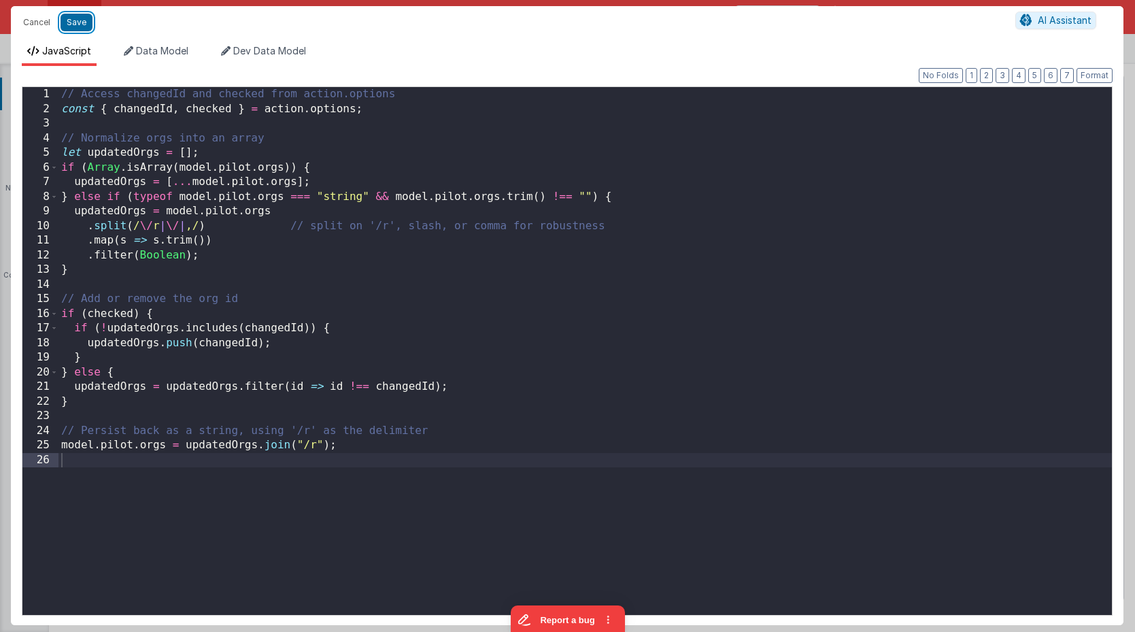
drag, startPoint x: 69, startPoint y: 27, endPoint x: 201, endPoint y: 1, distance: 135.1
click at [68, 27] on button "Save" at bounding box center [77, 23] width 32 height 18
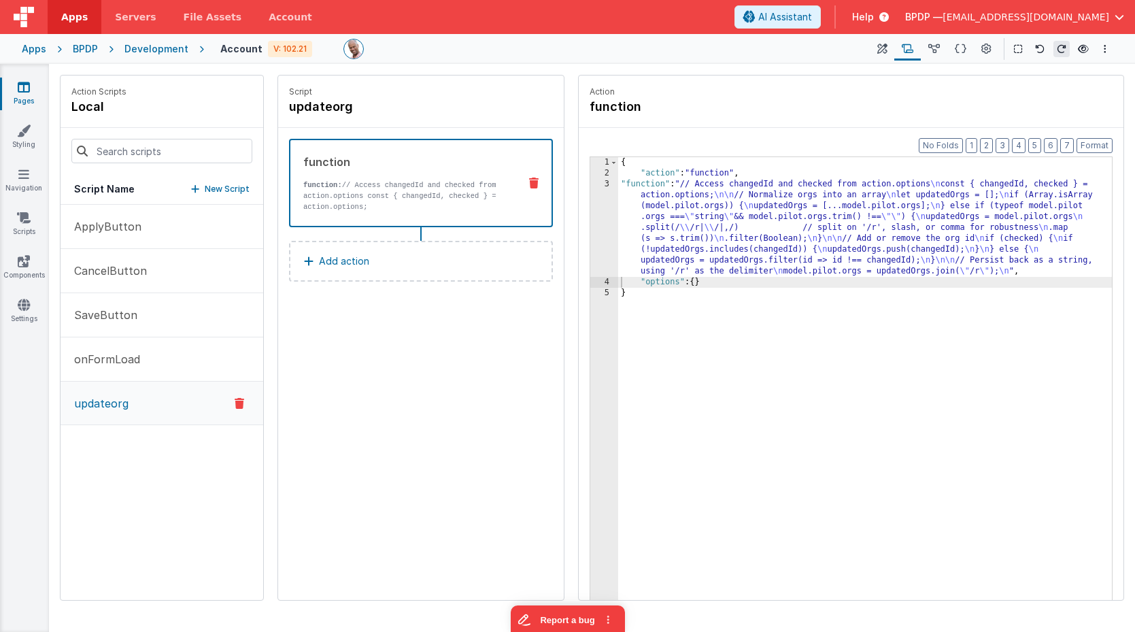
click at [486, 39] on div at bounding box center [601, 49] width 516 height 20
click at [940, 46] on icon at bounding box center [934, 49] width 12 height 14
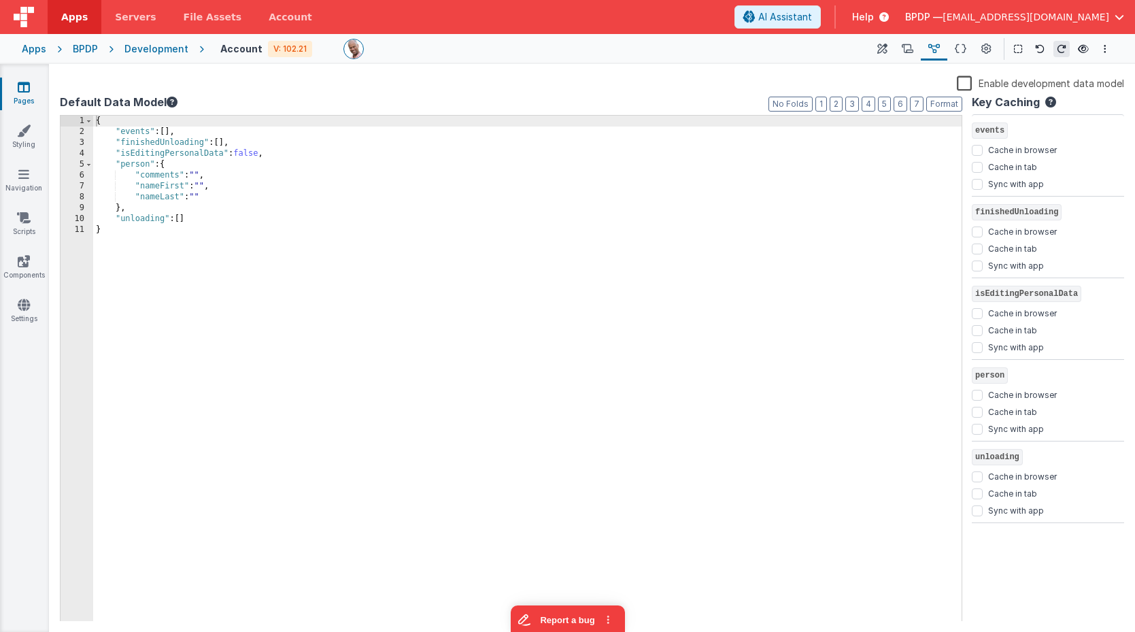
click at [965, 83] on label "Enable development data model" at bounding box center [1040, 83] width 167 height 16
click at [0, 0] on input "Enable development data model" at bounding box center [0, 0] width 0 height 0
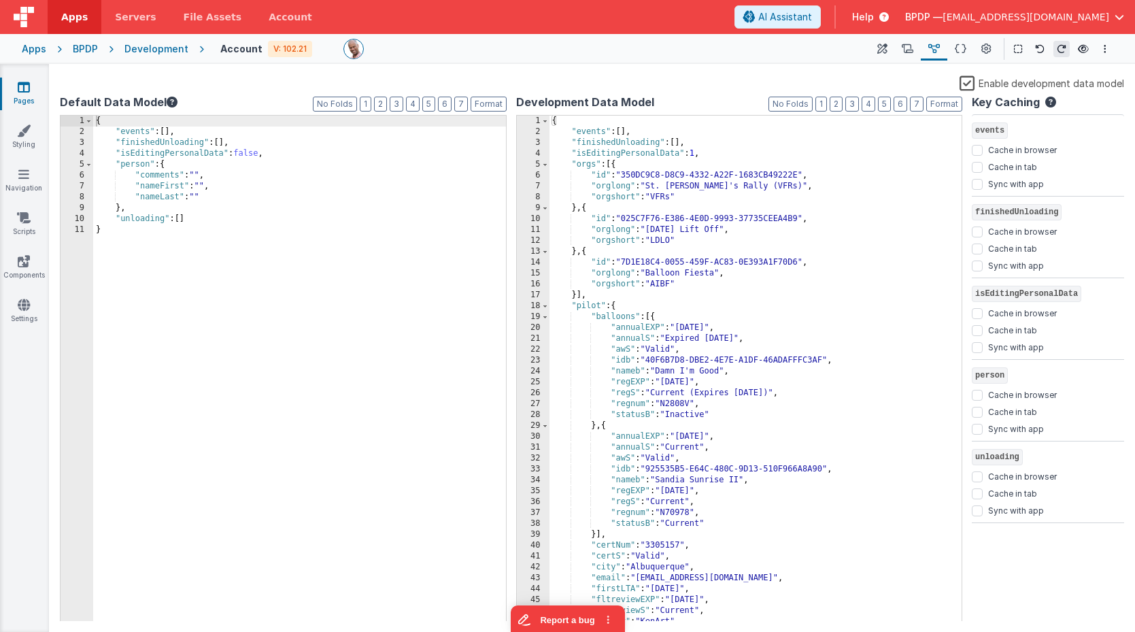
click at [970, 86] on label "Enable development data model" at bounding box center [1042, 83] width 165 height 16
click at [0, 0] on input "Enable development data model" at bounding box center [0, 0] width 0 height 0
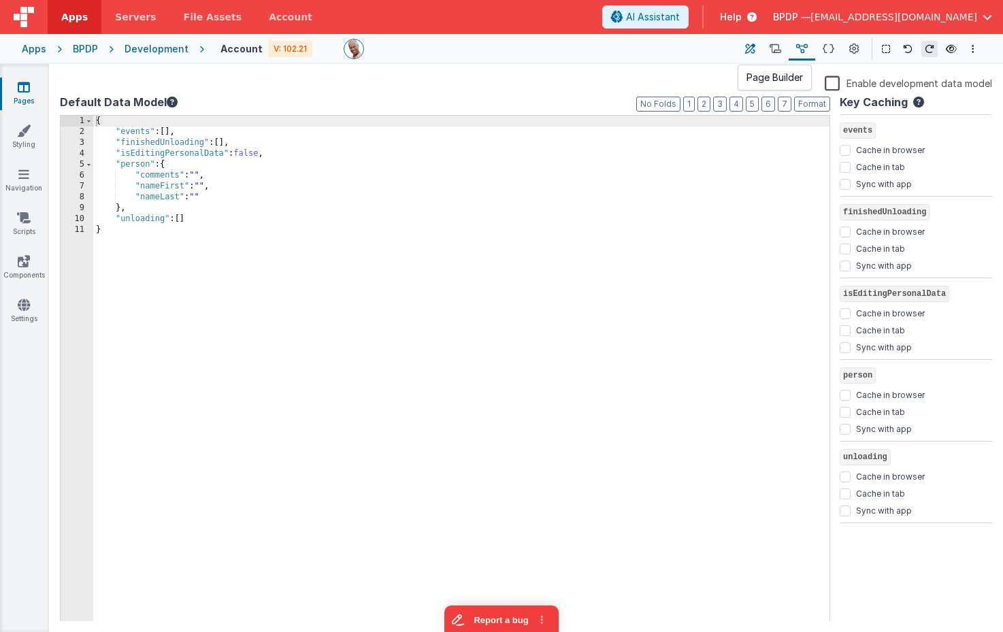
click at [748, 49] on icon at bounding box center [750, 49] width 10 height 14
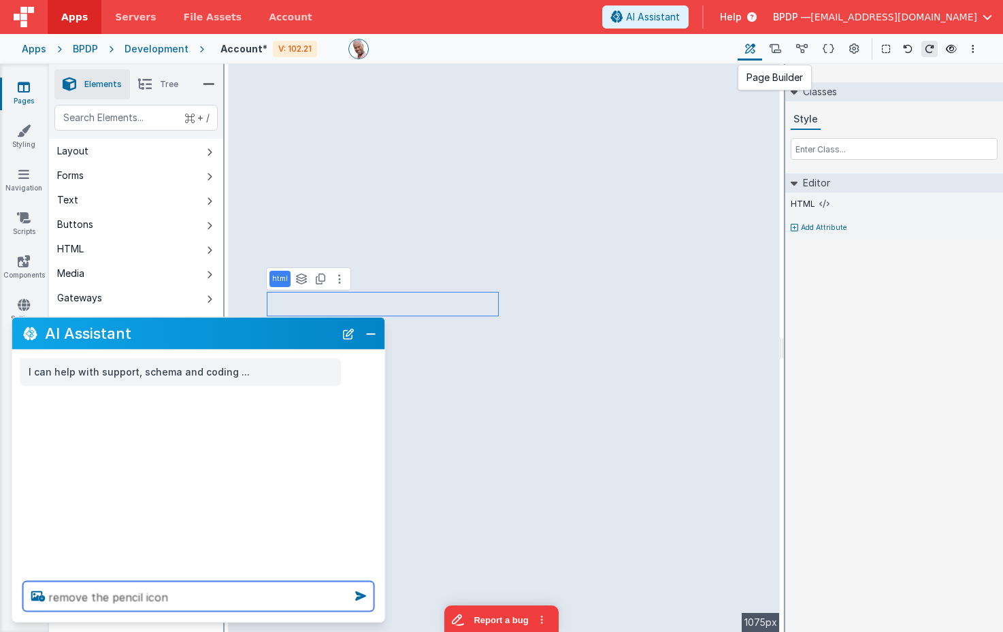
type textarea "remove the pencil icon"
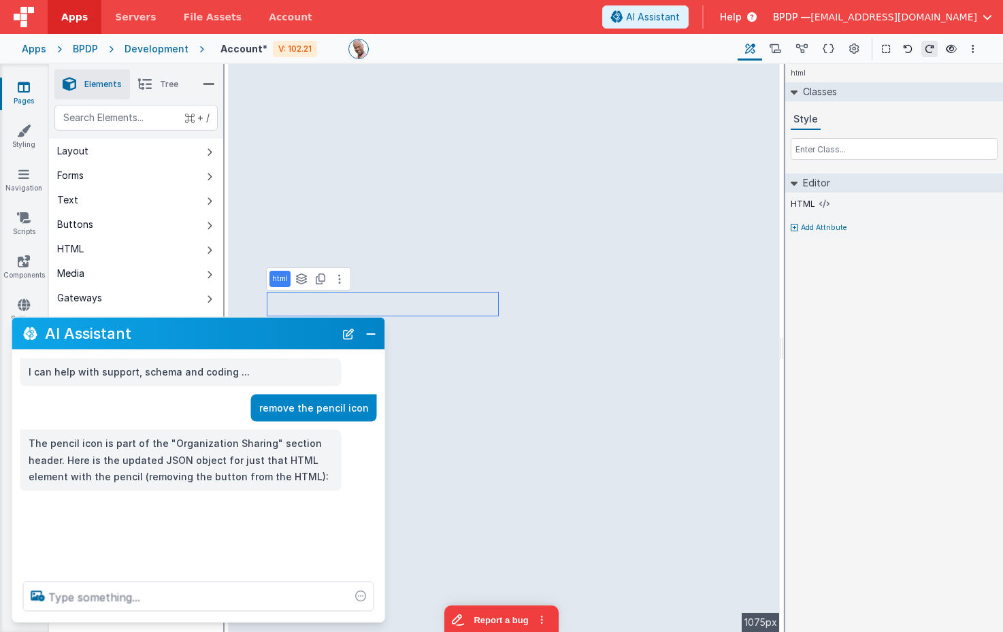
click at [900, 323] on div "html Classes Style Editor HTML Add Attribute DEV: Focus DEV: builderToggleCondi…" at bounding box center [894, 348] width 218 height 568
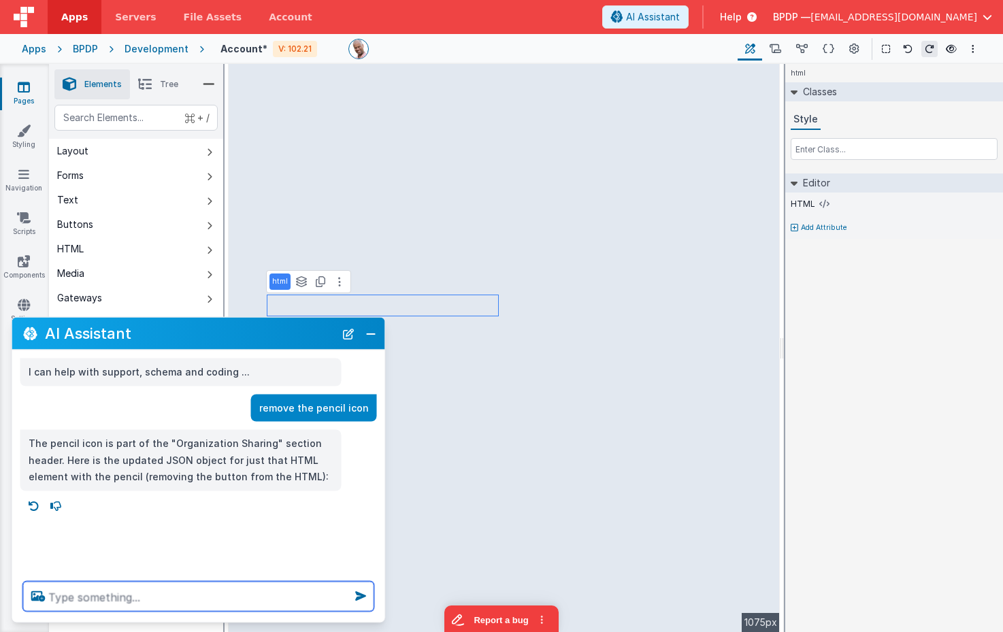
click at [874, 326] on div "html Classes Style Editor HTML Add Attribute DEV: Focus DEV: builderToggleCondi…" at bounding box center [894, 348] width 218 height 568
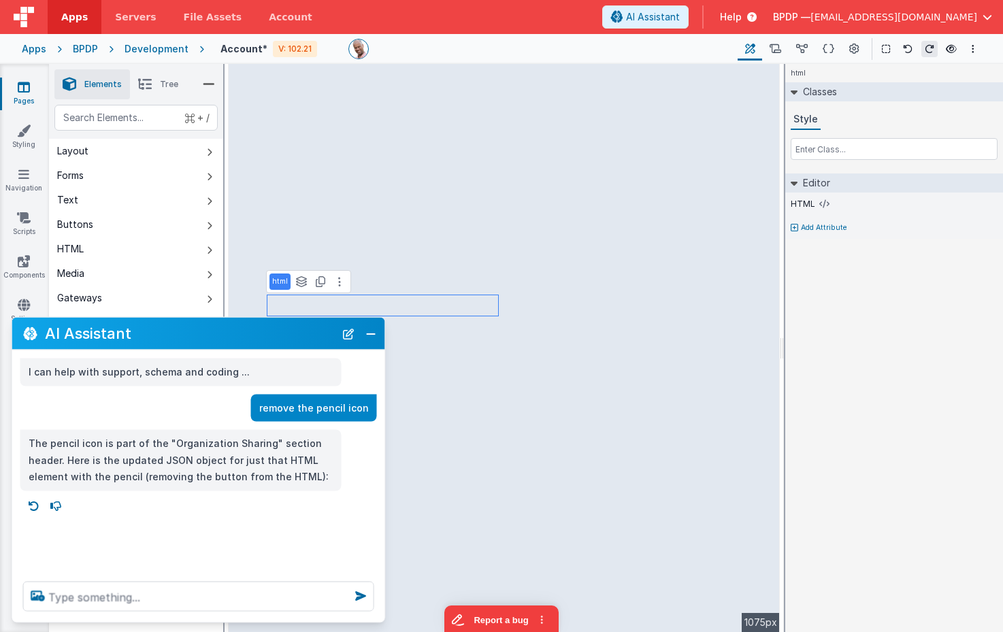
click at [845, 377] on div "html Classes Style Editor HTML Add Attribute DEV: Focus DEV: builderToggleCondi…" at bounding box center [894, 348] width 218 height 568
click at [774, 42] on icon at bounding box center [775, 49] width 12 height 14
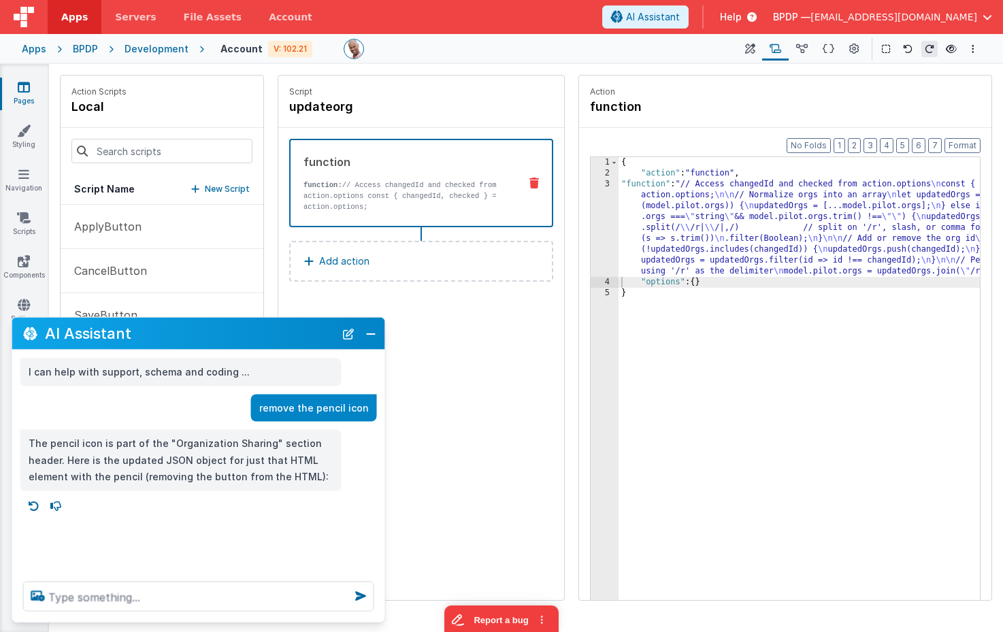
click at [745, 182] on div "{ "action" : "function" , "function" : "// Access changedId and checked from ac…" at bounding box center [865, 410] width 494 height 507
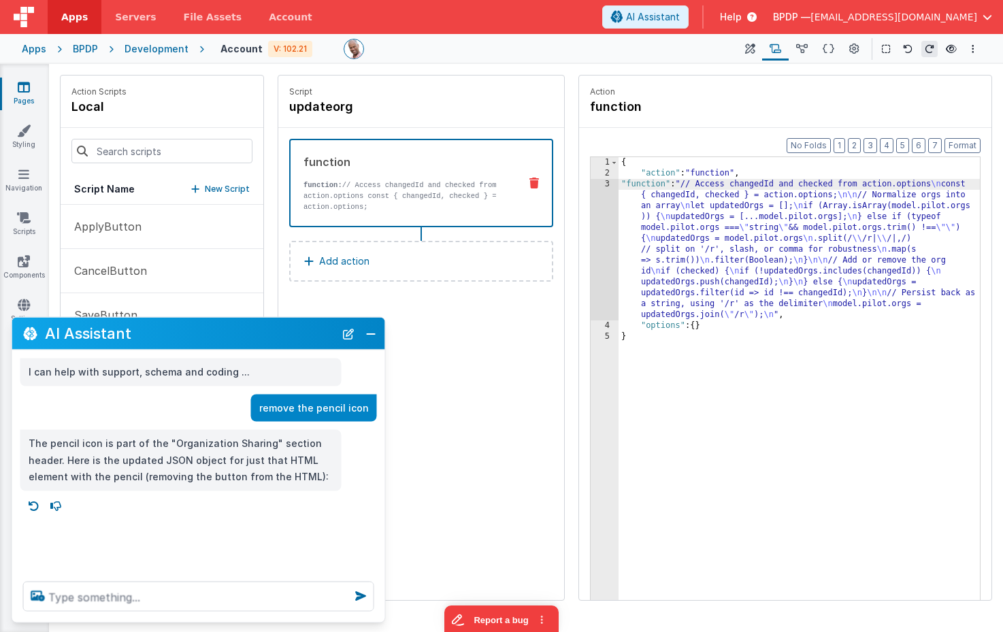
click at [605, 192] on div "3" at bounding box center [604, 249] width 28 height 141
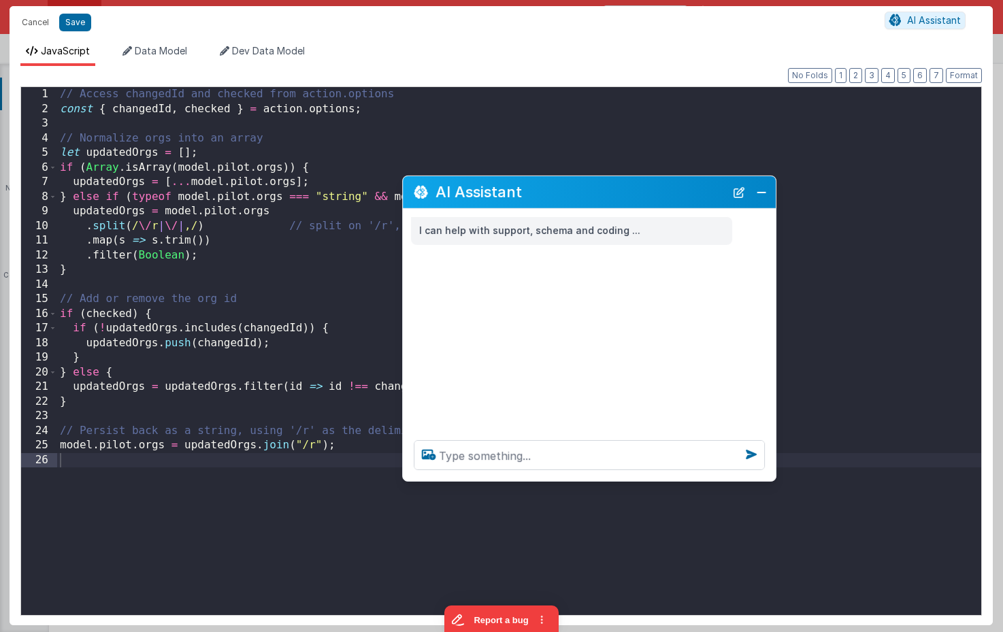
drag, startPoint x: 278, startPoint y: 329, endPoint x: 669, endPoint y: 188, distance: 415.7
click at [669, 188] on h2 "AI Assistant" at bounding box center [580, 192] width 290 height 16
click at [575, 453] on textarea at bounding box center [589, 455] width 351 height 30
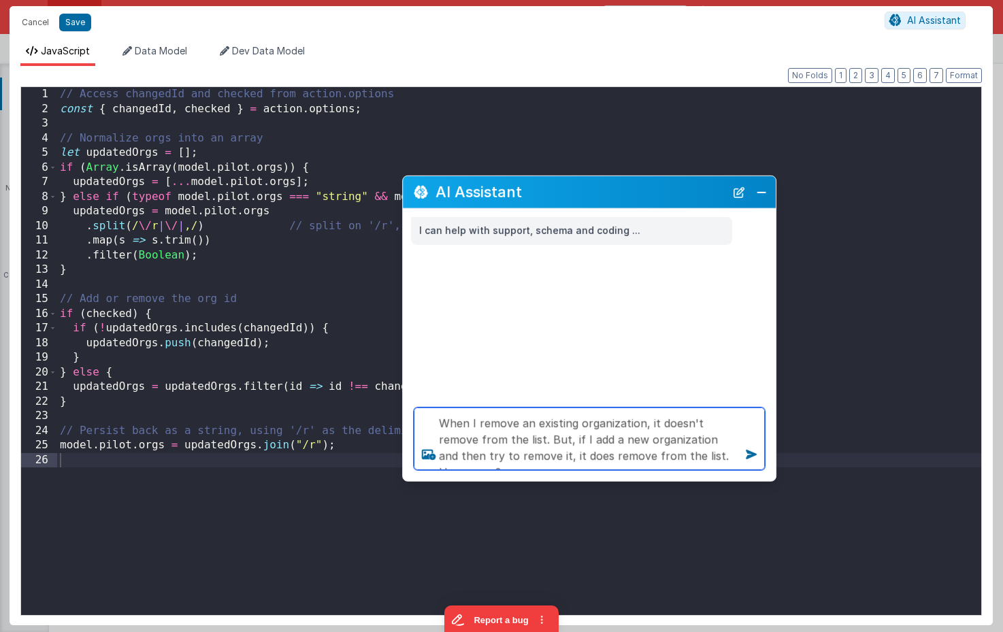
type textarea "When I remove an existing organization, it doesn't remove from the list. But, i…"
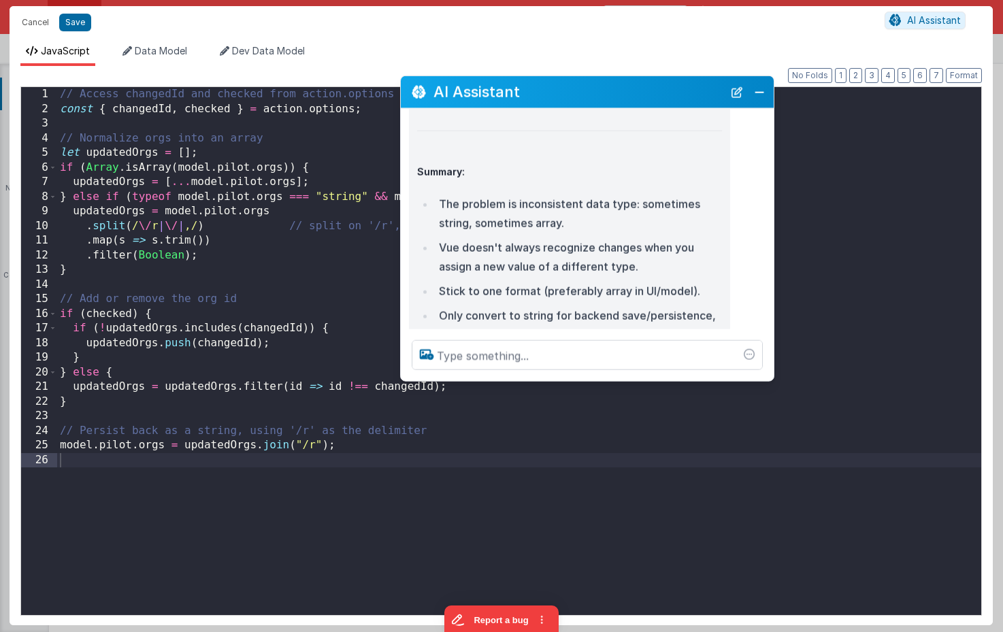
drag, startPoint x: 593, startPoint y: 194, endPoint x: 590, endPoint y: 87, distance: 106.8
click at [591, 84] on h2 "AI Assistant" at bounding box center [578, 92] width 290 height 16
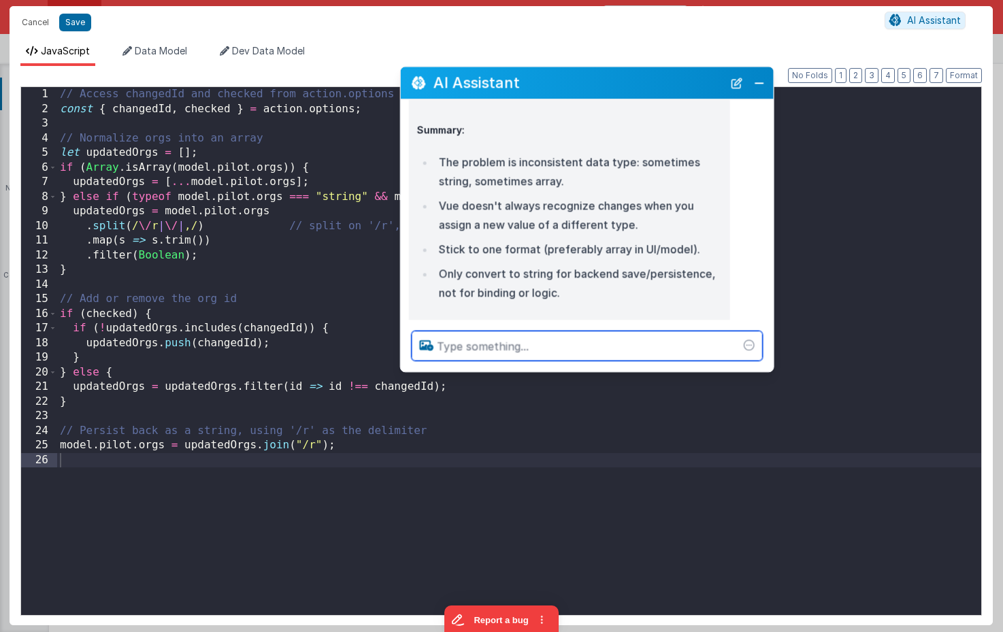
scroll to position [1038, 0]
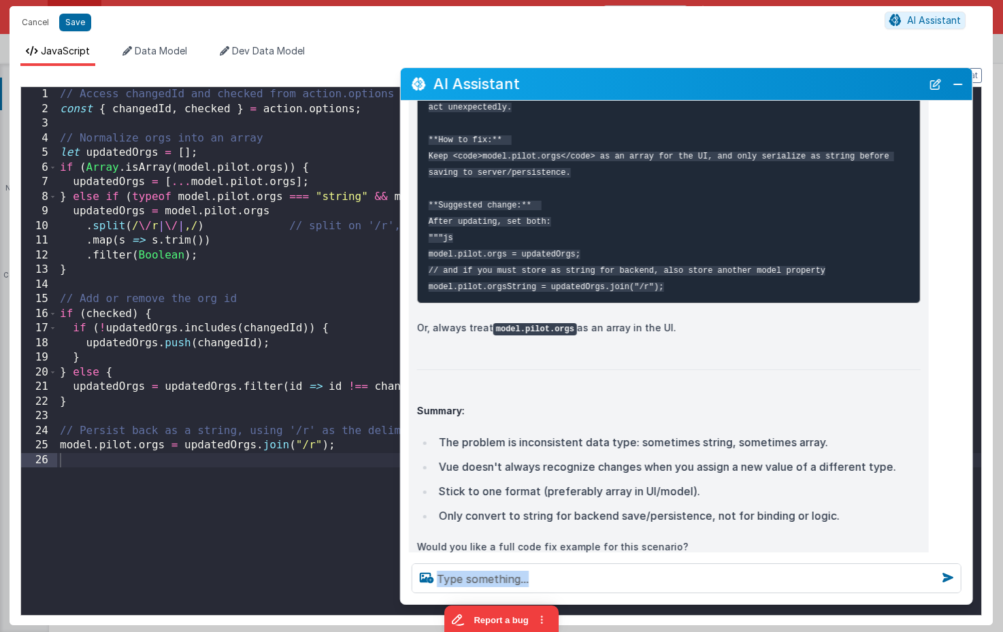
drag, startPoint x: 771, startPoint y: 370, endPoint x: 863, endPoint y: 437, distance: 113.9
click at [969, 601] on div at bounding box center [686, 578] width 571 height 52
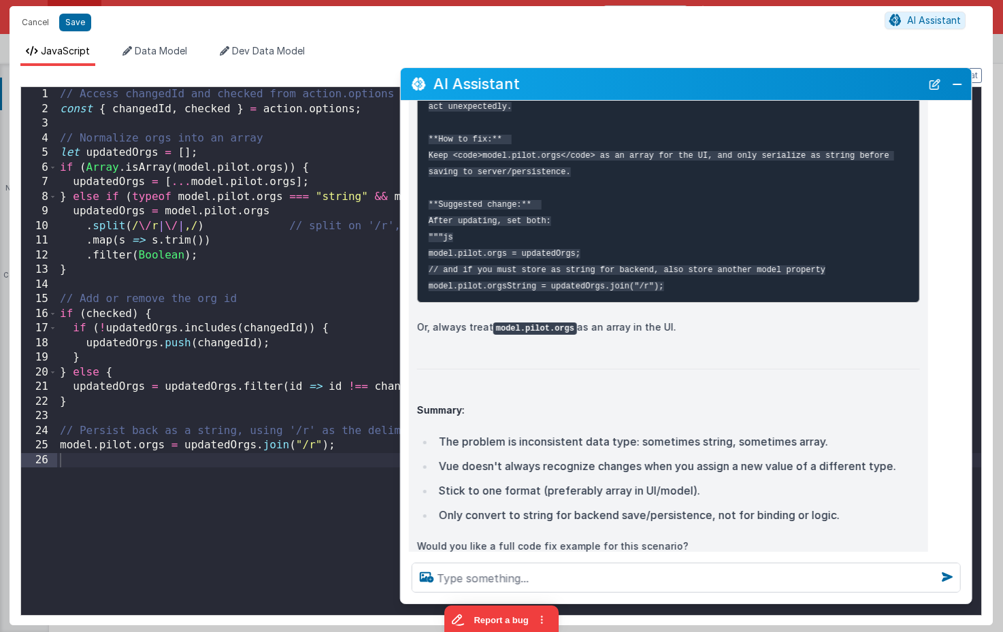
click at [826, 386] on div "I'll explain what's happening, step by step: Root Cause: Your data for model.pi…" at bounding box center [668, 111] width 503 height 888
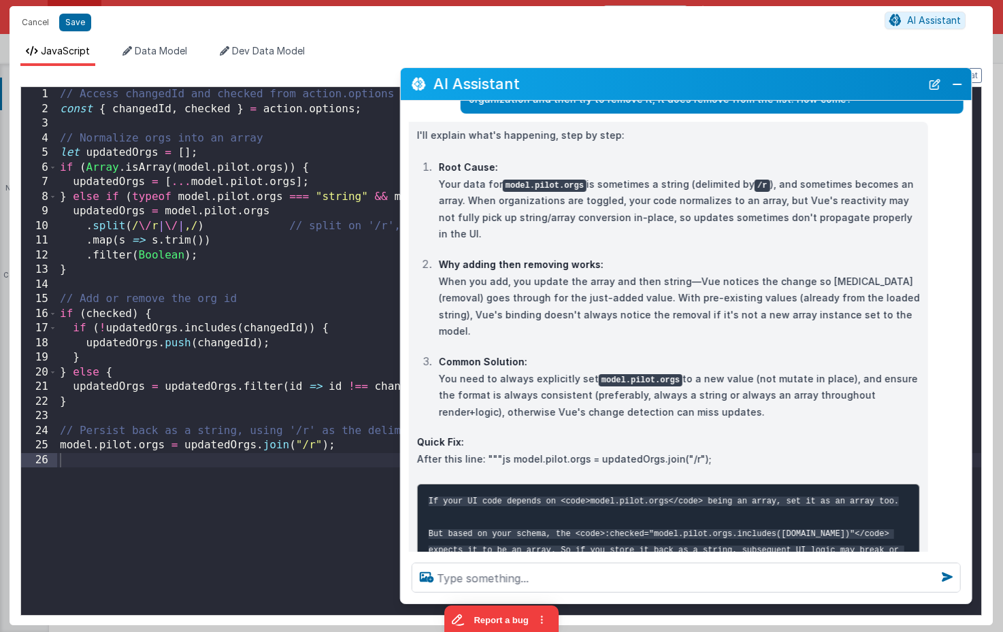
scroll to position [81, 0]
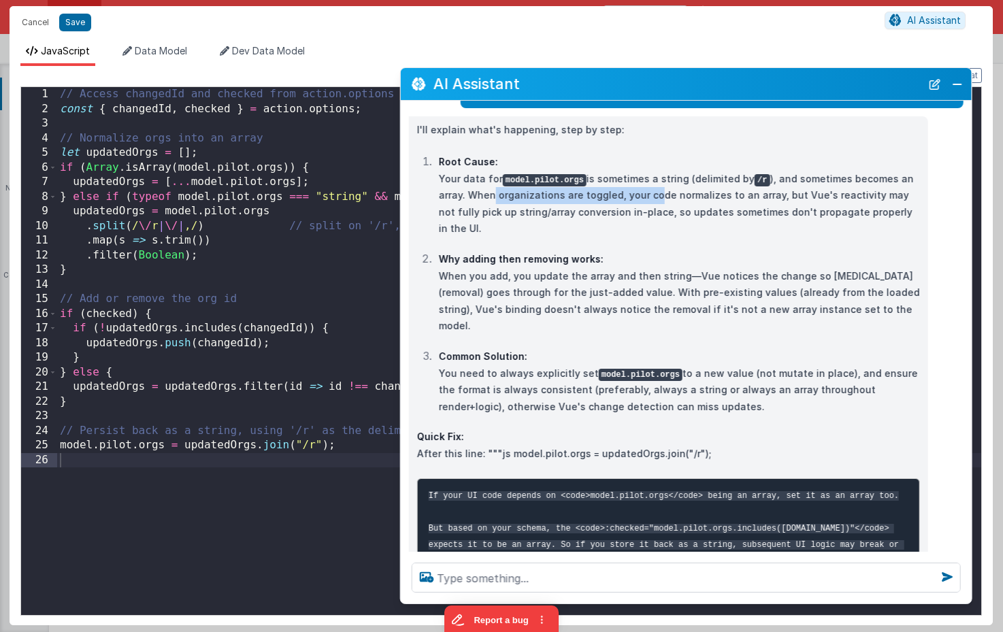
drag, startPoint x: 492, startPoint y: 199, endPoint x: 652, endPoint y: 198, distance: 159.8
click at [652, 198] on p "Root Cause: Your data for model.pilot.orgs is sometimes a string (delimited by …" at bounding box center [679, 196] width 481 height 84
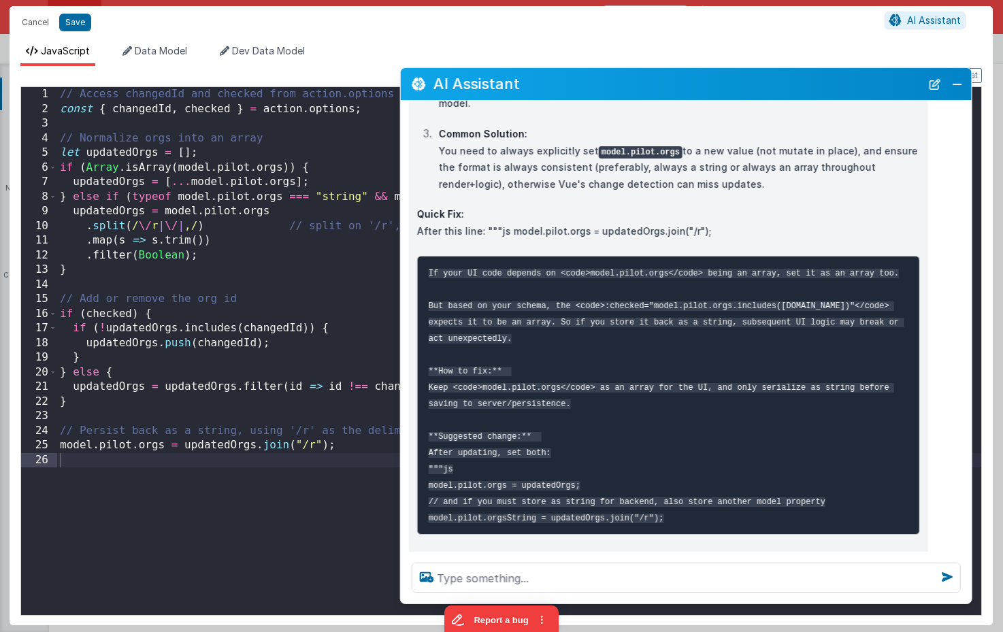
scroll to position [304, 0]
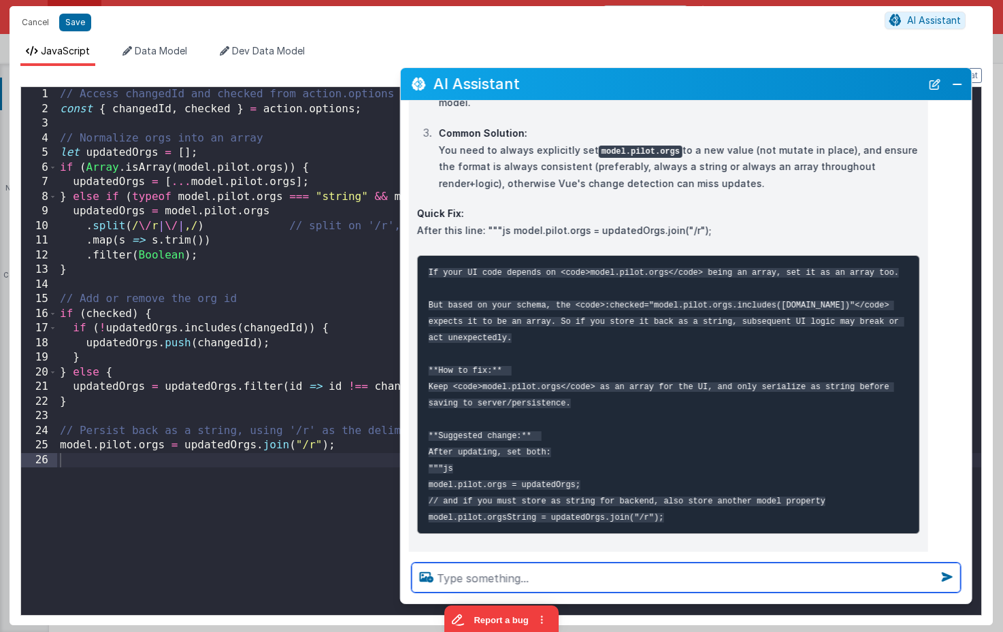
click at [487, 576] on textarea at bounding box center [685, 577] width 549 height 30
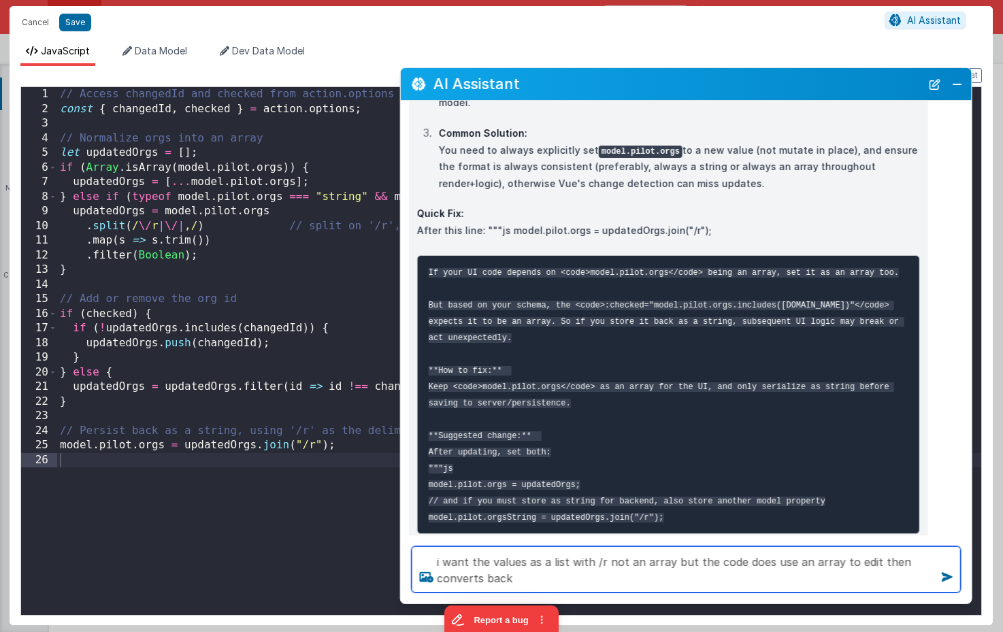
type textarea "i want the values as a list with /r not an array but the code does use an array…"
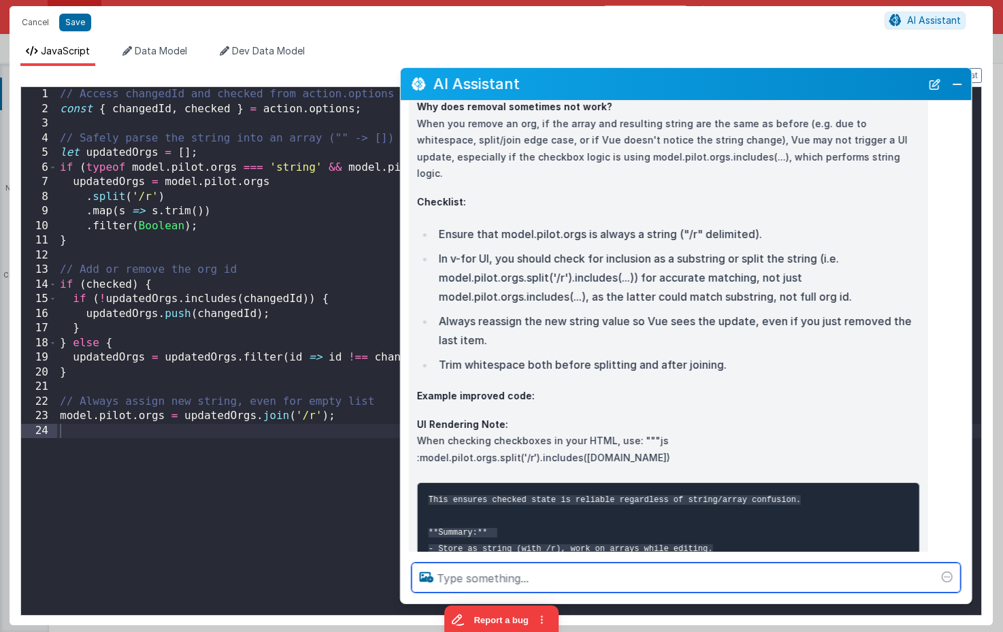
scroll to position [1167, 0]
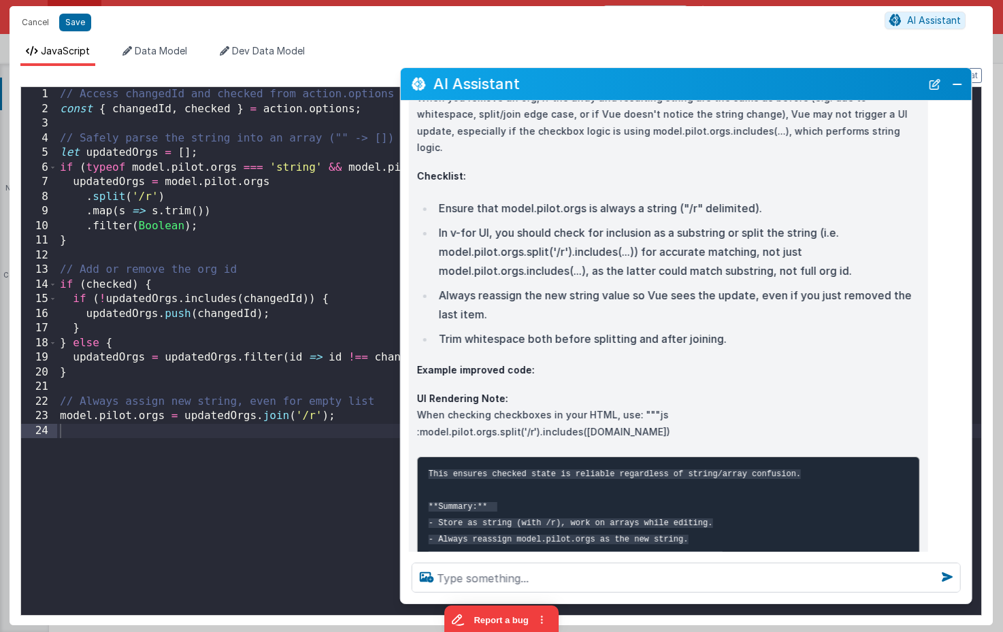
click at [505, 469] on code "This ensures checked state is reliable regardless of string/array confusion. **…" at bounding box center [614, 522] width 372 height 107
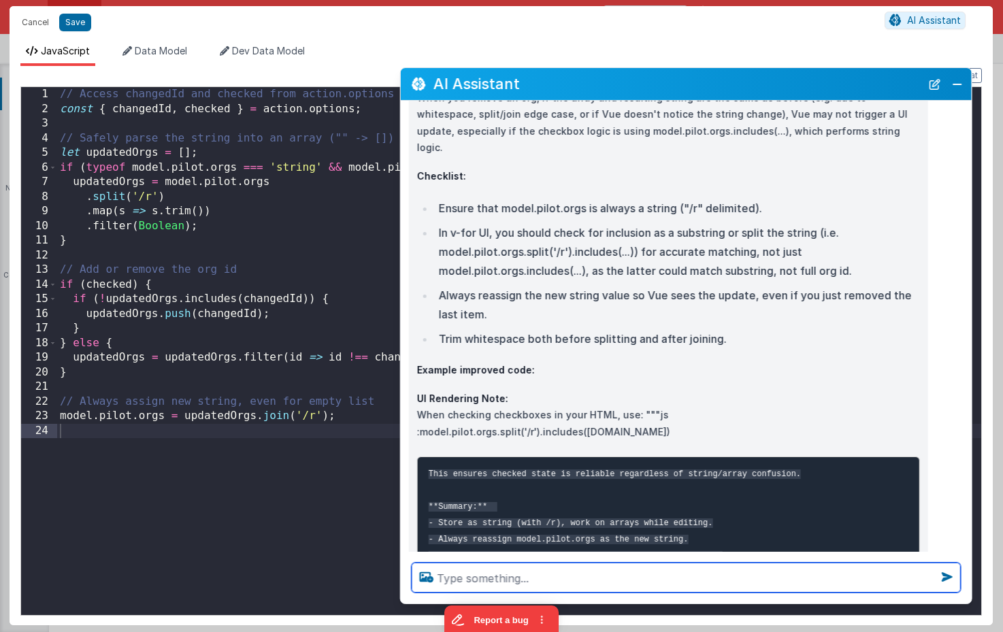
click at [469, 584] on textarea at bounding box center [685, 577] width 549 height 30
type textarea "so what did you change"
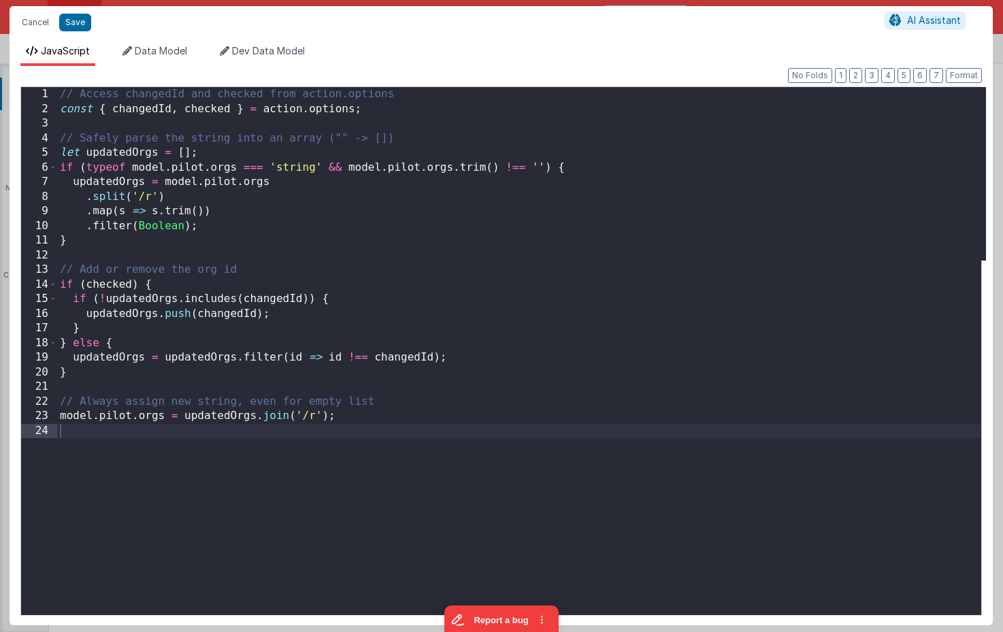
scroll to position [0, 0]
drag, startPoint x: 69, startPoint y: 31, endPoint x: 76, endPoint y: 26, distance: 8.9
click at [69, 31] on button "Save" at bounding box center [75, 23] width 32 height 18
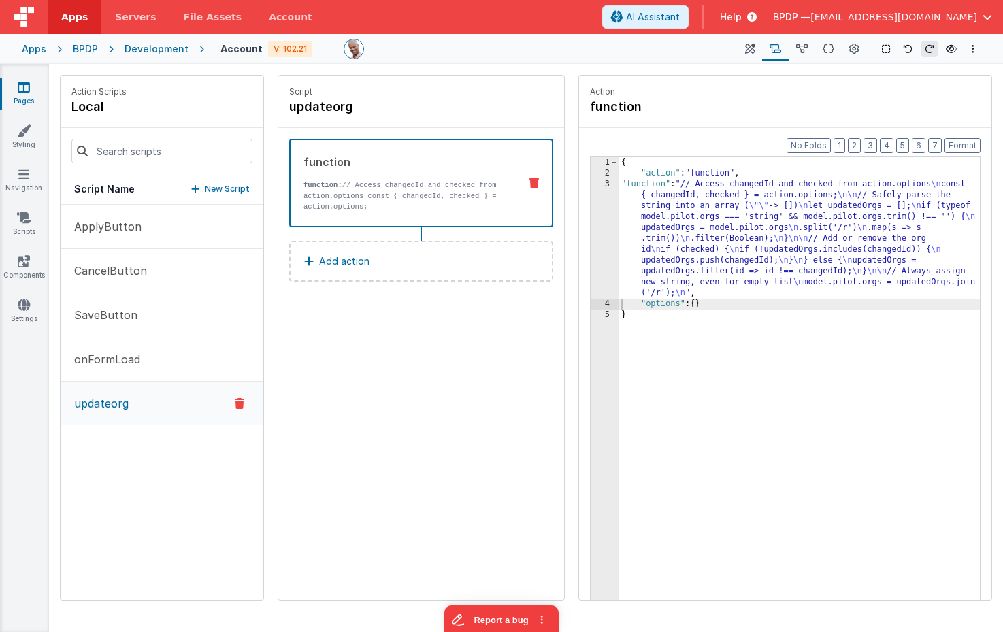
click at [407, 254] on button "Add action" at bounding box center [421, 261] width 264 height 41
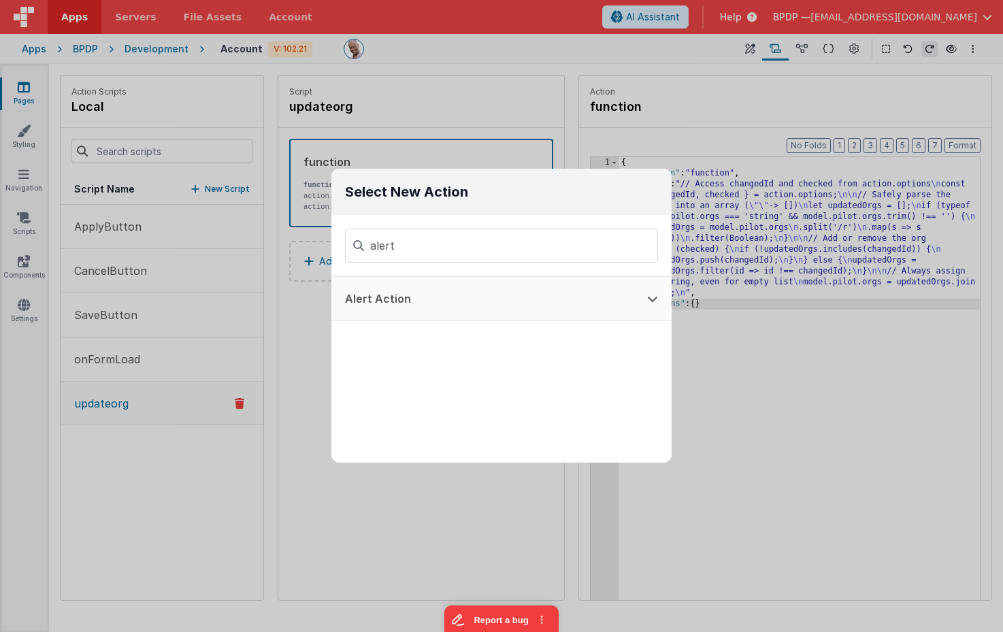
type input "alert"
click at [399, 308] on button "Alert Action" at bounding box center [482, 299] width 302 height 44
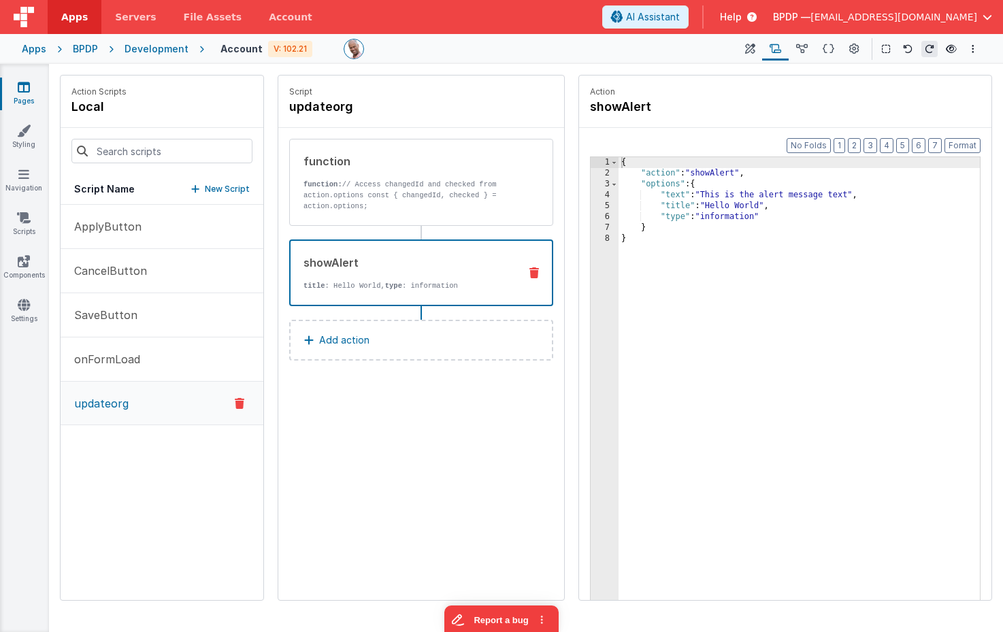
click at [401, 328] on button "Add action" at bounding box center [421, 340] width 264 height 41
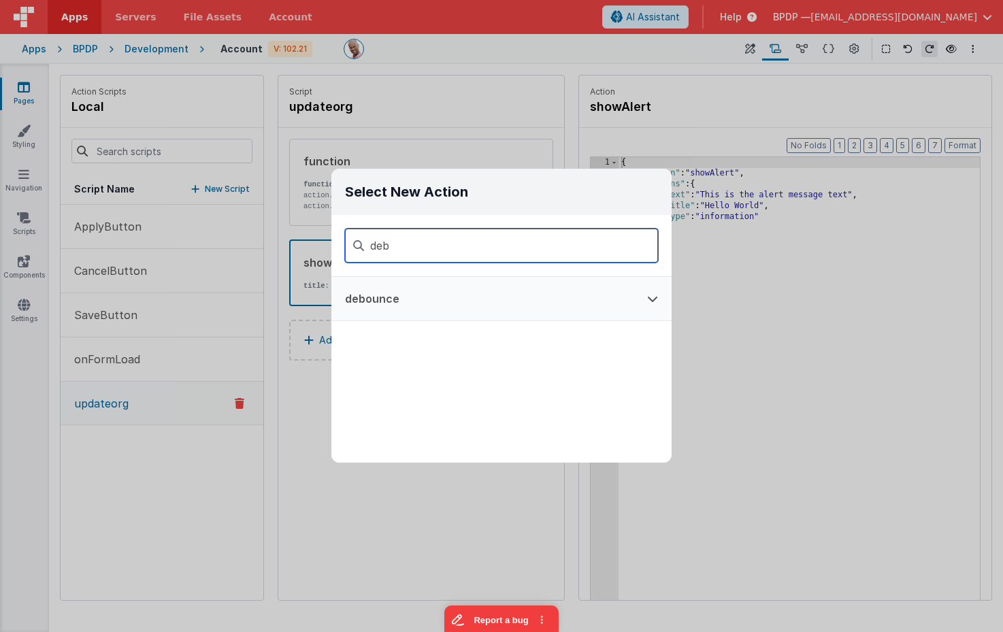
type input "deb"
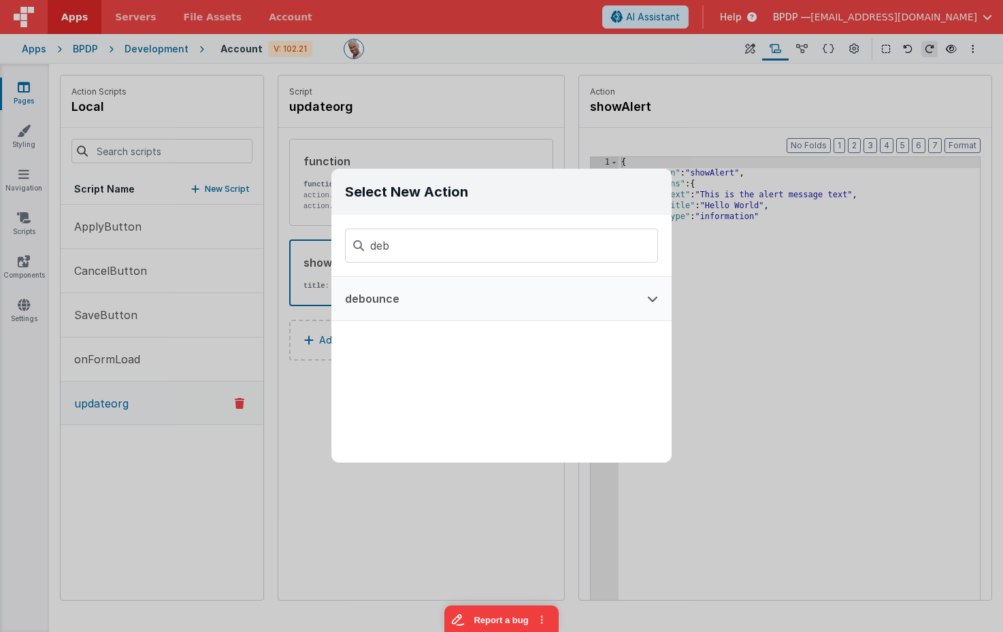
click at [414, 292] on button "debounce" at bounding box center [482, 299] width 302 height 44
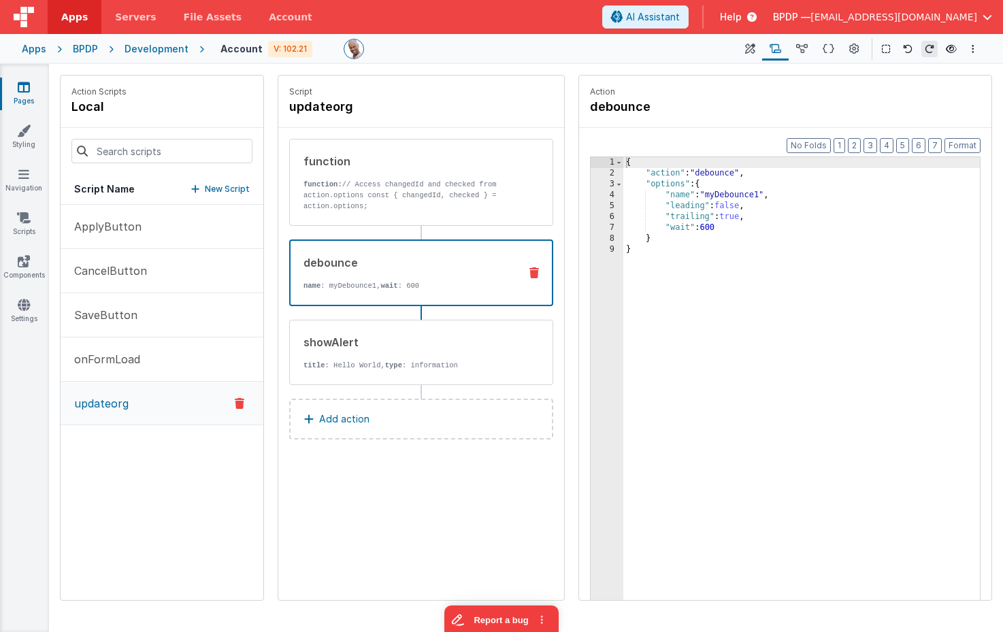
click at [709, 229] on div "{ "action" : "debounce" , "options" : { "name" : "myDebounce1" , "leading" : fa…" at bounding box center [801, 410] width 356 height 507
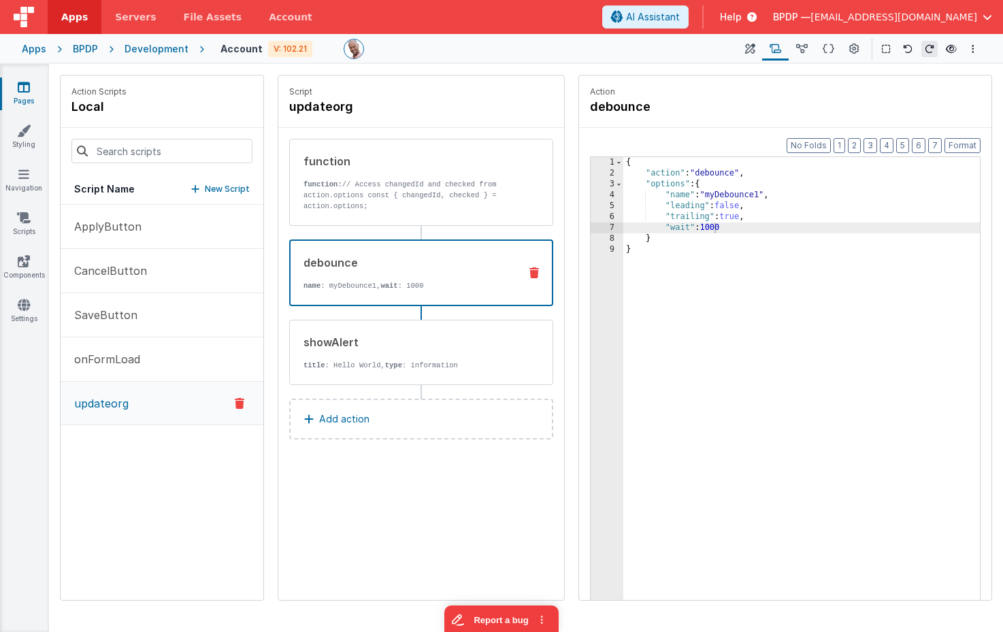
click at [380, 417] on button "Add action" at bounding box center [421, 419] width 264 height 41
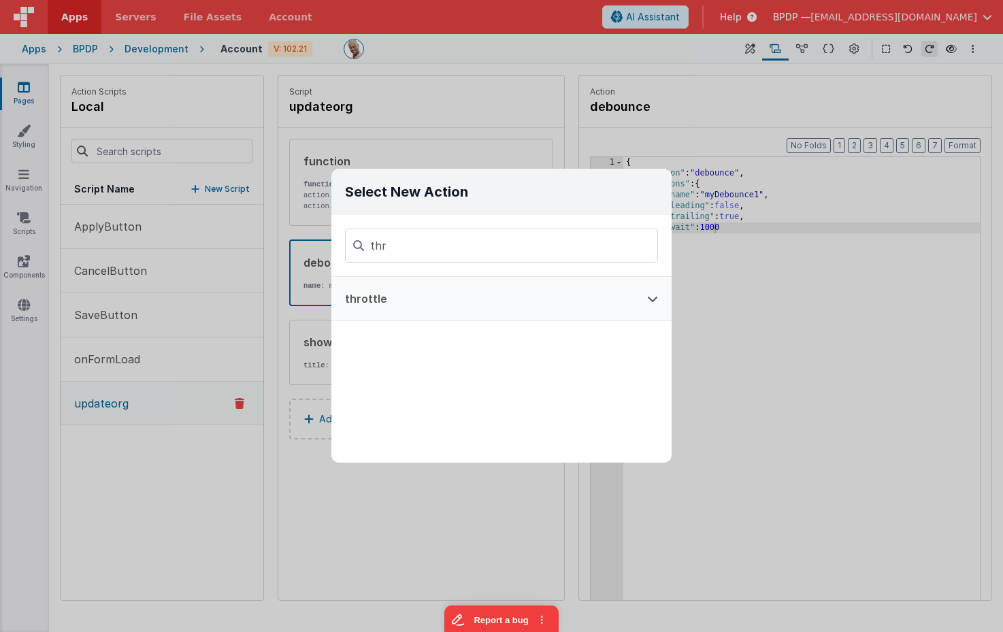
type input "thr"
click at [403, 294] on button "throttle" at bounding box center [482, 299] width 302 height 44
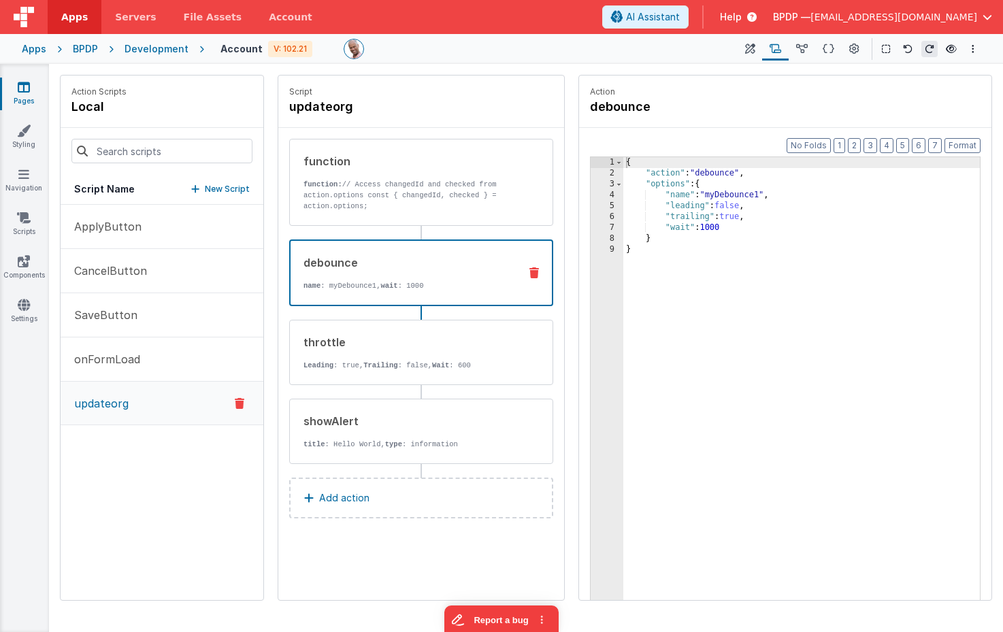
click at [533, 273] on icon at bounding box center [534, 272] width 10 height 11
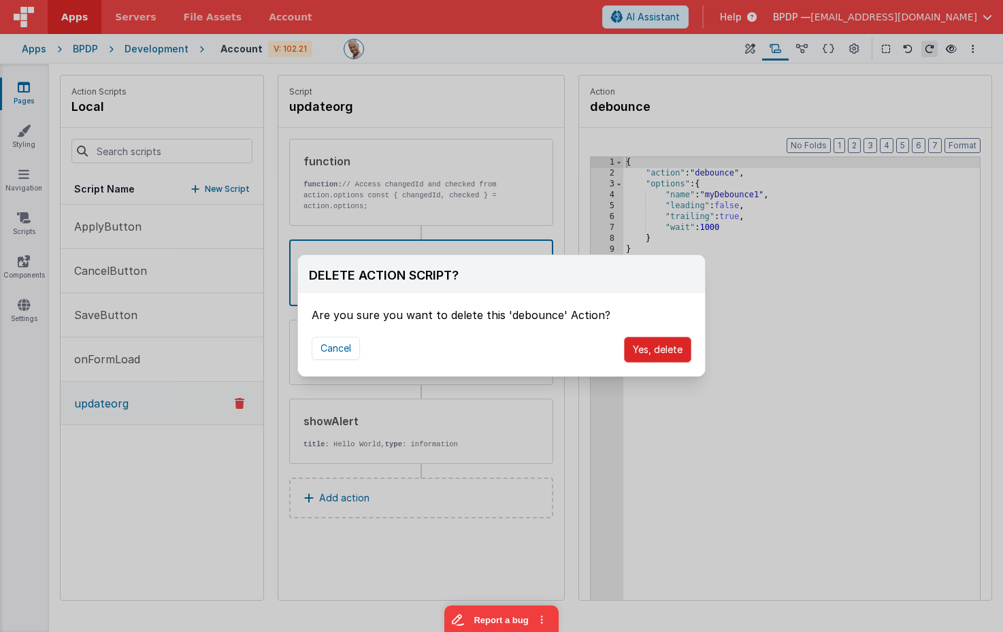
click at [642, 348] on button "Yes, delete" at bounding box center [657, 350] width 67 height 26
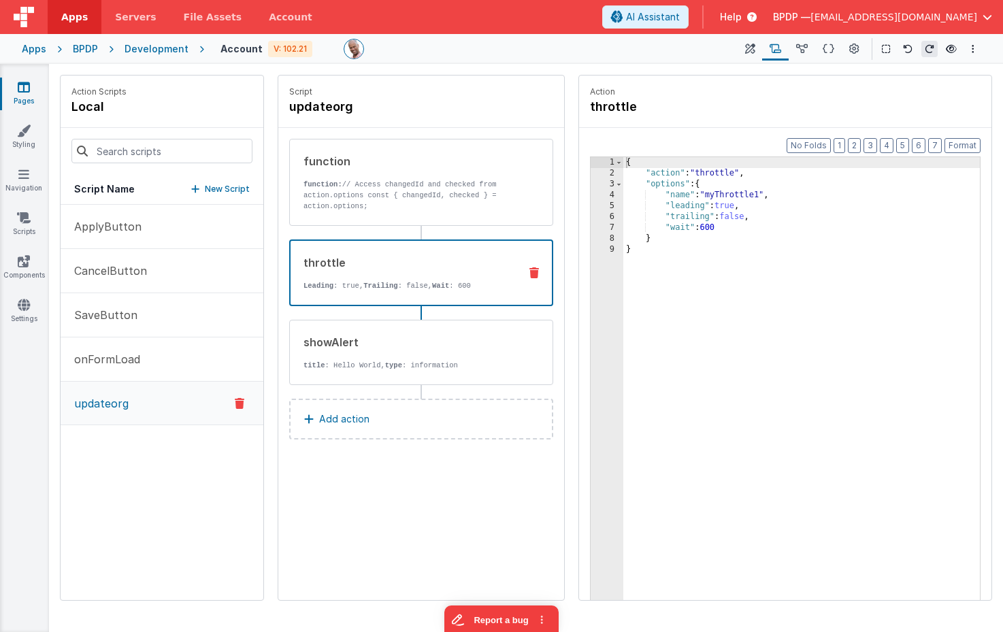
click at [483, 276] on div "throttle Leading : true, Trailing : false, Wait : 600" at bounding box center [399, 272] width 218 height 37
click at [711, 231] on div "{ "action" : "throttle" , "options" : { "name" : "myThrottle1" , "leading" : tr…" at bounding box center [801, 410] width 356 height 507
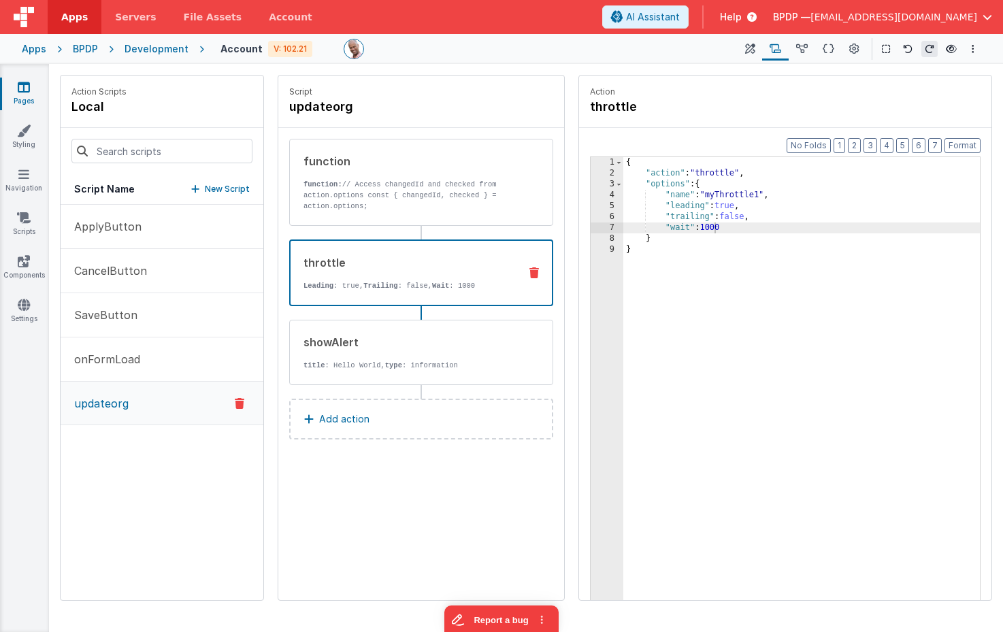
click at [531, 269] on icon at bounding box center [534, 272] width 10 height 11
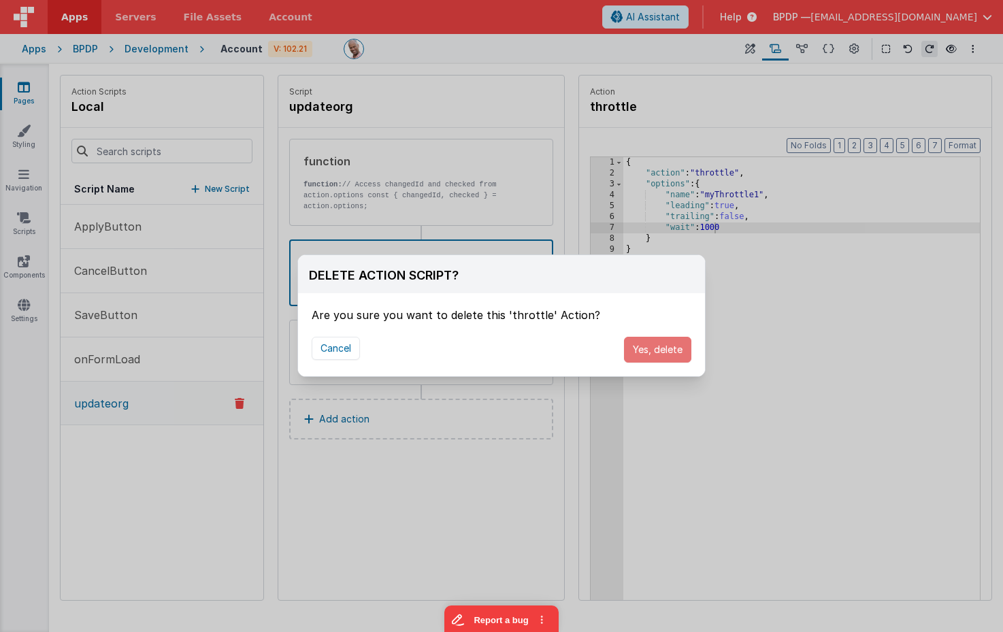
click at [643, 355] on button "Yes, delete" at bounding box center [657, 350] width 67 height 26
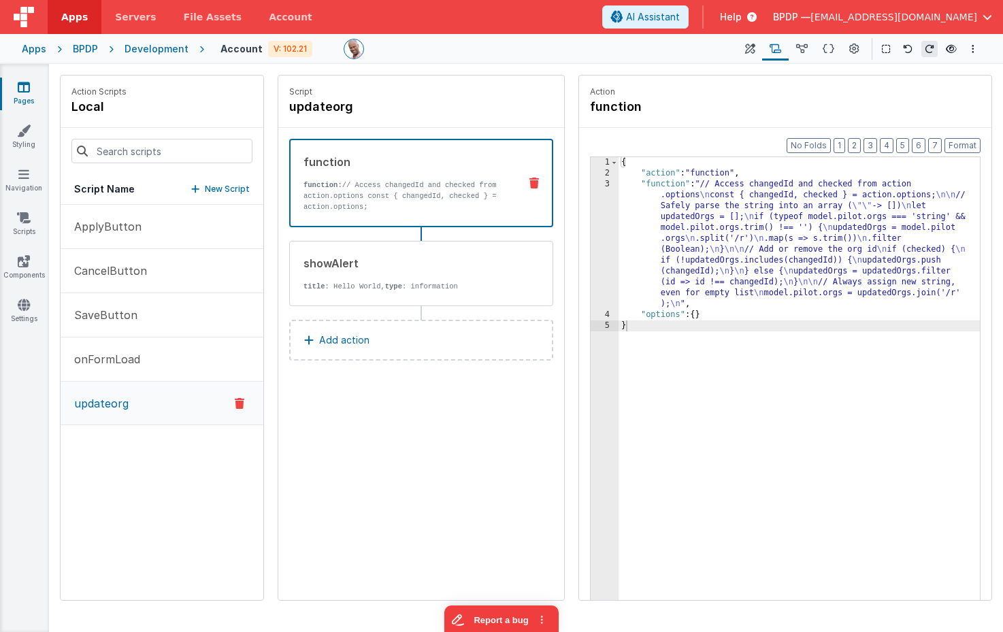
click at [458, 333] on button "Add action" at bounding box center [421, 340] width 264 height 41
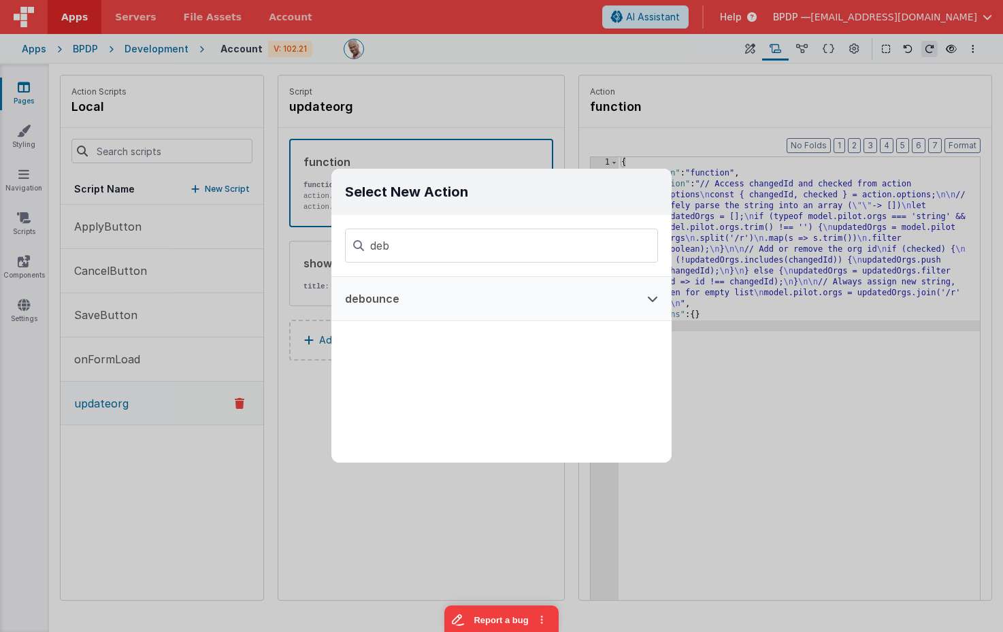
type input "deb"
click at [465, 303] on button "debounce" at bounding box center [482, 299] width 302 height 44
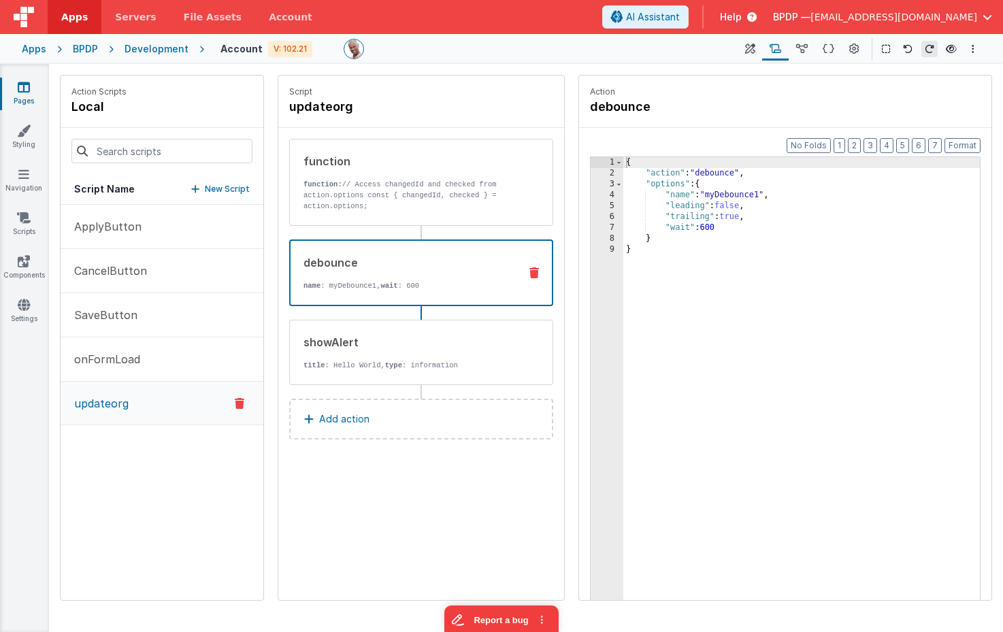
click at [707, 228] on div "{ "action" : "debounce" , "options" : { "name" : "myDebounce1" , "leading" : fa…" at bounding box center [801, 410] width 356 height 507
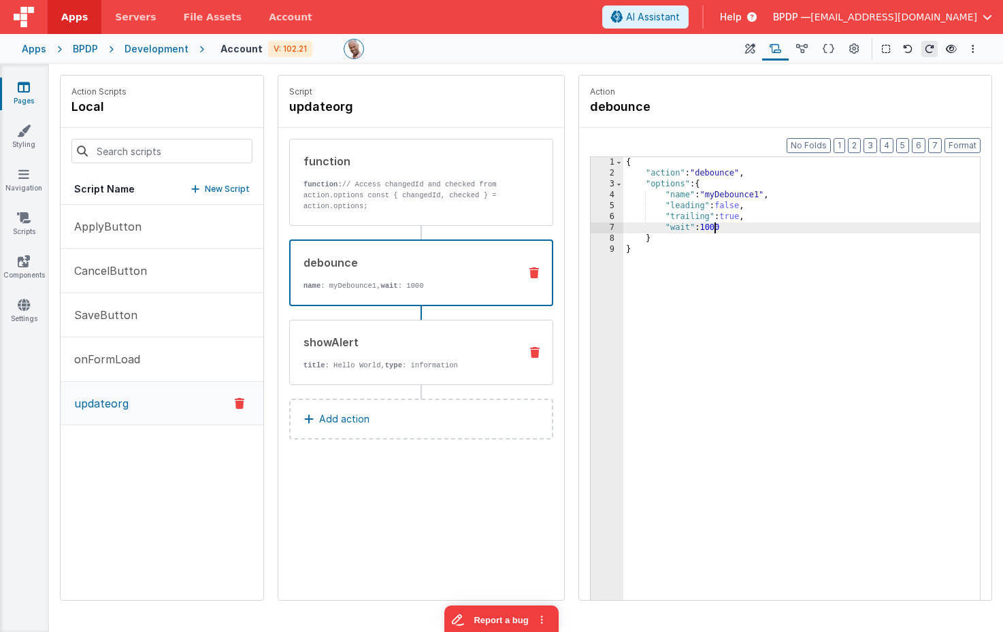
click at [460, 350] on div "showAlert title : Hello World, type : information" at bounding box center [399, 352] width 219 height 37
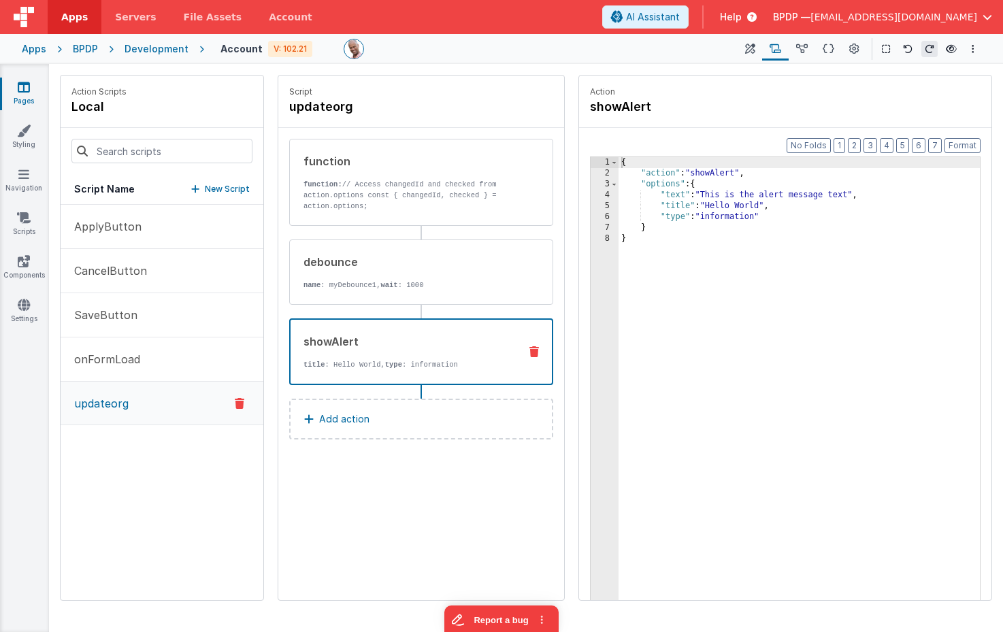
click at [534, 352] on icon at bounding box center [534, 351] width 10 height 11
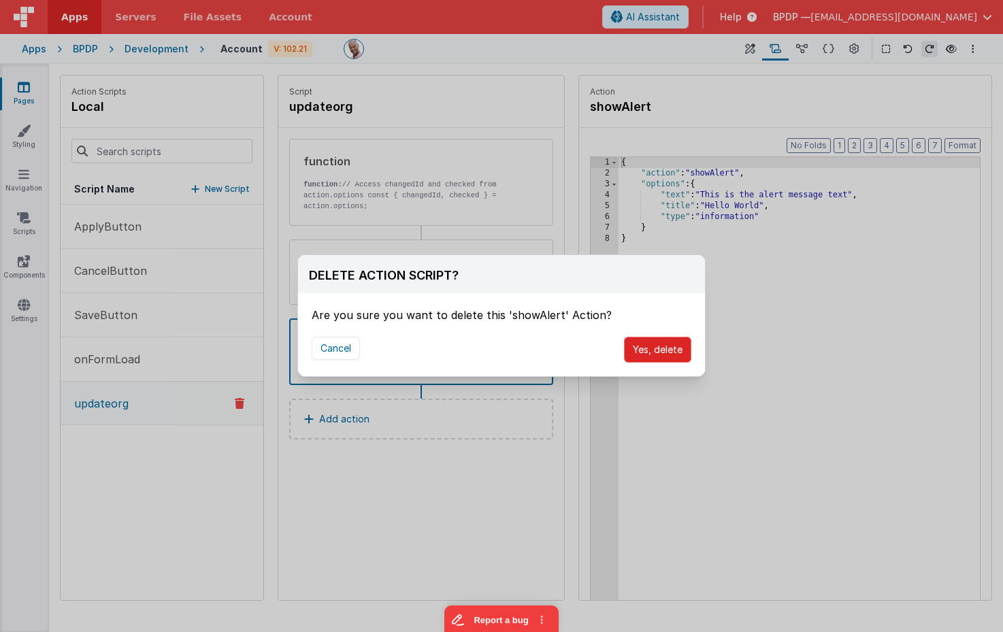
click at [657, 348] on button "Yes, delete" at bounding box center [657, 350] width 67 height 26
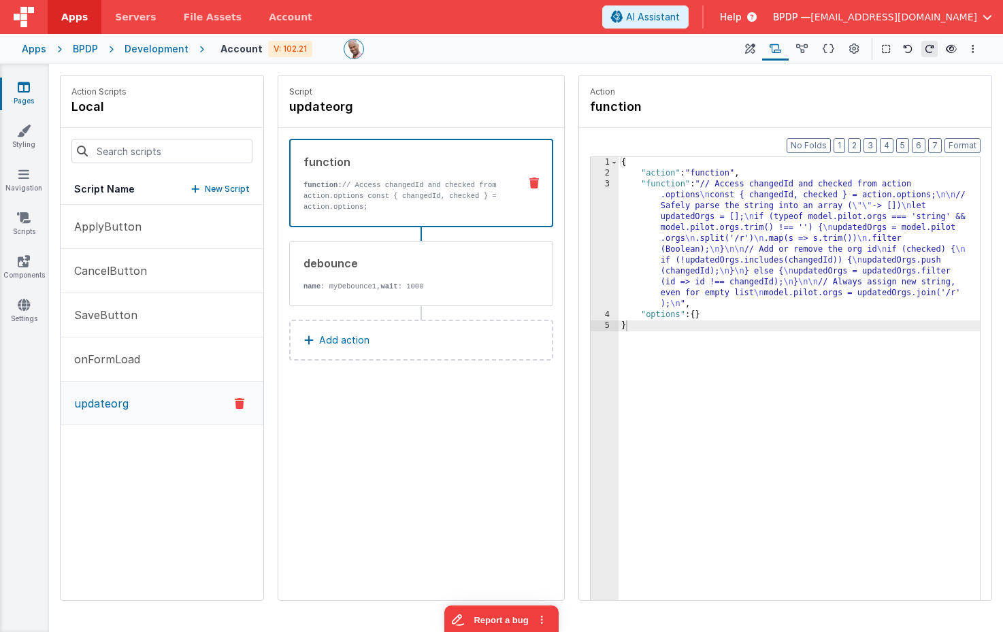
click at [461, 345] on button "Add action" at bounding box center [421, 340] width 264 height 41
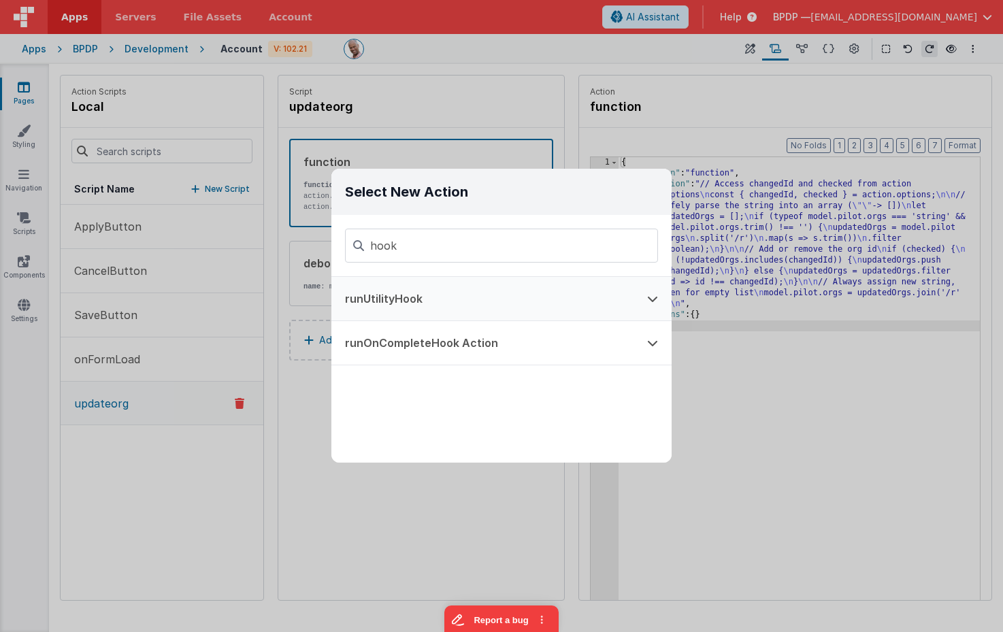
type input "hook"
click at [628, 297] on button "runUtilityHook" at bounding box center [482, 299] width 302 height 44
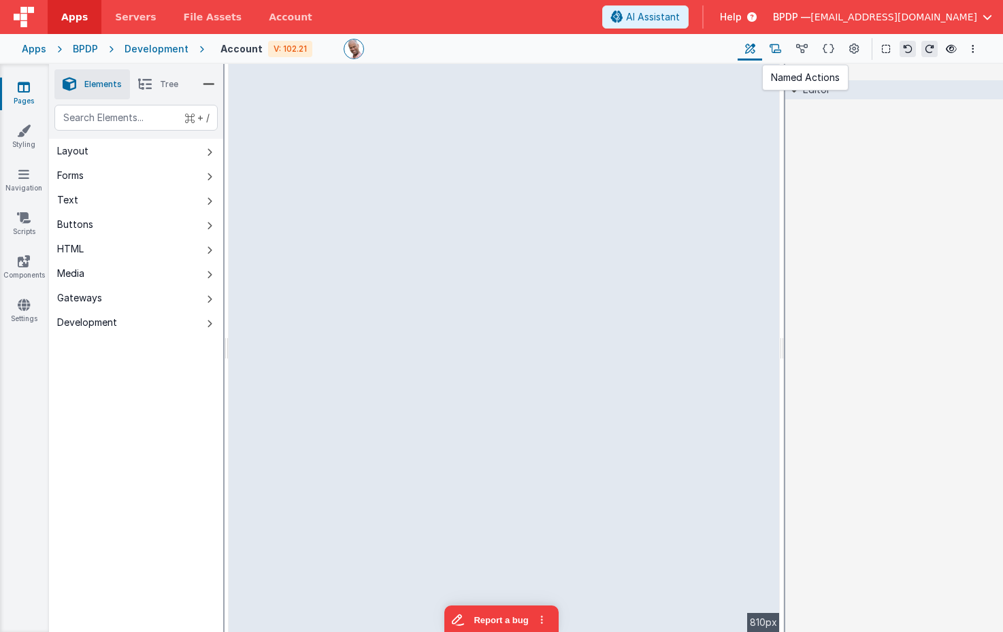
click at [781, 46] on icon at bounding box center [775, 49] width 12 height 14
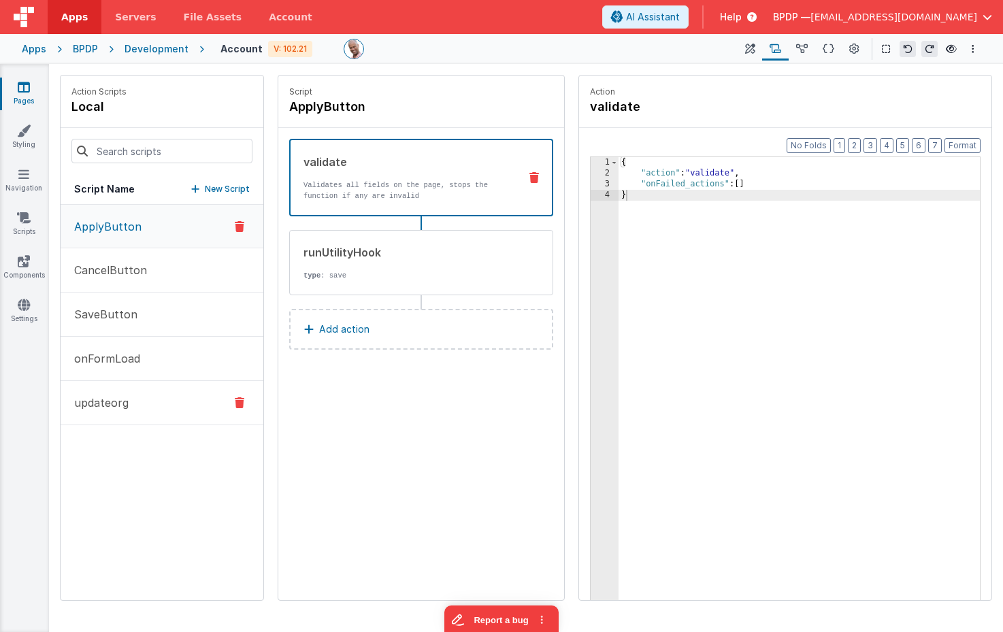
click at [117, 401] on p "updateorg" at bounding box center [97, 402] width 63 height 16
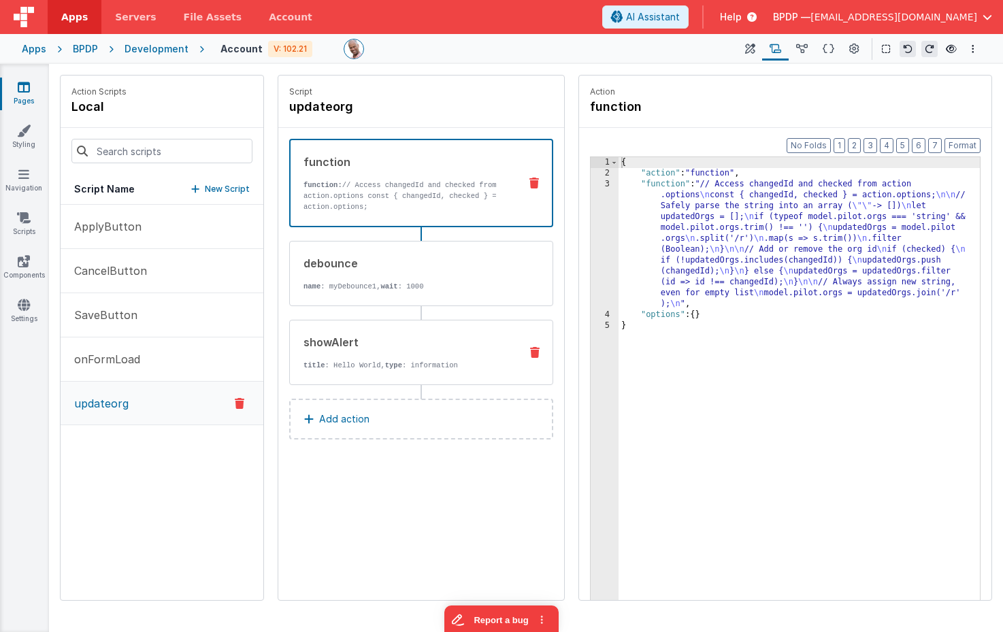
click at [537, 348] on icon at bounding box center [535, 352] width 10 height 11
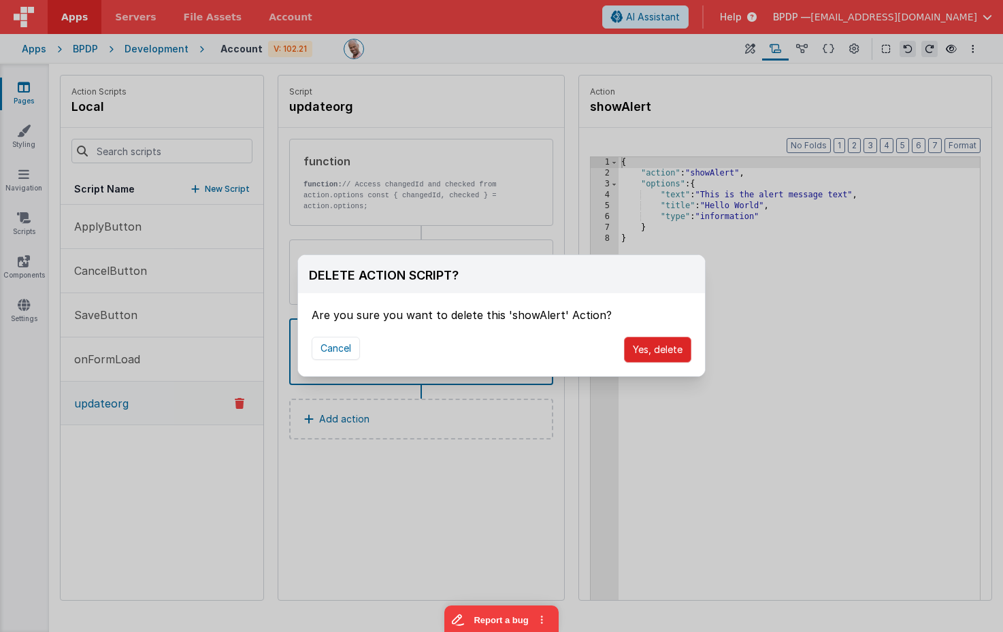
click at [654, 359] on button "Yes, delete" at bounding box center [657, 350] width 67 height 26
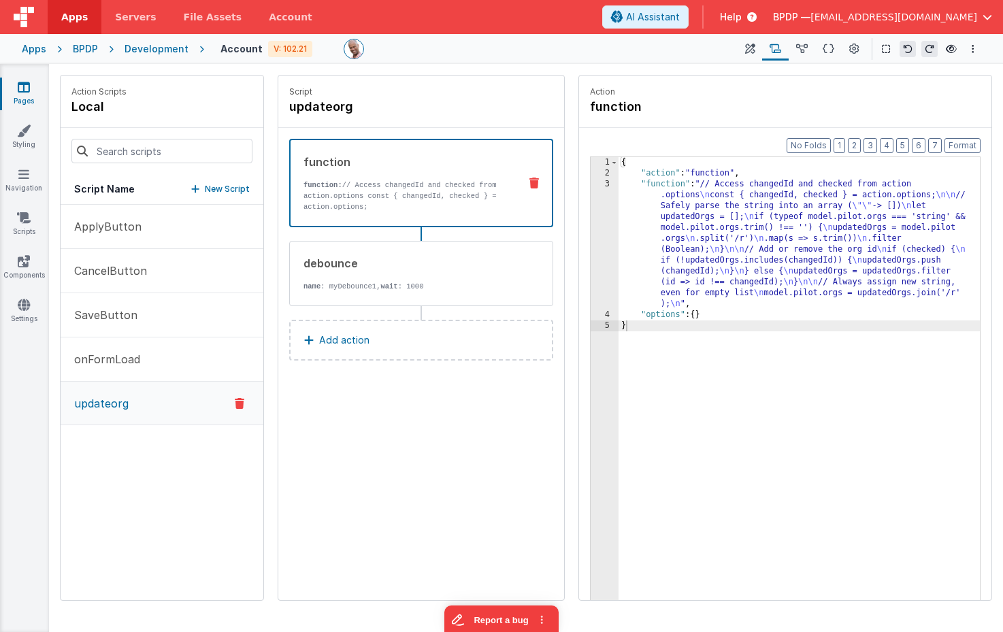
click at [474, 343] on button "Add action" at bounding box center [421, 340] width 264 height 41
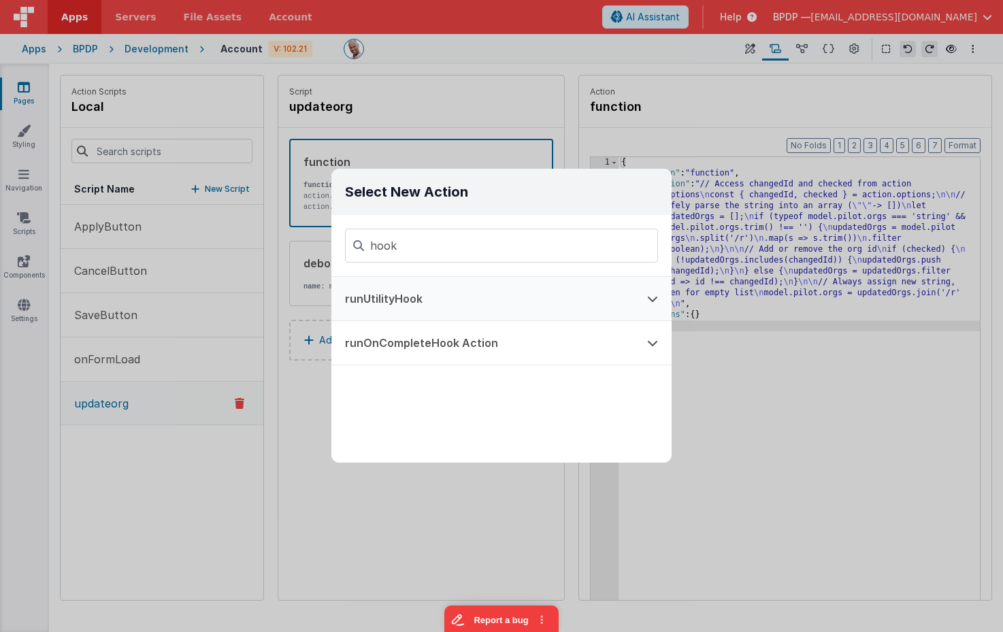
type input "hook"
click at [512, 305] on button "runUtilityHook" at bounding box center [482, 299] width 302 height 44
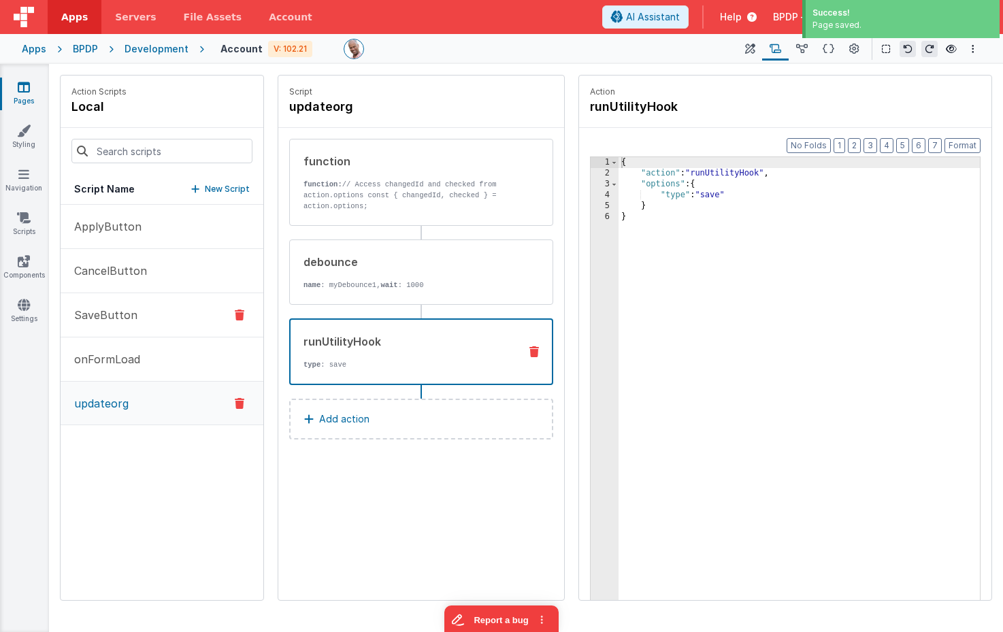
click at [148, 324] on button "SaveButton" at bounding box center [162, 315] width 203 height 44
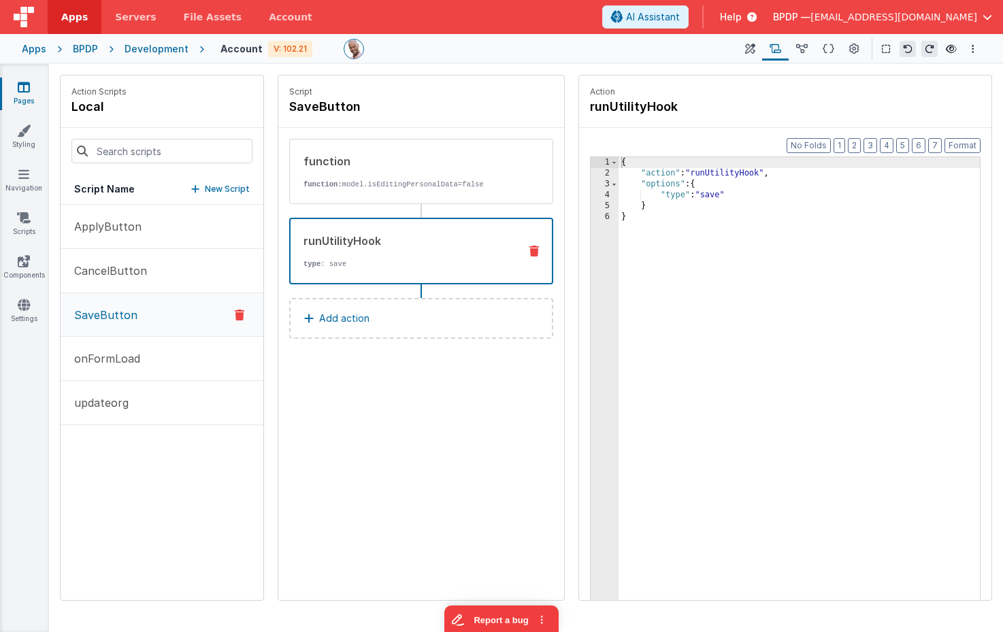
click at [383, 231] on div "runUtilityHook type : save" at bounding box center [421, 251] width 264 height 67
click at [737, 196] on div "{ "action" : "runUtilityHook" , "options" : { "type" : "save" } }" at bounding box center [798, 410] width 361 height 507
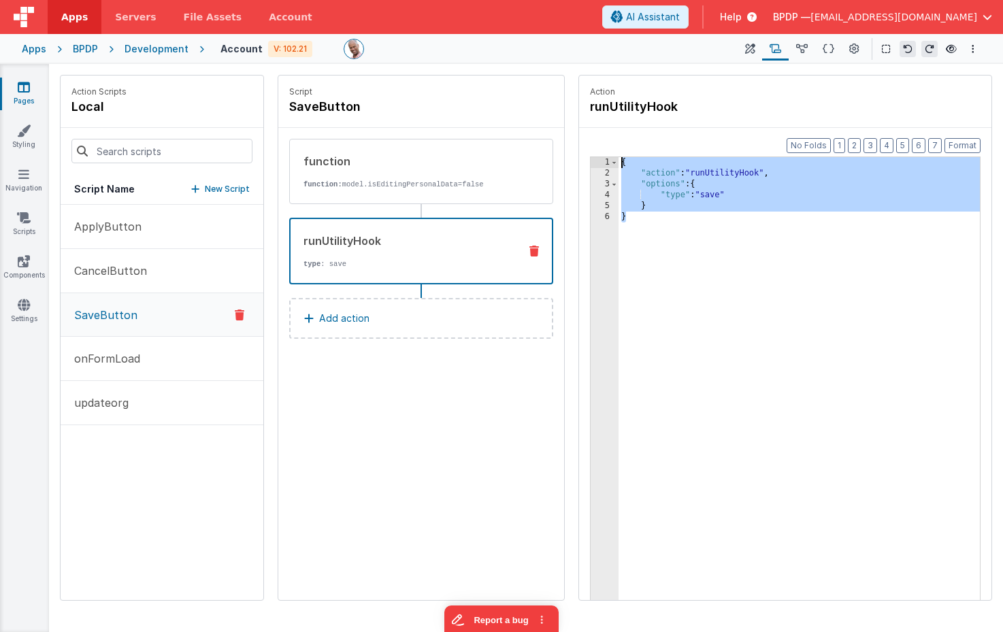
drag, startPoint x: 728, startPoint y: 217, endPoint x: 616, endPoint y: 148, distance: 132.5
click at [616, 148] on div "Format 7 6 5 4 3 2 1 No Folds 1 2 3 4 5 6 { "action" : "runUtilityHook" , "opti…" at bounding box center [785, 390] width 412 height 524
click at [114, 398] on p "updateorg" at bounding box center [97, 402] width 63 height 16
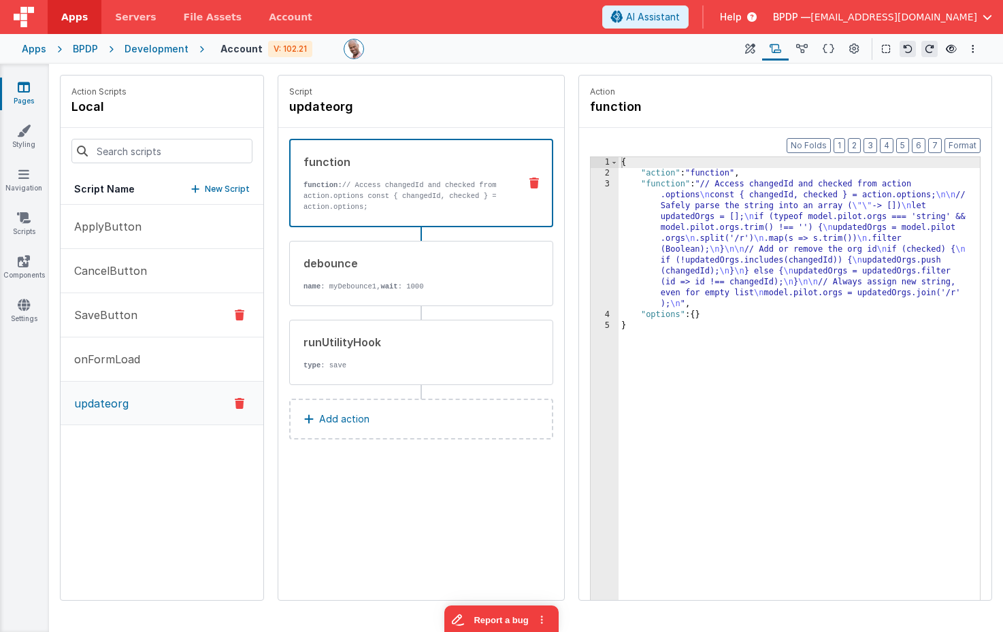
click at [156, 316] on button "SaveButton" at bounding box center [162, 315] width 203 height 44
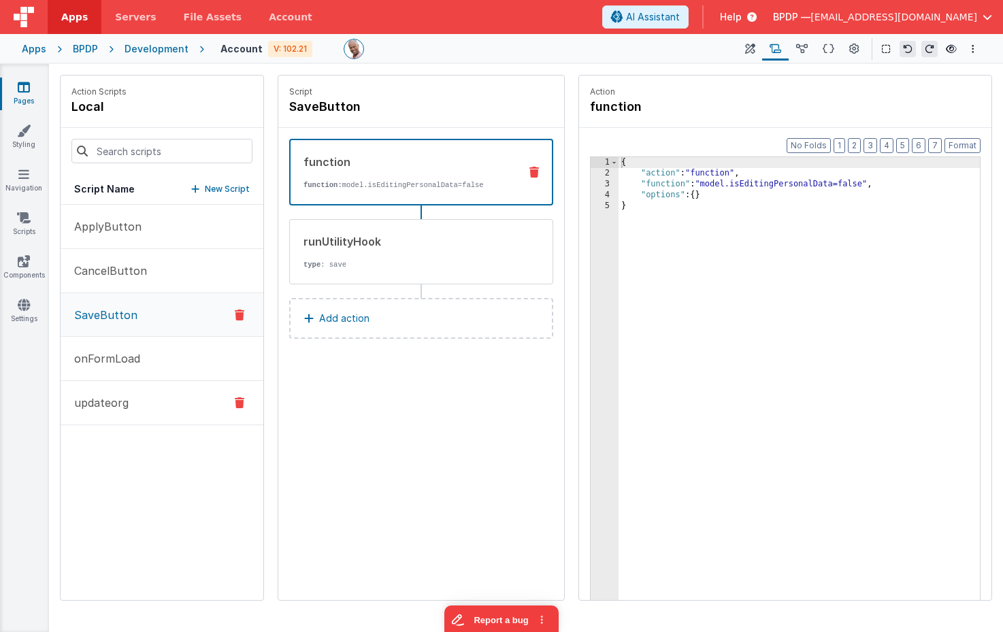
click at [154, 403] on button "updateorg" at bounding box center [162, 403] width 203 height 44
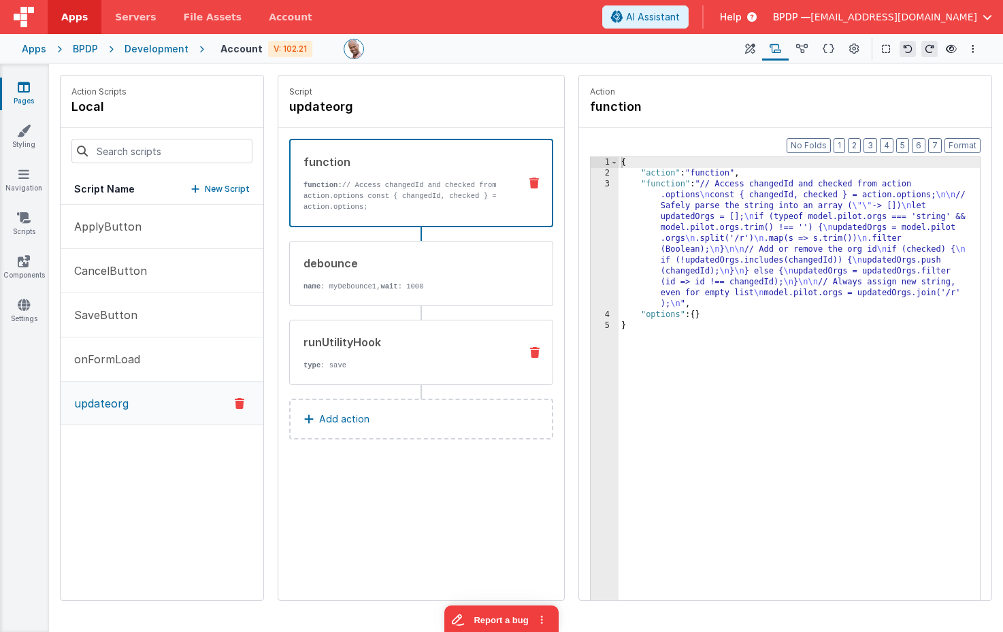
click at [414, 365] on p "type : save" at bounding box center [405, 365] width 205 height 11
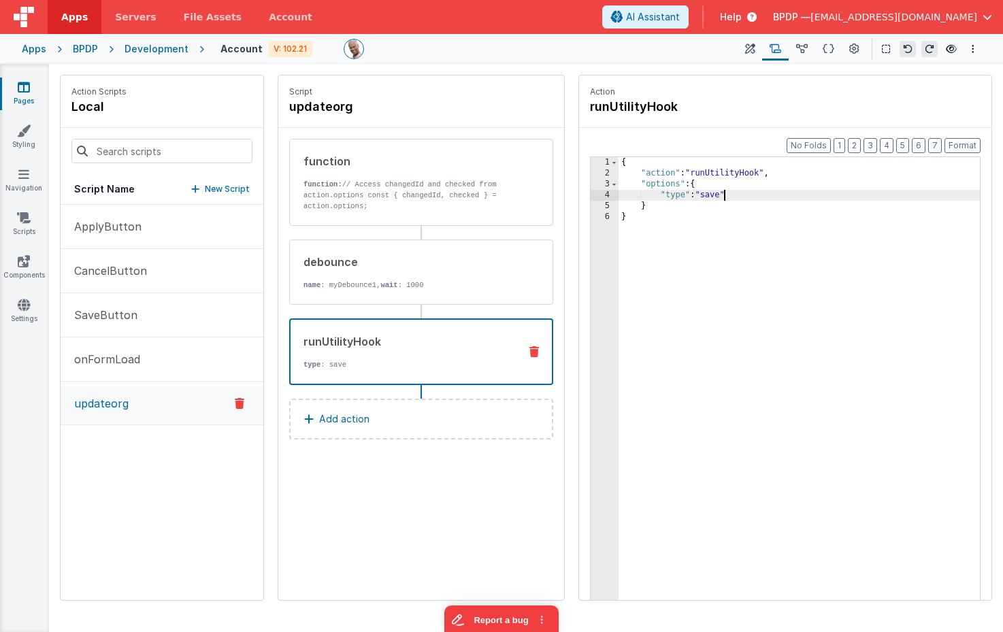
click at [724, 198] on div "{ "action" : "runUtilityHook" , "options" : { "type" : "save" } }" at bounding box center [798, 410] width 361 height 507
click at [723, 192] on div "{ "action" : "runUtilityHook" , "options" : { "type" : "saveorg" } }" at bounding box center [798, 410] width 361 height 507
click at [174, 322] on button "SaveButton" at bounding box center [162, 315] width 203 height 44
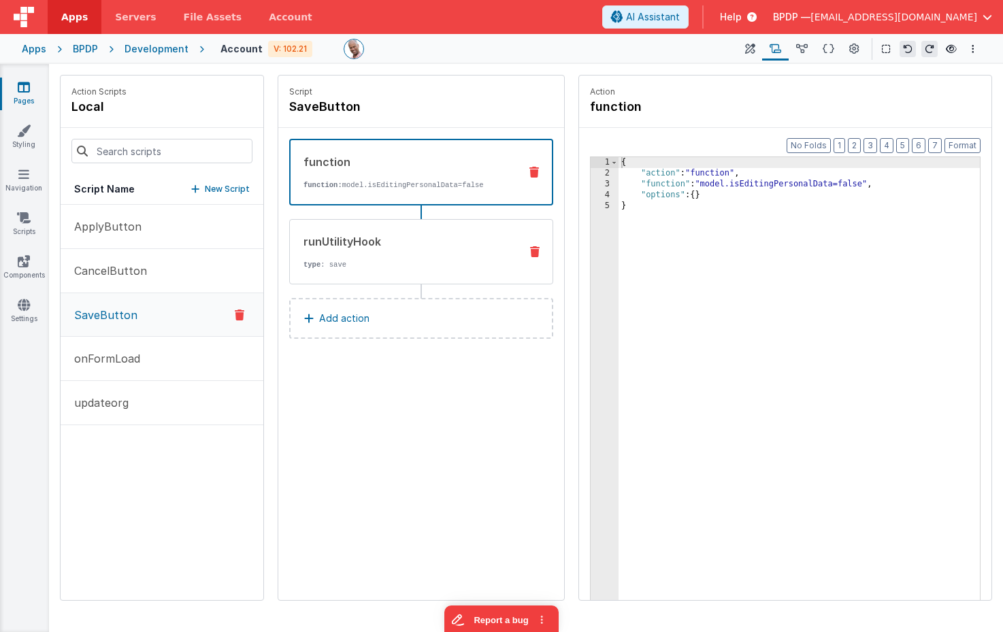
click at [435, 271] on div "runUtilityHook type : save" at bounding box center [421, 251] width 264 height 65
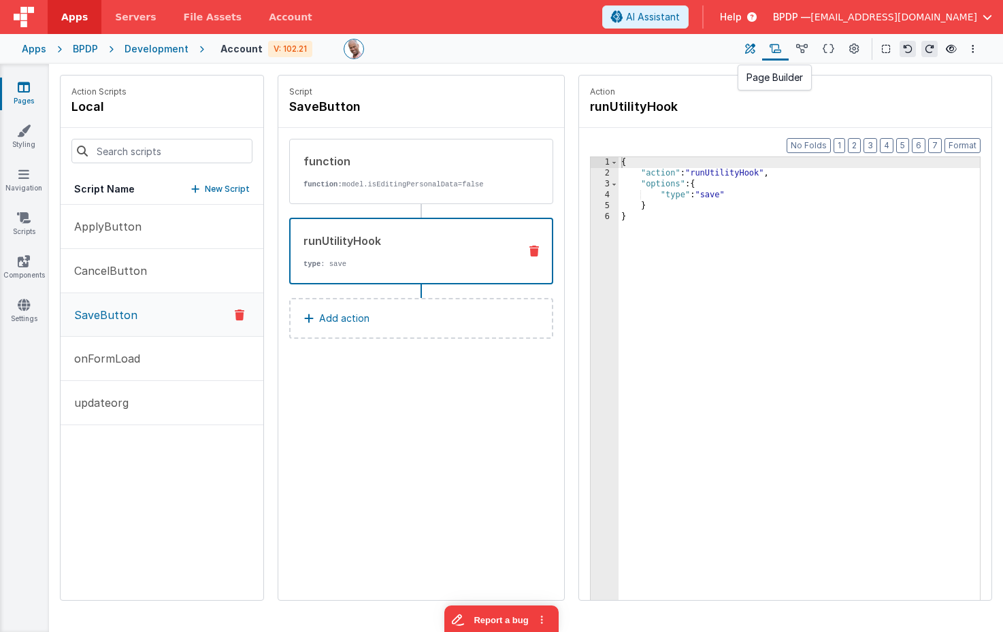
click at [745, 48] on icon at bounding box center [750, 49] width 10 height 14
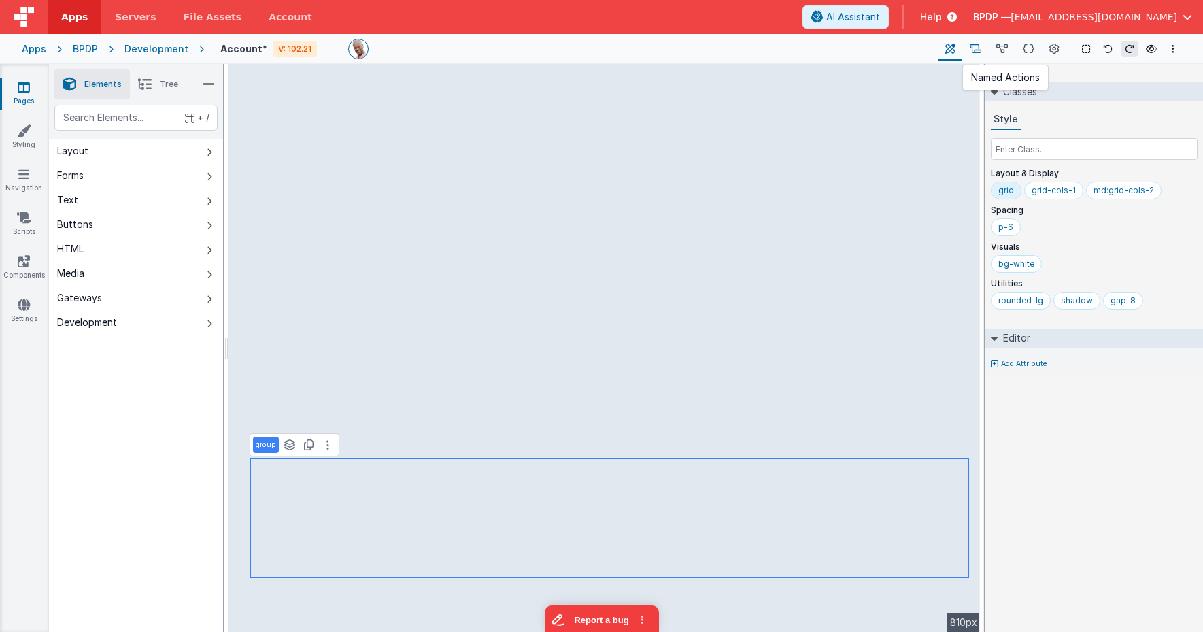
click at [985, 46] on button at bounding box center [975, 48] width 27 height 23
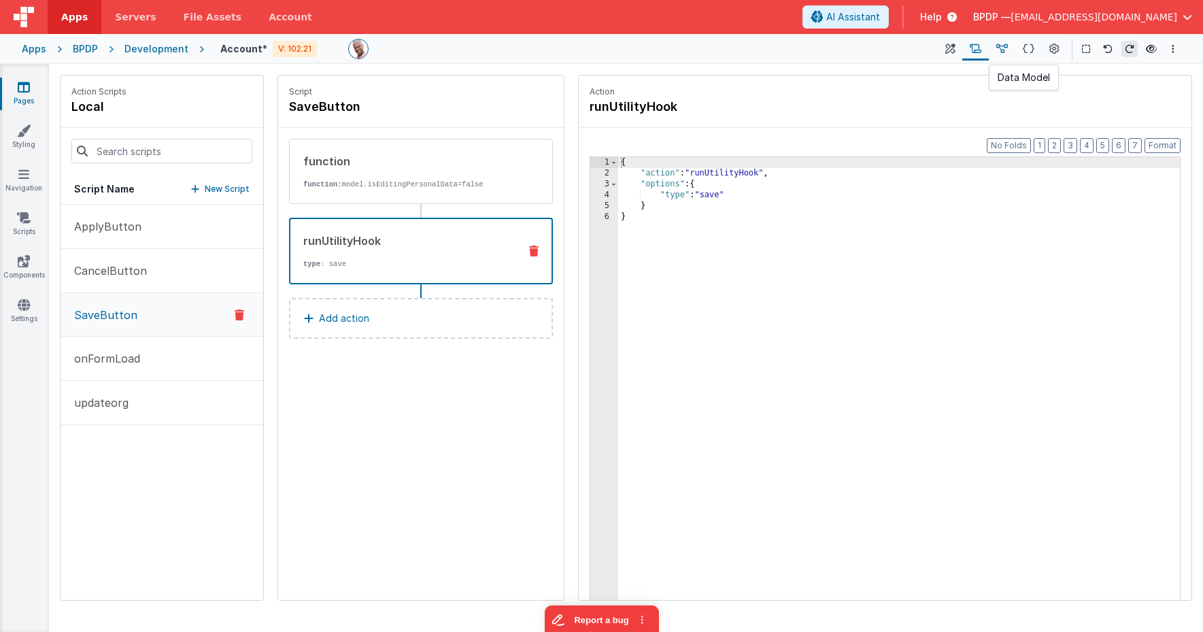
click at [998, 46] on icon at bounding box center [1002, 49] width 12 height 14
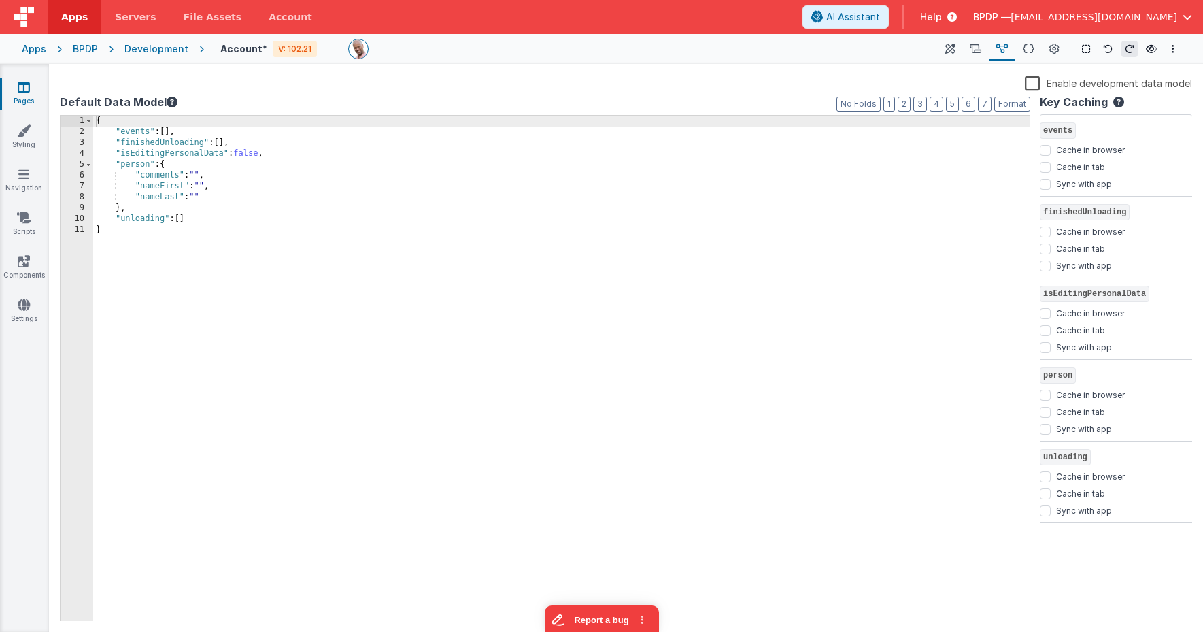
drag, startPoint x: 1042, startPoint y: 85, endPoint x: 1035, endPoint y: 84, distance: 6.9
click at [1002, 85] on label "Enable development data model" at bounding box center [1108, 83] width 167 height 16
click at [0, 0] on input "Enable development data model" at bounding box center [0, 0] width 0 height 0
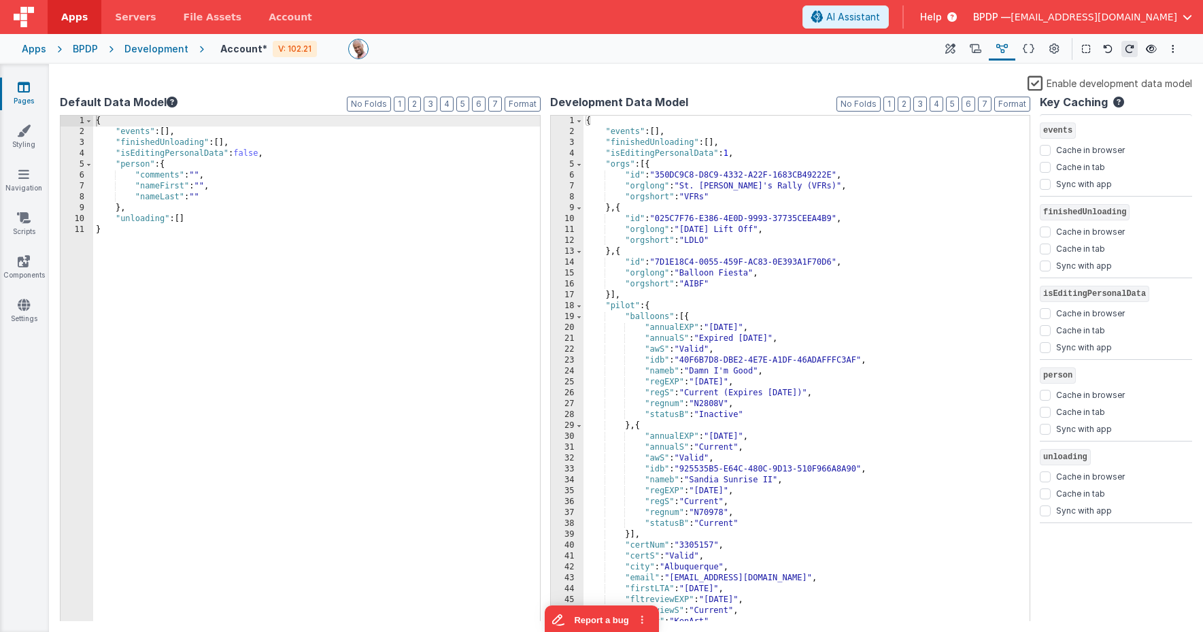
click at [1002, 84] on label "Enable development data model" at bounding box center [1110, 83] width 165 height 16
click at [0, 0] on input "Enable development data model" at bounding box center [0, 0] width 0 height 0
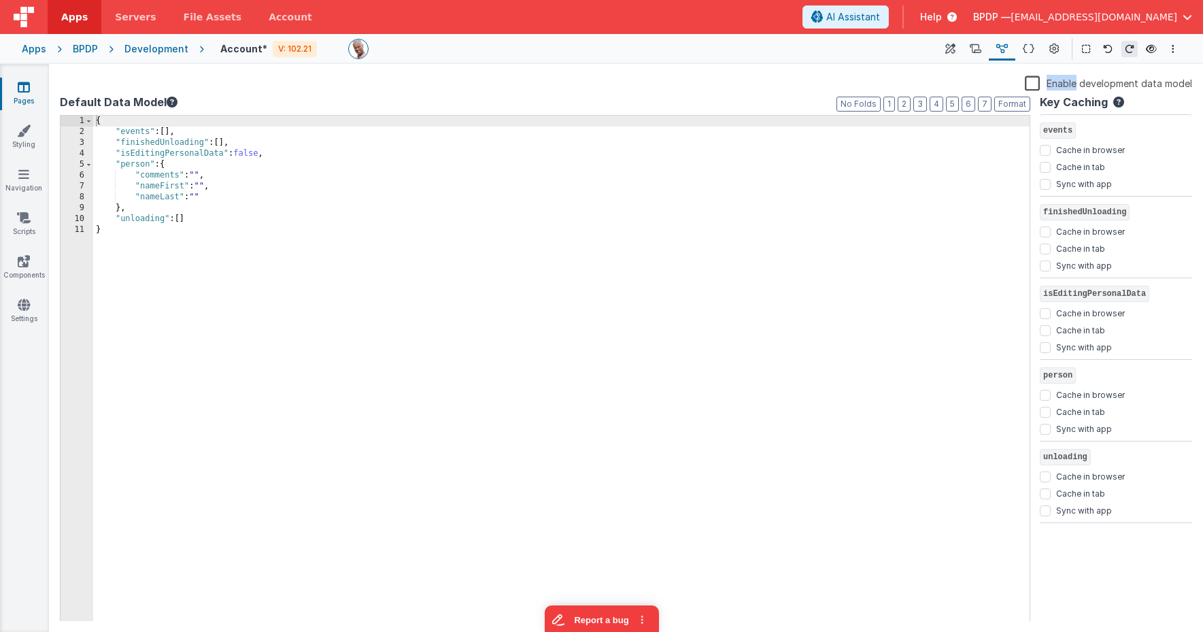
click at [1002, 84] on label "Enable development data model" at bounding box center [1108, 83] width 167 height 16
click at [0, 0] on input "Enable development data model" at bounding box center [0, 0] width 0 height 0
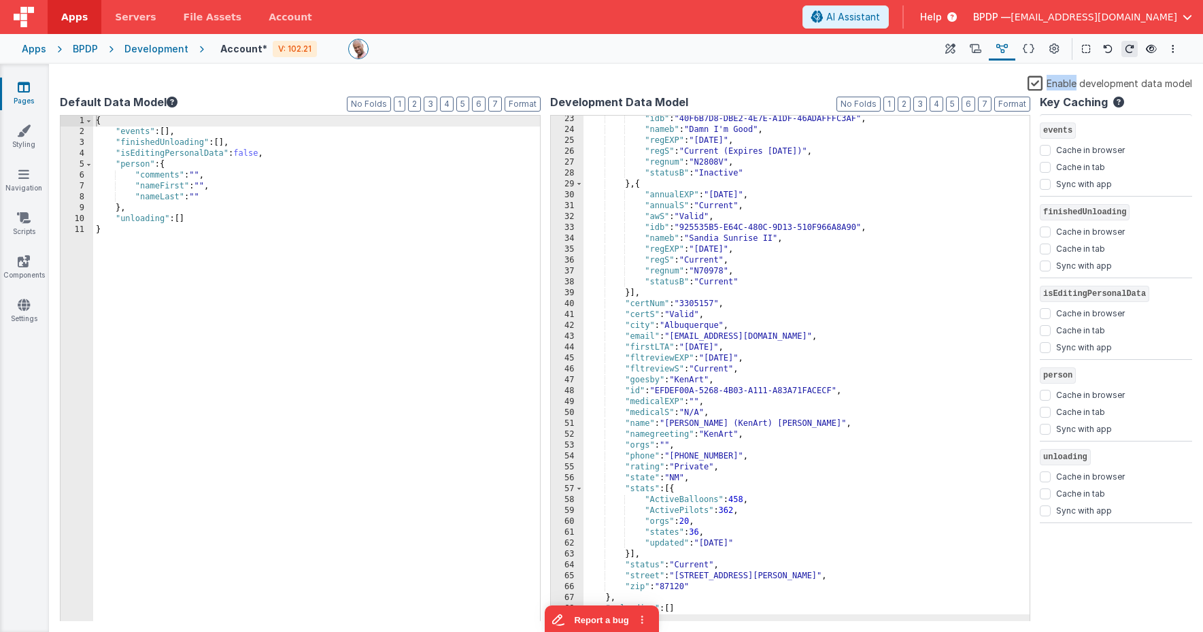
scroll to position [241, 0]
click at [975, 48] on icon at bounding box center [976, 49] width 12 height 14
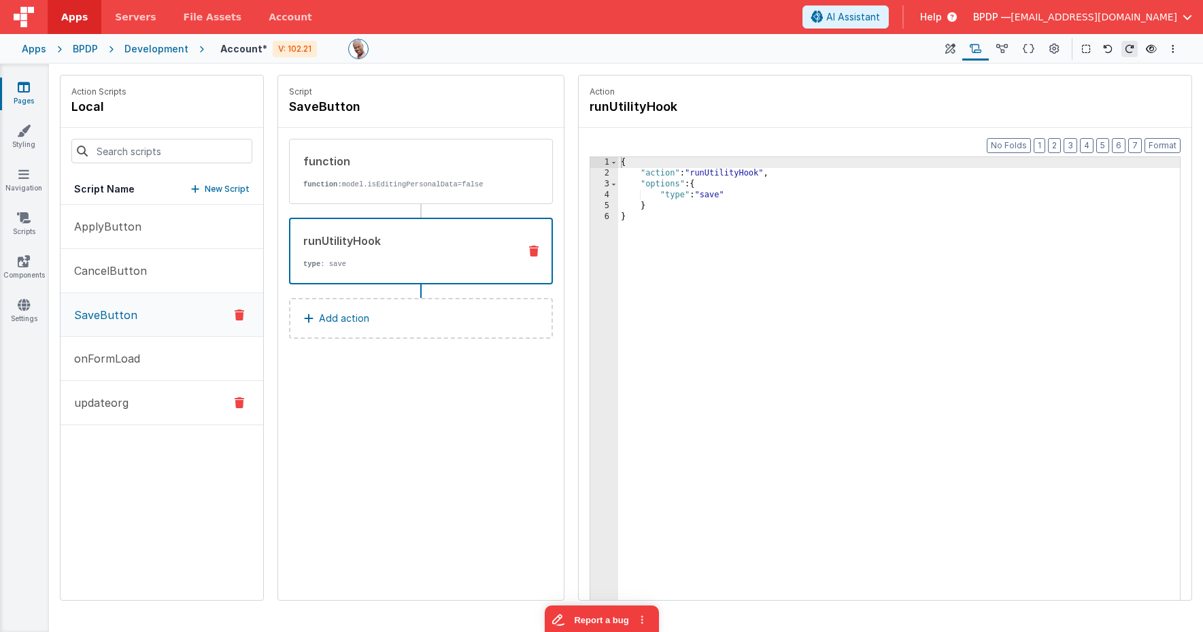
drag, startPoint x: 124, startPoint y: 404, endPoint x: 194, endPoint y: 389, distance: 71.6
click at [123, 404] on p "updateorg" at bounding box center [97, 402] width 63 height 16
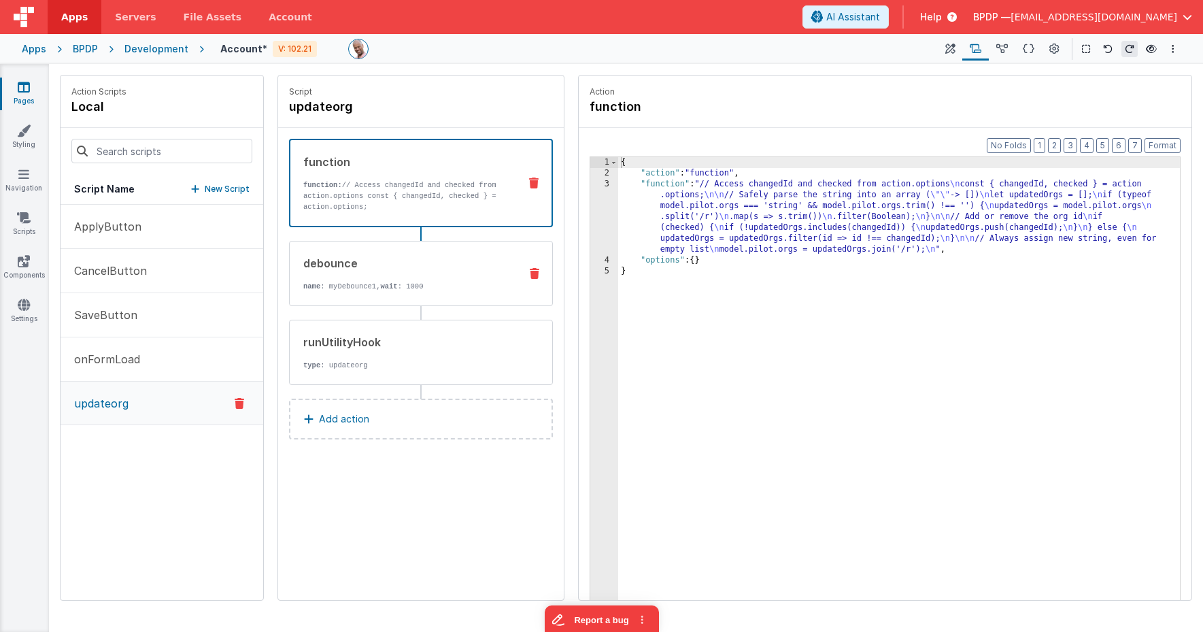
click at [411, 281] on p "name : myDebounce1, wait : 1000" at bounding box center [405, 286] width 205 height 11
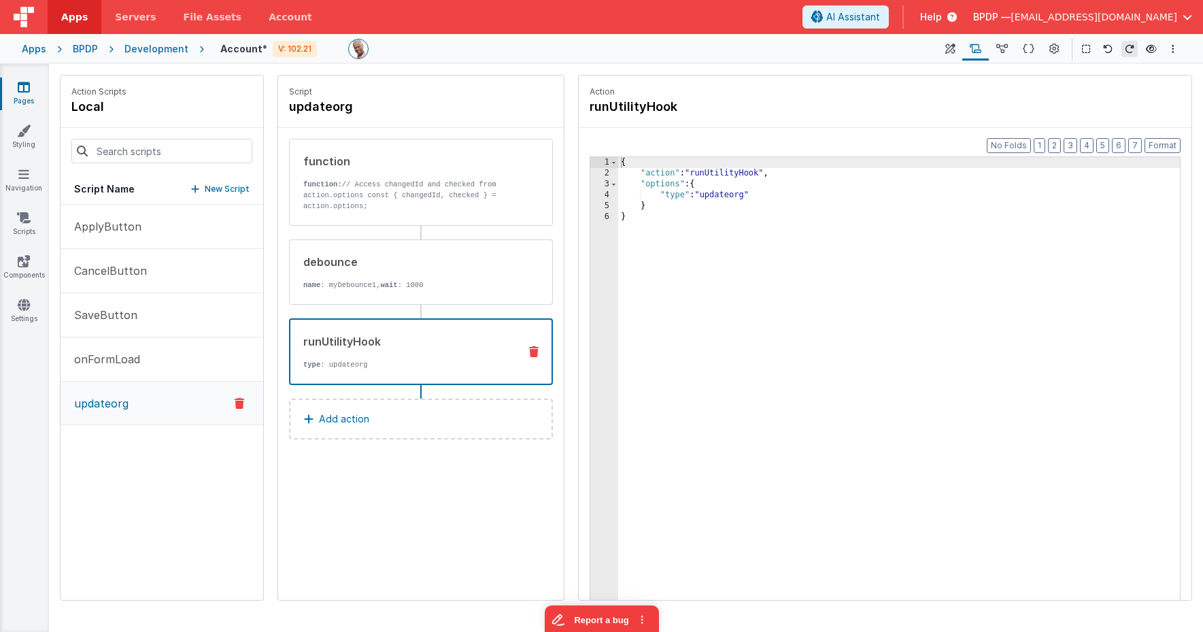
click at [399, 348] on div "runUtilityHook" at bounding box center [405, 341] width 205 height 16
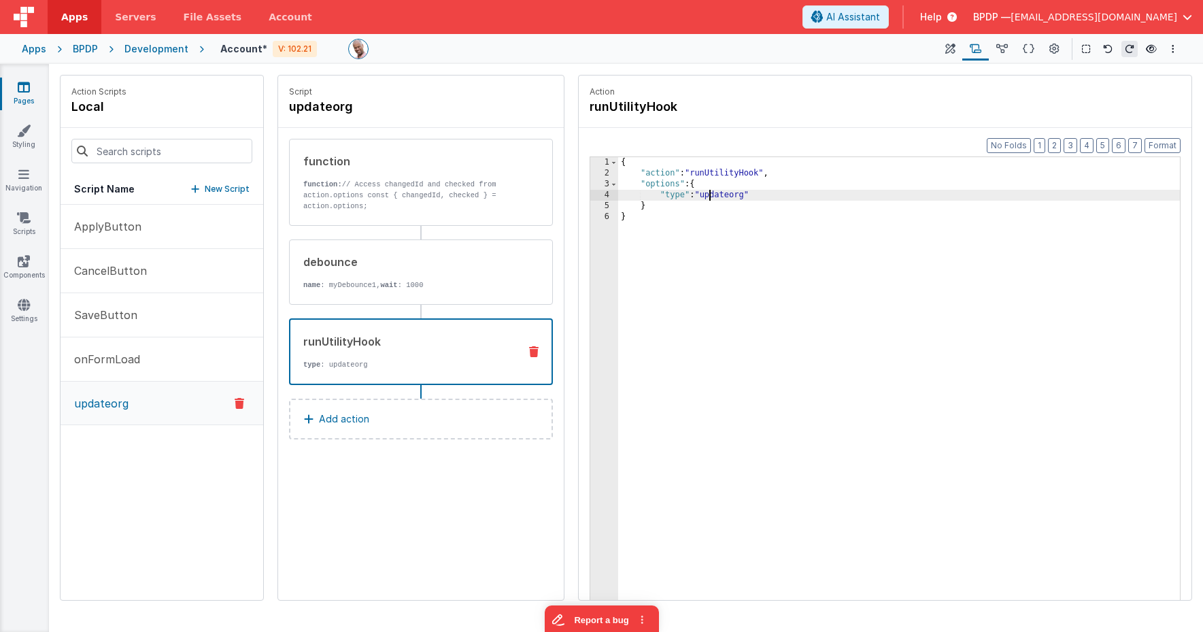
click at [711, 193] on div "{ "action" : "runUtilityHook" , "options" : { "type" : "updateorg" } }" at bounding box center [899, 410] width 562 height 507
click at [714, 193] on div "{ "action" : "runUtilityHook" , "options" : { "type" : "save" } }" at bounding box center [899, 410] width 562 height 507
click at [703, 100] on h4 "runUtilityHook" at bounding box center [692, 106] width 204 height 19
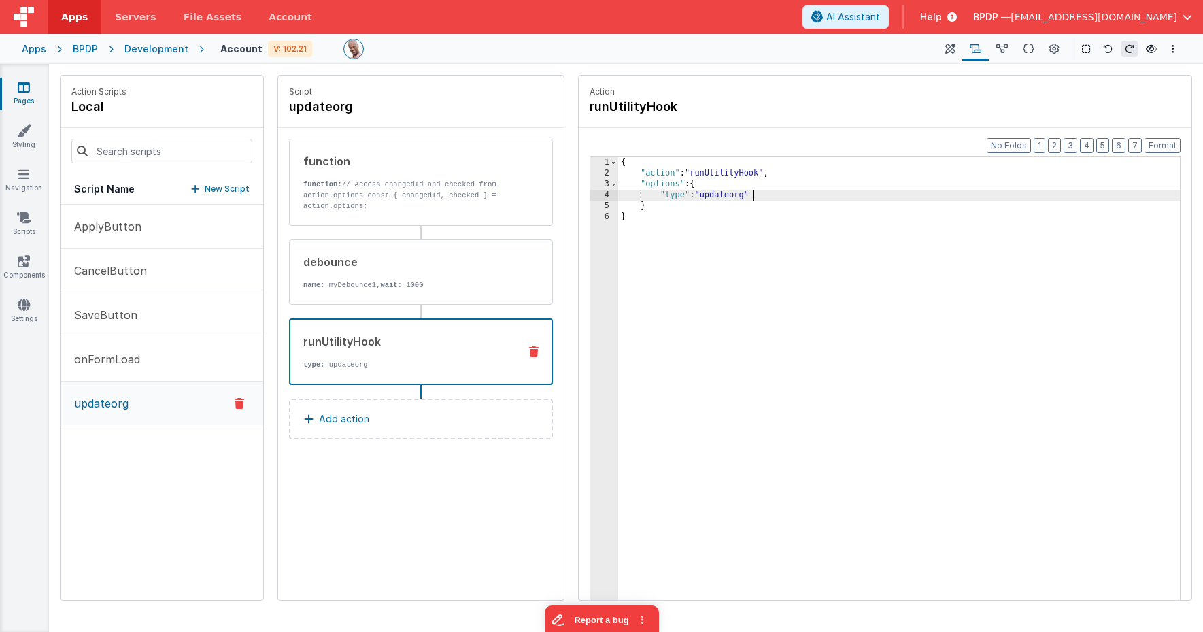
click at [781, 199] on div "{ "action" : "runUtilityHook" , "options" : { "type" : "updateorg" } }" at bounding box center [899, 410] width 562 height 507
click at [936, 103] on div "Action runUtilityHook" at bounding box center [885, 101] width 591 height 30
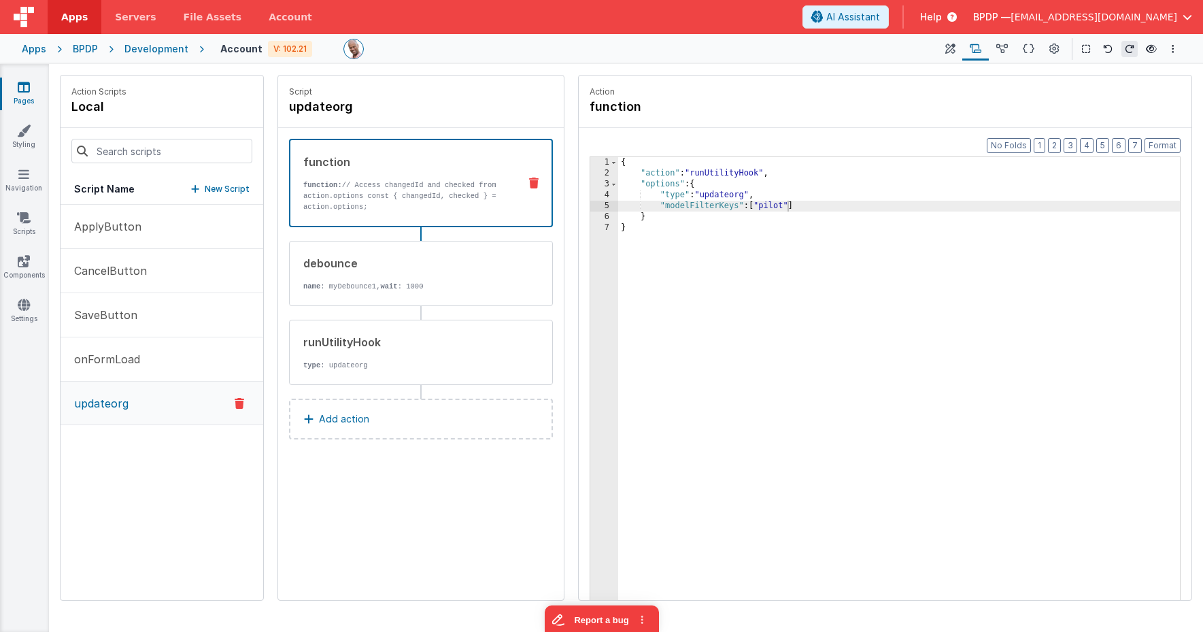
drag, startPoint x: 452, startPoint y: 202, endPoint x: 507, endPoint y: 192, distance: 56.6
click at [451, 202] on p "function: // Access changedId and checked from action.options const { changedId…" at bounding box center [405, 196] width 205 height 33
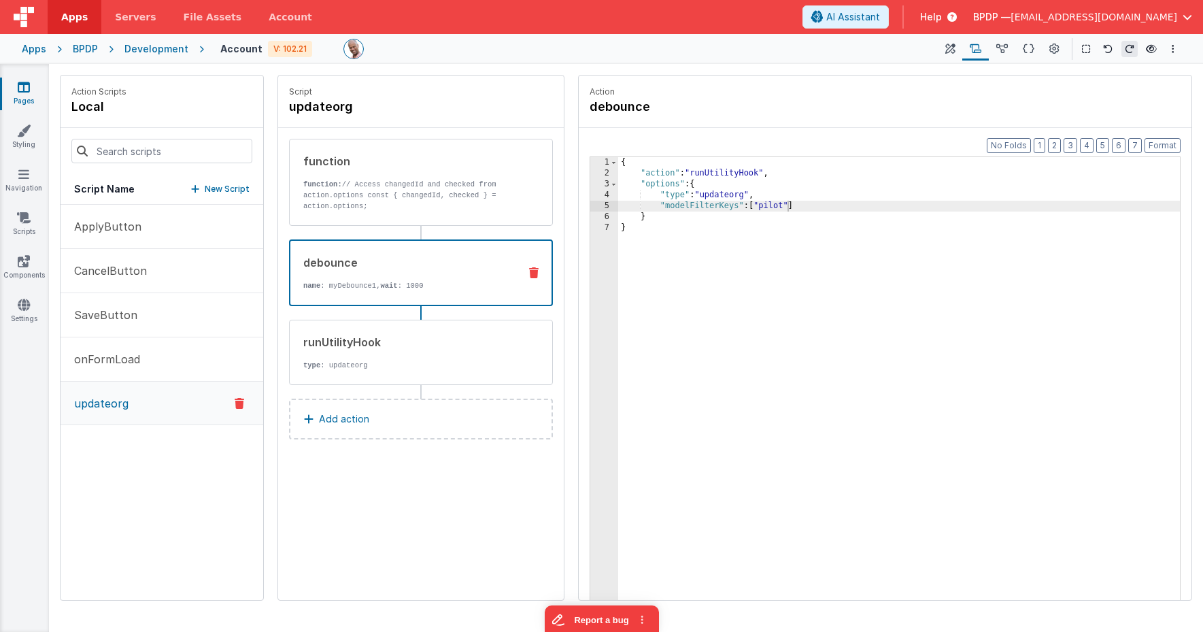
drag, startPoint x: 407, startPoint y: 252, endPoint x: 409, endPoint y: 239, distance: 13.8
click at [407, 252] on div "debounce name : myDebounce1, wait : 1000" at bounding box center [421, 272] width 264 height 67
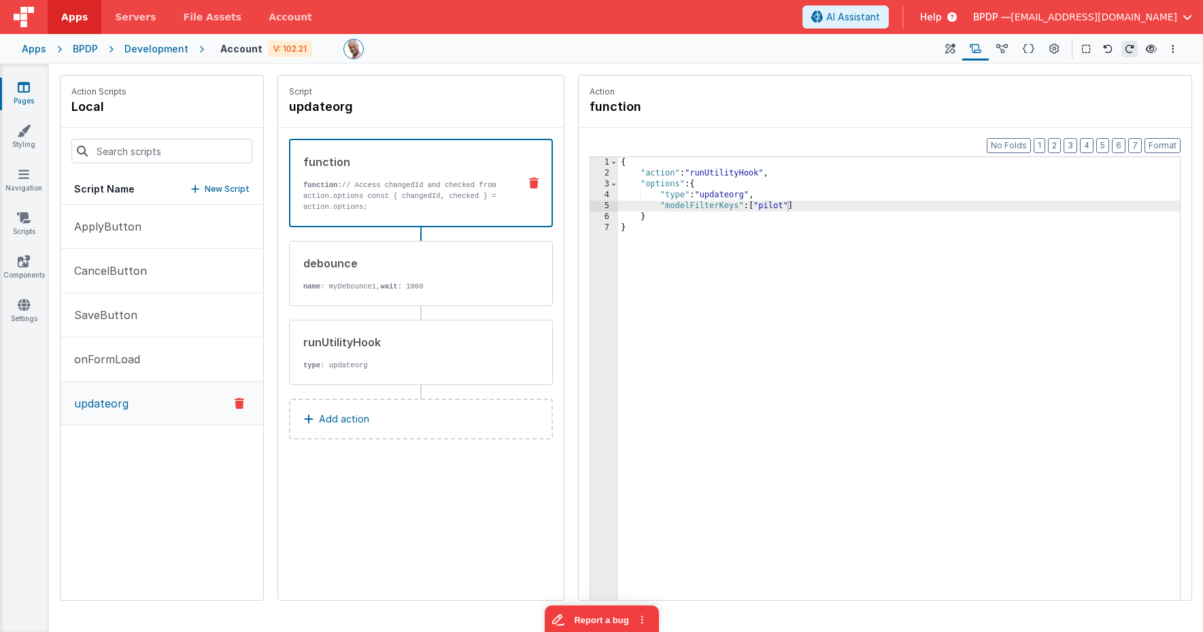
click at [425, 187] on p "function: // Access changedId and checked from action.options const { changedId…" at bounding box center [405, 196] width 205 height 33
click at [148, 403] on button "updateorg" at bounding box center [162, 404] width 203 height 44
click at [147, 362] on button "onFormLoad" at bounding box center [162, 359] width 203 height 44
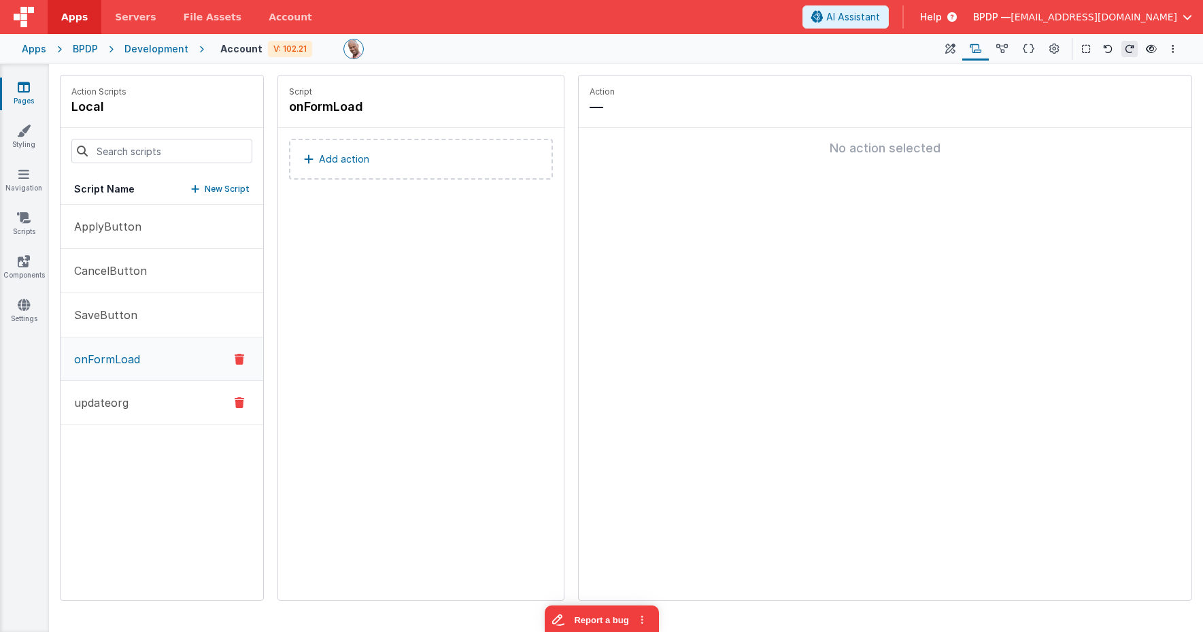
click at [144, 386] on button "updateorg" at bounding box center [162, 403] width 203 height 44
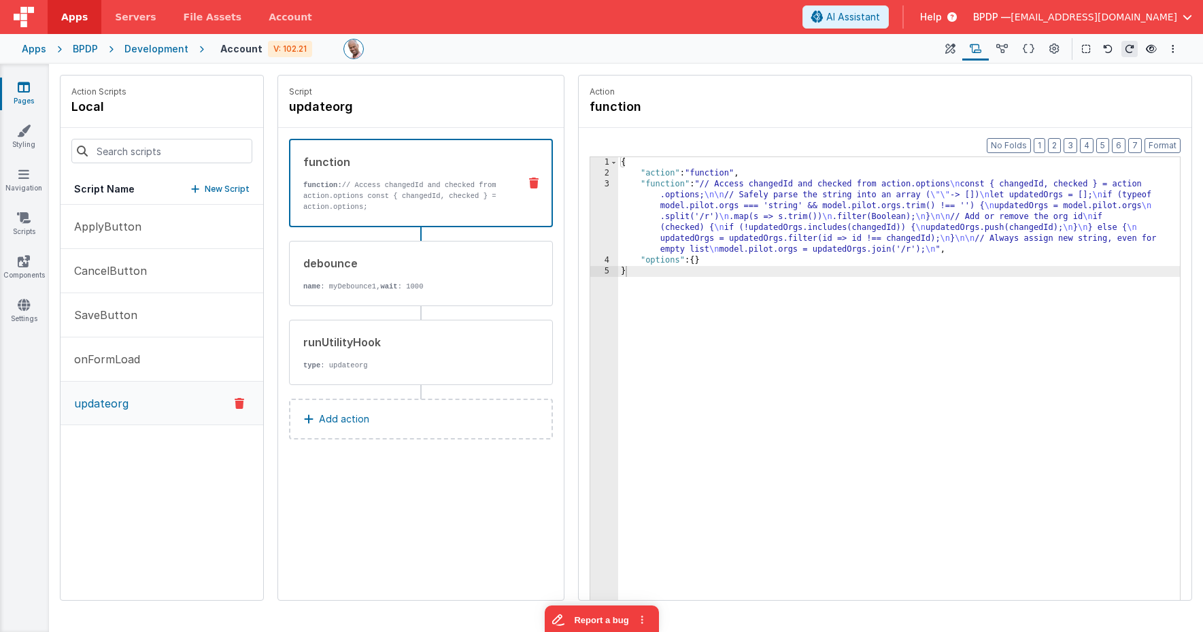
click at [662, 237] on div "{ "action" : "function" , "function" : "// Access changedId and checked from ac…" at bounding box center [899, 410] width 562 height 507
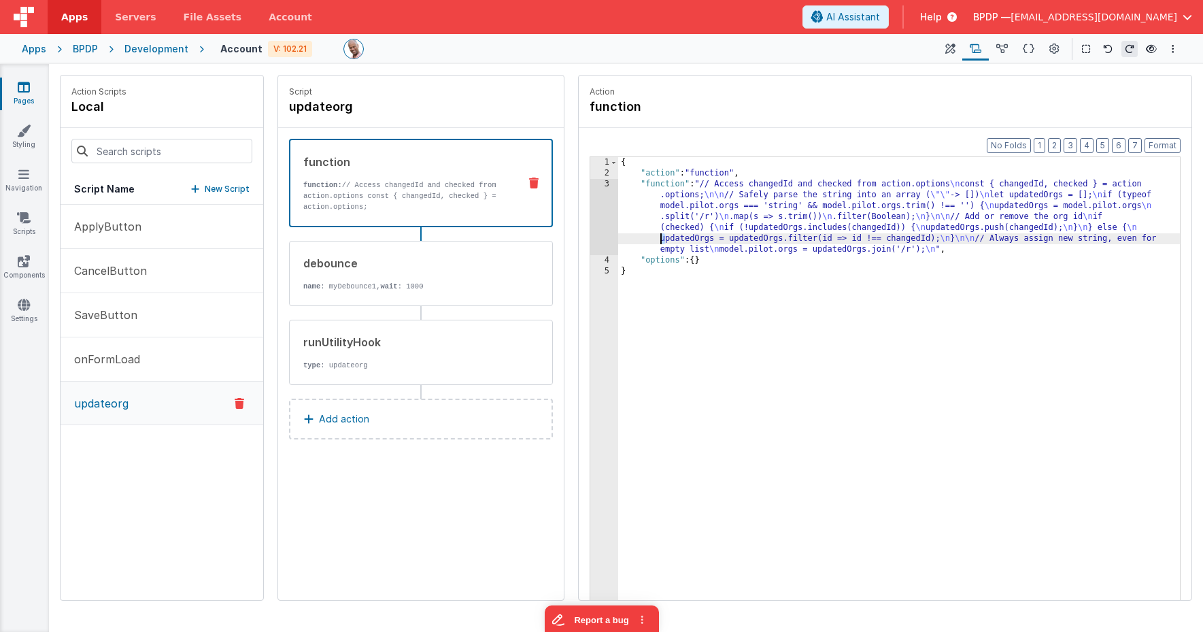
click at [603, 201] on div "3" at bounding box center [604, 217] width 28 height 76
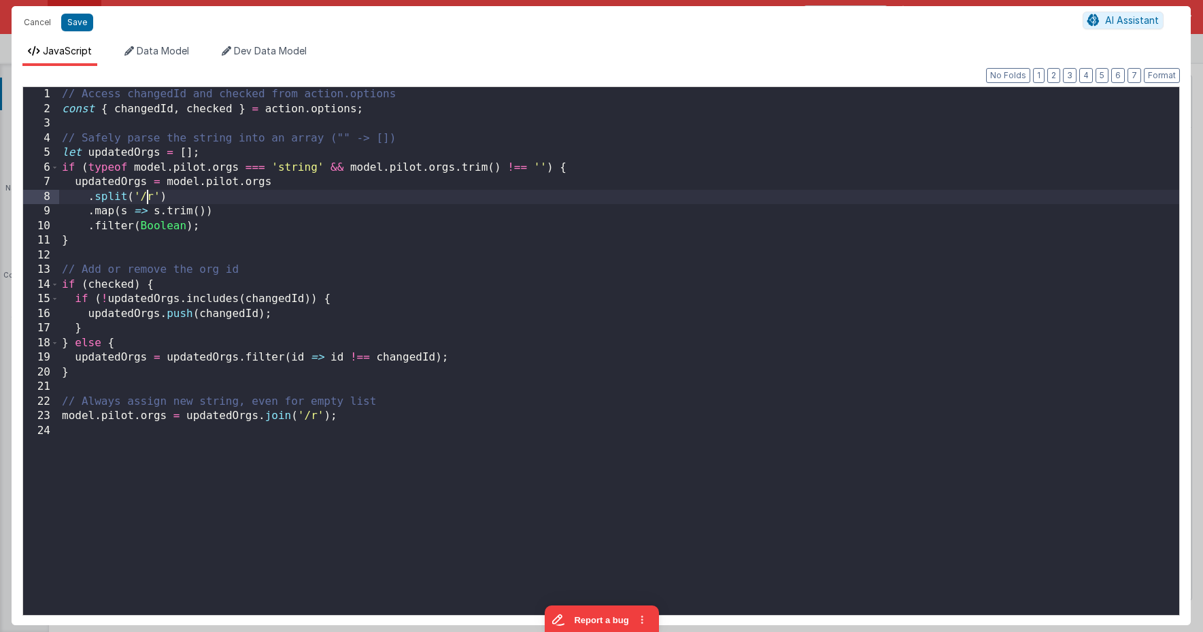
drag, startPoint x: 148, startPoint y: 197, endPoint x: 203, endPoint y: 214, distance: 57.7
click at [148, 197] on div "// Access changedId and checked from action.options const { changedId , checked…" at bounding box center [619, 369] width 1120 height 564
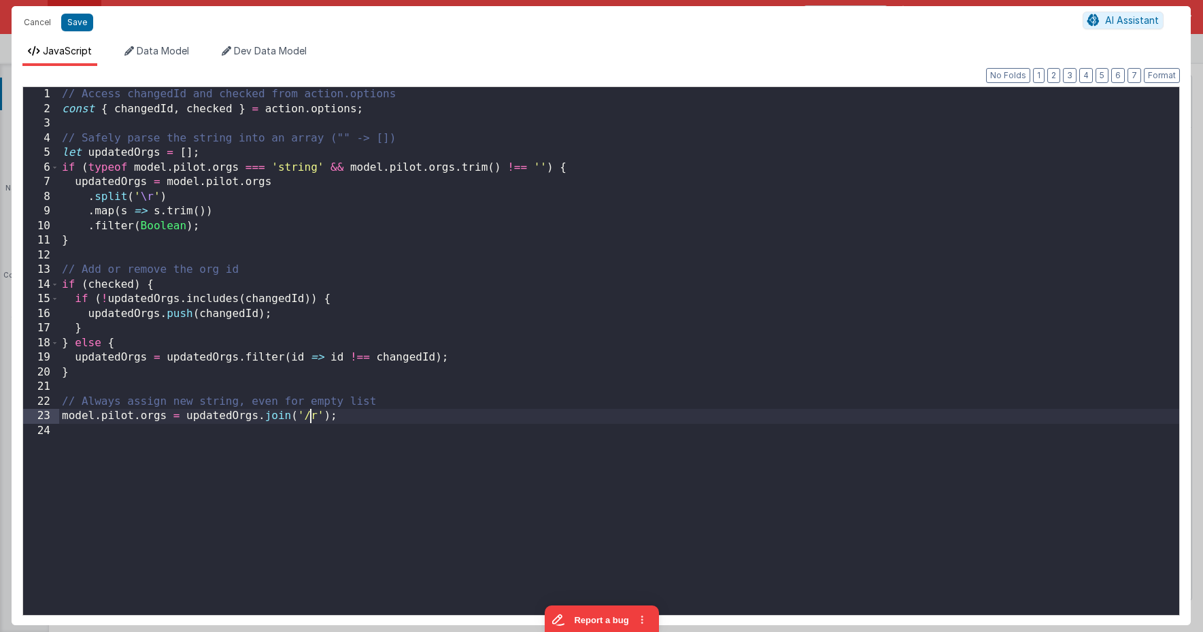
click at [310, 417] on div "// Access changedId and checked from action.options const { changedId , checked…" at bounding box center [619, 369] width 1120 height 564
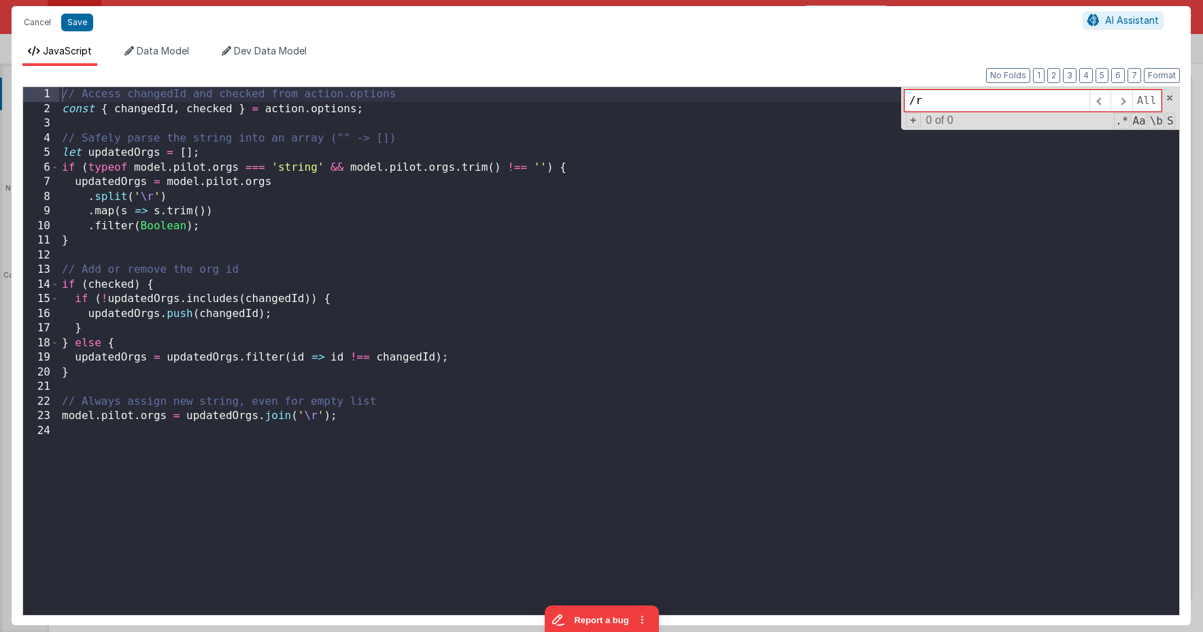
type input "/r"
click at [401, 312] on div "// Access changedId and checked from action.options const { changedId , checked…" at bounding box center [619, 369] width 1120 height 564
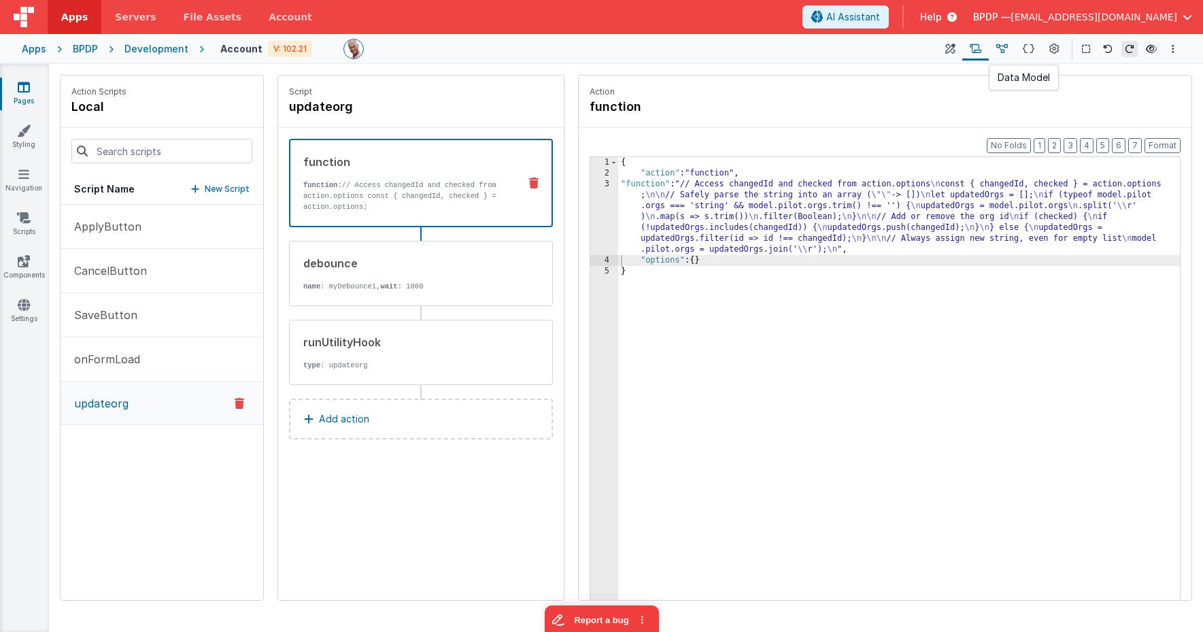
click at [1001, 53] on icon at bounding box center [1002, 49] width 12 height 14
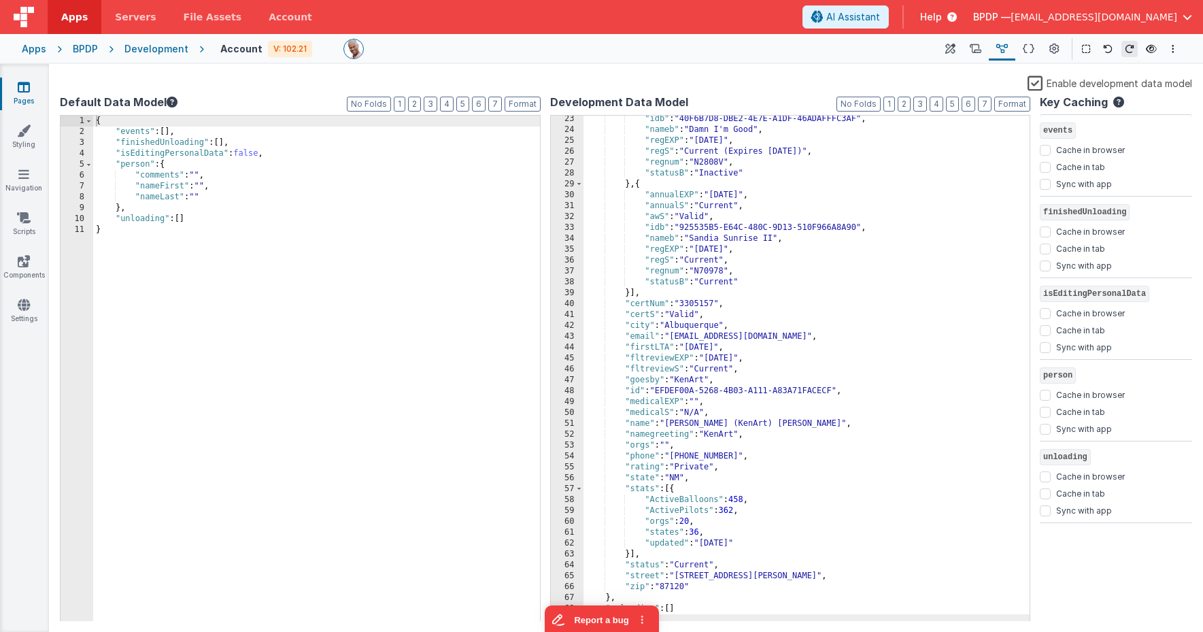
click at [767, 282] on div ""idb" : "40F6B7D8-DBE2-4E7E-A1DF-46ADAFFFC3AF" , "nameb" : "Damn I'm Good" , "r…" at bounding box center [807, 378] width 447 height 528
click at [738, 274] on div ""idb" : "40F6B7D8-DBE2-4E7E-A1DF-46ADAFFFC3AF" , "nameb" : "Damn I'm Good" , "r…" at bounding box center [807, 378] width 447 height 528
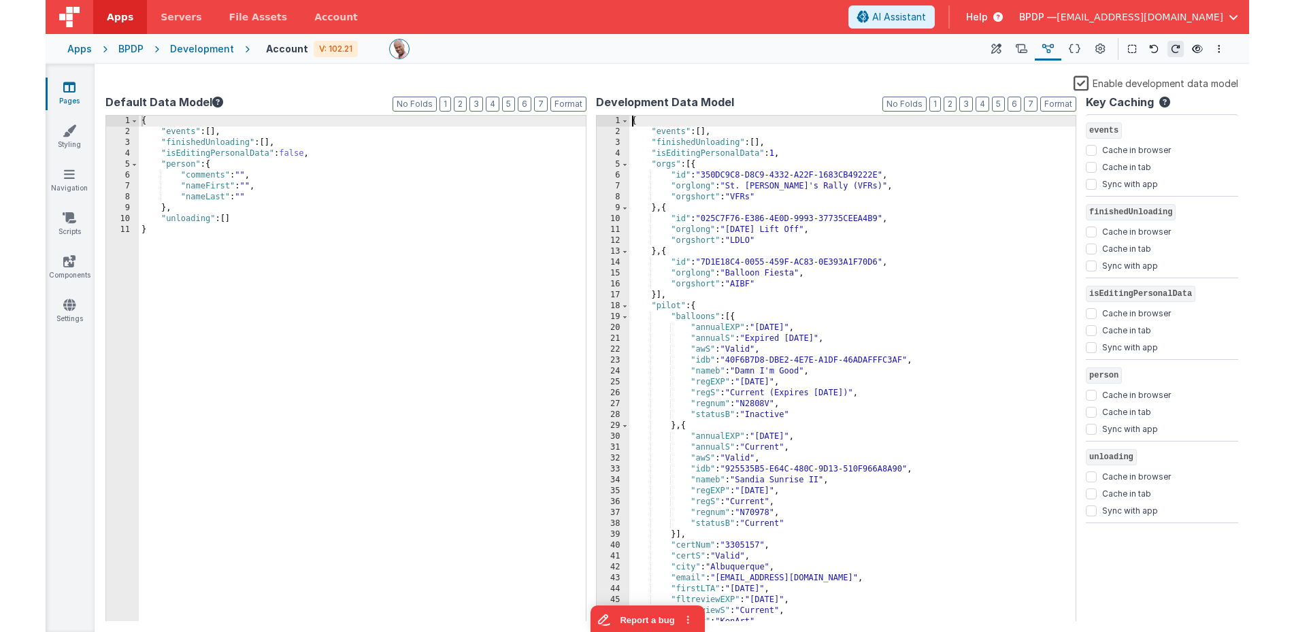
scroll to position [0, 0]
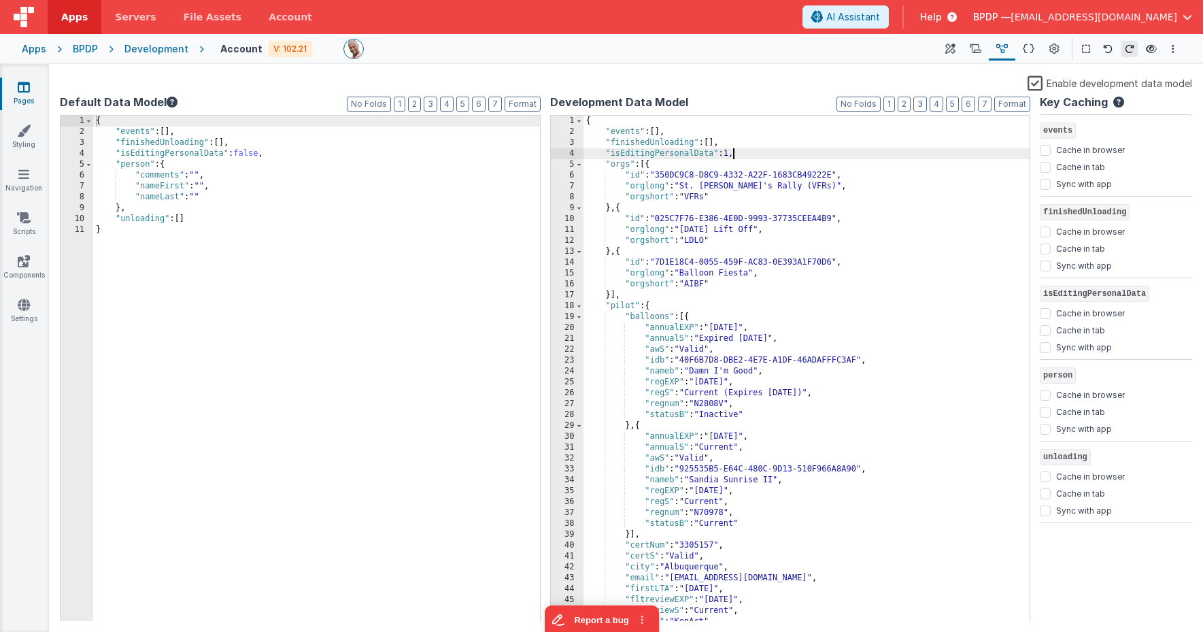
click at [734, 154] on div "{ "events" : [ ] , "finishedUnloading" : [ ] , "isEditingPersonalData" : 1 , "o…" at bounding box center [807, 380] width 447 height 528
click at [1002, 87] on label "Enable development data model" at bounding box center [1110, 83] width 165 height 16
click at [0, 0] on input "Enable development data model" at bounding box center [0, 0] width 0 height 0
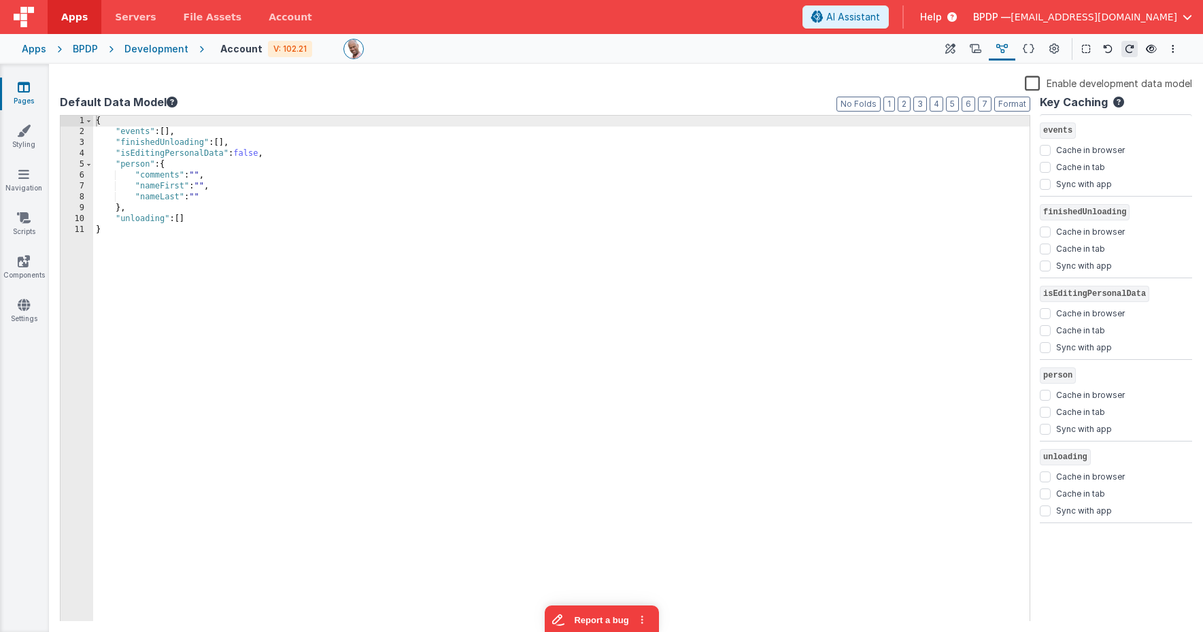
click at [842, 82] on div "Enable development data model" at bounding box center [626, 84] width 1132 height 19
click at [950, 52] on icon at bounding box center [950, 49] width 10 height 14
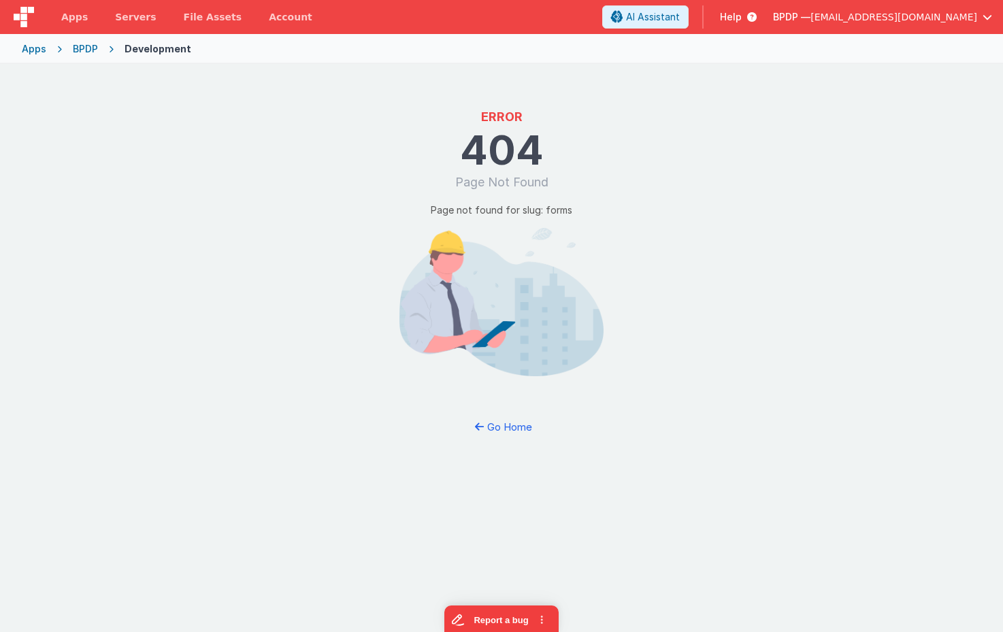
drag, startPoint x: 142, startPoint y: 41, endPoint x: 118, endPoint y: 50, distance: 25.6
click at [142, 41] on div "Apps BPDP Development" at bounding box center [501, 49] width 1003 height 30
click at [83, 49] on div "BPDP" at bounding box center [85, 49] width 25 height 14
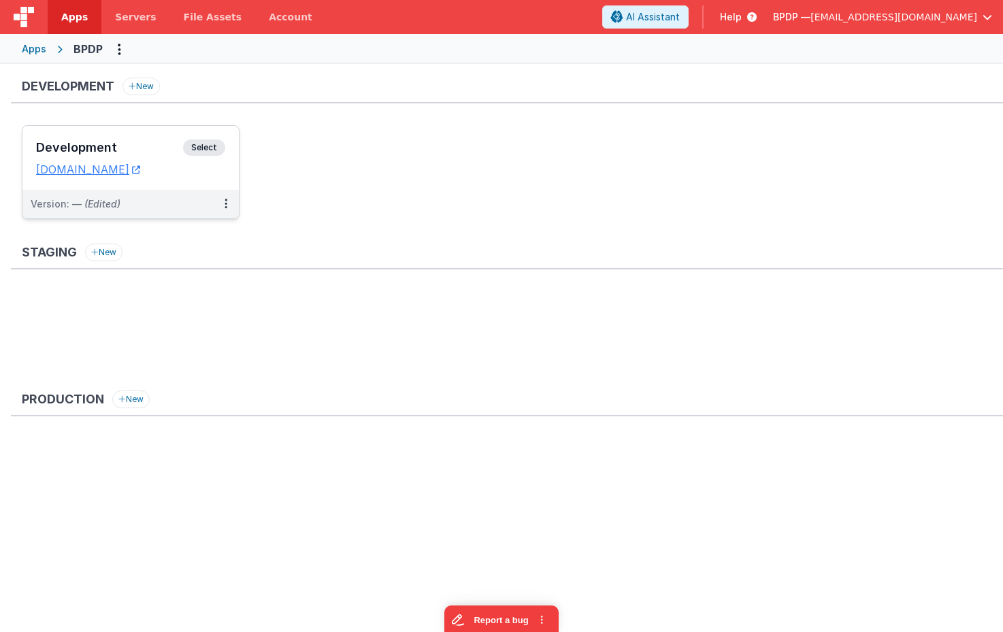
click at [195, 140] on span "Select" at bounding box center [204, 147] width 42 height 16
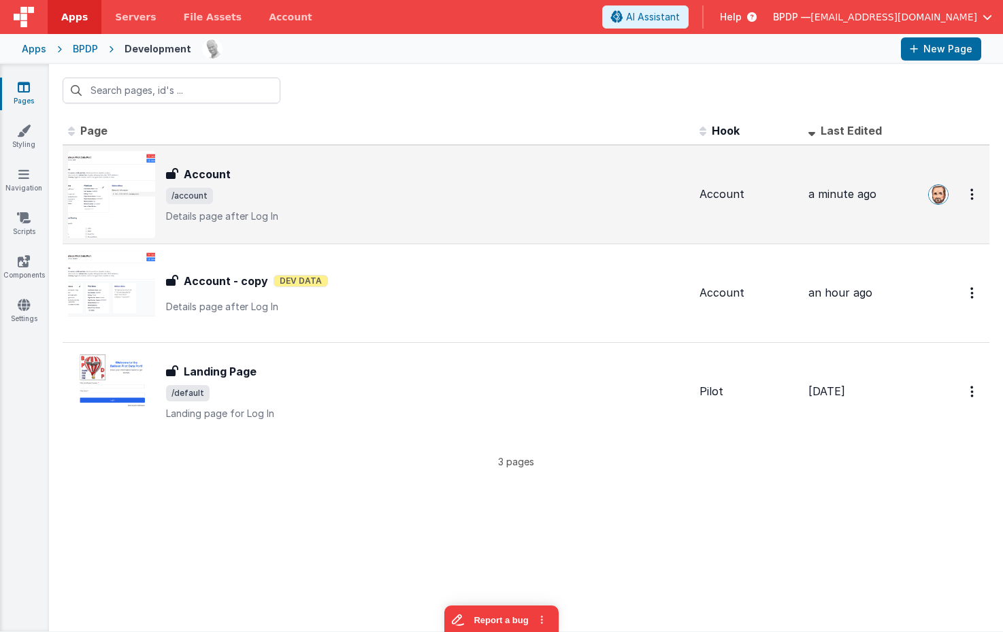
click at [316, 181] on div "Account" at bounding box center [427, 174] width 522 height 16
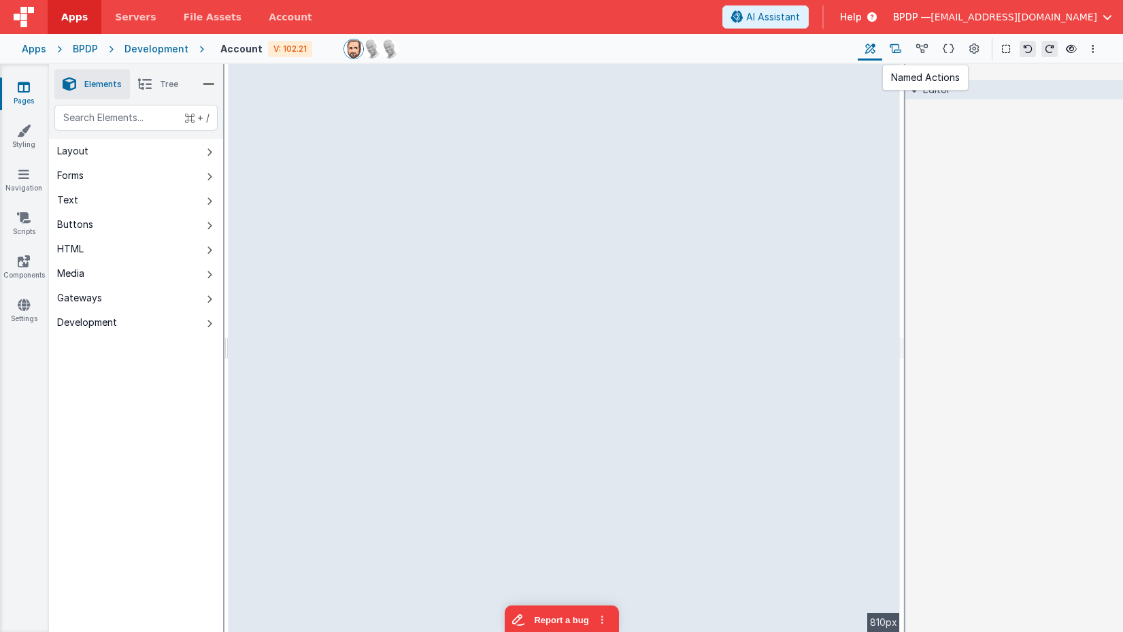
click at [892, 44] on icon at bounding box center [896, 49] width 12 height 14
